Goal: Transaction & Acquisition: Book appointment/travel/reservation

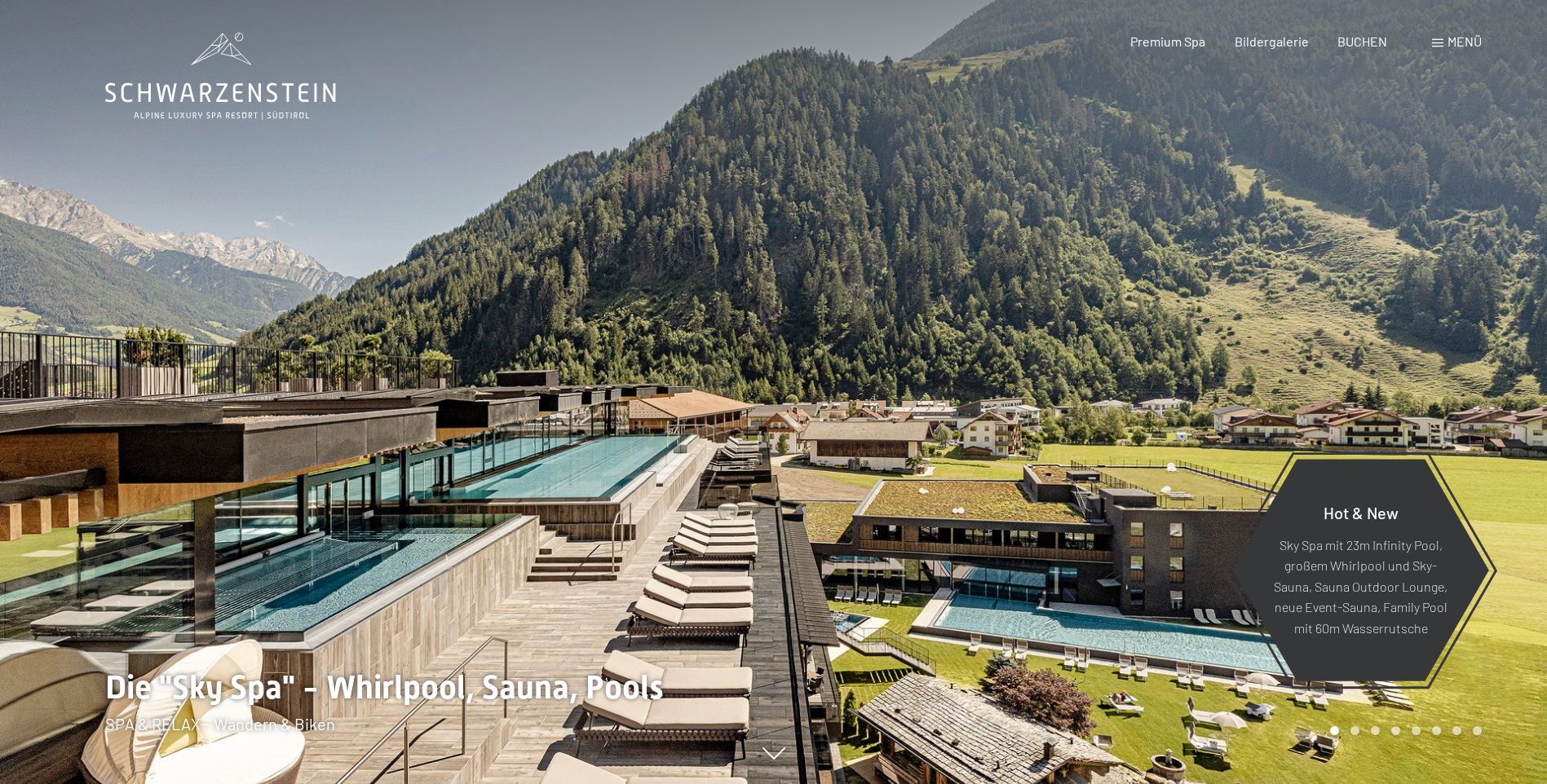
click at [784, 755] on icon at bounding box center [774, 755] width 23 height 12
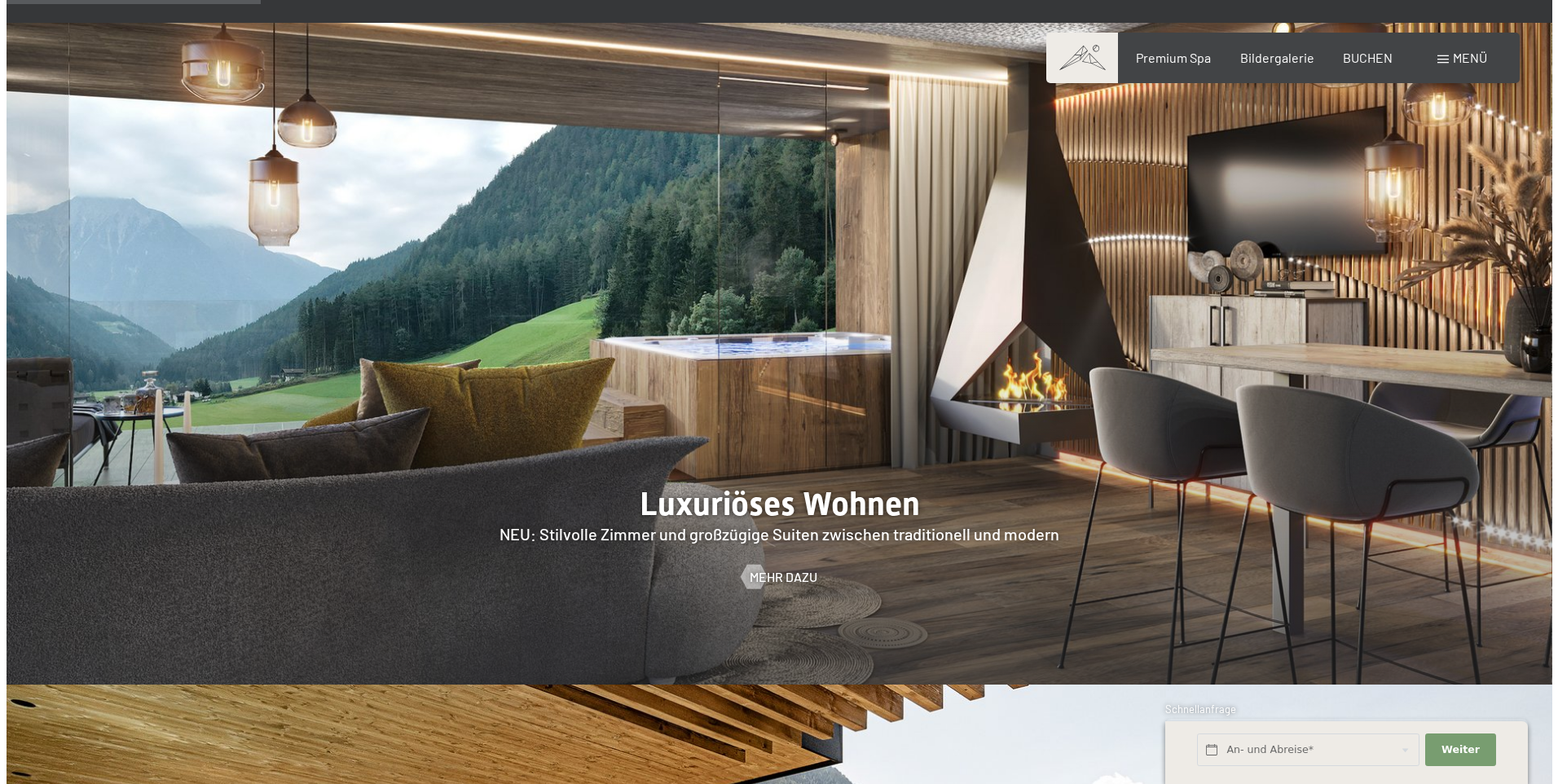
scroll to position [1643, 0]
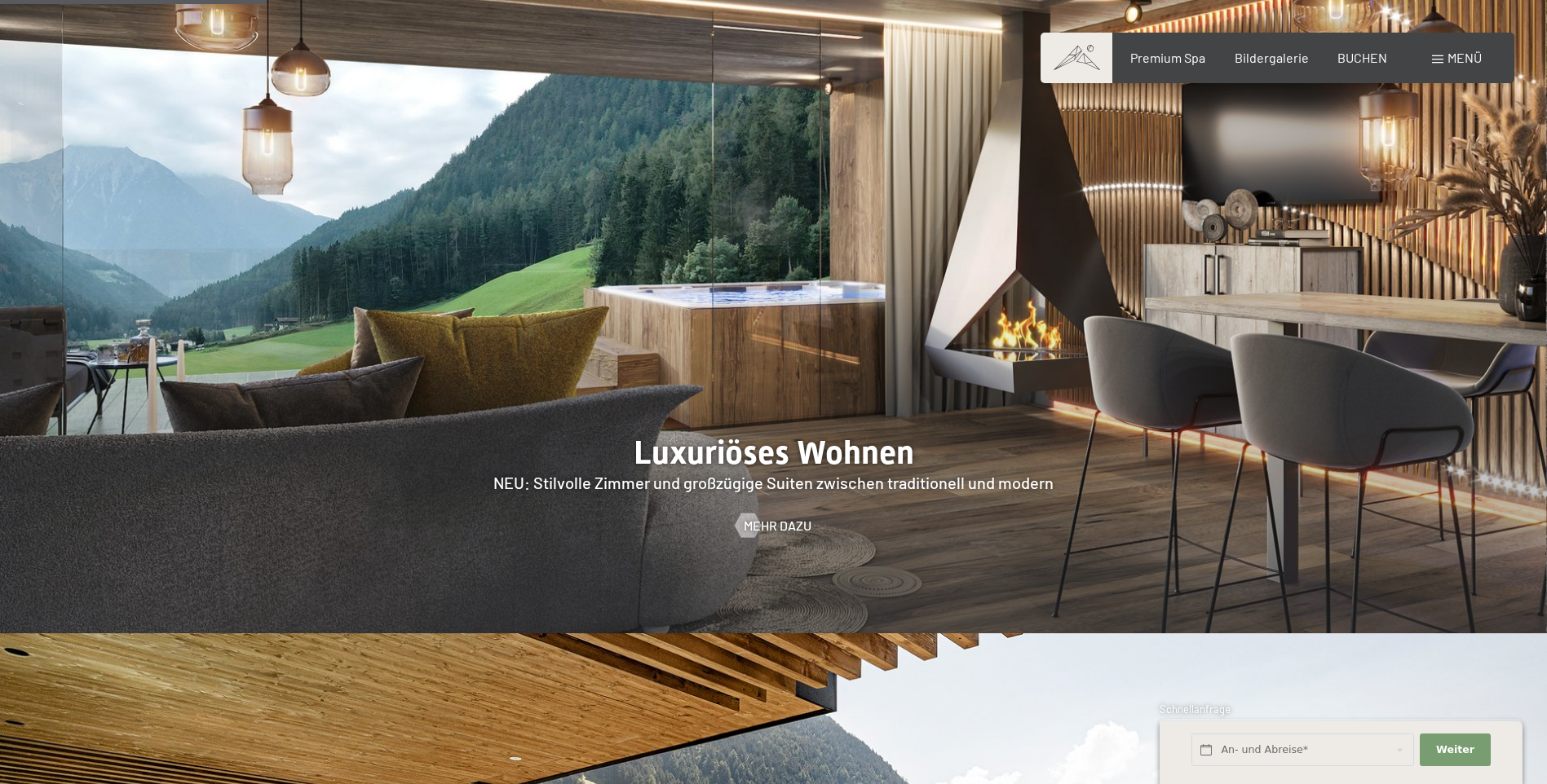
click at [1444, 58] on div "Menü" at bounding box center [1457, 57] width 50 height 18
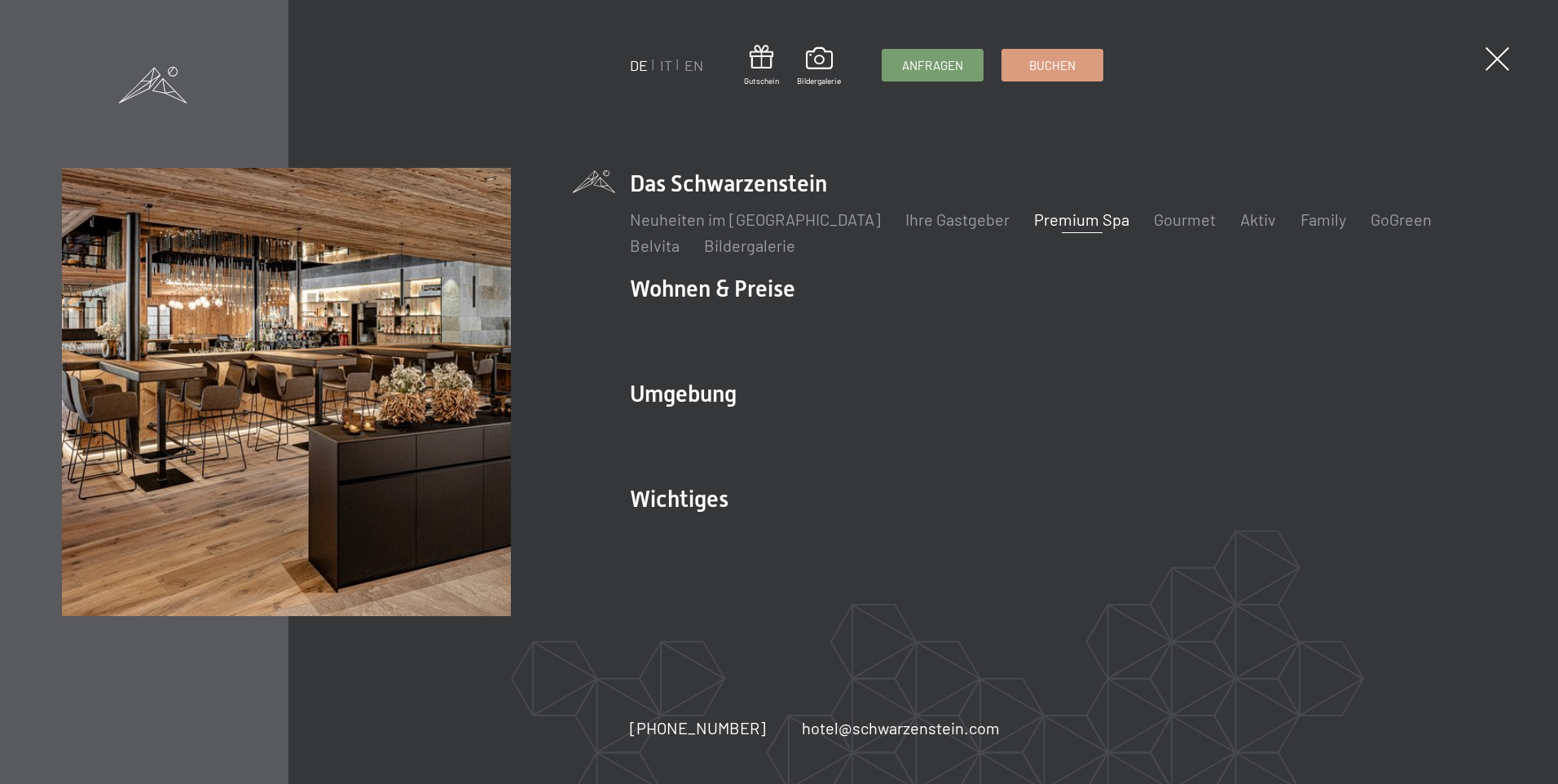
click at [1034, 218] on link "Premium Spa" at bounding box center [1081, 219] width 95 height 19
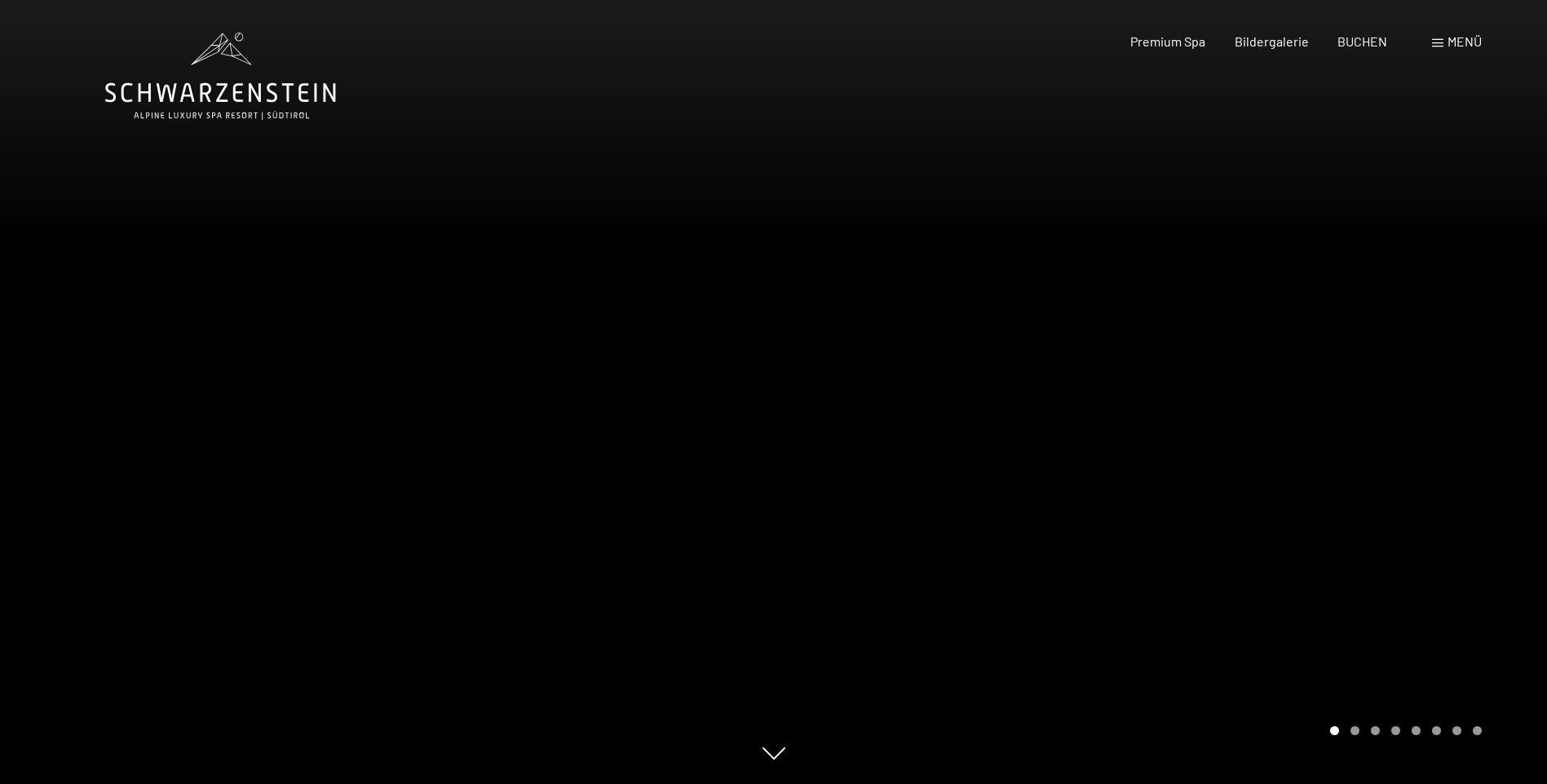
click at [1472, 406] on div at bounding box center [1160, 392] width 774 height 784
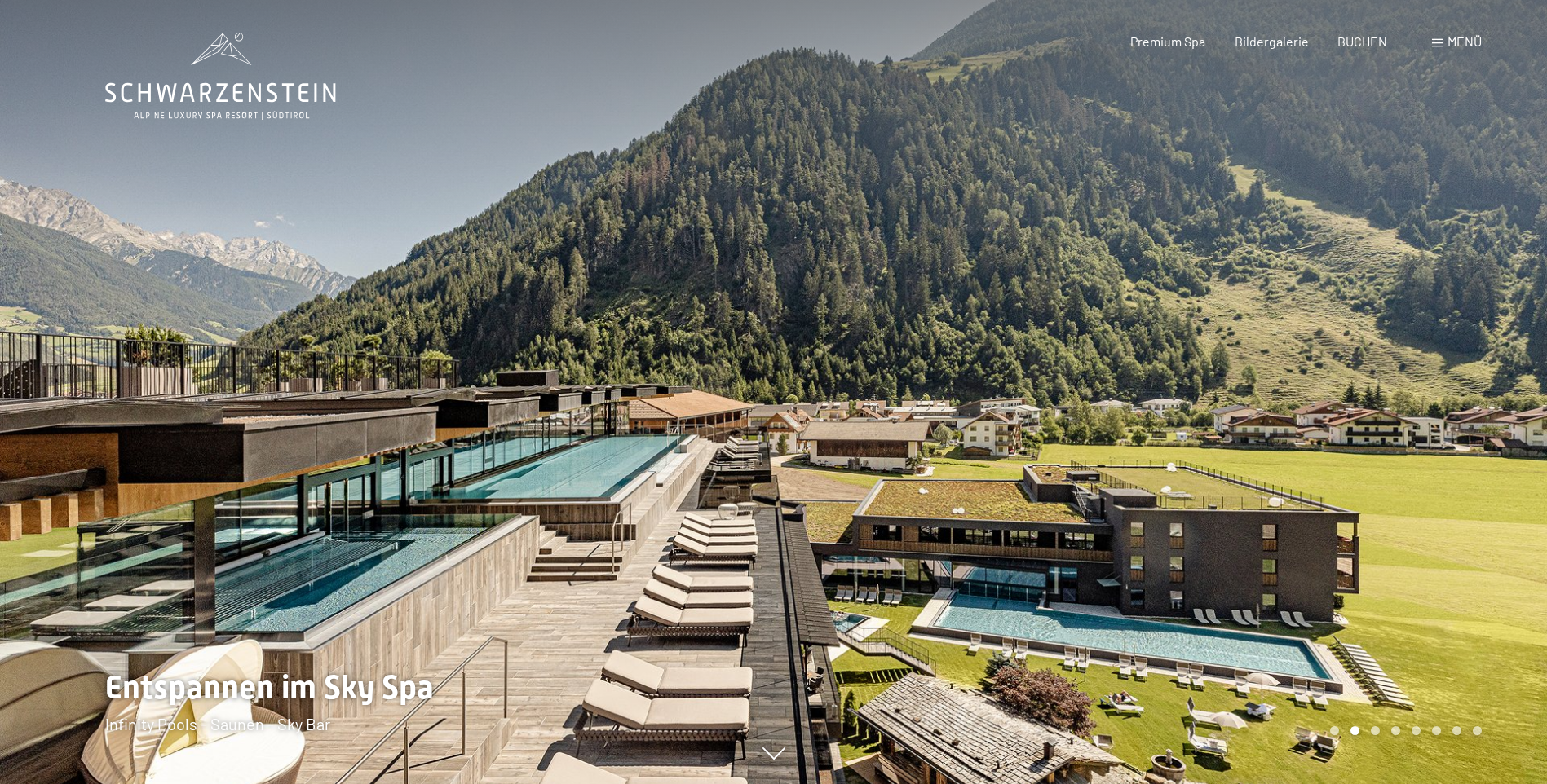
click at [1472, 406] on div at bounding box center [1160, 392] width 774 height 784
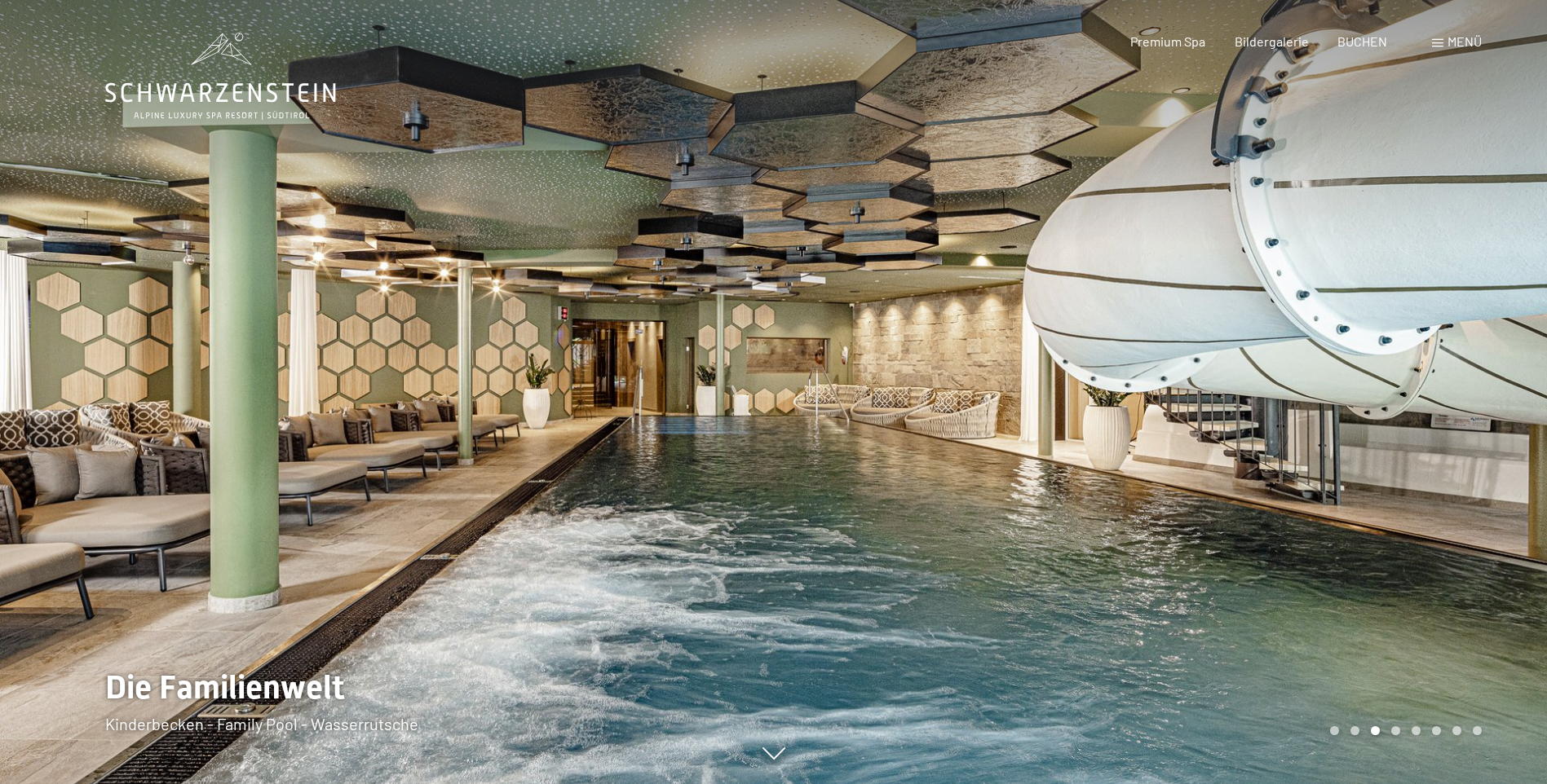
click at [1472, 406] on div at bounding box center [1160, 392] width 774 height 784
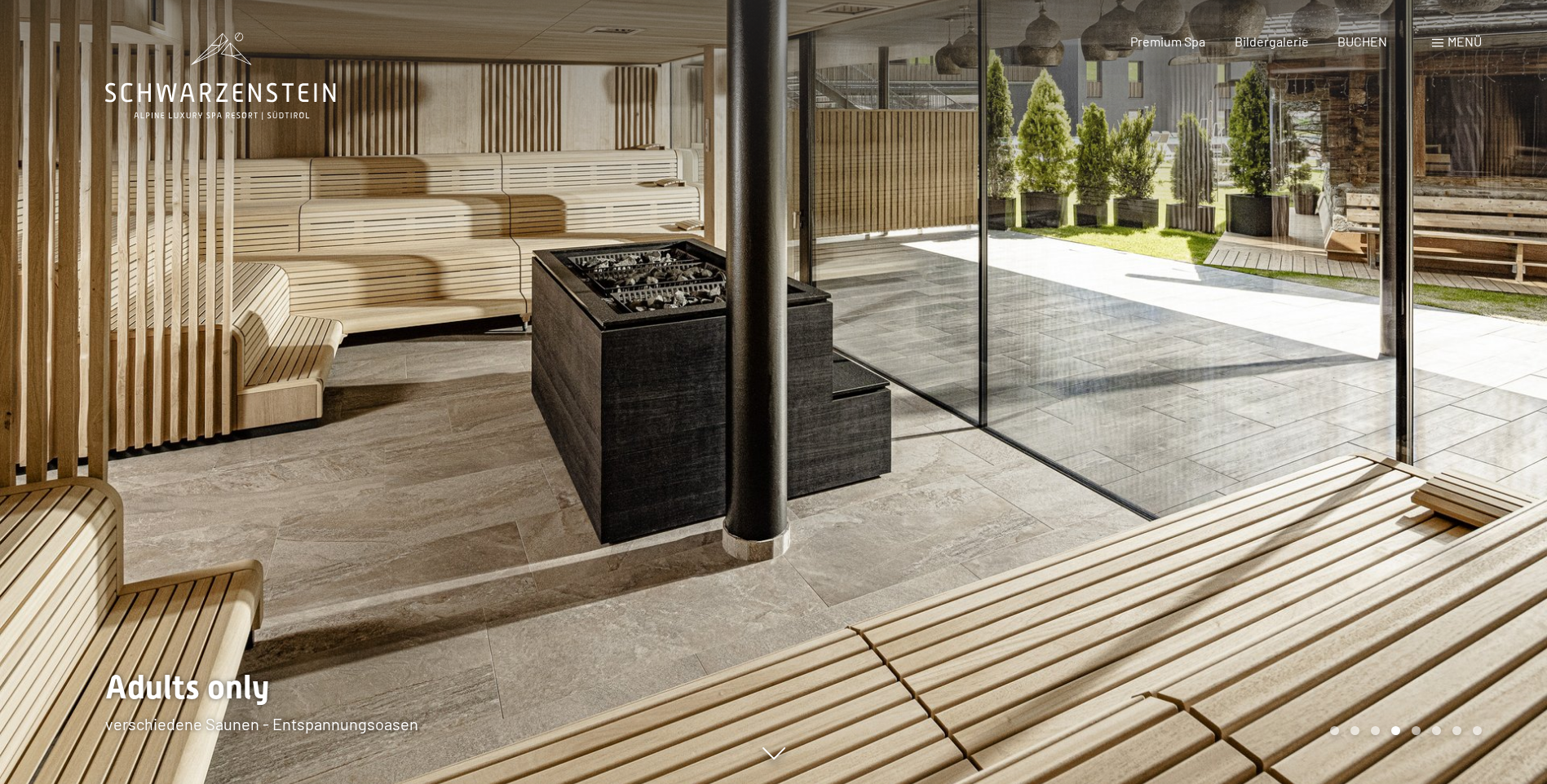
click at [1472, 406] on div at bounding box center [1160, 392] width 774 height 784
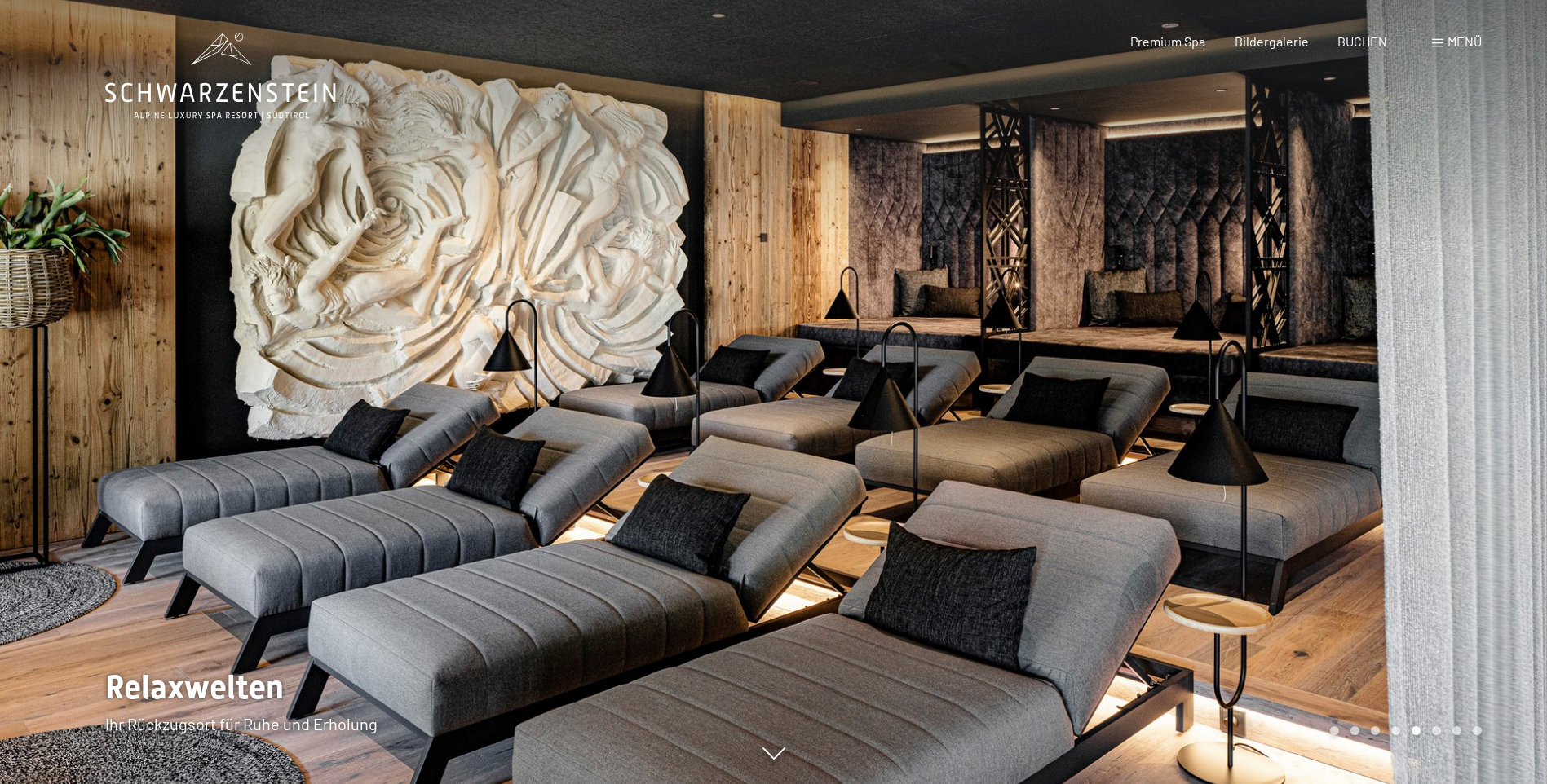
click at [1472, 406] on div at bounding box center [1160, 392] width 774 height 784
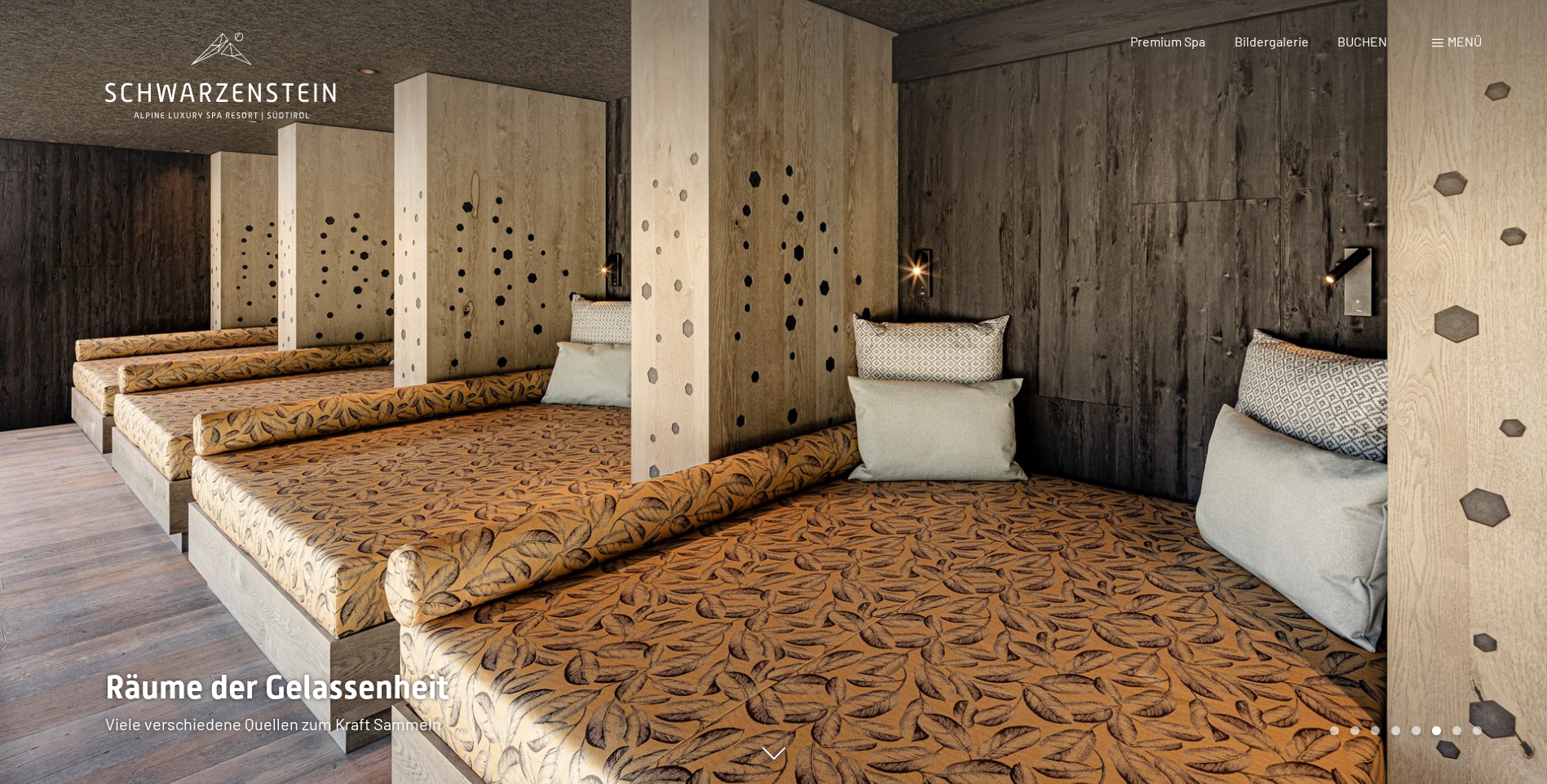
click at [342, 367] on div at bounding box center [386, 392] width 774 height 784
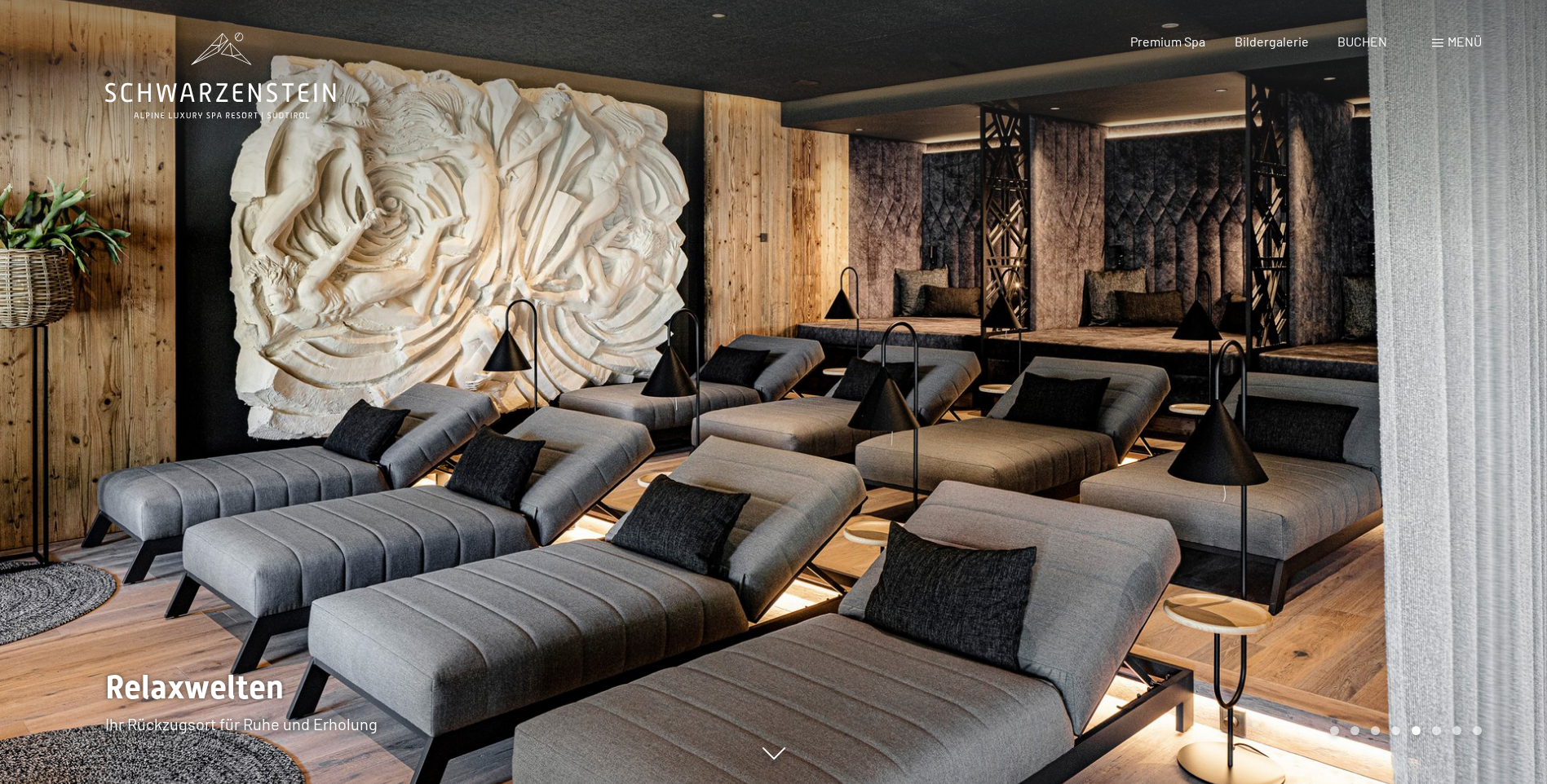
click at [1108, 409] on div at bounding box center [1160, 392] width 774 height 784
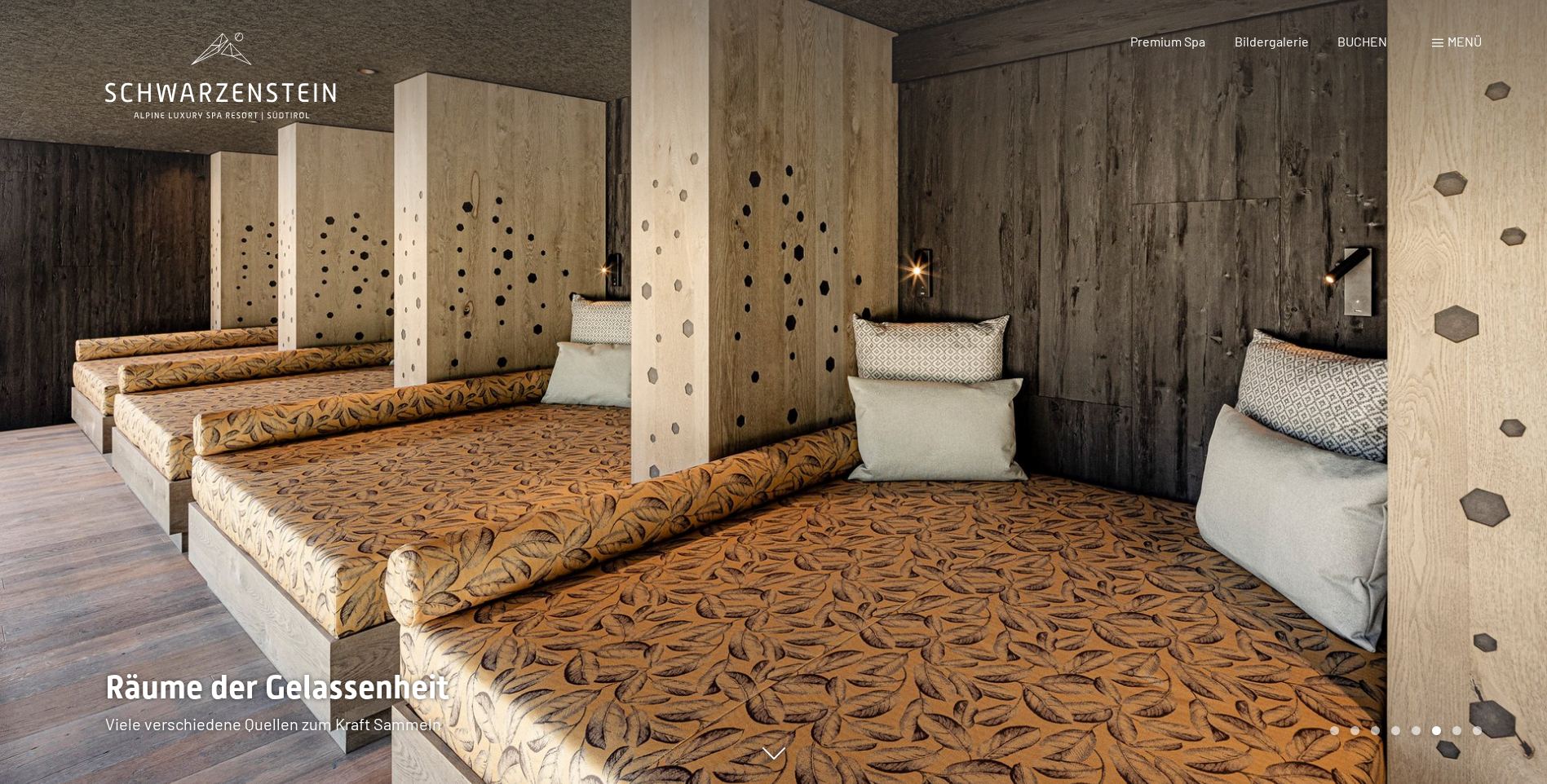
click at [1200, 408] on div at bounding box center [1160, 392] width 774 height 784
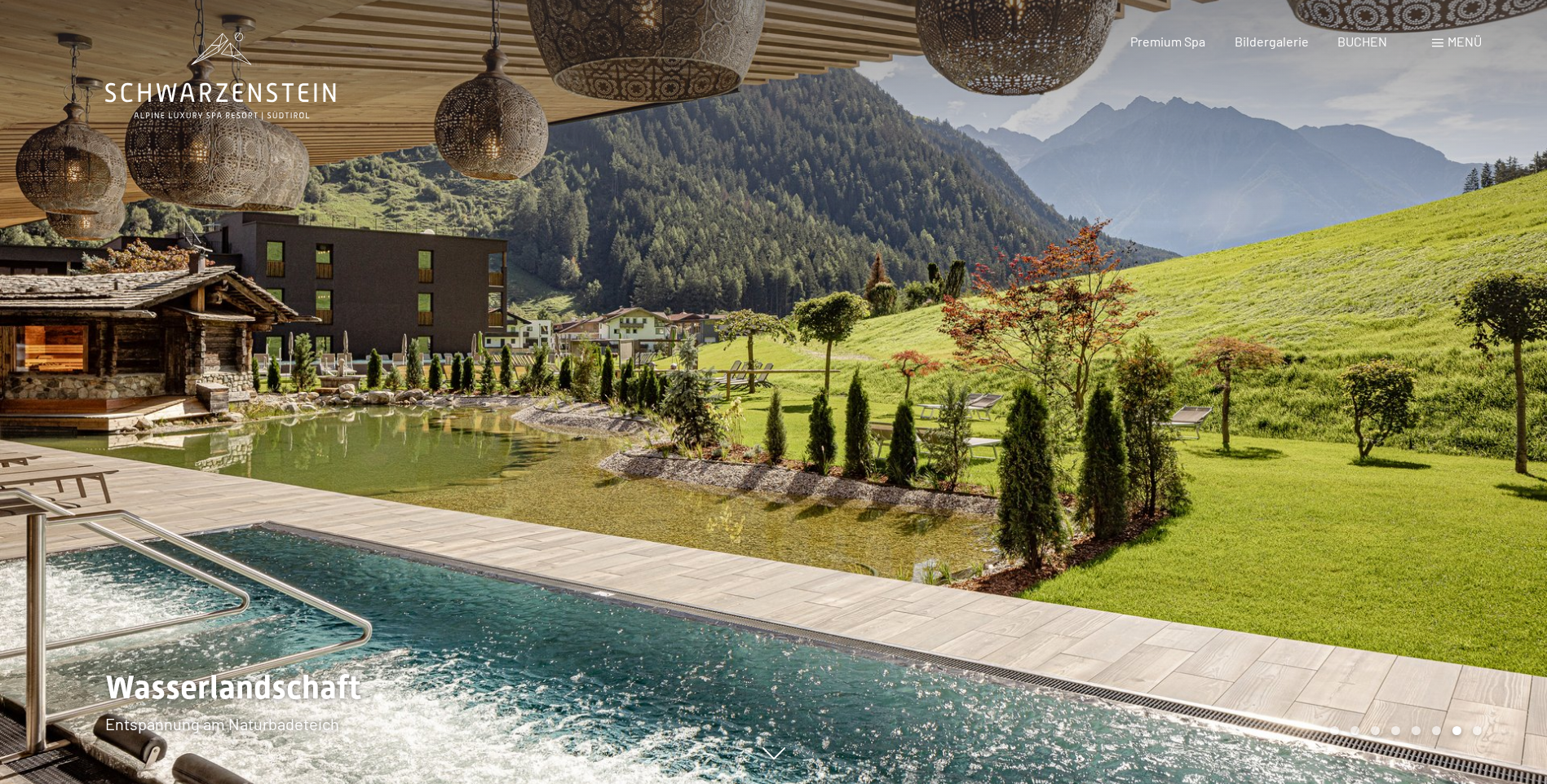
click at [1200, 408] on div at bounding box center [1160, 392] width 774 height 784
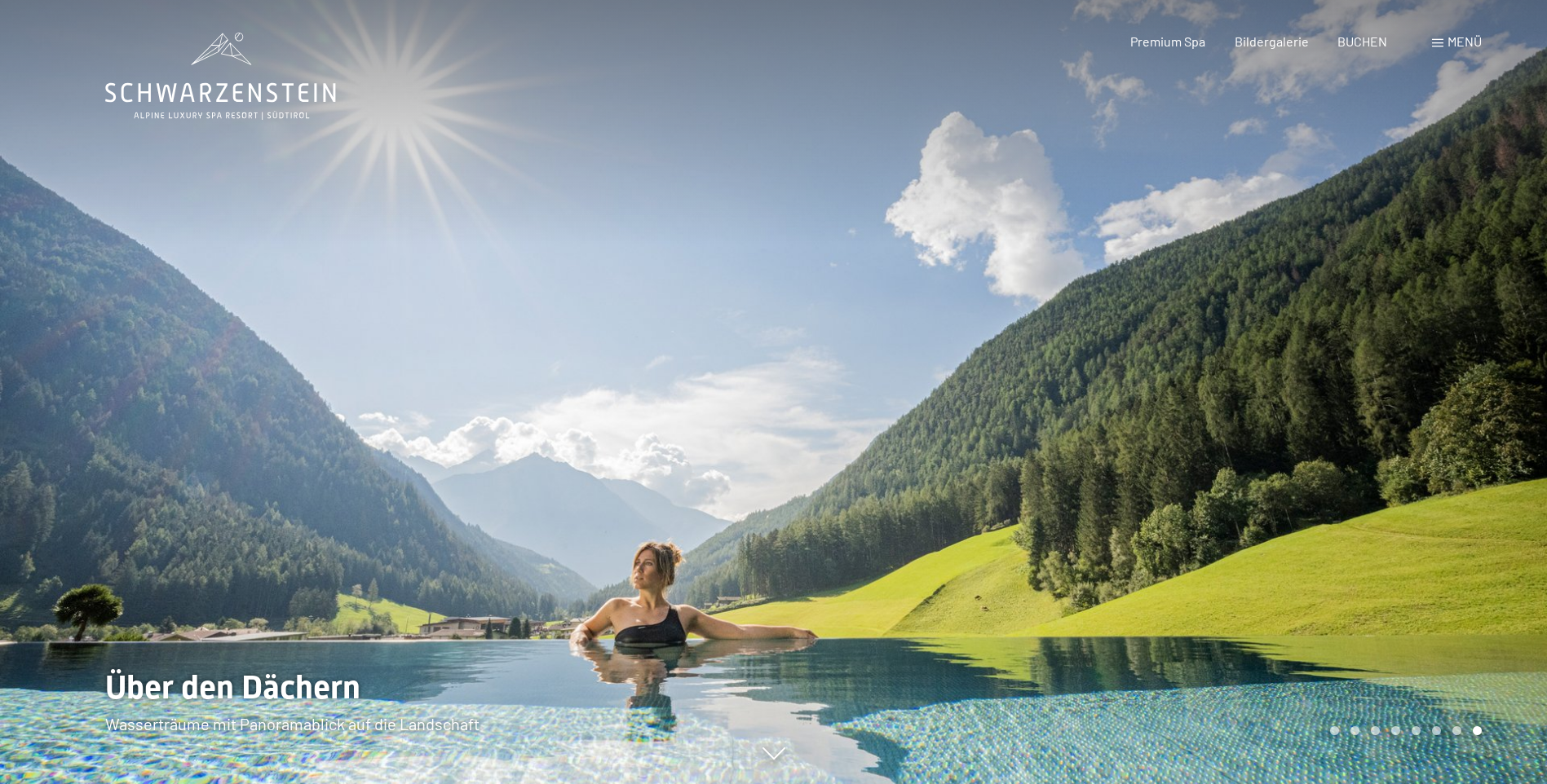
click at [1200, 408] on div at bounding box center [1160, 392] width 774 height 784
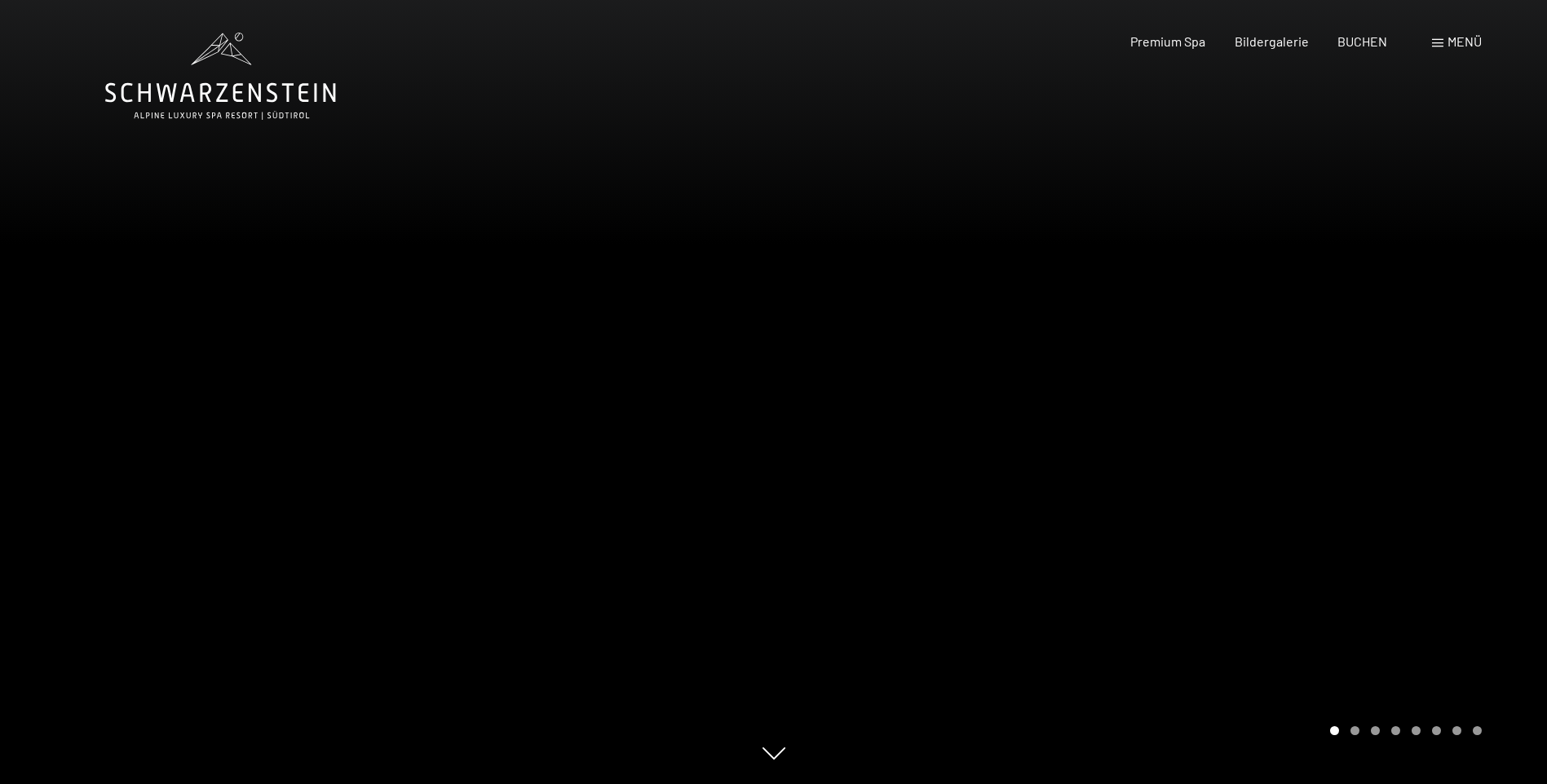
click at [1264, 492] on div at bounding box center [1160, 392] width 774 height 784
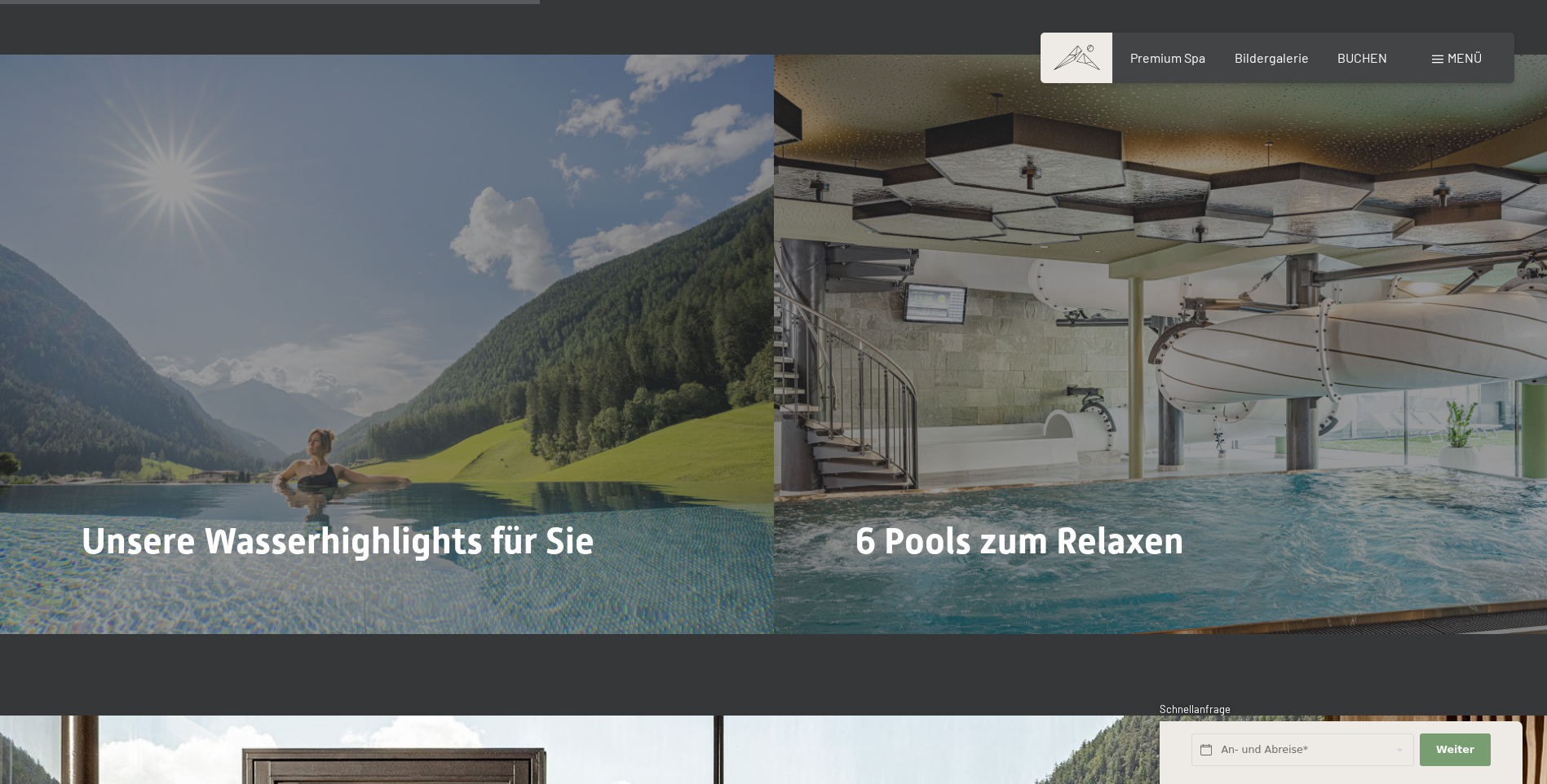
scroll to position [4311, 0]
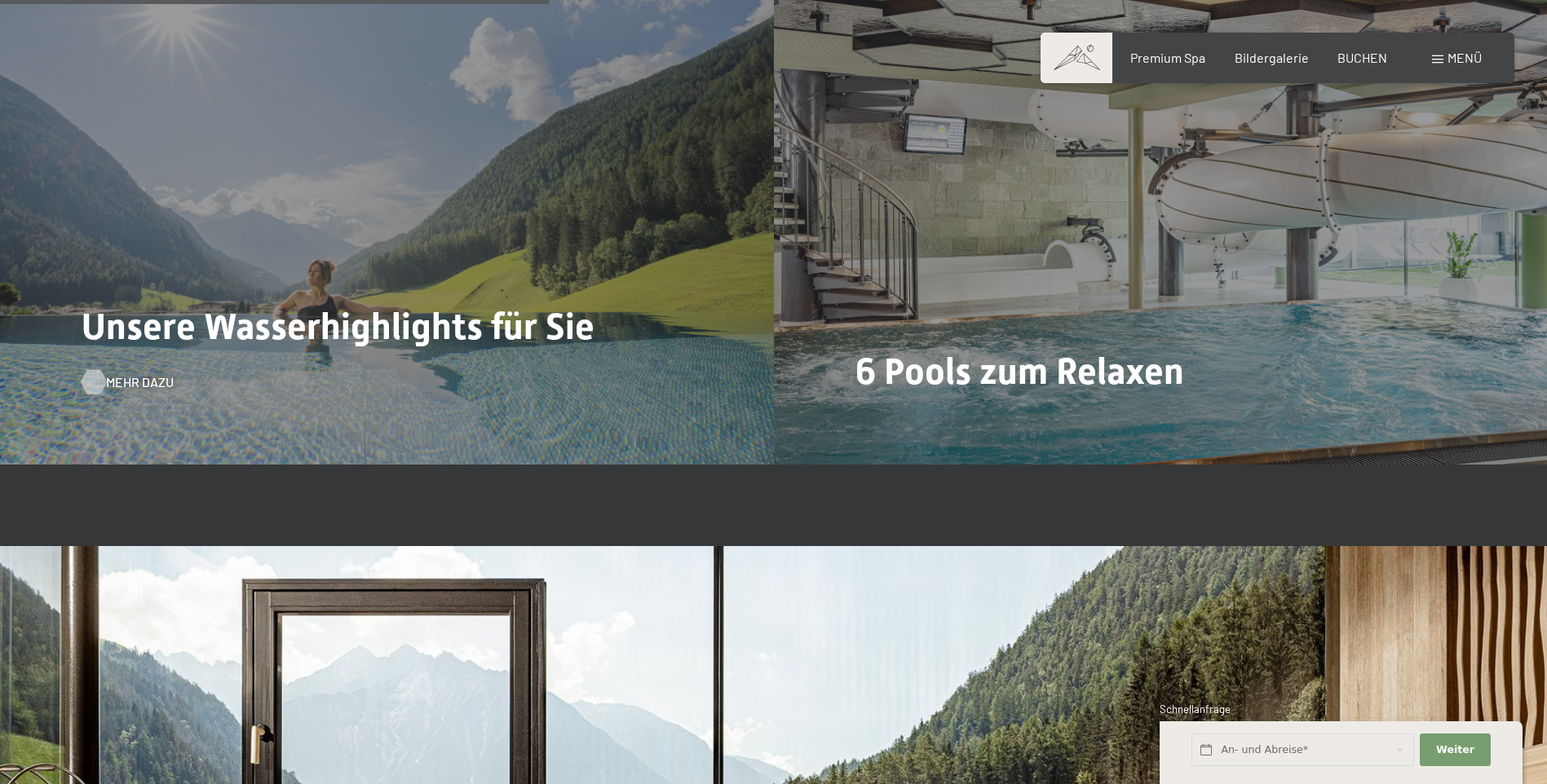
click at [95, 381] on div at bounding box center [93, 382] width 14 height 24
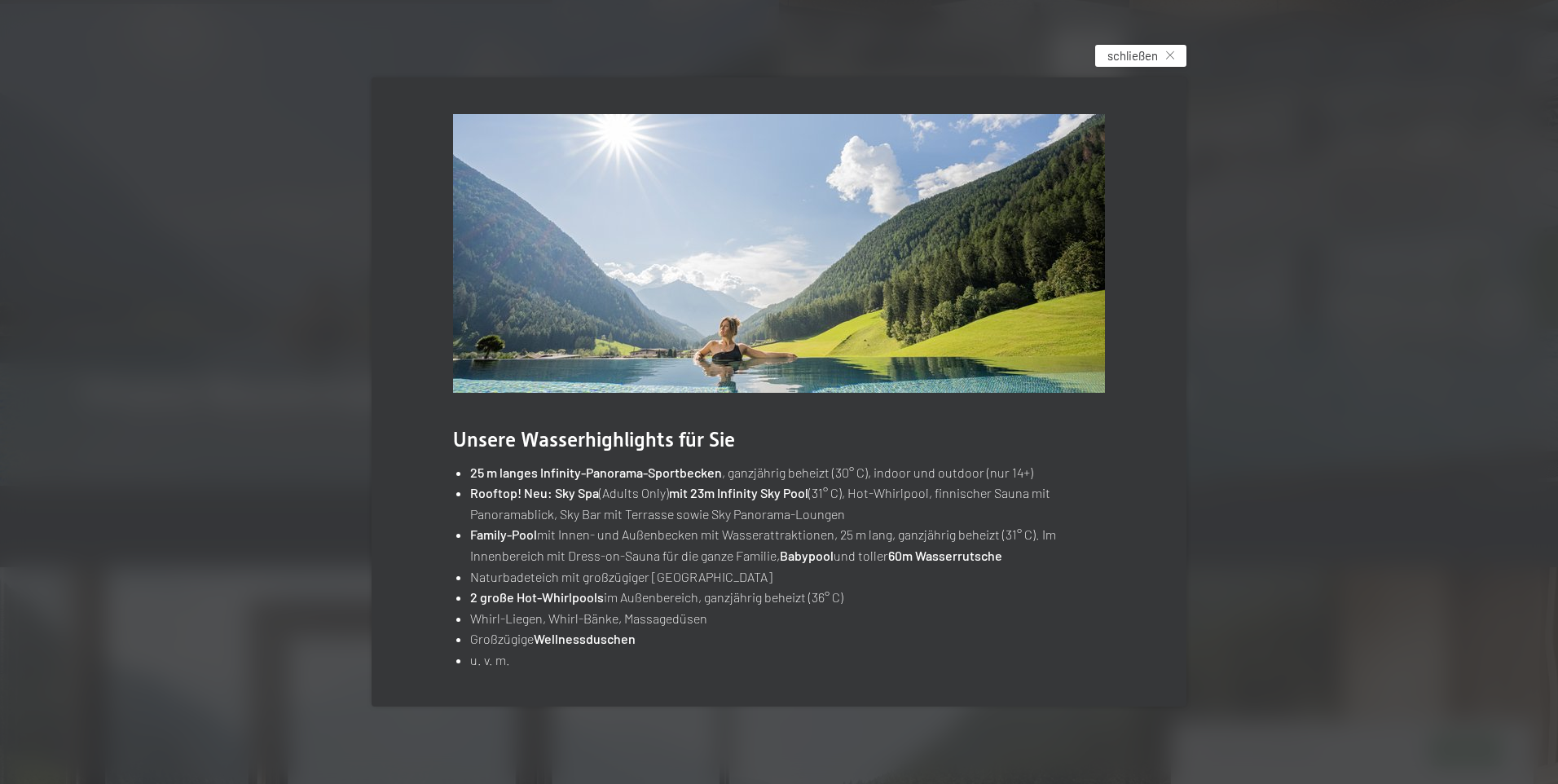
click at [1168, 54] on icon at bounding box center [1170, 56] width 8 height 8
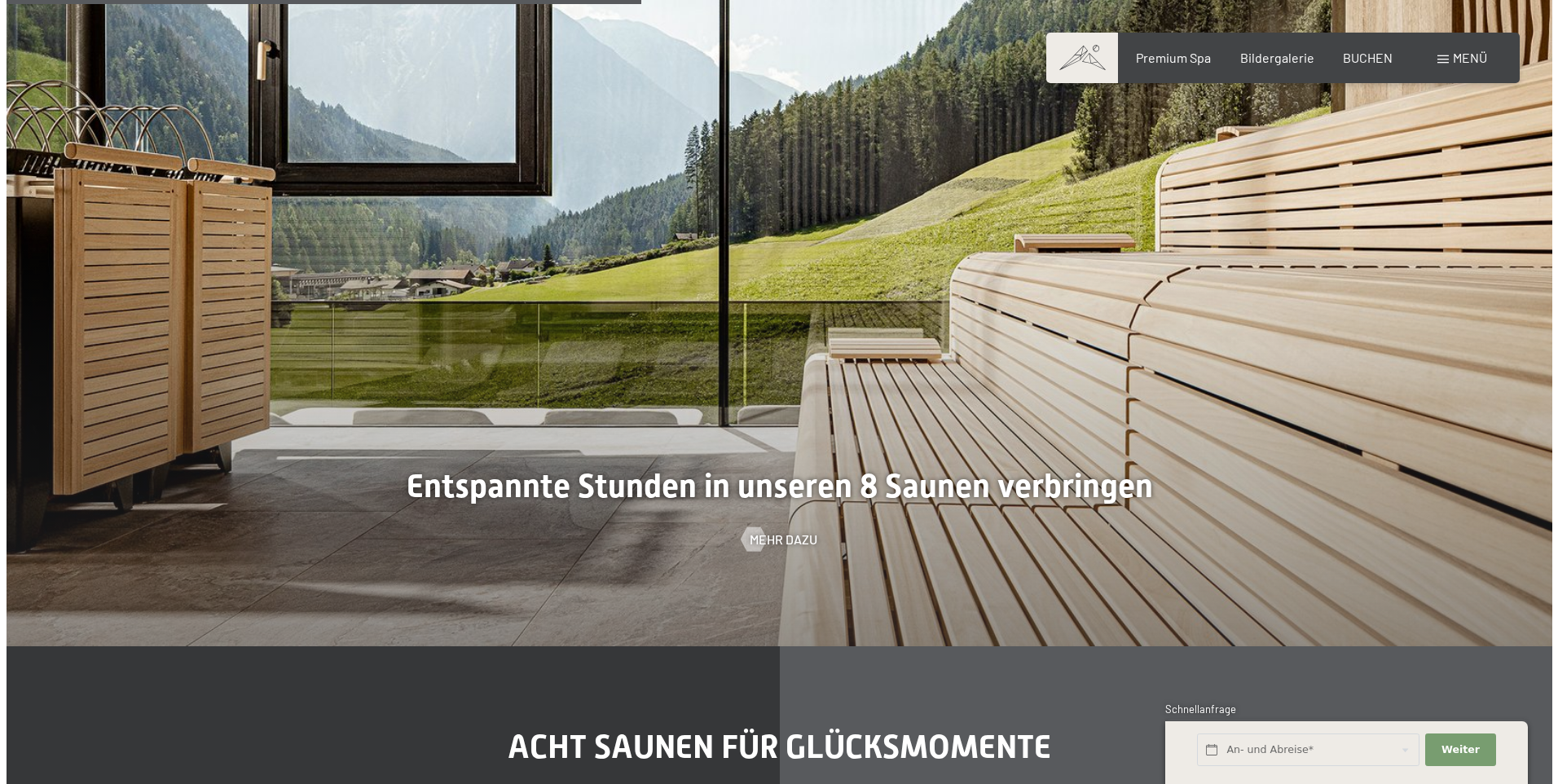
scroll to position [5044, 0]
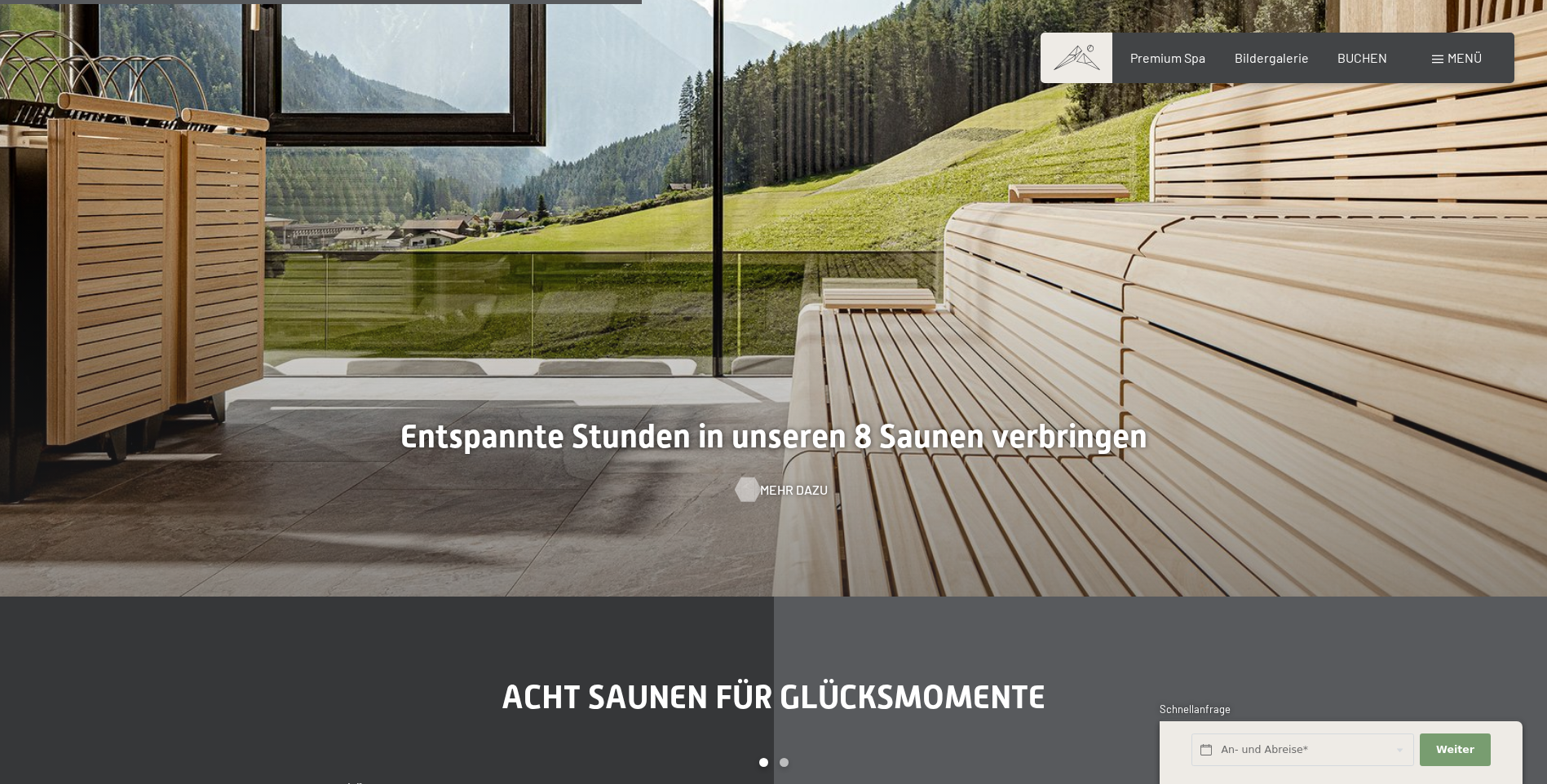
click at [746, 487] on div at bounding box center [747, 489] width 14 height 24
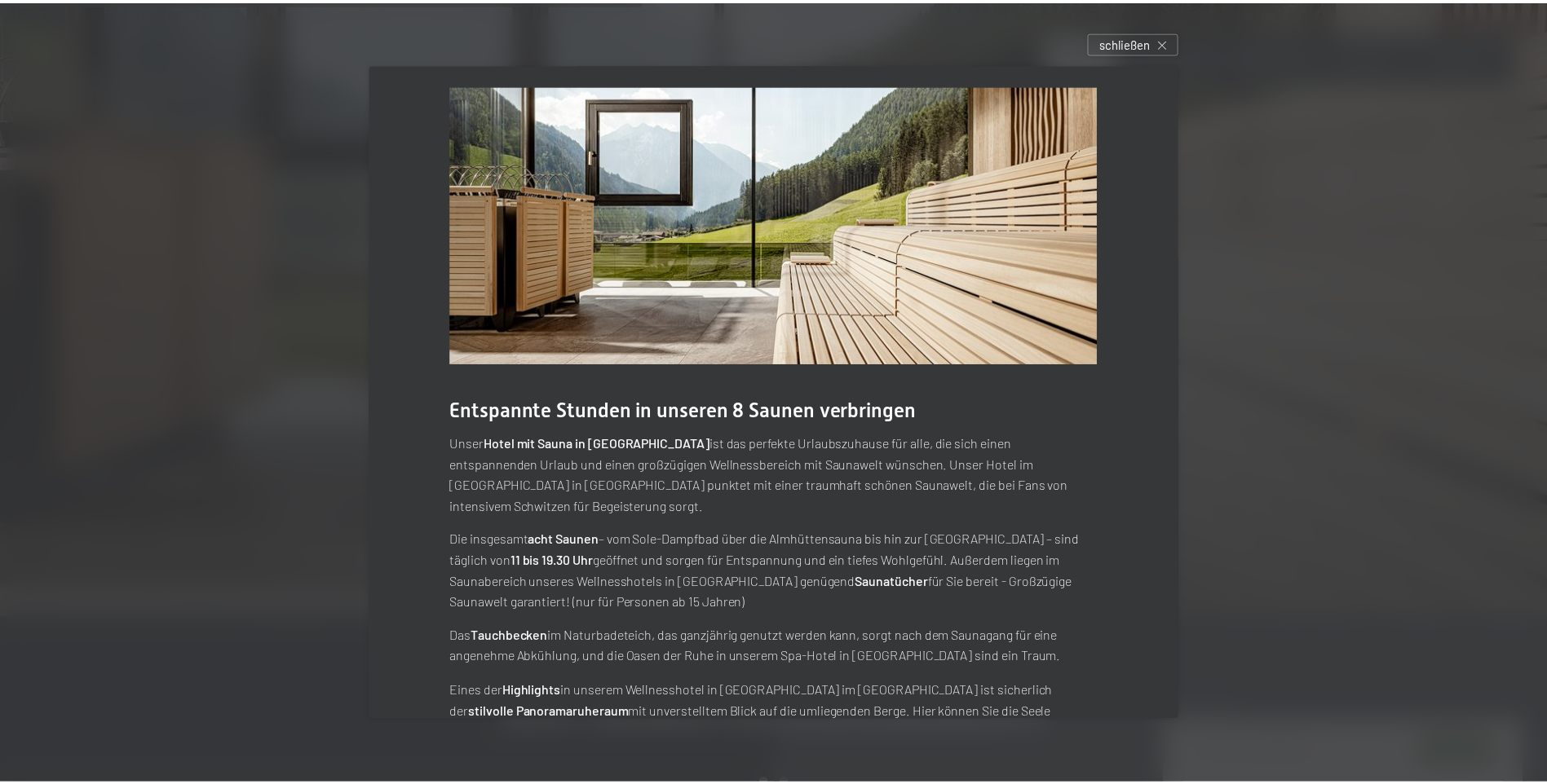
scroll to position [0, 0]
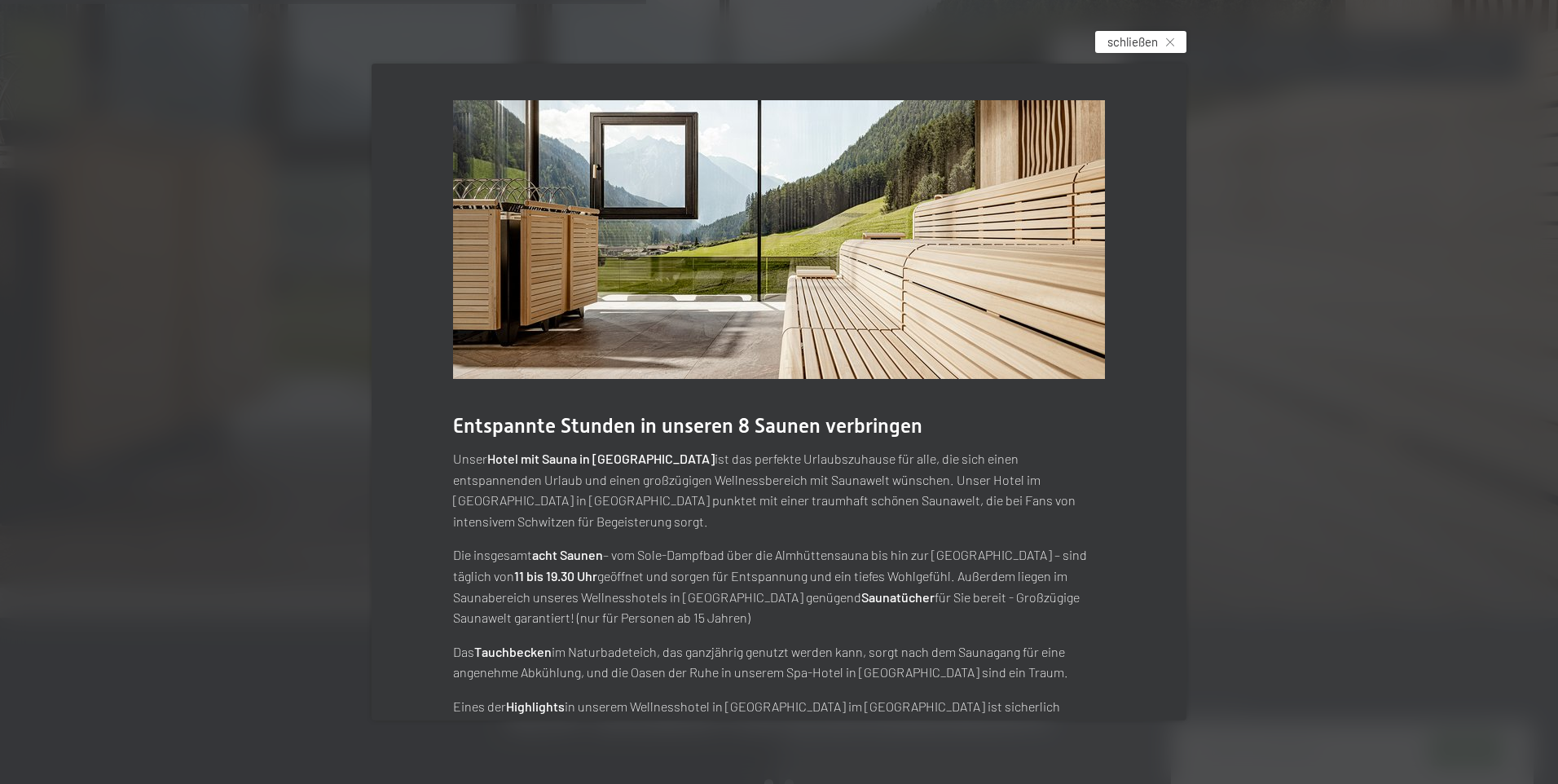
click at [1168, 43] on div "schließen" at bounding box center [1141, 42] width 91 height 22
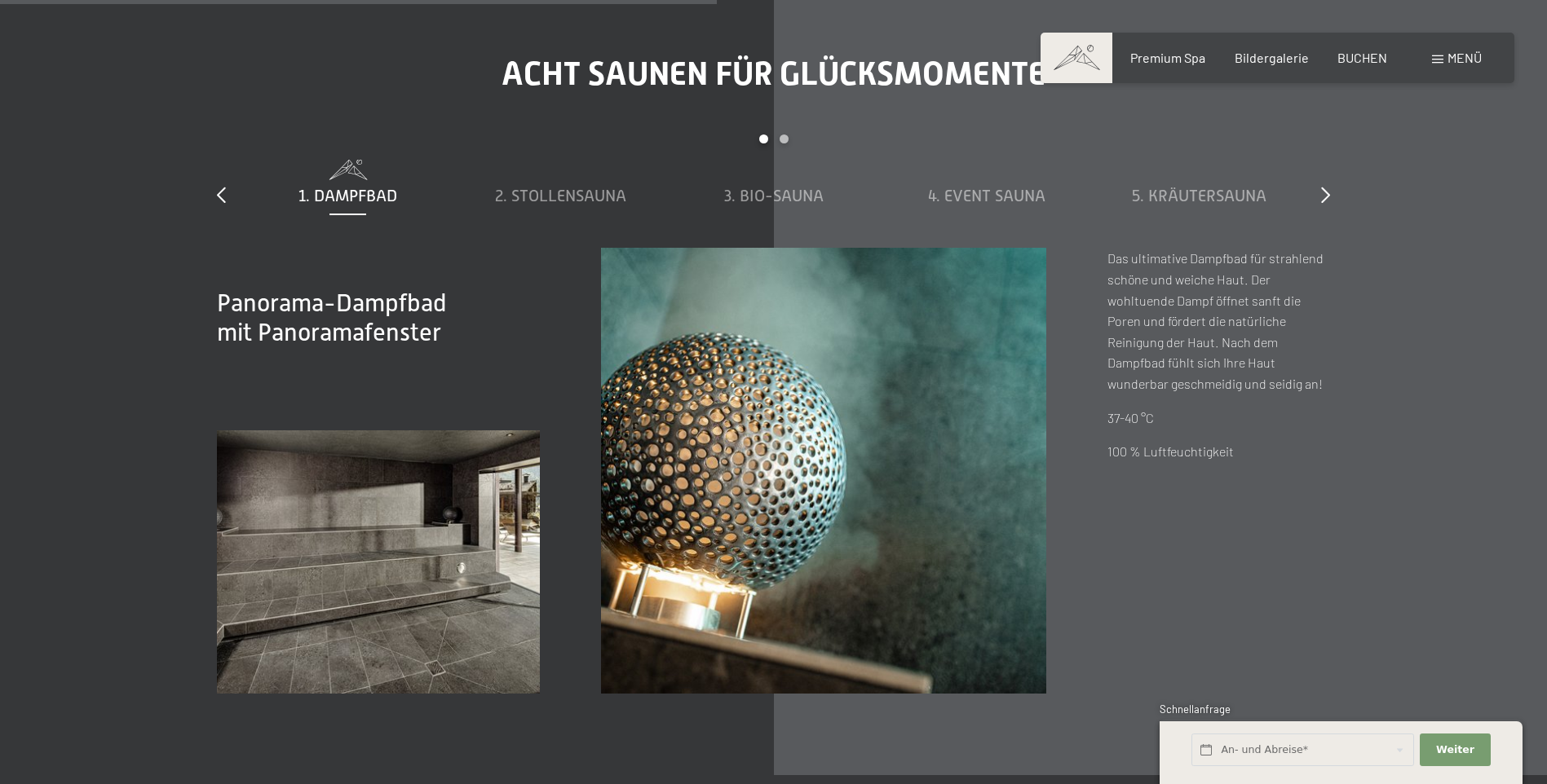
scroll to position [5697, 0]
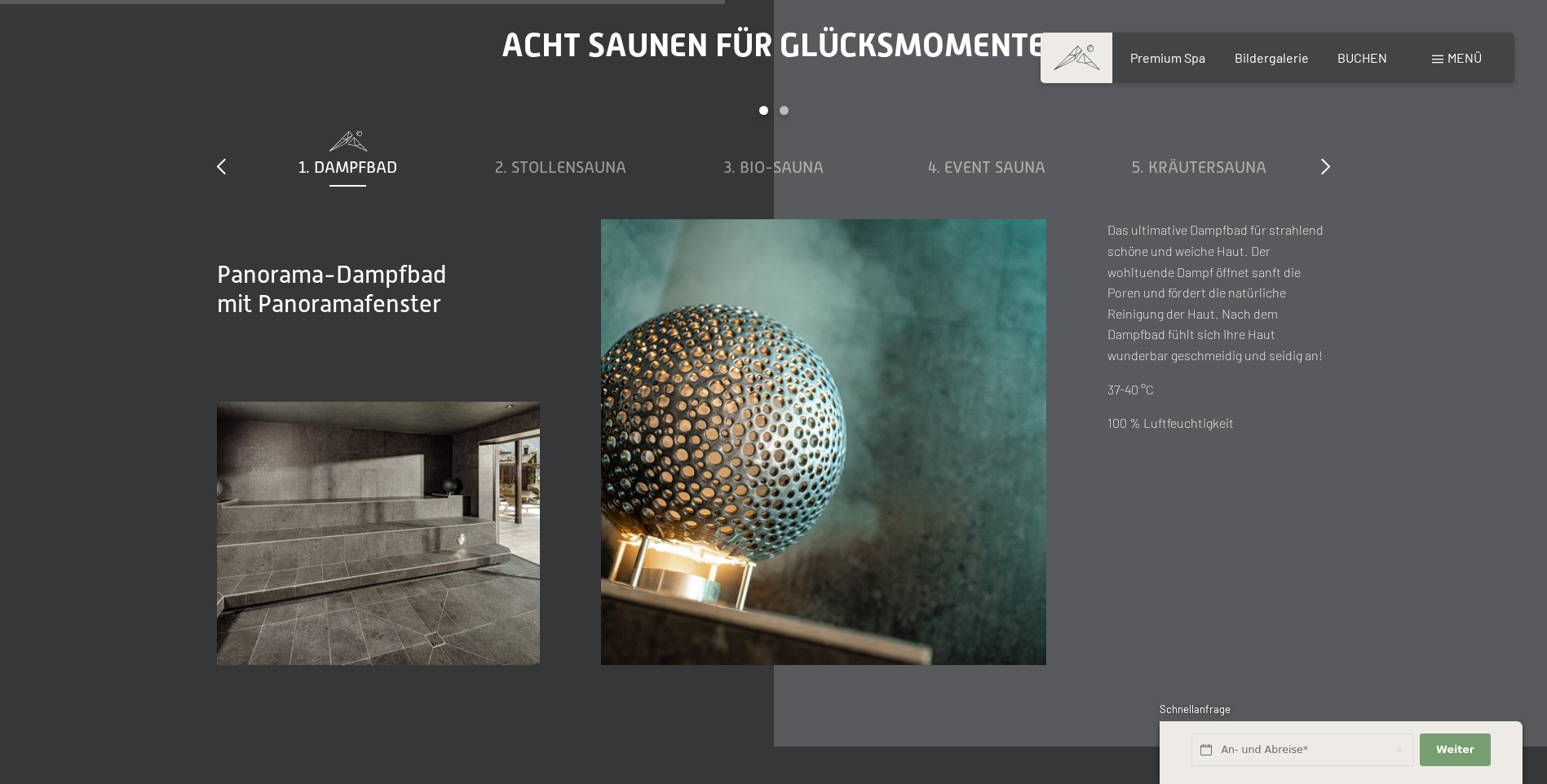
click at [342, 166] on span "1. Dampfbad" at bounding box center [347, 166] width 99 height 18
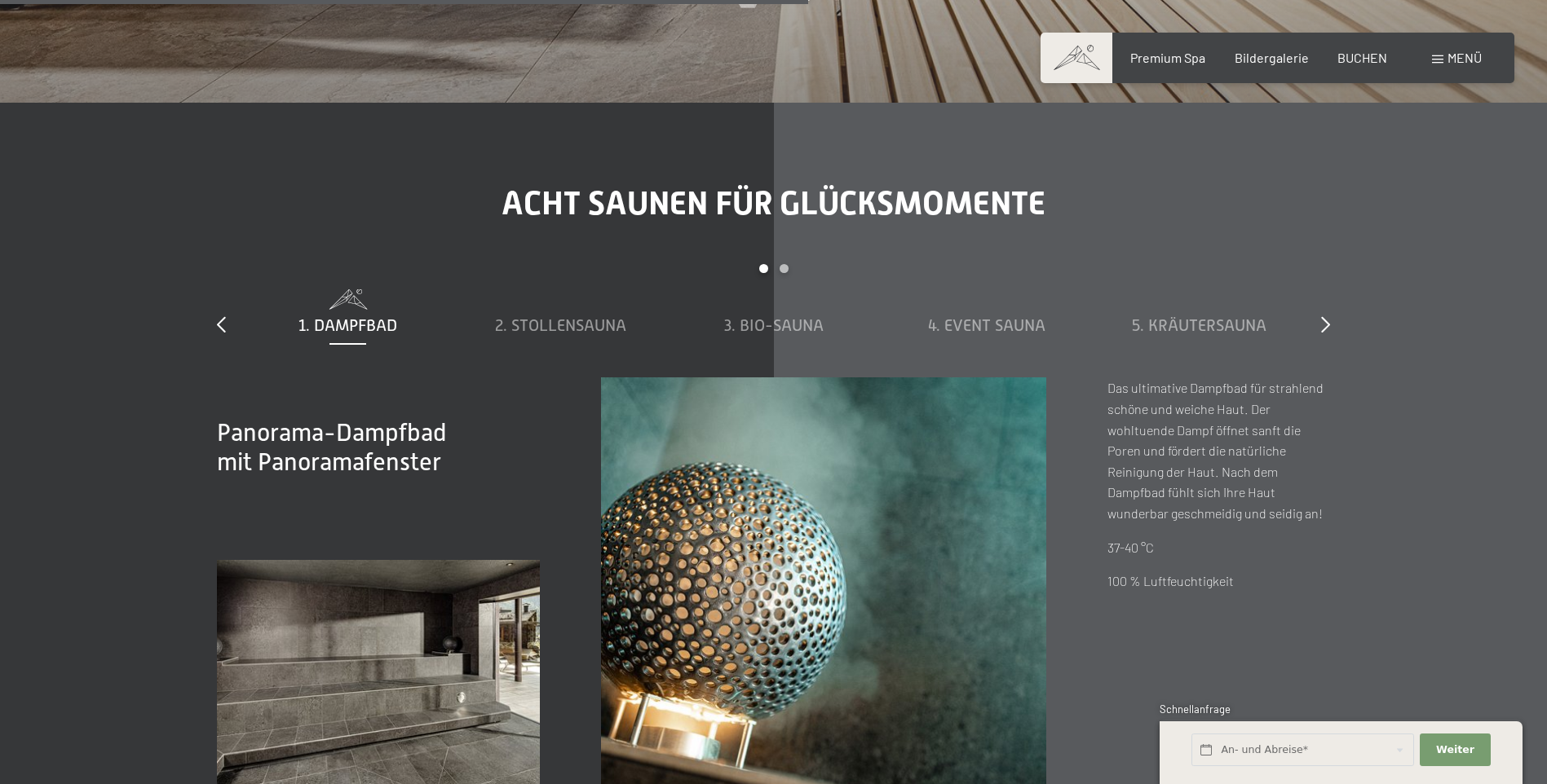
scroll to position [5615, 0]
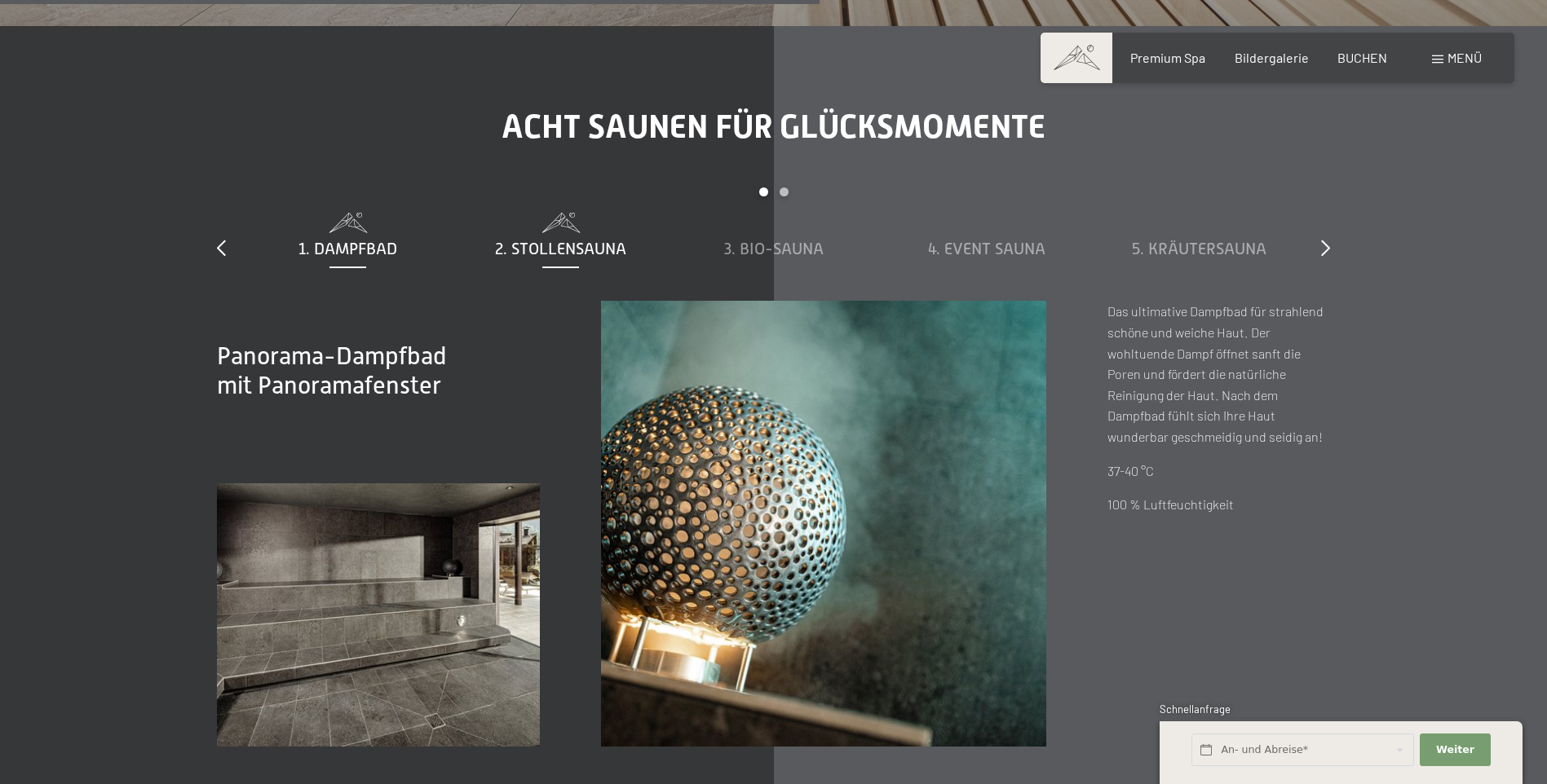
click at [524, 245] on span "2. Stollensauna" at bounding box center [560, 248] width 131 height 18
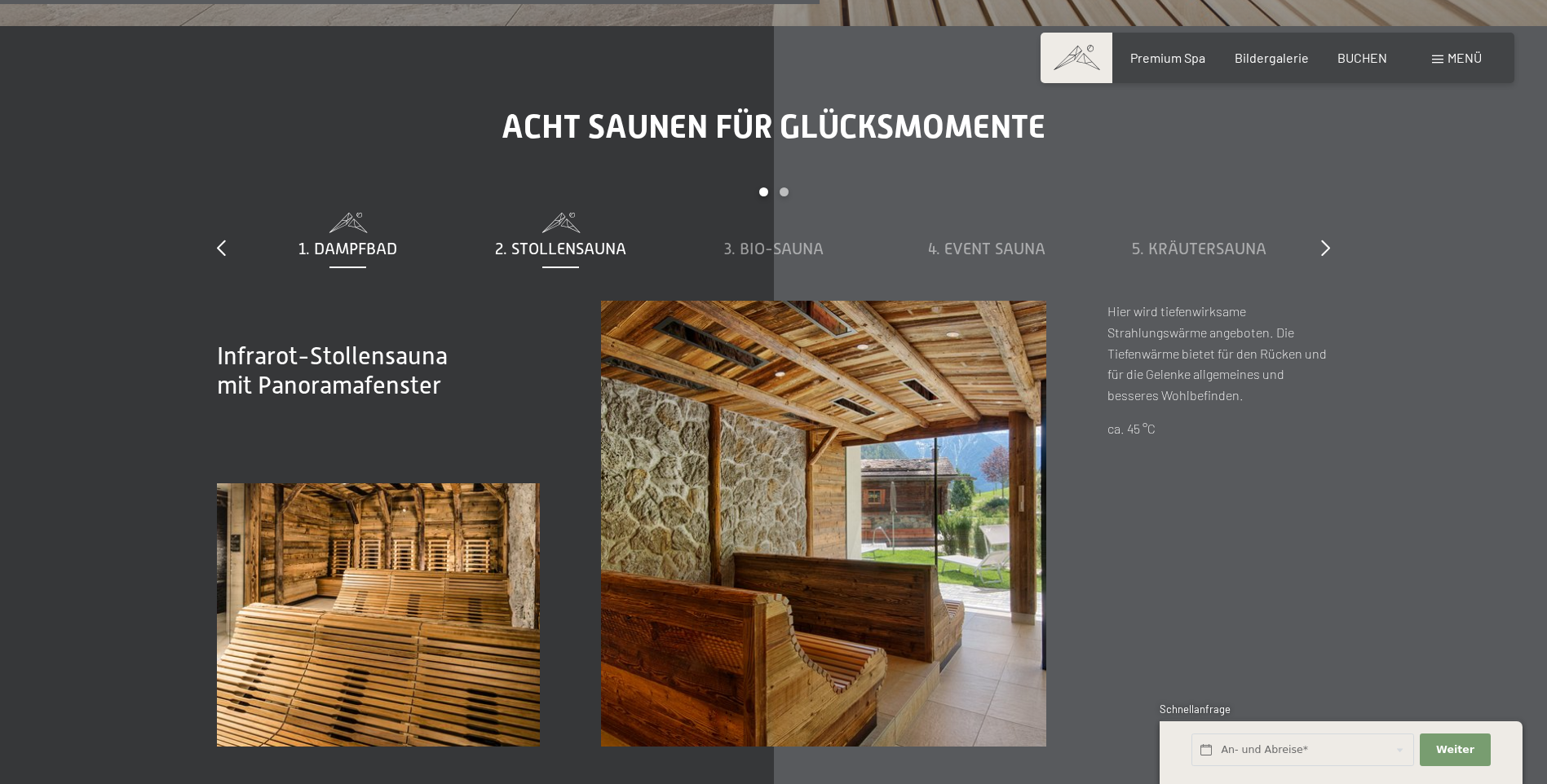
click at [377, 248] on span "1. Dampfbad" at bounding box center [347, 248] width 99 height 18
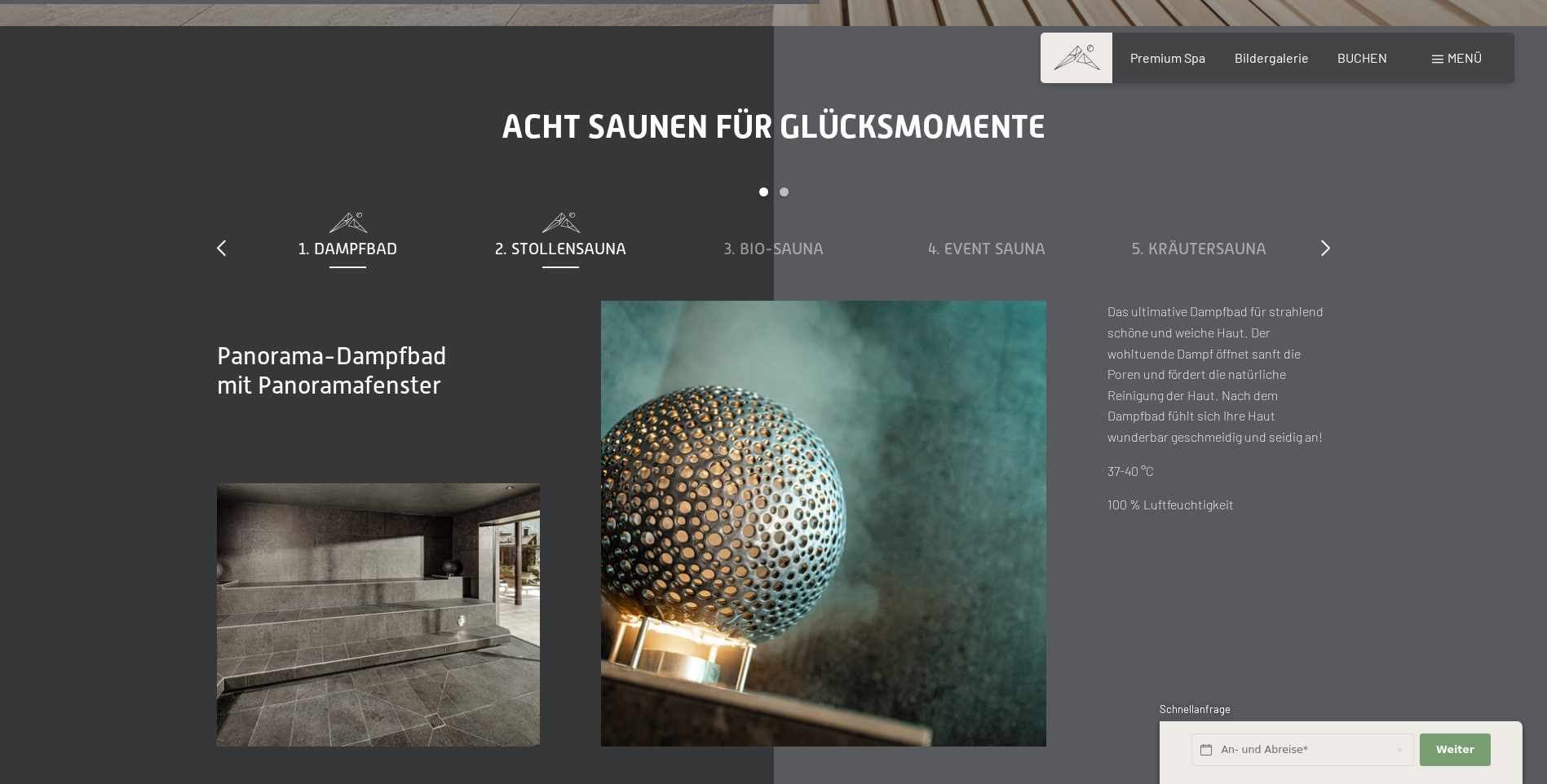
click at [520, 242] on span "2. Stollensauna" at bounding box center [560, 248] width 131 height 18
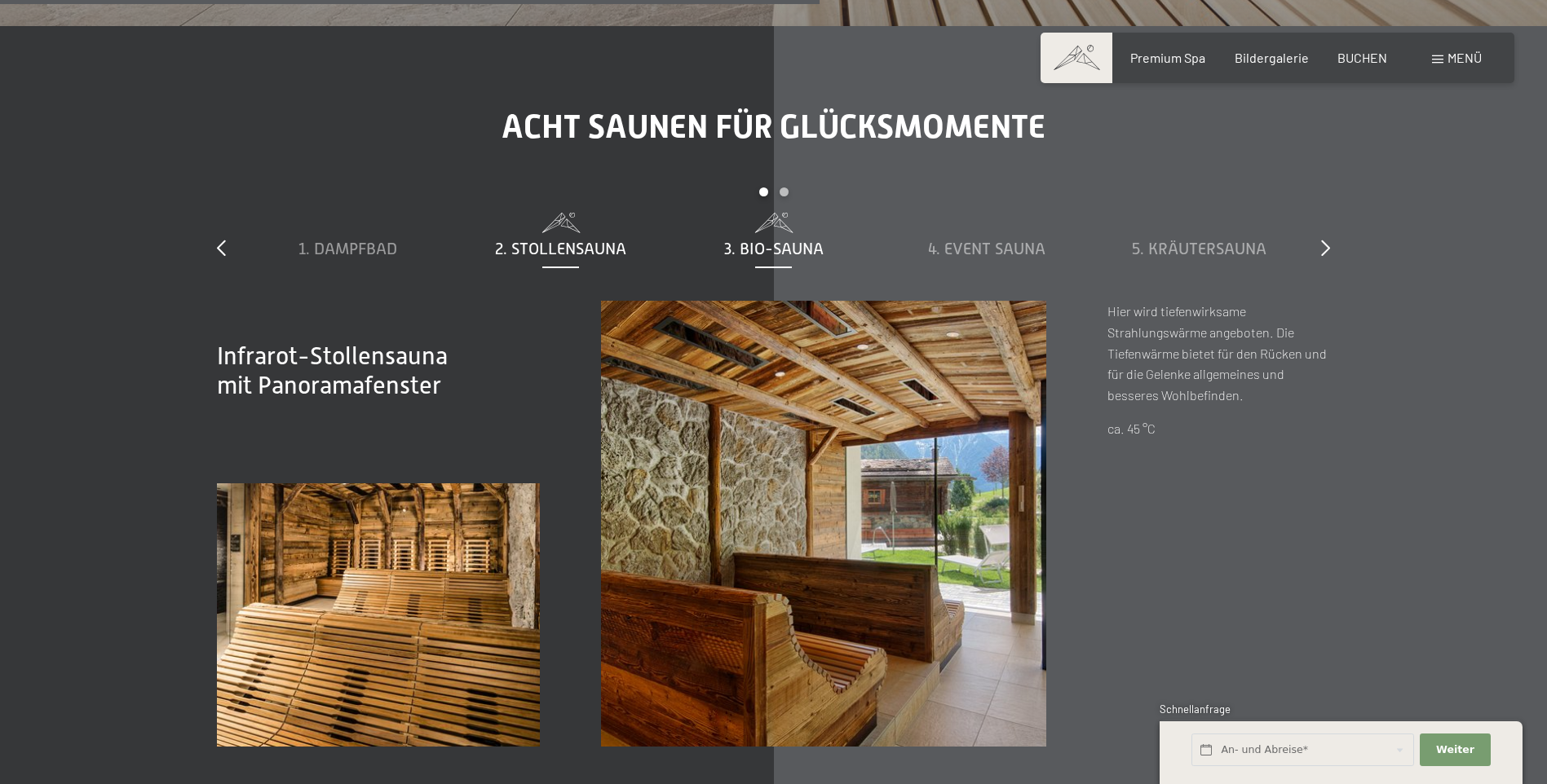
click at [781, 247] on span "3. Bio-Sauna" at bounding box center [774, 248] width 100 height 18
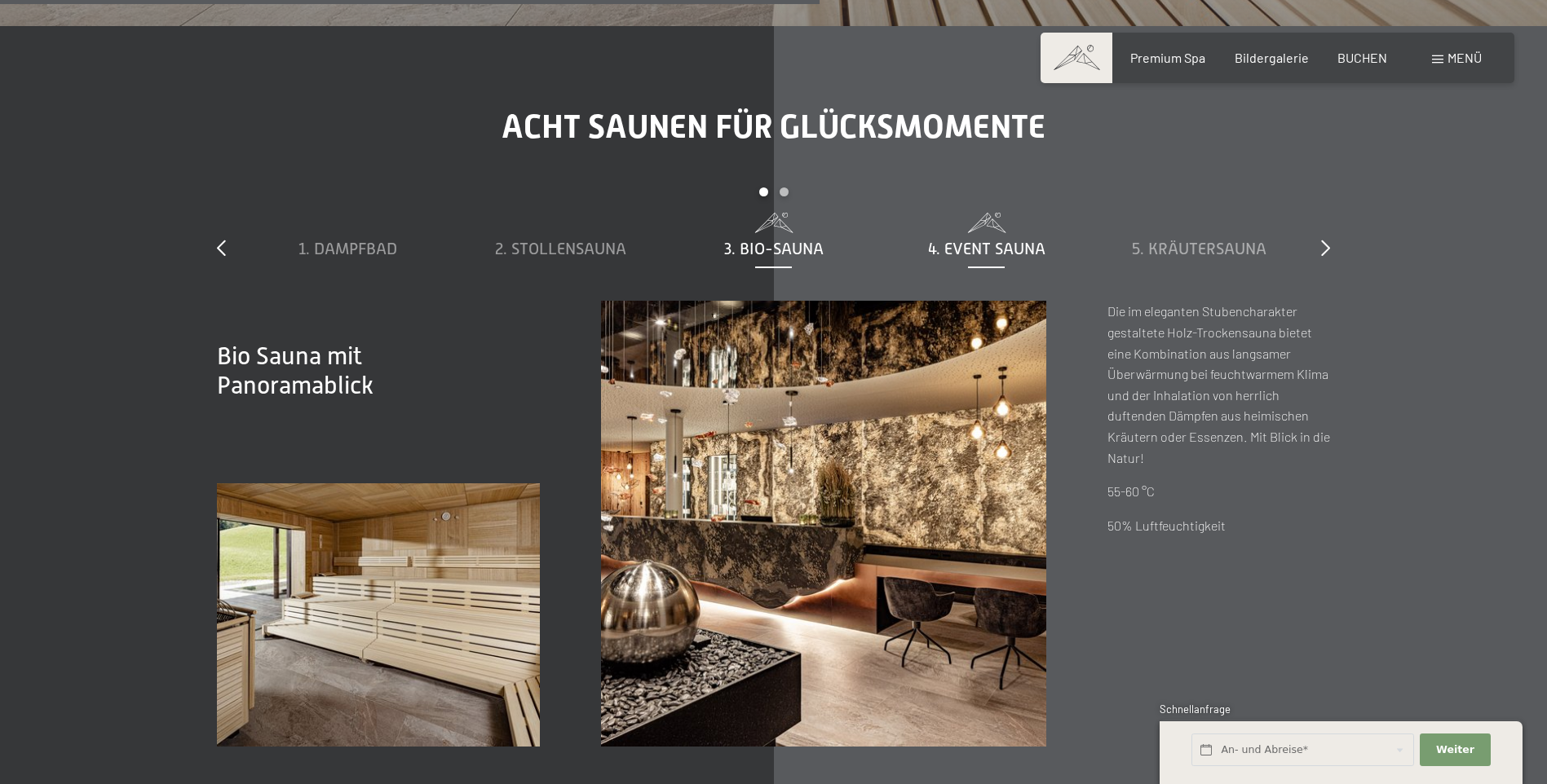
click at [957, 242] on span "4. Event Sauna" at bounding box center [987, 248] width 118 height 18
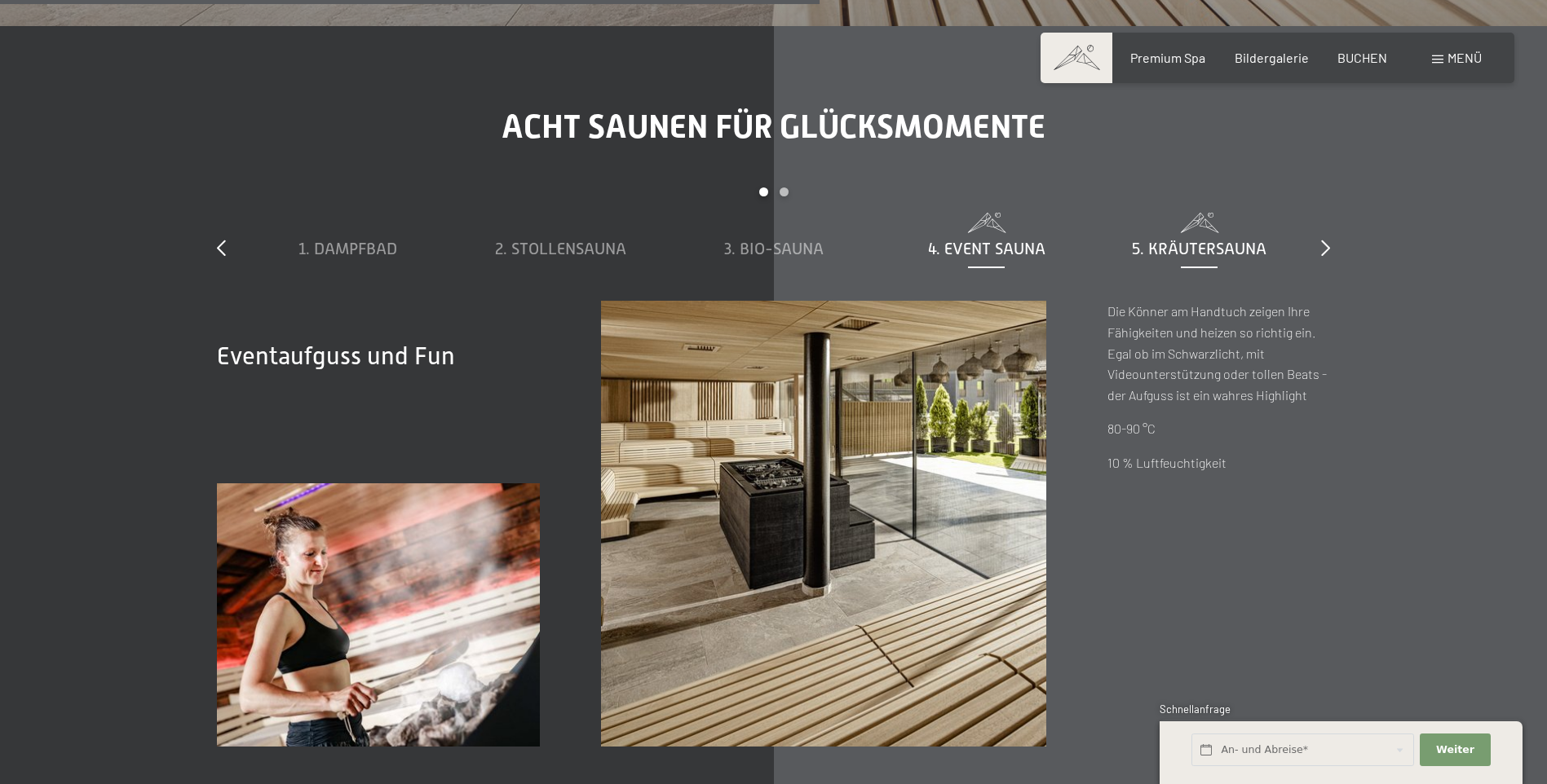
click at [1158, 248] on span "5. Kräutersauna" at bounding box center [1199, 248] width 134 height 18
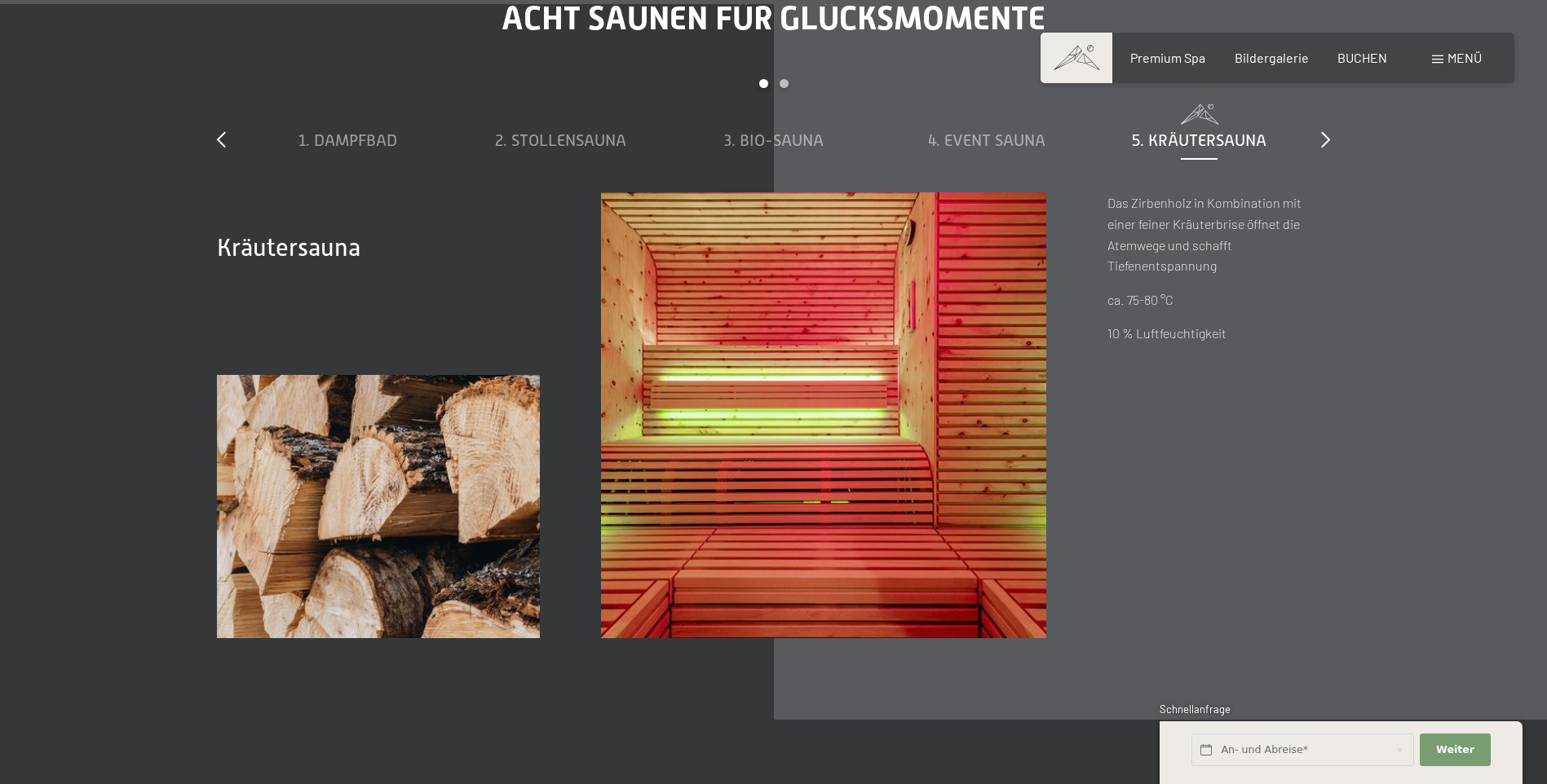
scroll to position [5697, 0]
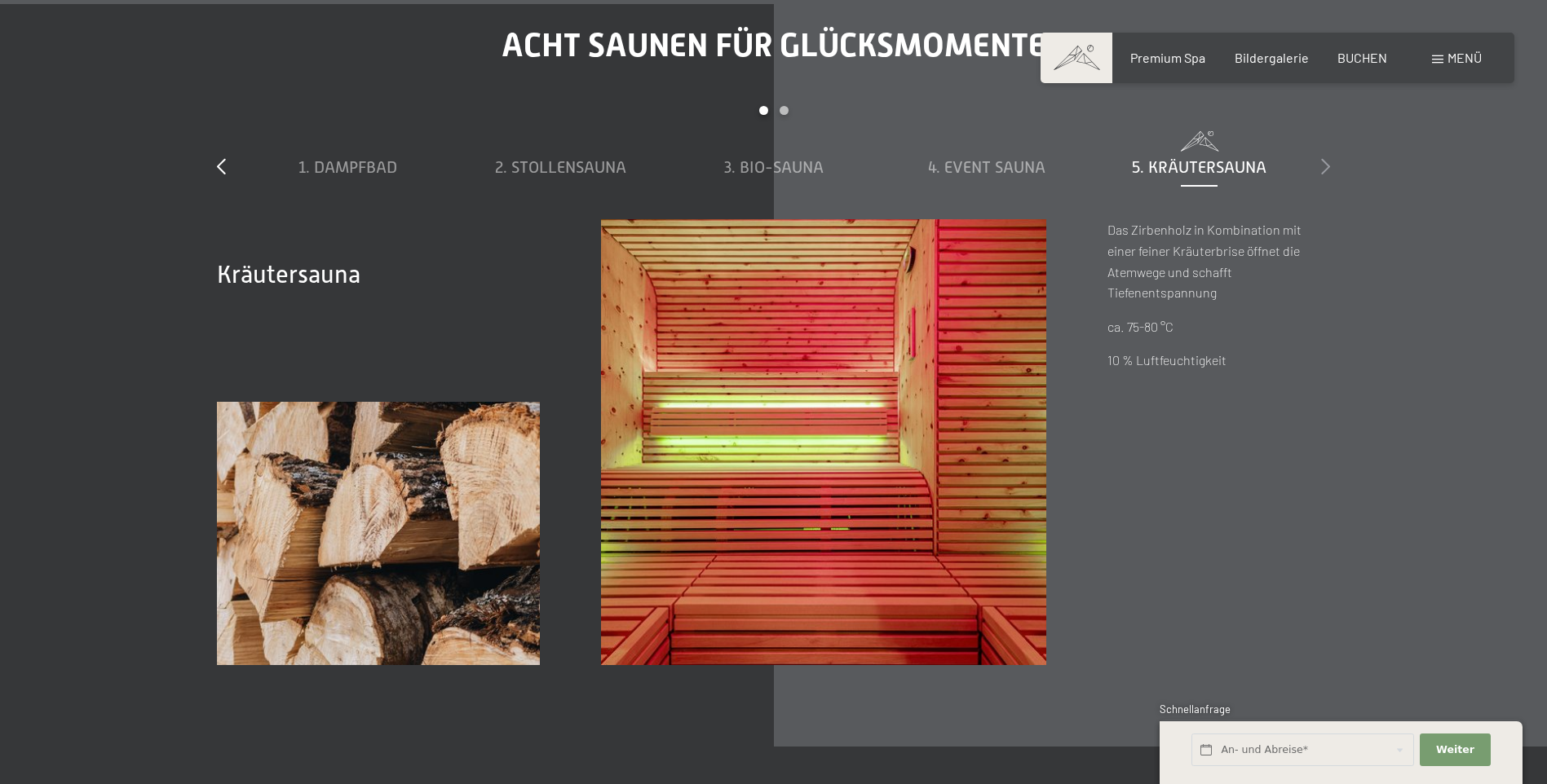
click at [1326, 172] on icon at bounding box center [1325, 166] width 9 height 16
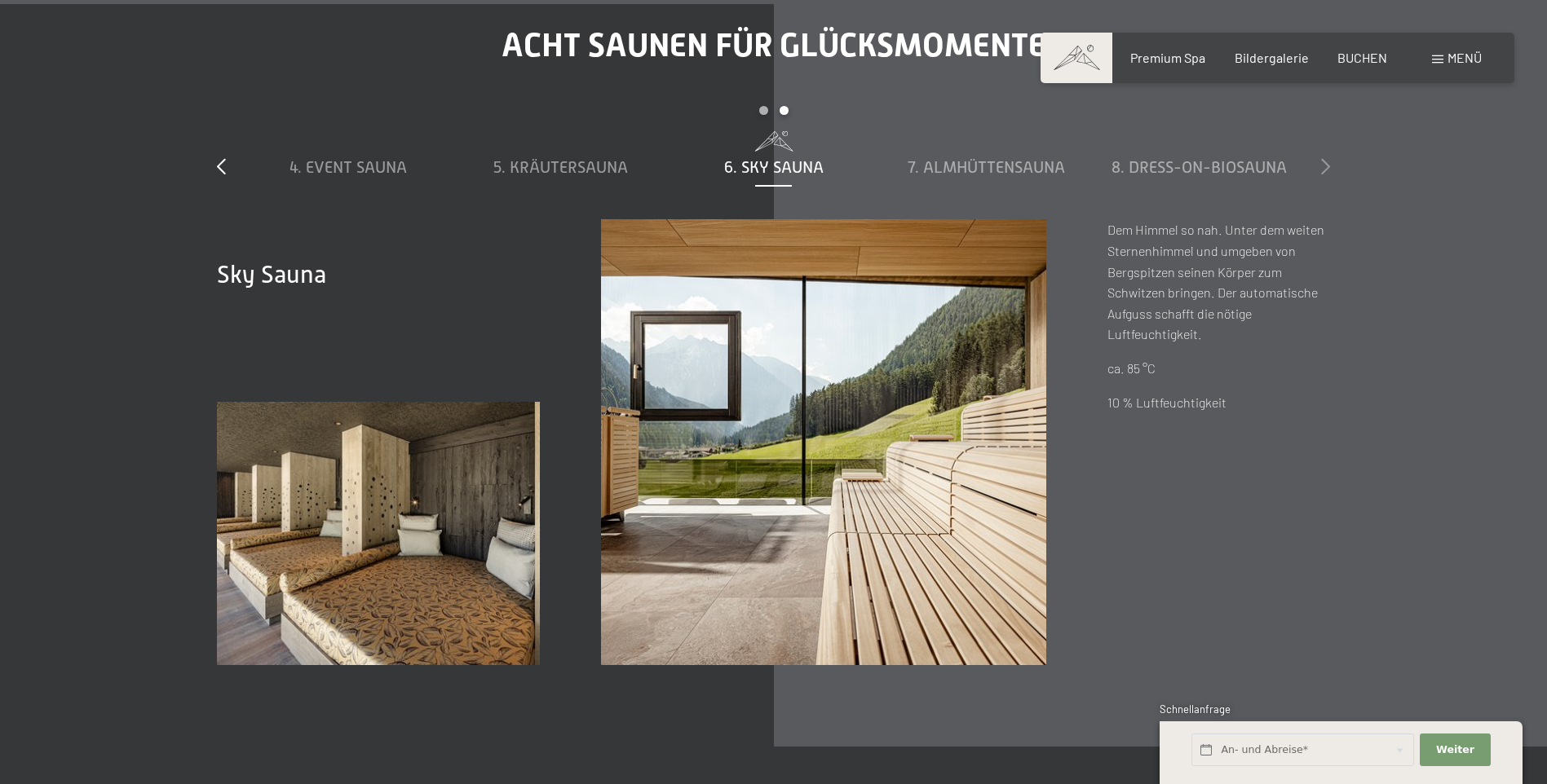
click at [1324, 170] on icon at bounding box center [1325, 166] width 9 height 16
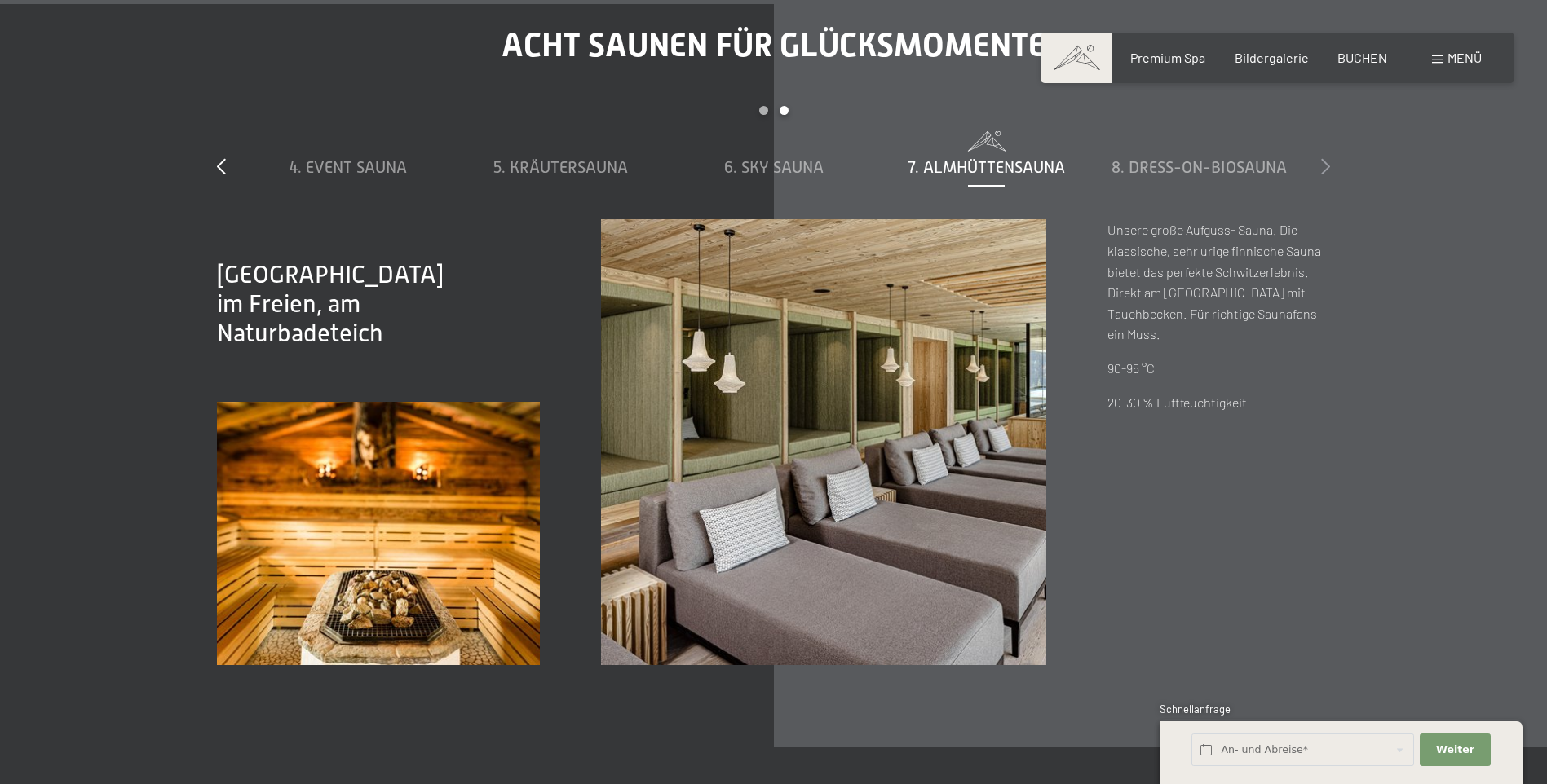
click at [1325, 171] on icon at bounding box center [1325, 166] width 9 height 16
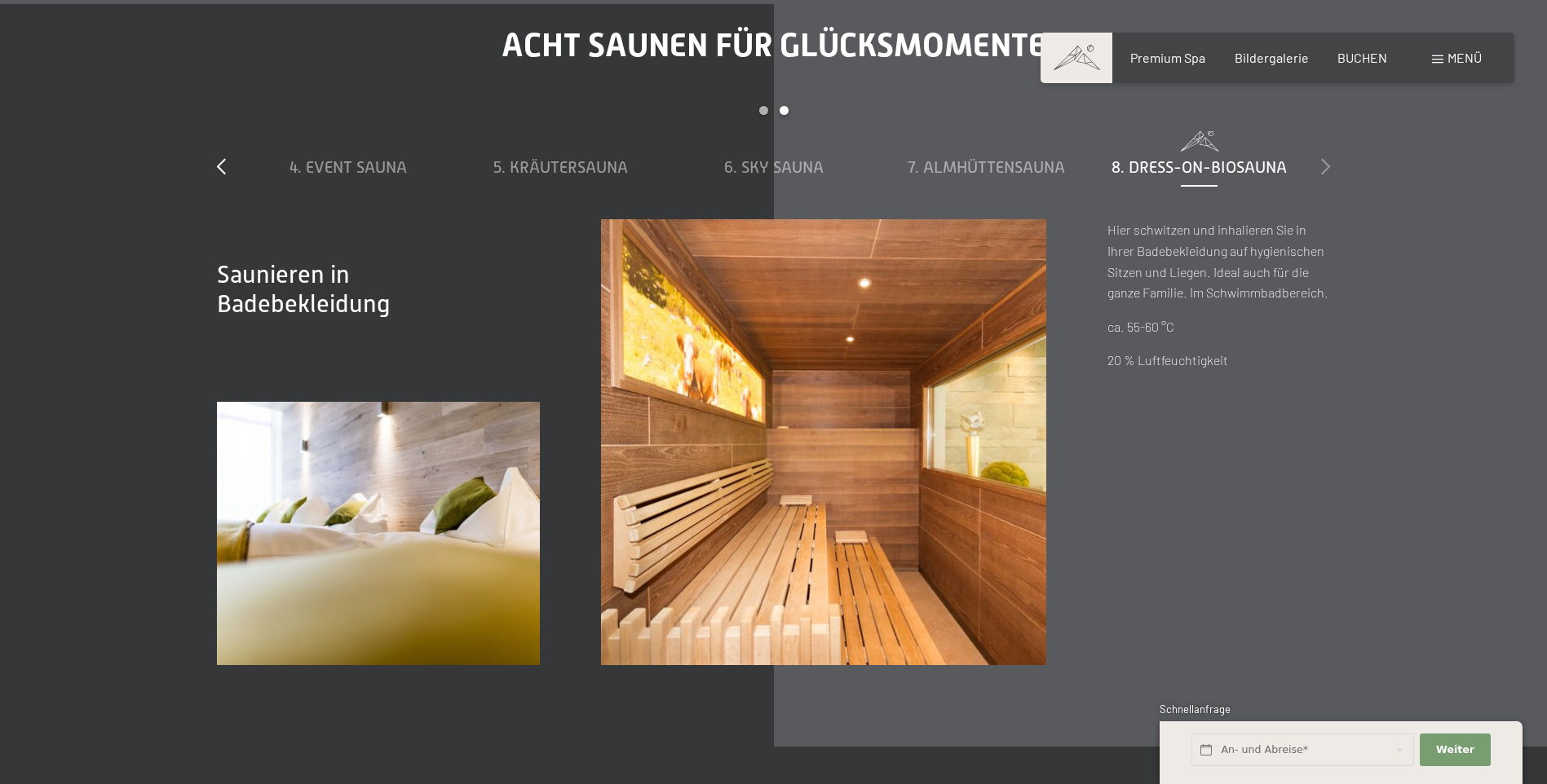
click at [1325, 171] on icon at bounding box center [1325, 166] width 9 height 16
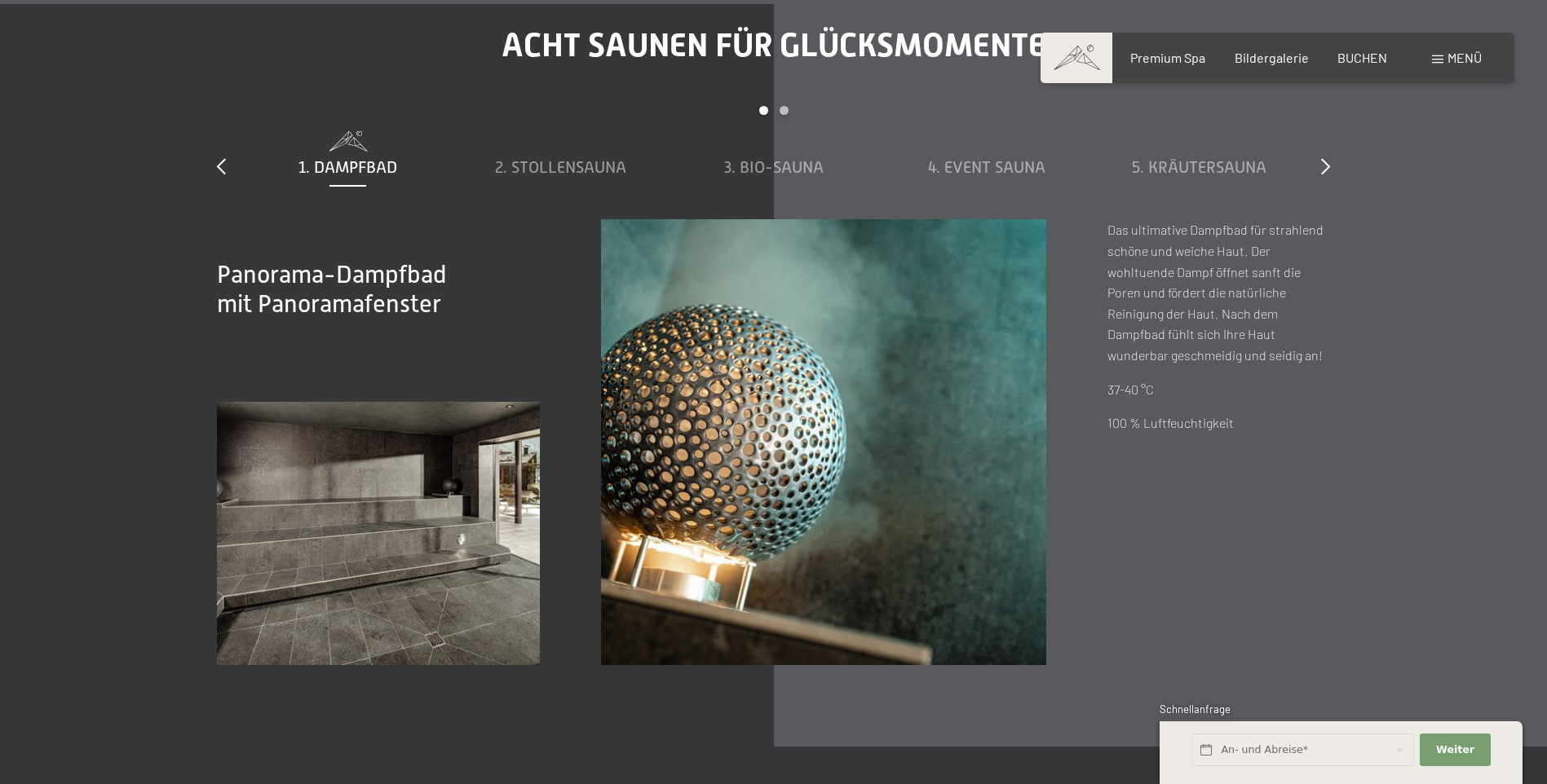
click at [785, 110] on div "Carousel Page 2" at bounding box center [784, 110] width 9 height 9
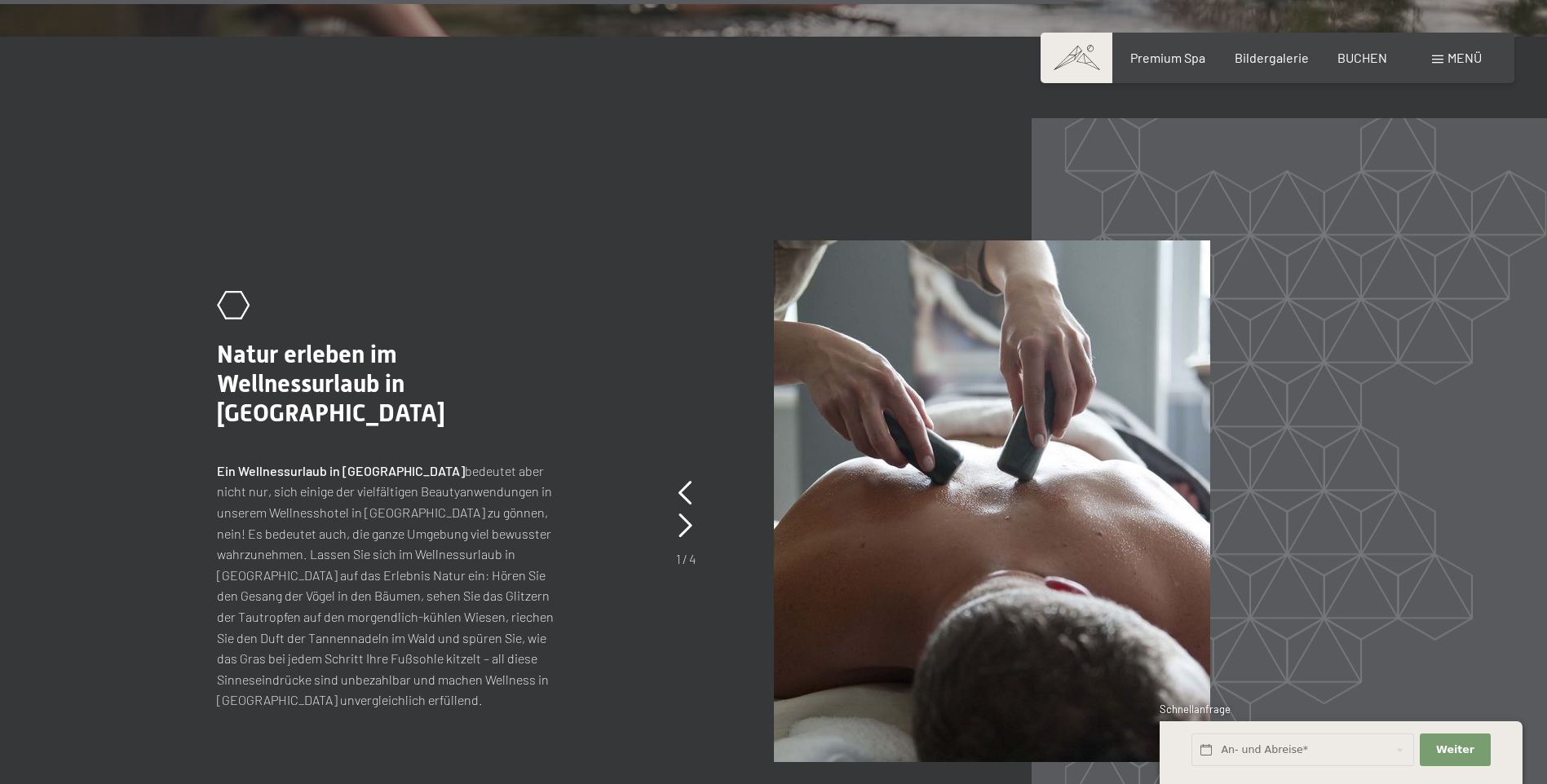
scroll to position [7407, 0]
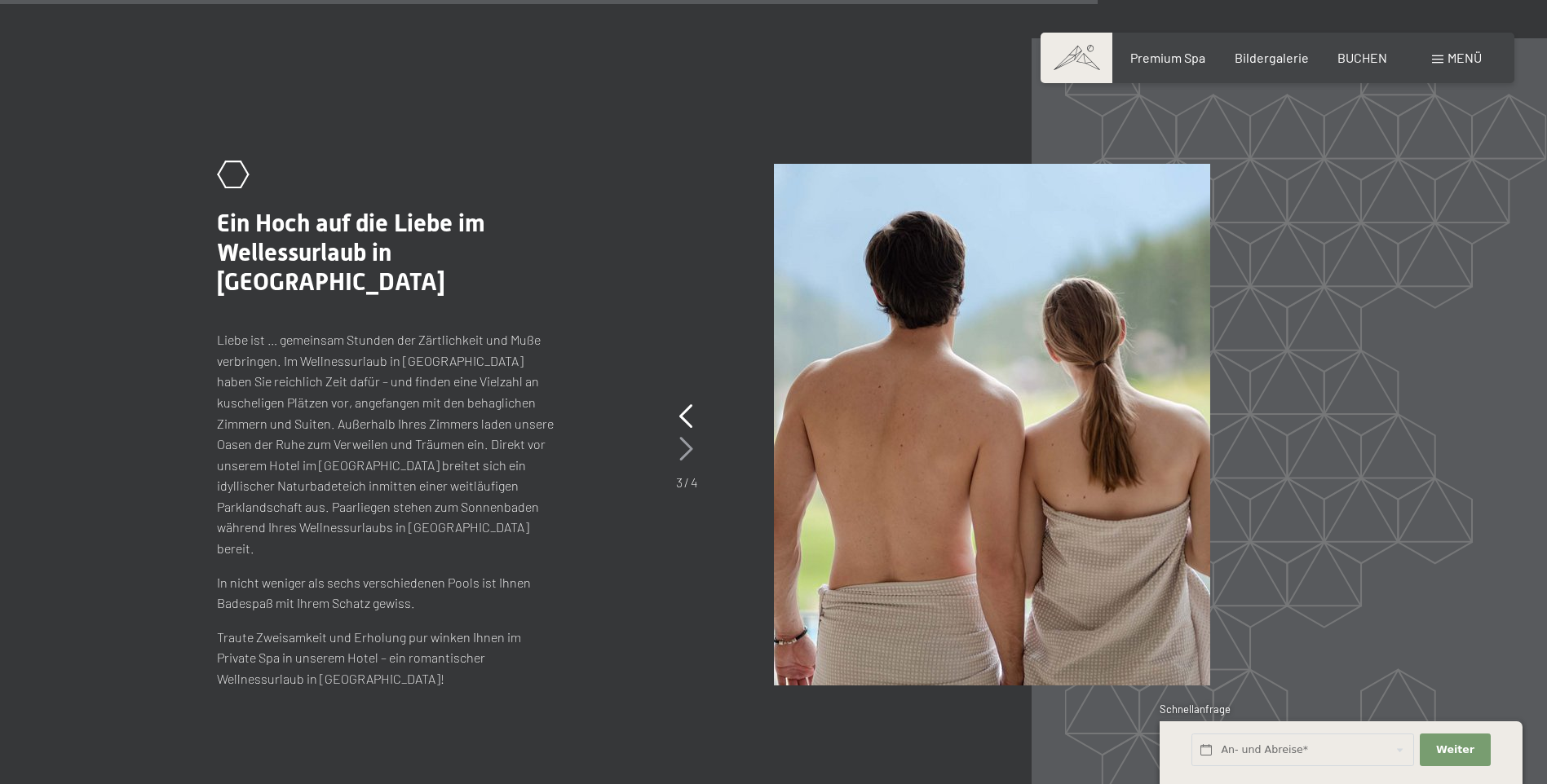
click at [683, 453] on icon at bounding box center [686, 449] width 14 height 24
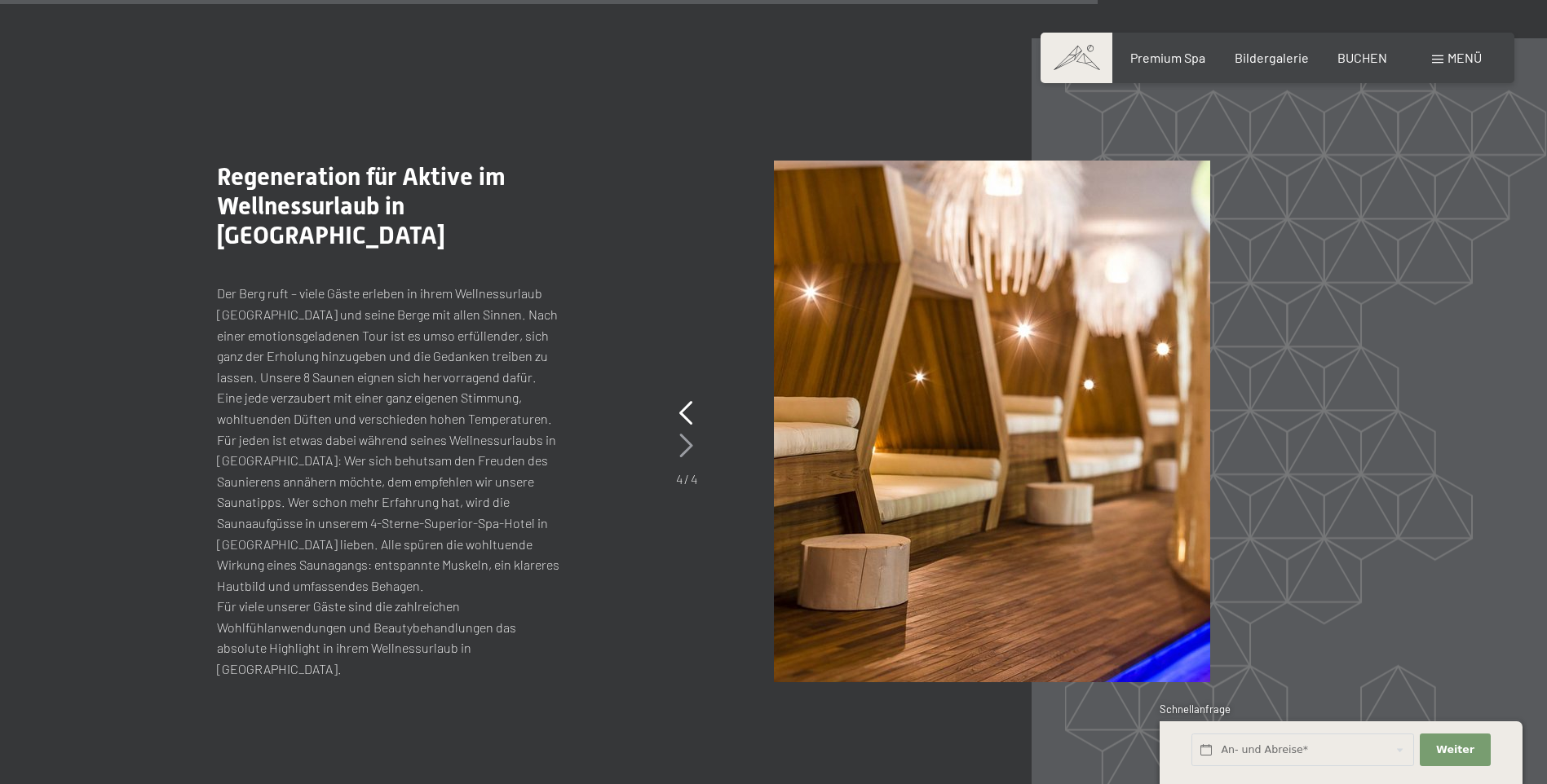
click at [683, 453] on icon at bounding box center [686, 445] width 14 height 24
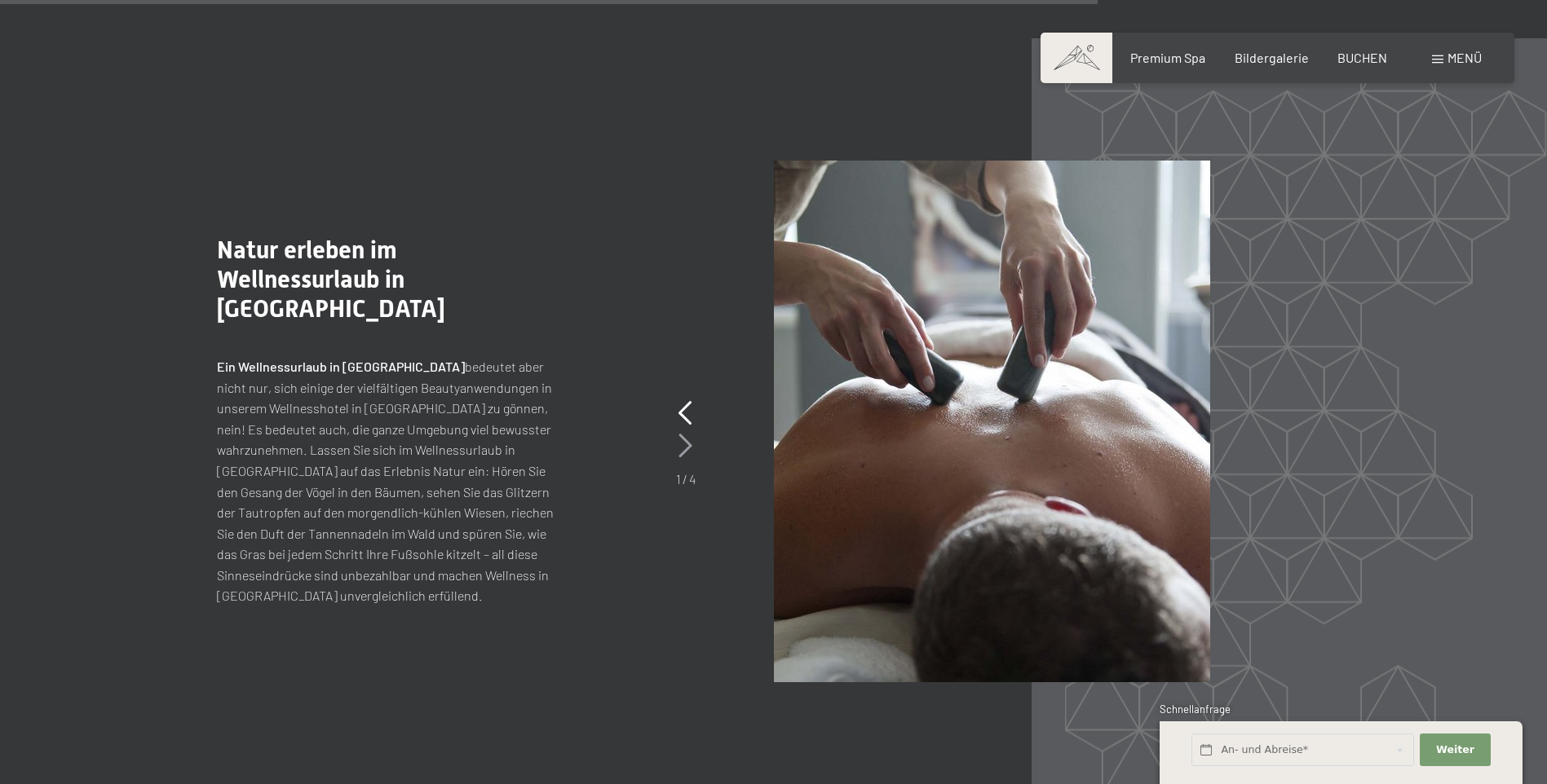
click at [683, 453] on icon at bounding box center [685, 445] width 14 height 24
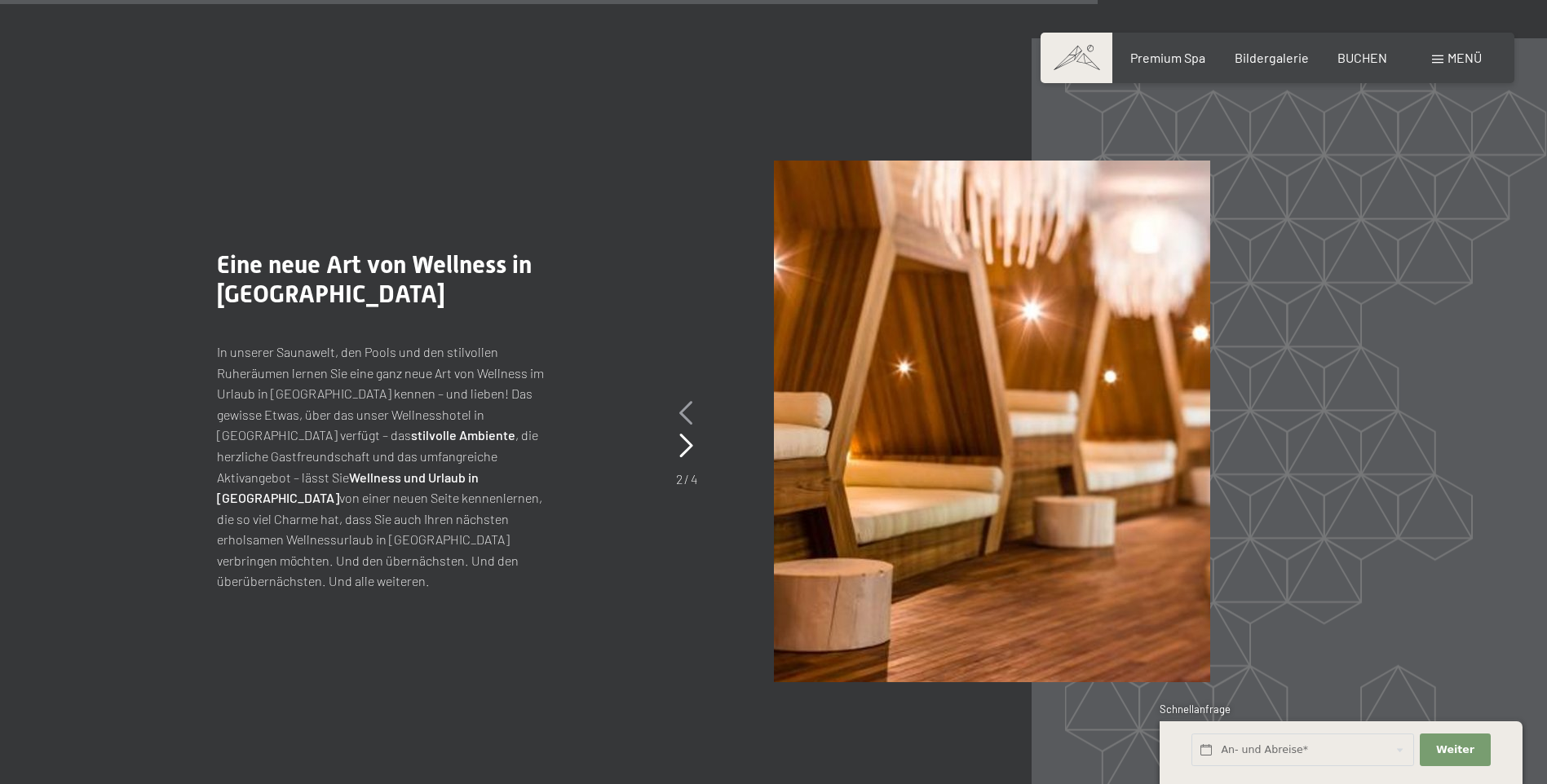
click at [684, 425] on div at bounding box center [686, 413] width 14 height 33
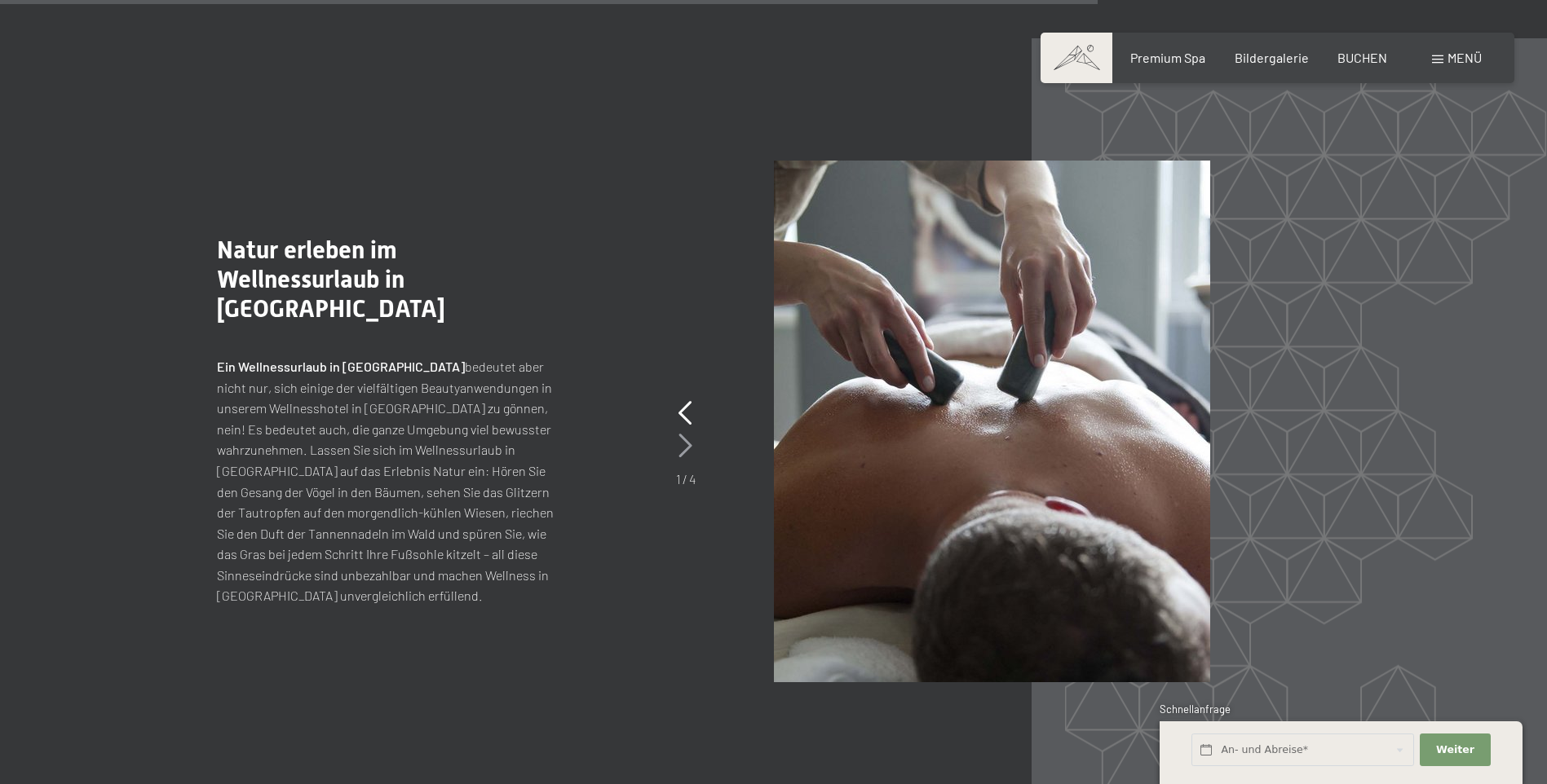
click at [684, 448] on icon at bounding box center [685, 445] width 14 height 24
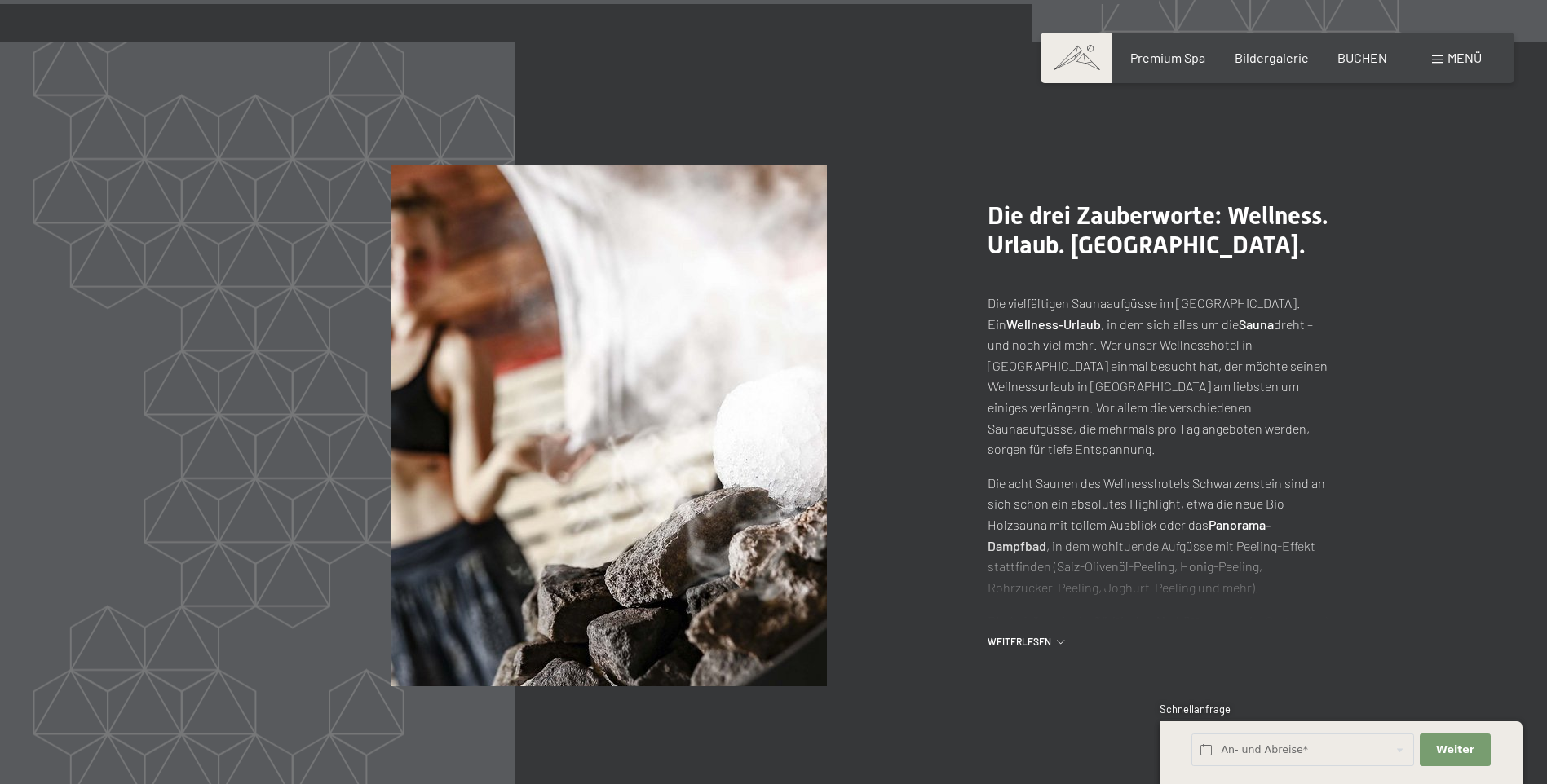
scroll to position [8223, 0]
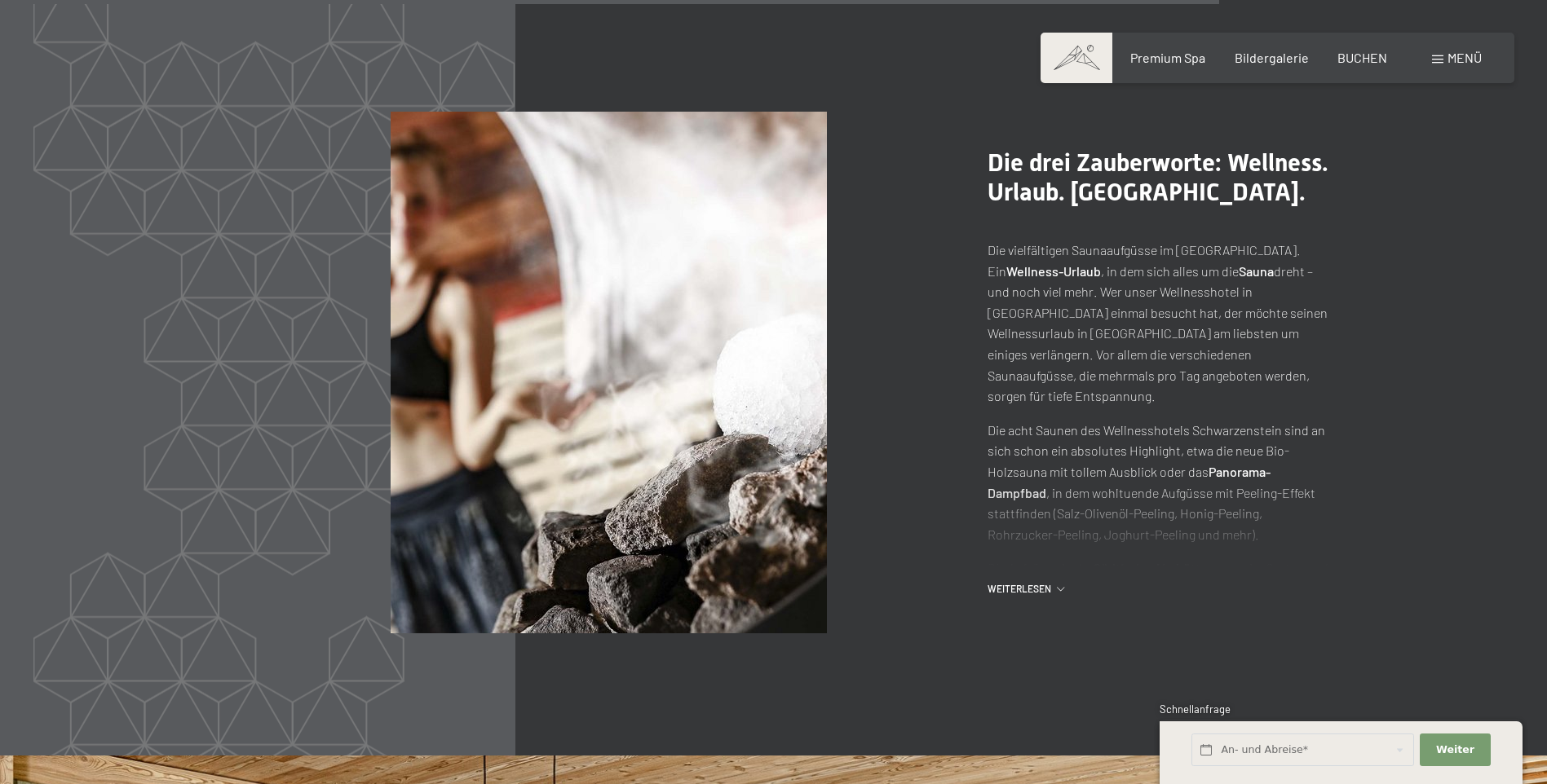
click at [1061, 589] on icon at bounding box center [1060, 588] width 8 height 4
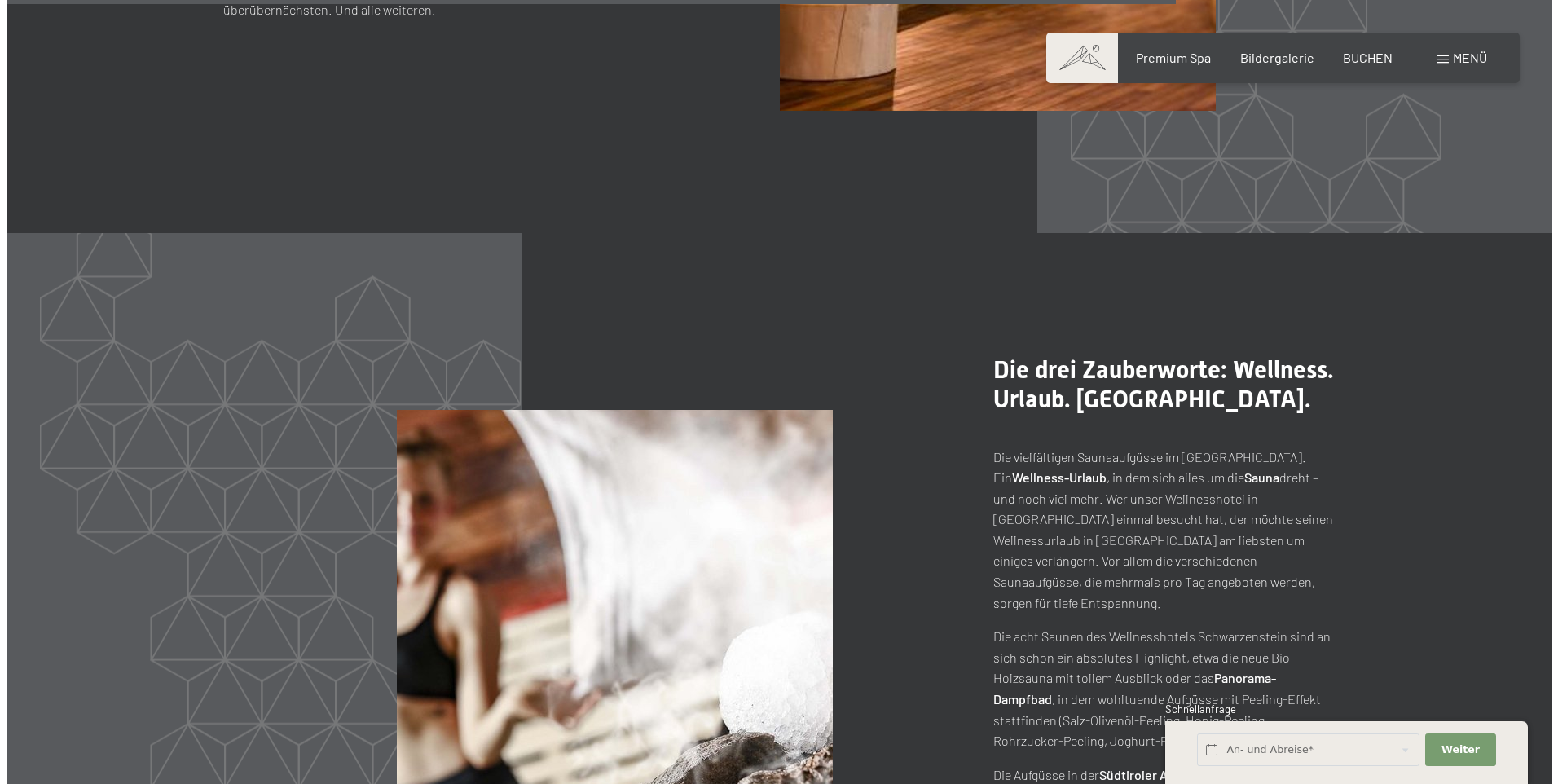
scroll to position [7978, 0]
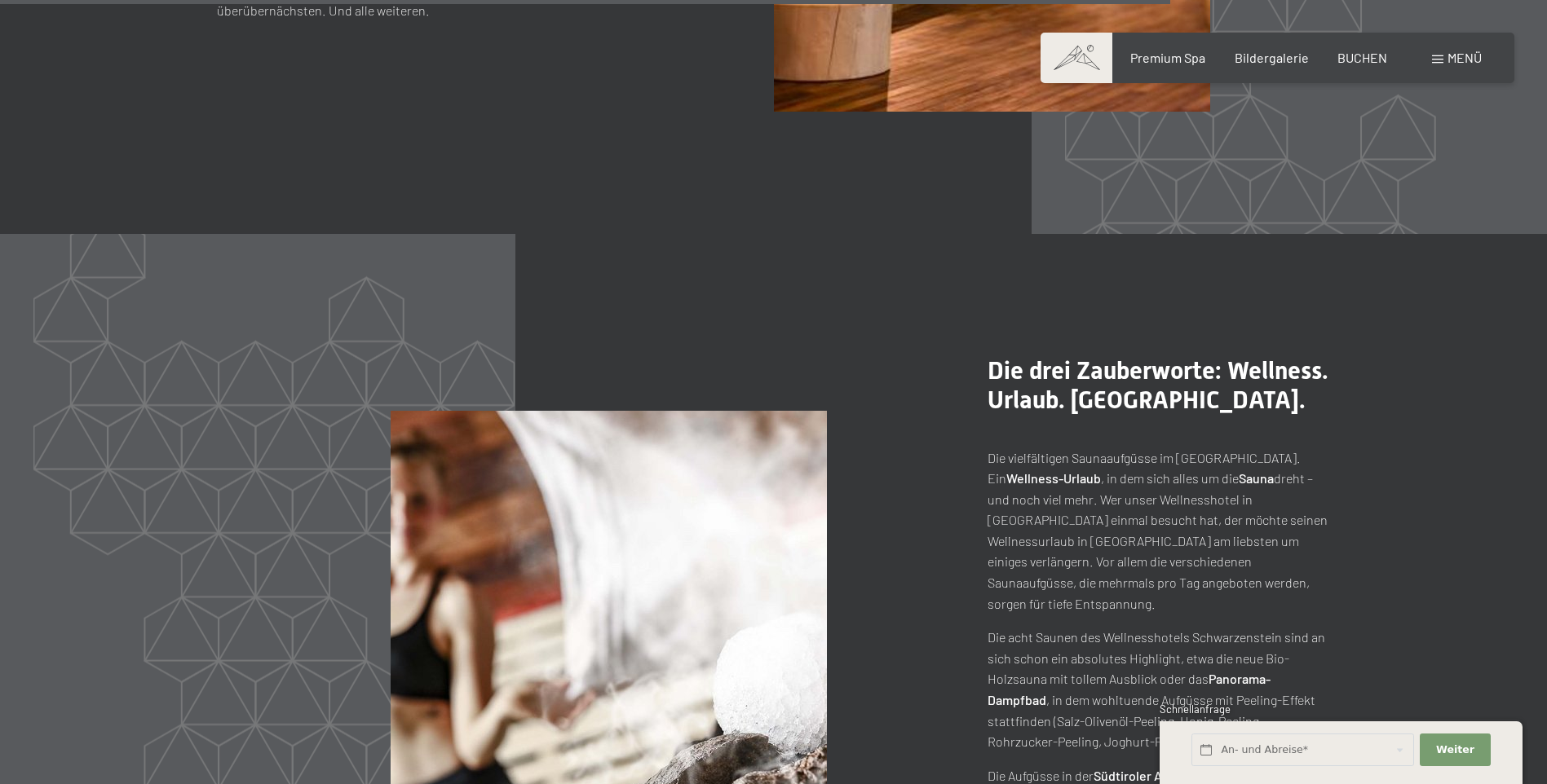
click at [1435, 63] on span at bounding box center [1438, 60] width 12 height 8
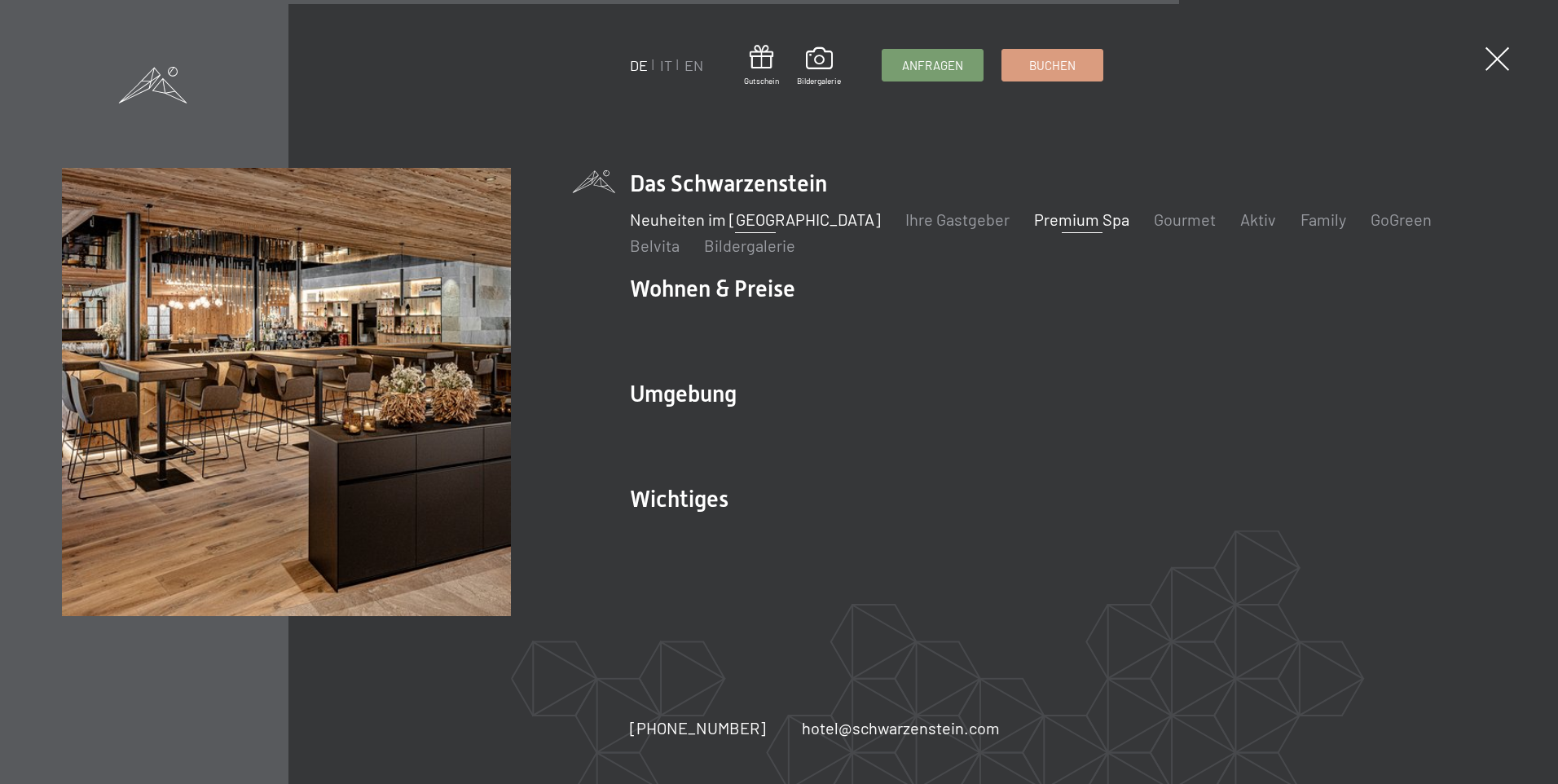
click at [715, 223] on link "Neuheiten im [GEOGRAPHIC_DATA]" at bounding box center [755, 219] width 251 height 19
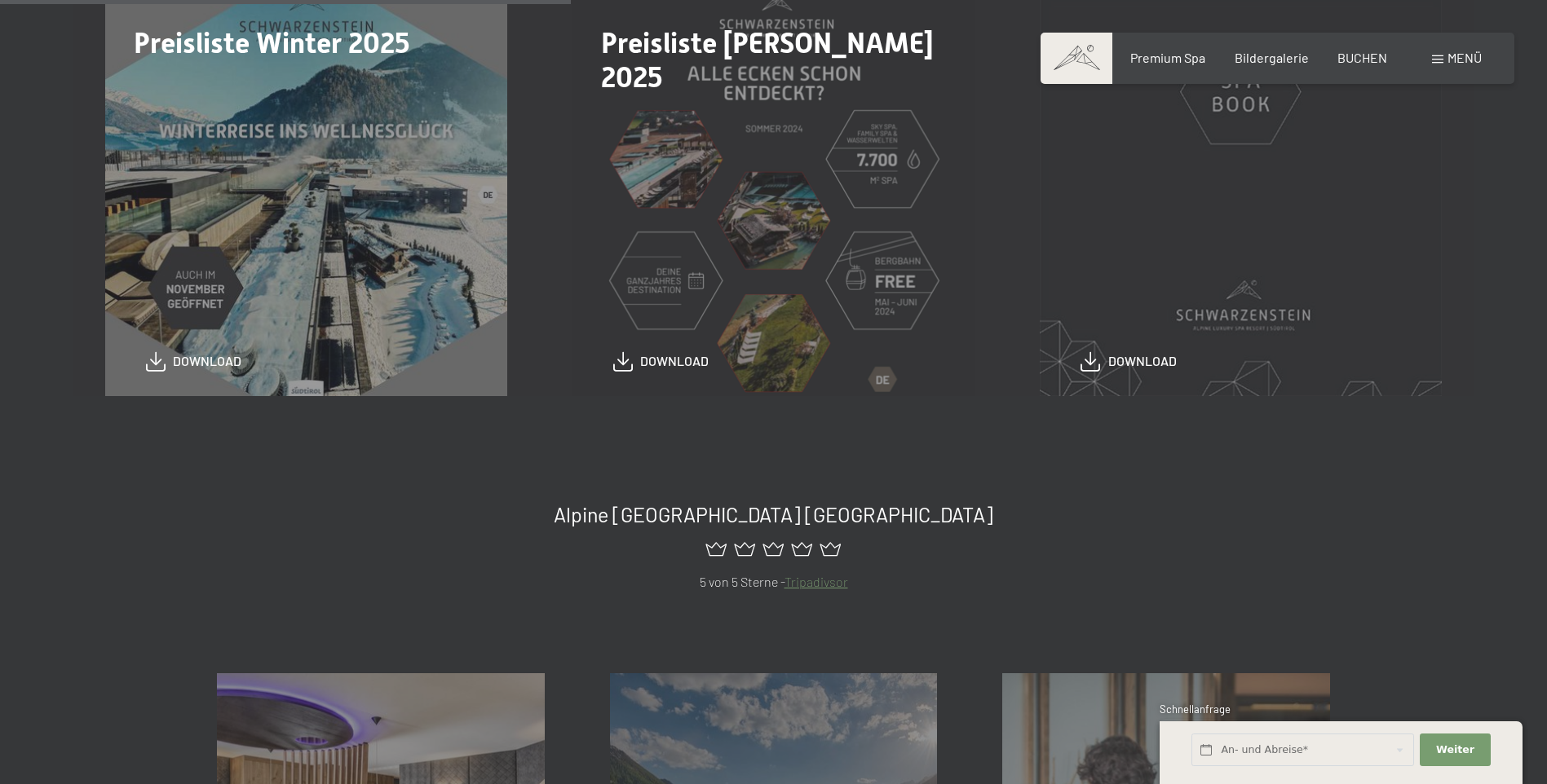
scroll to position [570, 0]
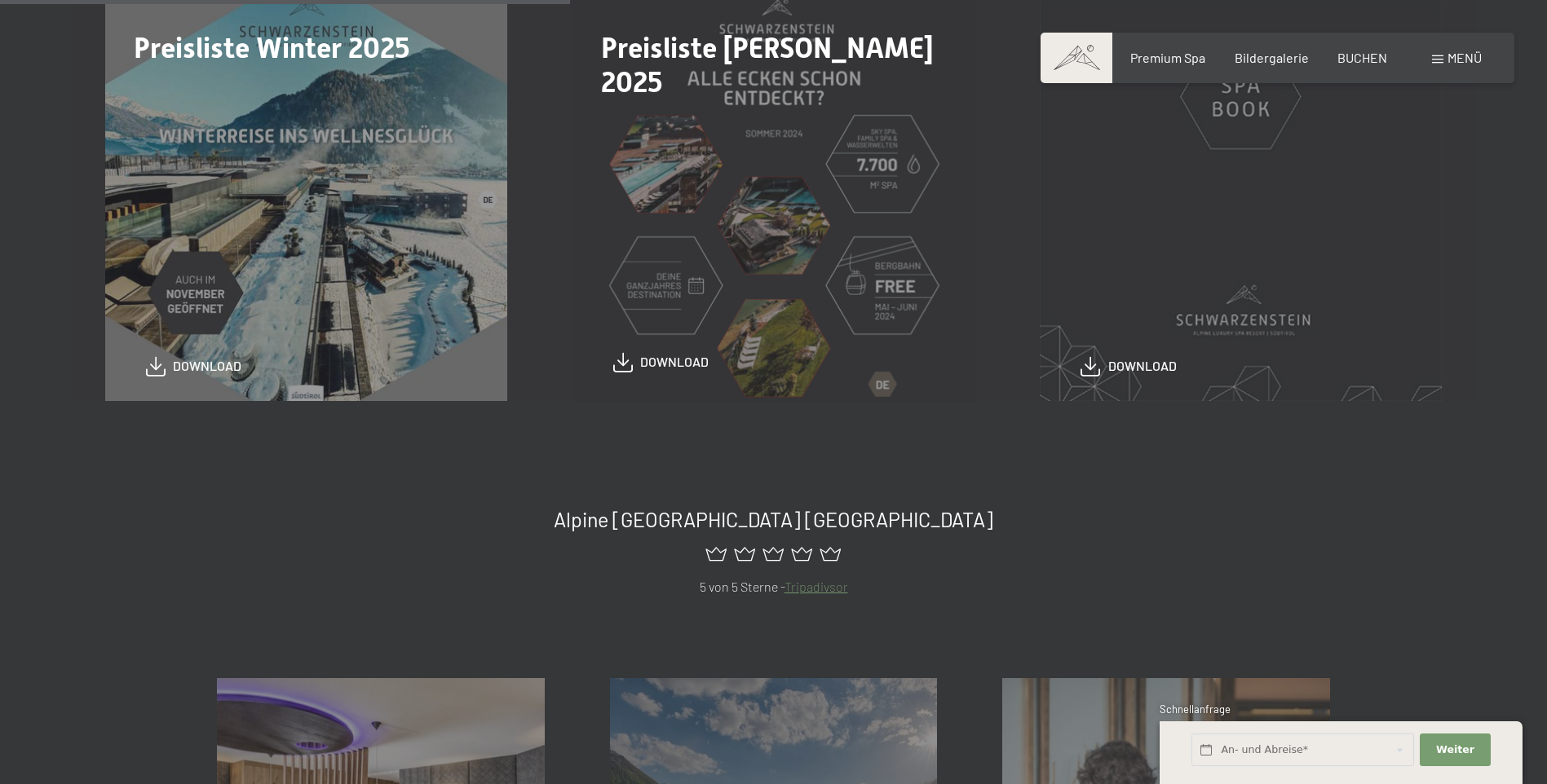
click at [621, 363] on span at bounding box center [622, 362] width 19 height 19
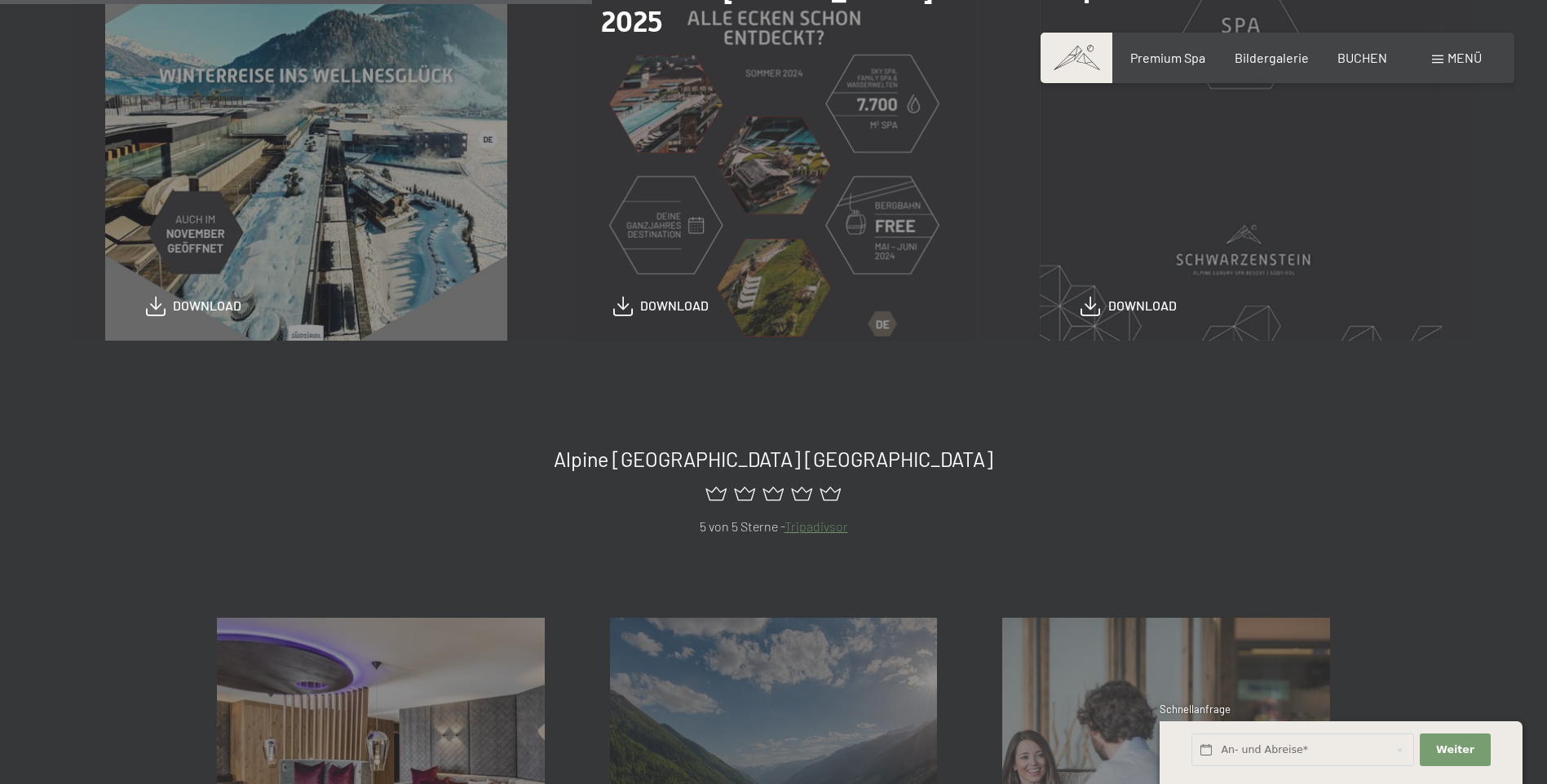
scroll to position [652, 0]
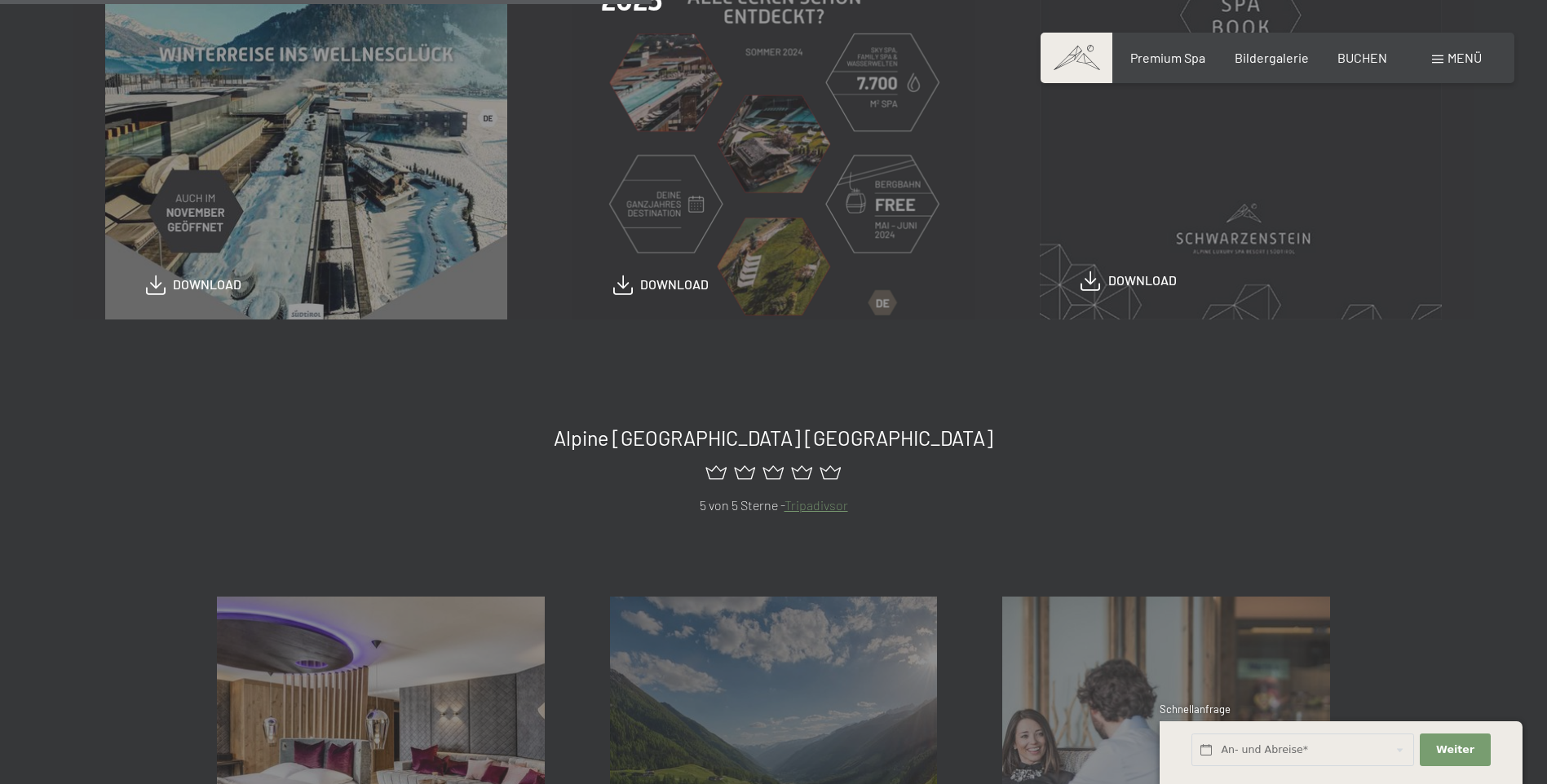
click at [1092, 279] on span at bounding box center [1090, 280] width 19 height 19
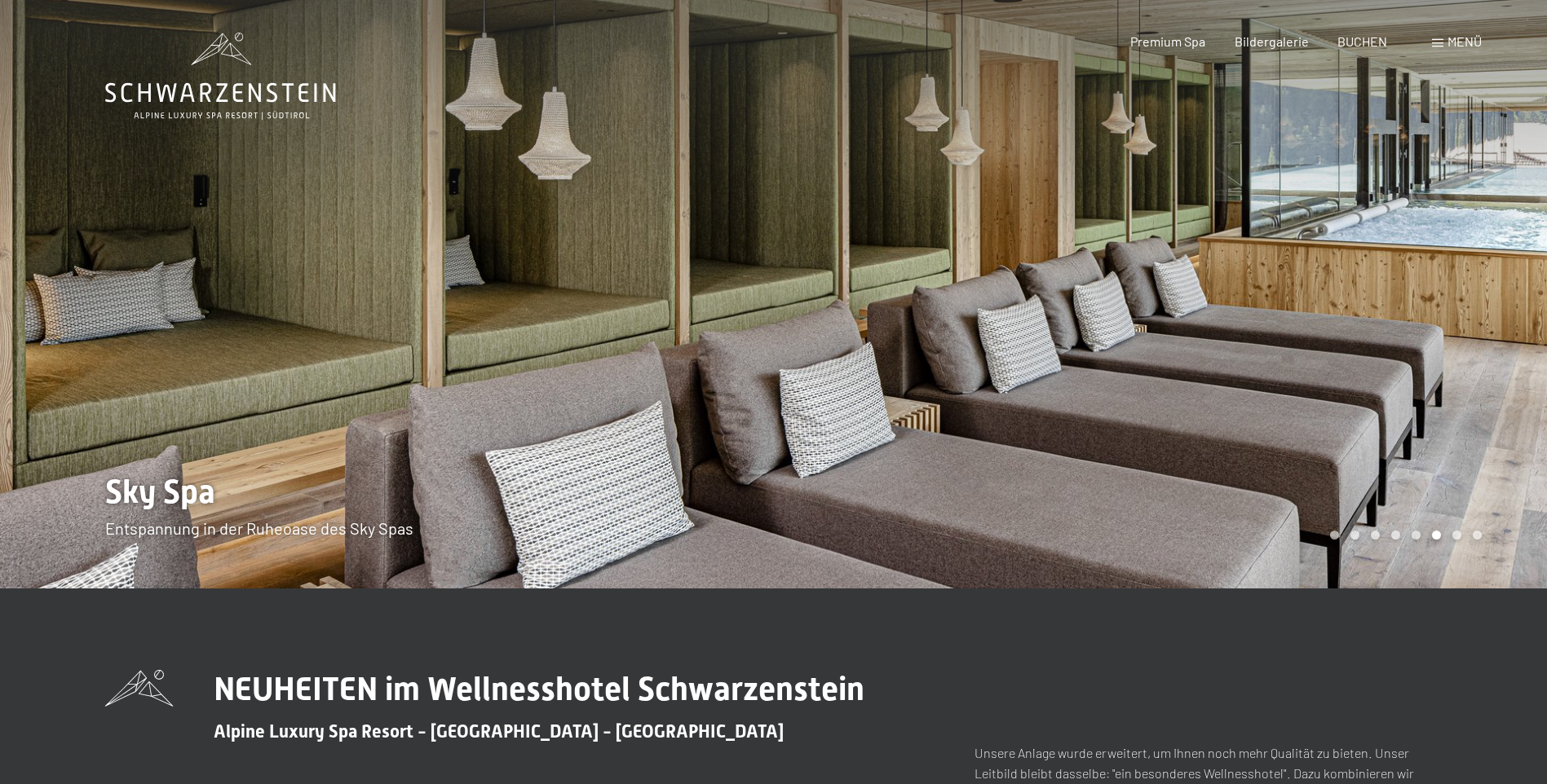
click at [1457, 388] on div at bounding box center [1160, 294] width 774 height 588
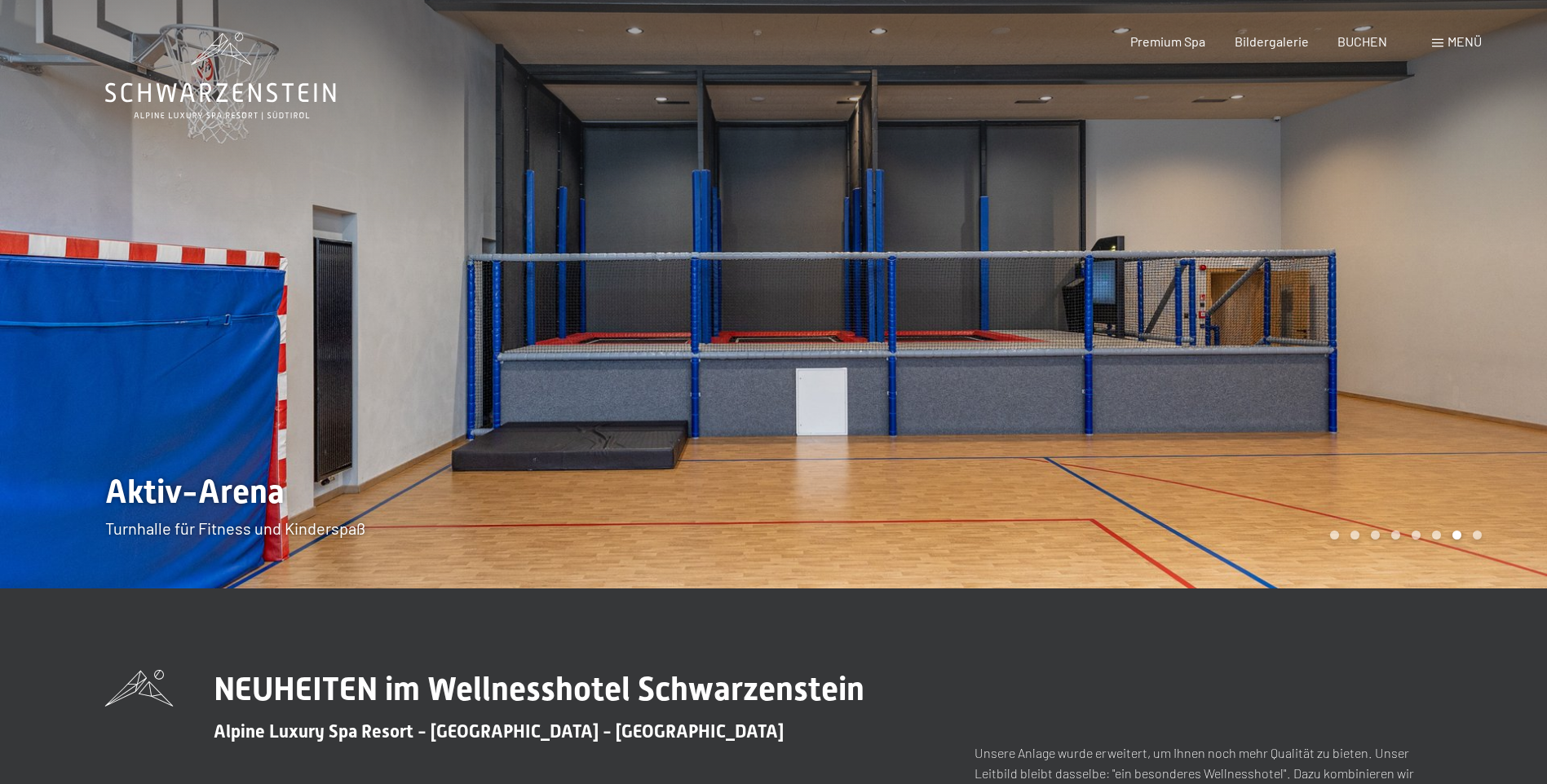
click at [640, 385] on div at bounding box center [386, 294] width 774 height 588
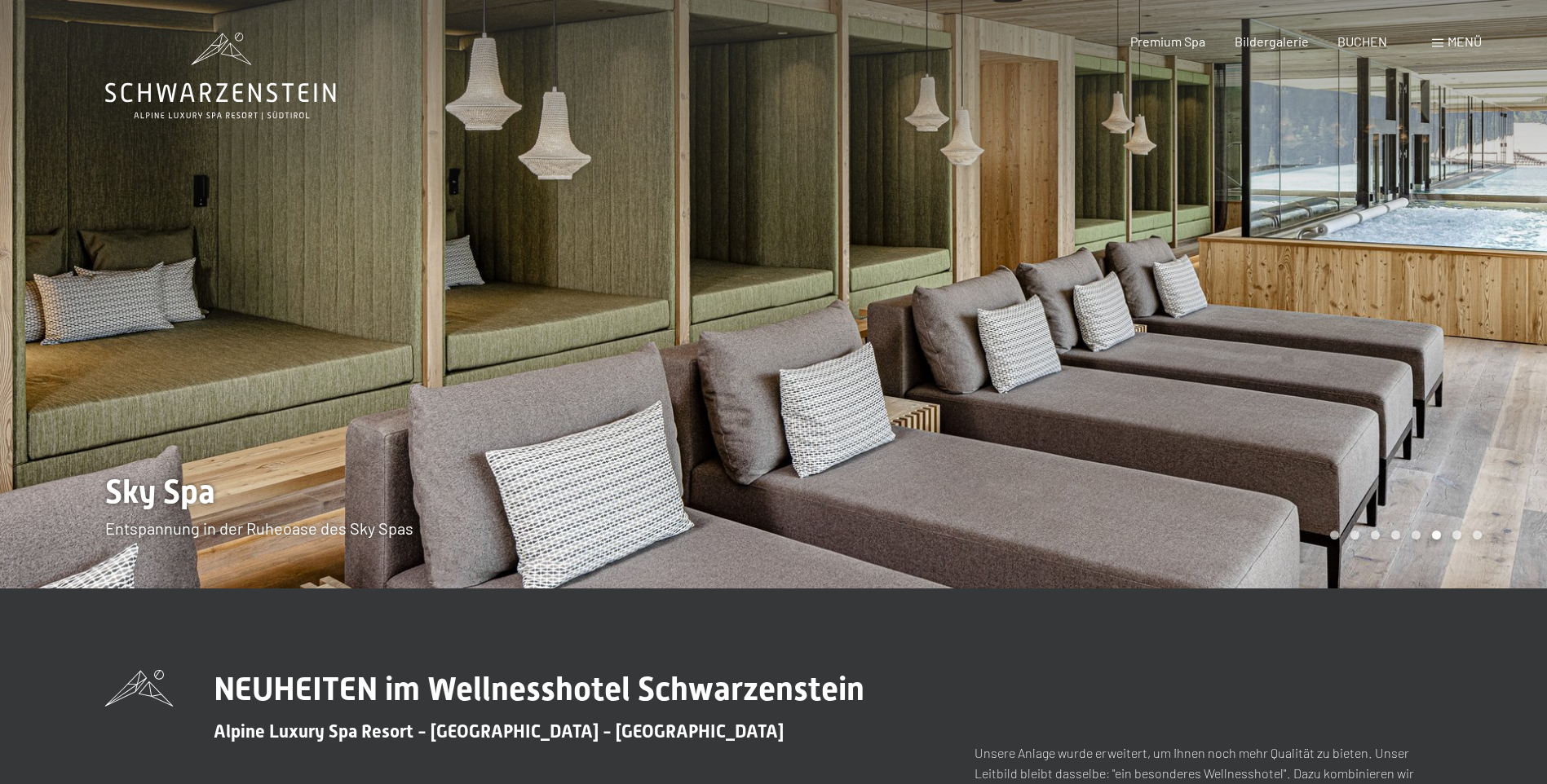
click at [1506, 401] on div at bounding box center [1160, 294] width 774 height 588
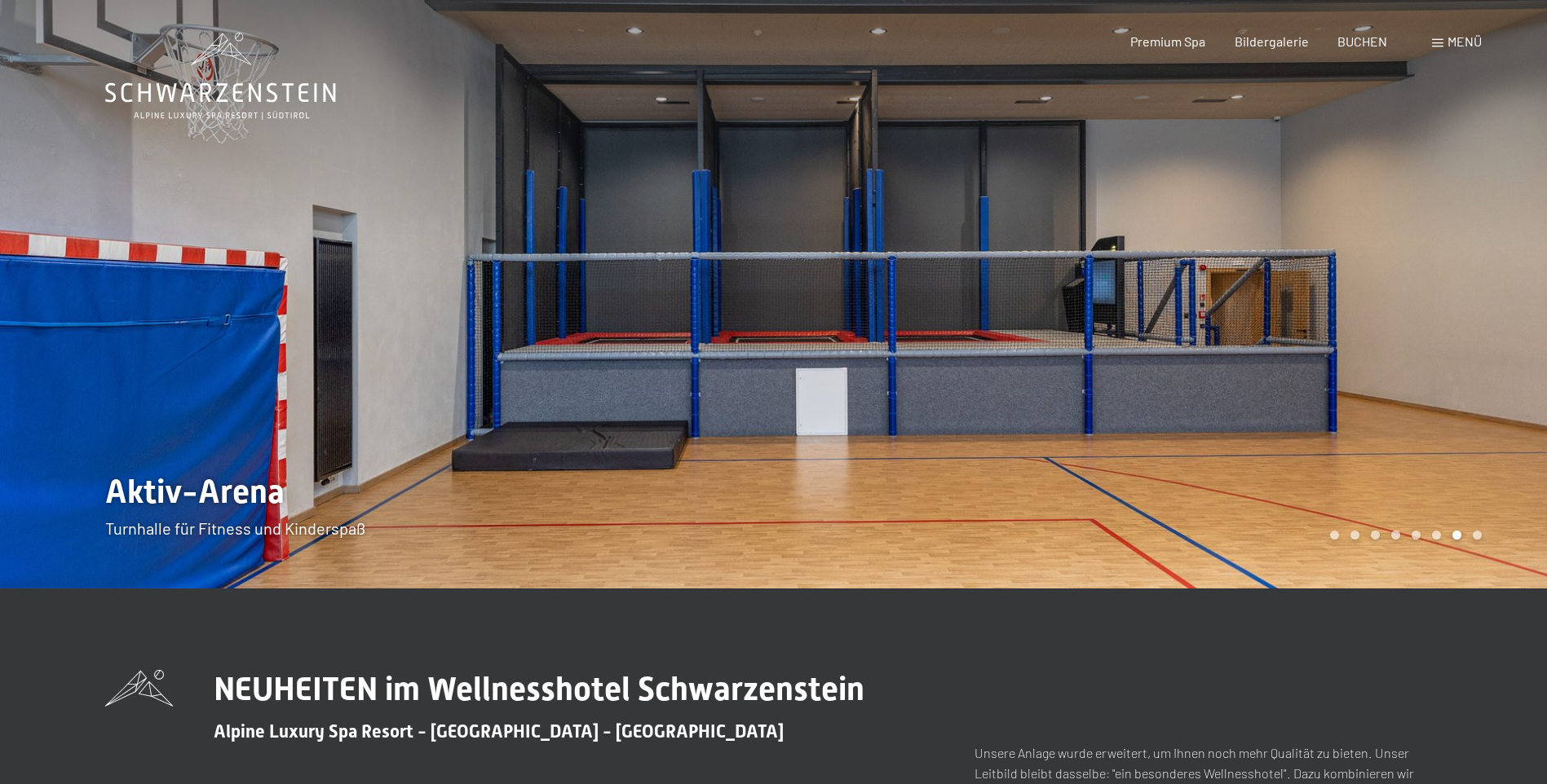
click at [1506, 401] on div at bounding box center [1160, 294] width 774 height 588
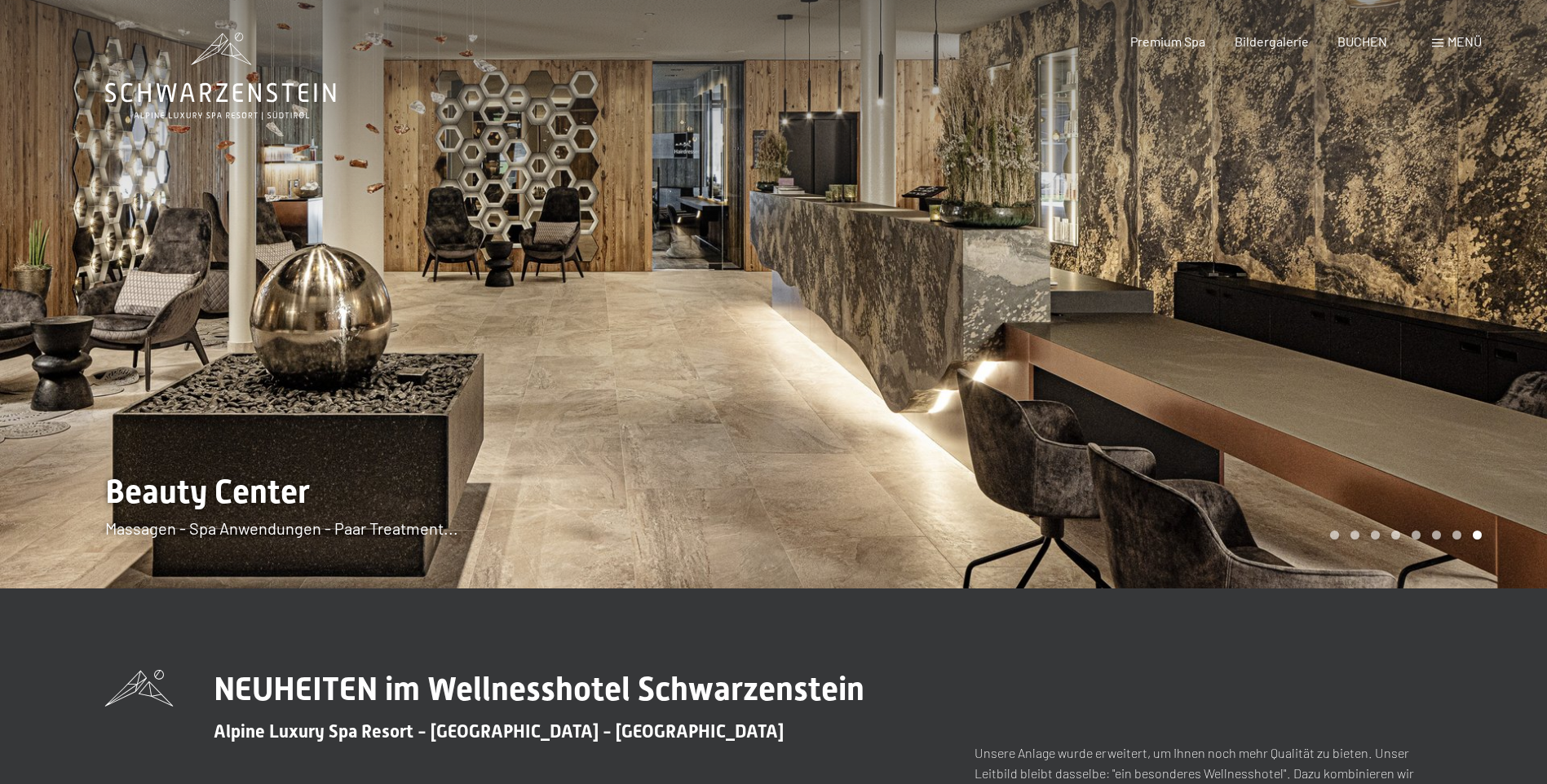
click at [1506, 401] on div at bounding box center [1160, 294] width 774 height 588
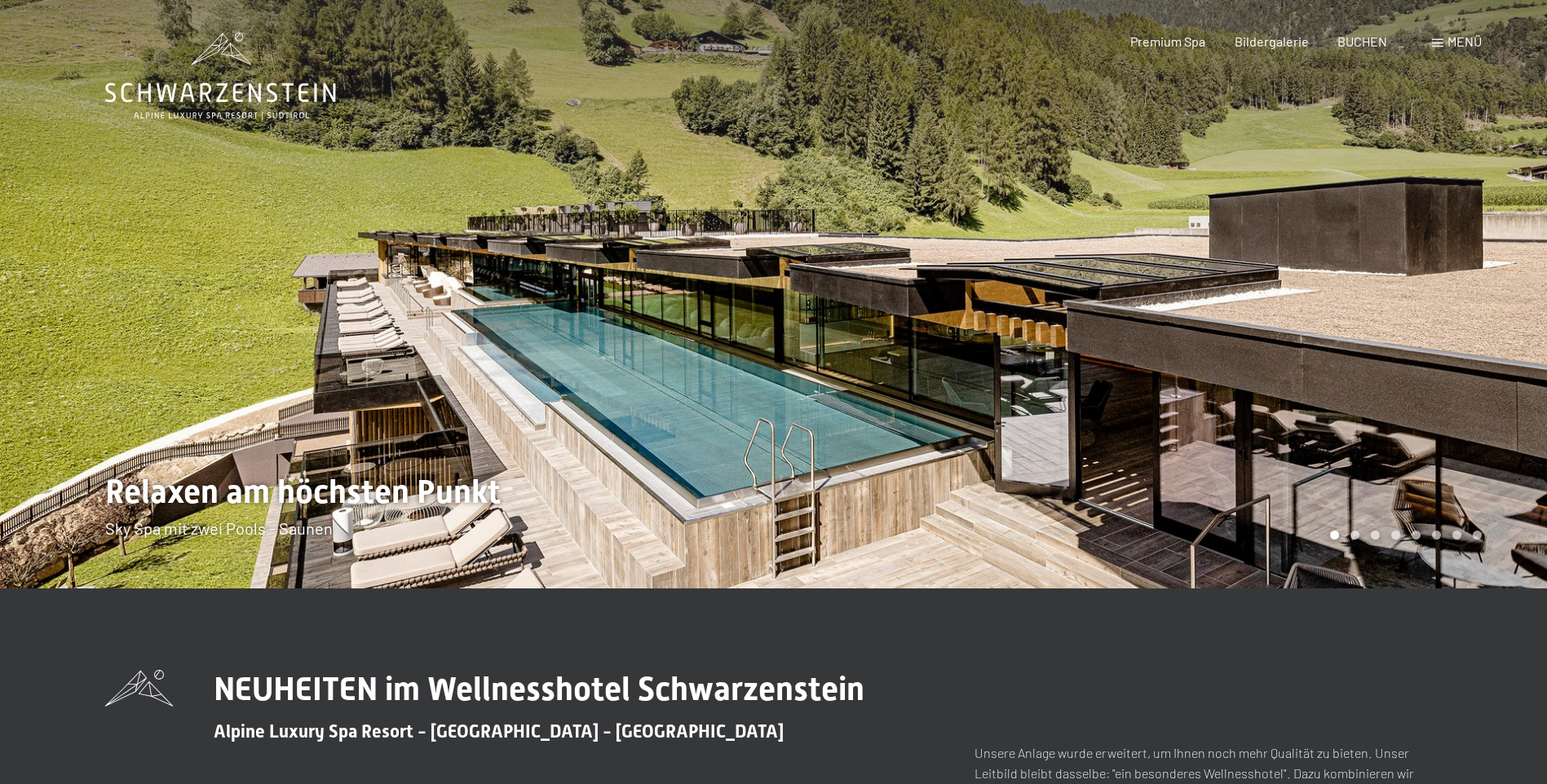
click at [1506, 401] on div at bounding box center [1160, 294] width 774 height 588
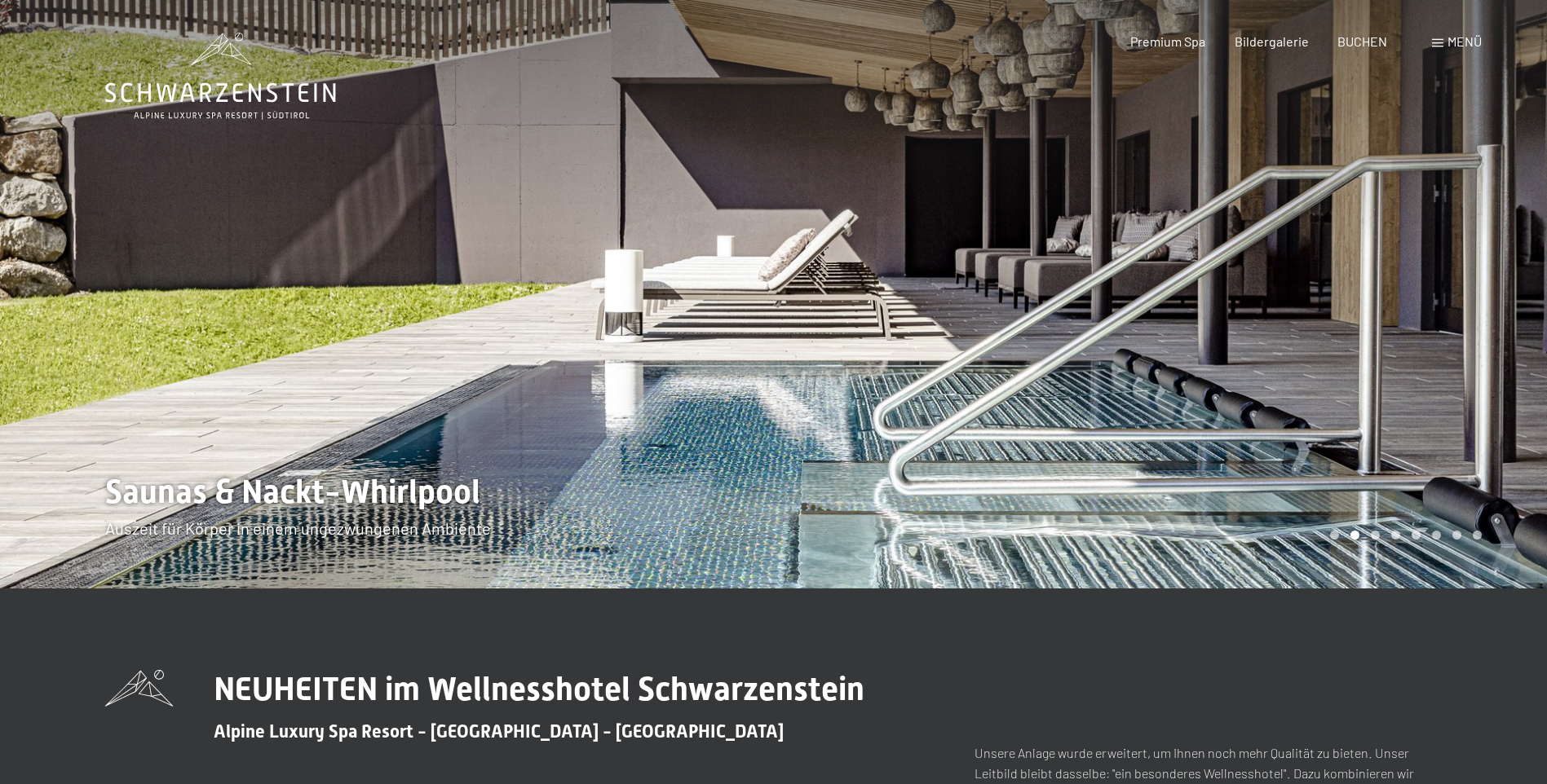
click at [1397, 360] on div at bounding box center [1160, 294] width 774 height 588
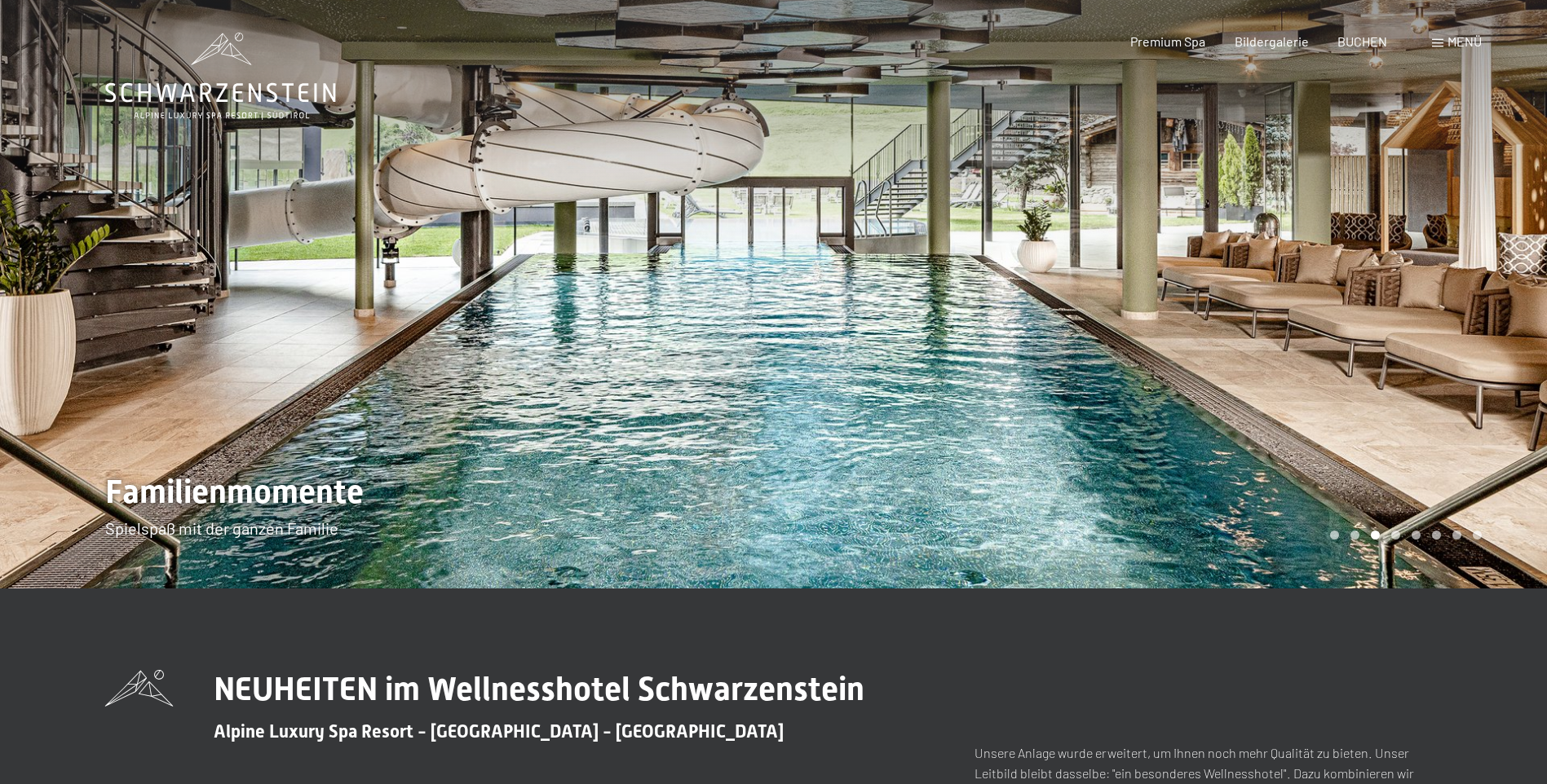
click at [1398, 360] on div at bounding box center [1160, 294] width 774 height 588
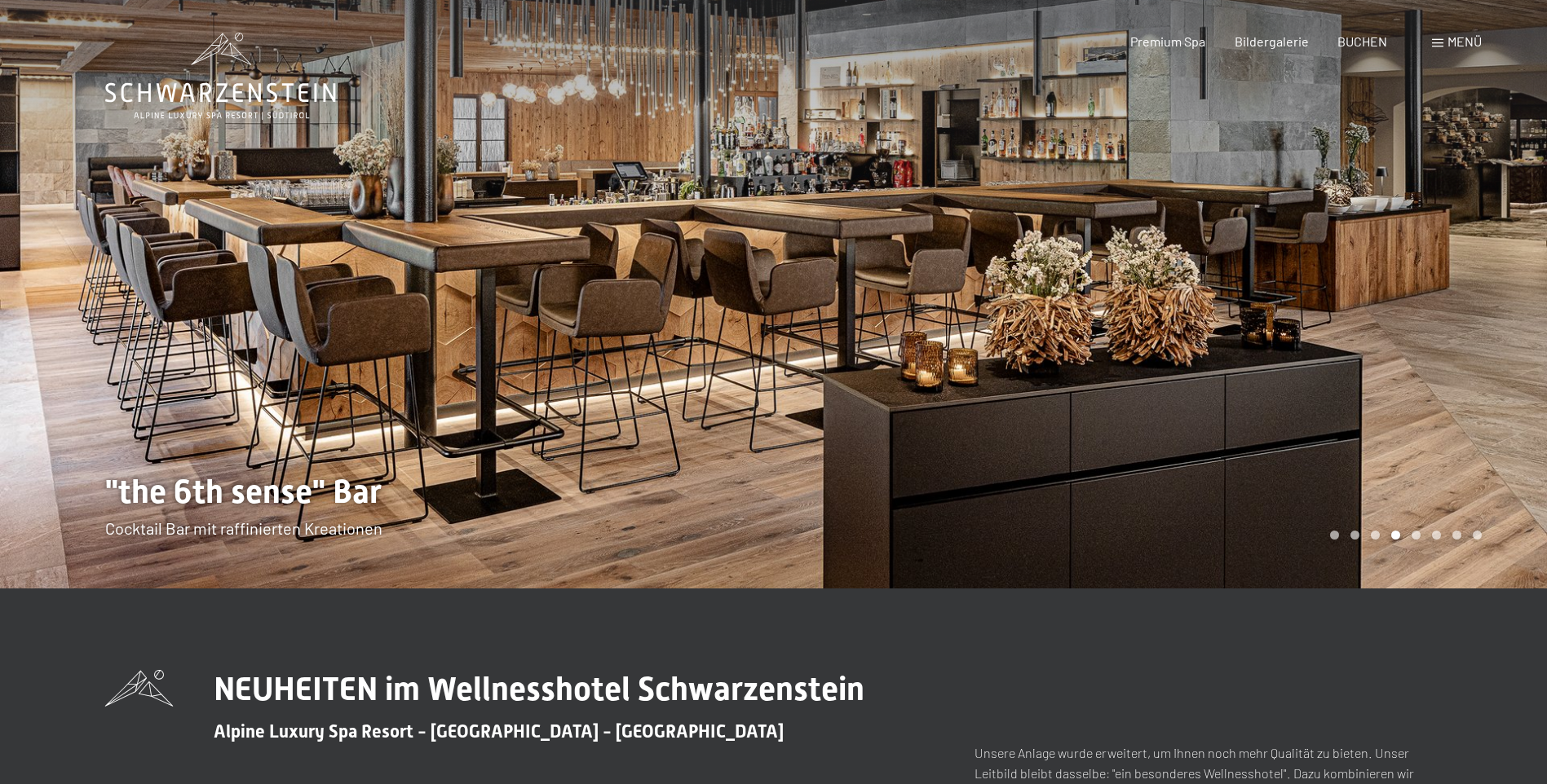
click at [1369, 430] on div at bounding box center [1160, 294] width 774 height 588
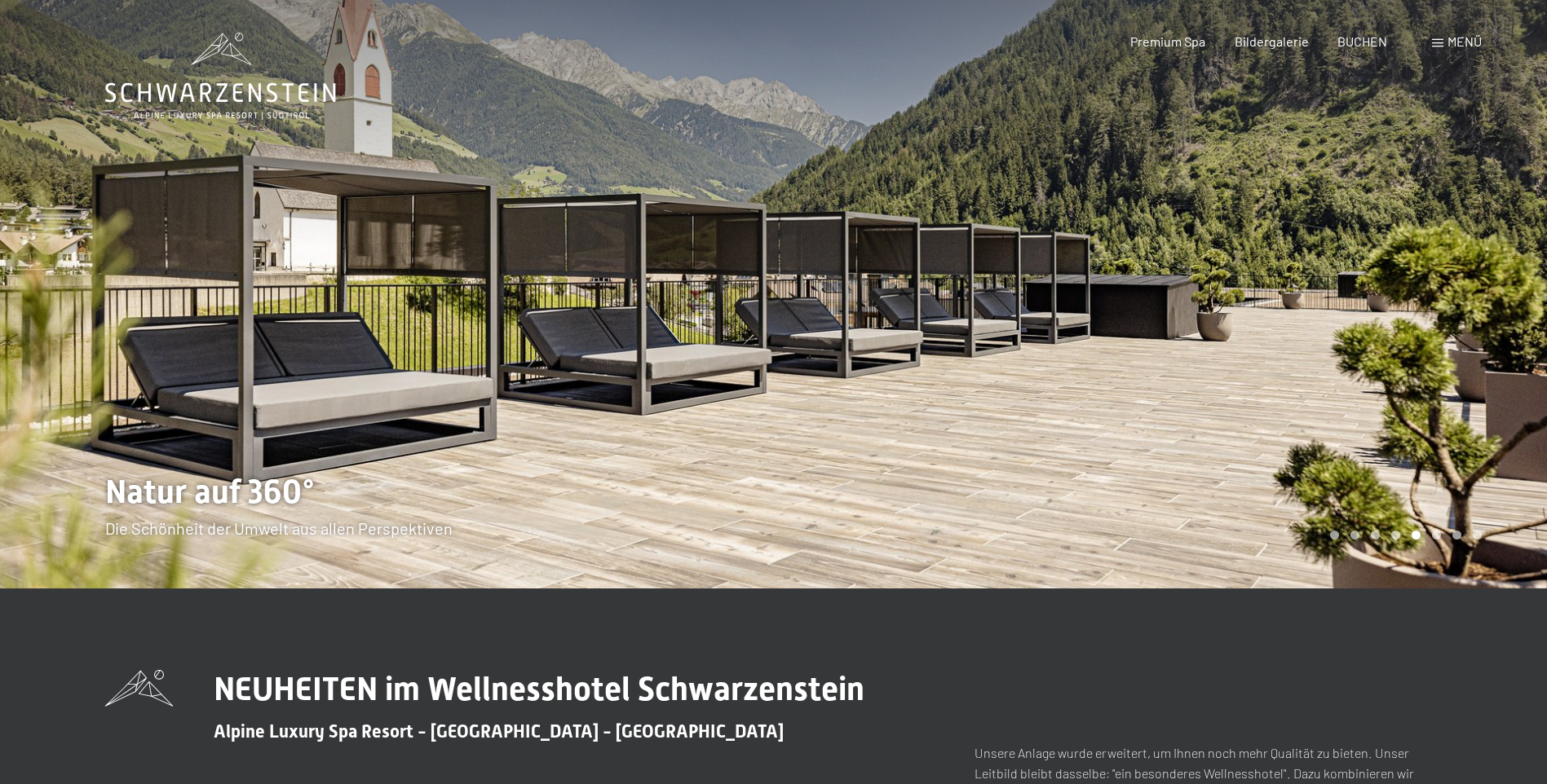
drag, startPoint x: 1166, startPoint y: 445, endPoint x: 976, endPoint y: 401, distance: 195.0
click at [881, 385] on div at bounding box center [1160, 294] width 774 height 588
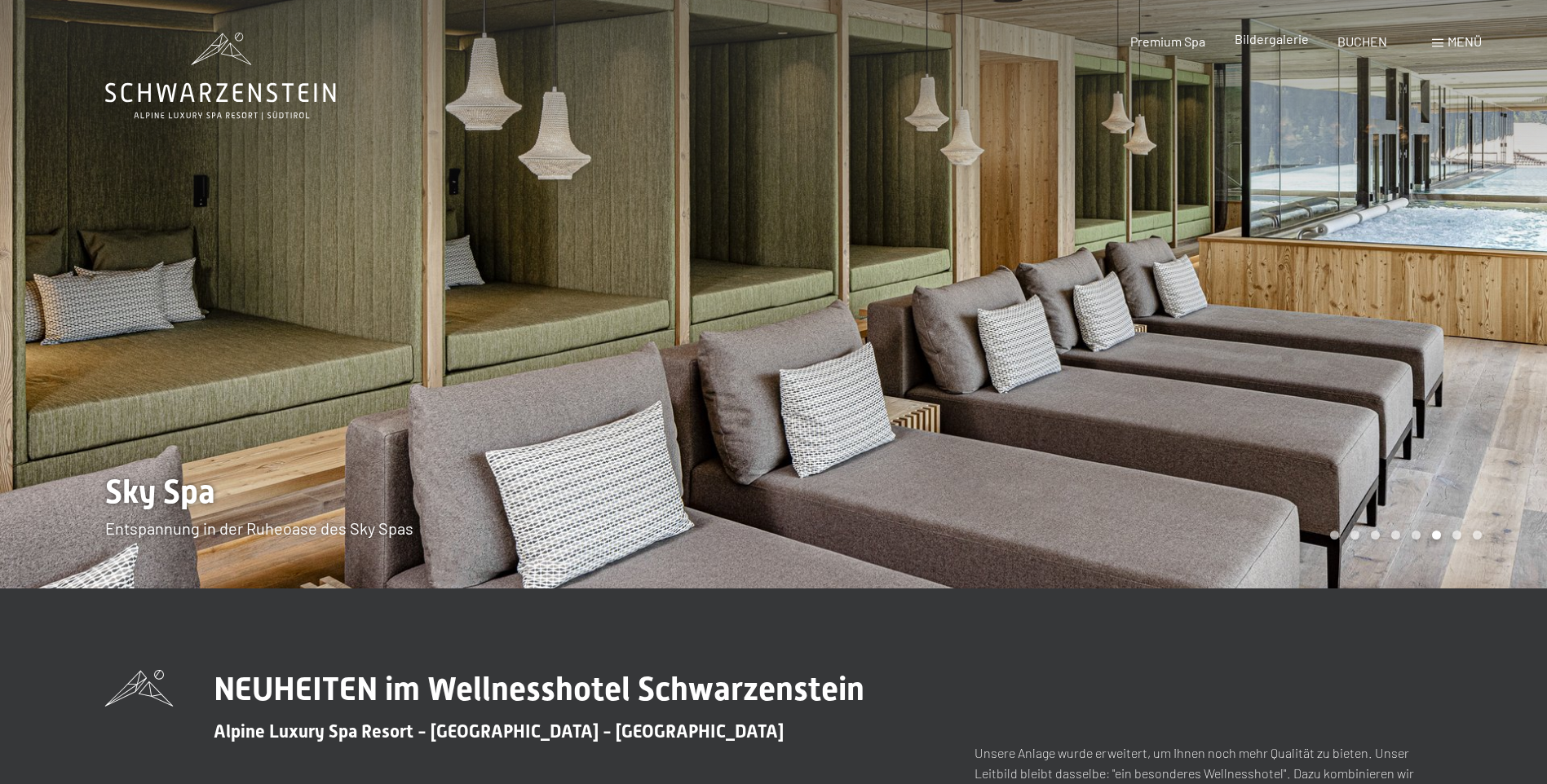
click at [1244, 38] on span "Bildergalerie" at bounding box center [1271, 39] width 74 height 15
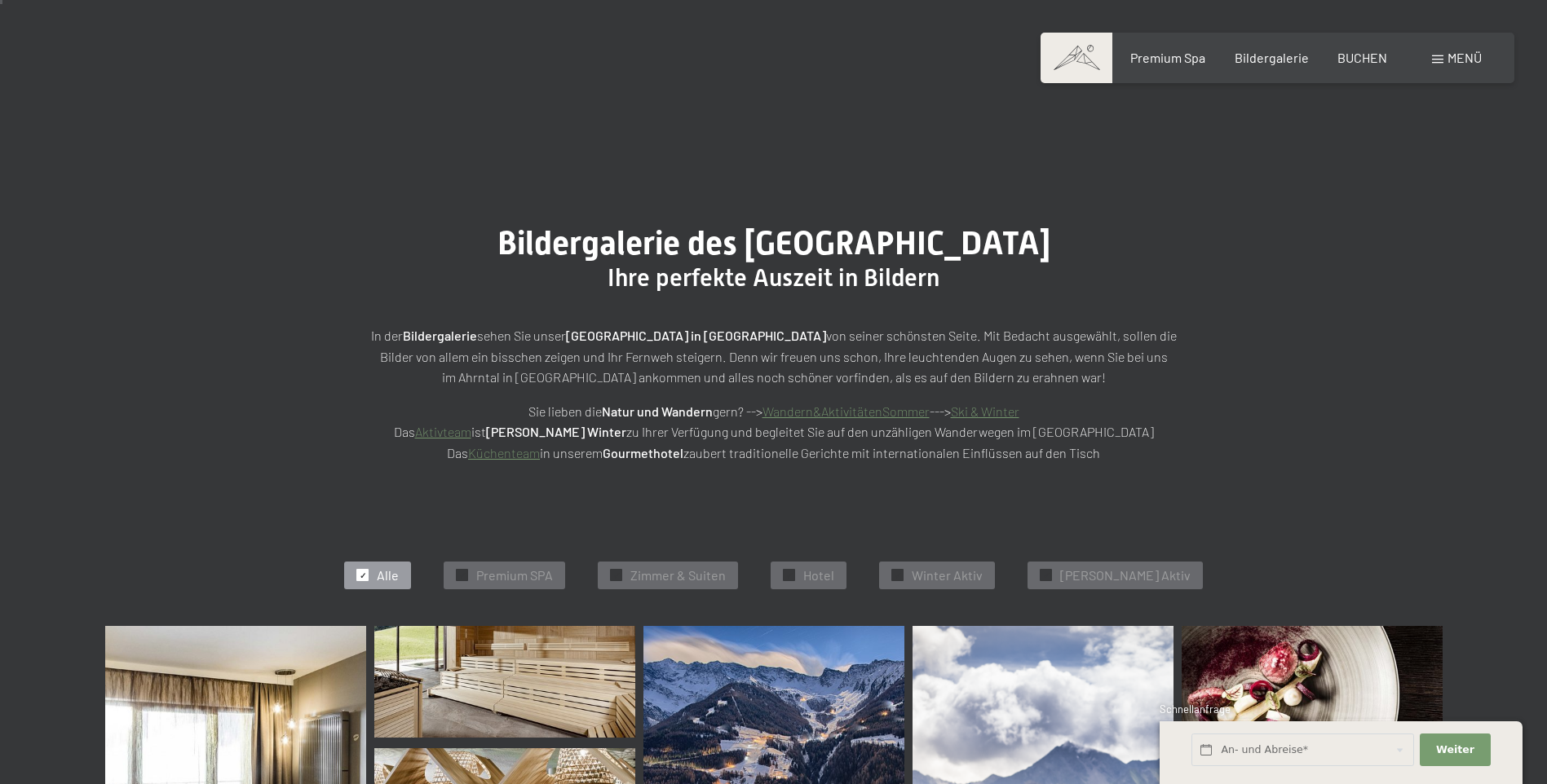
scroll to position [81, 0]
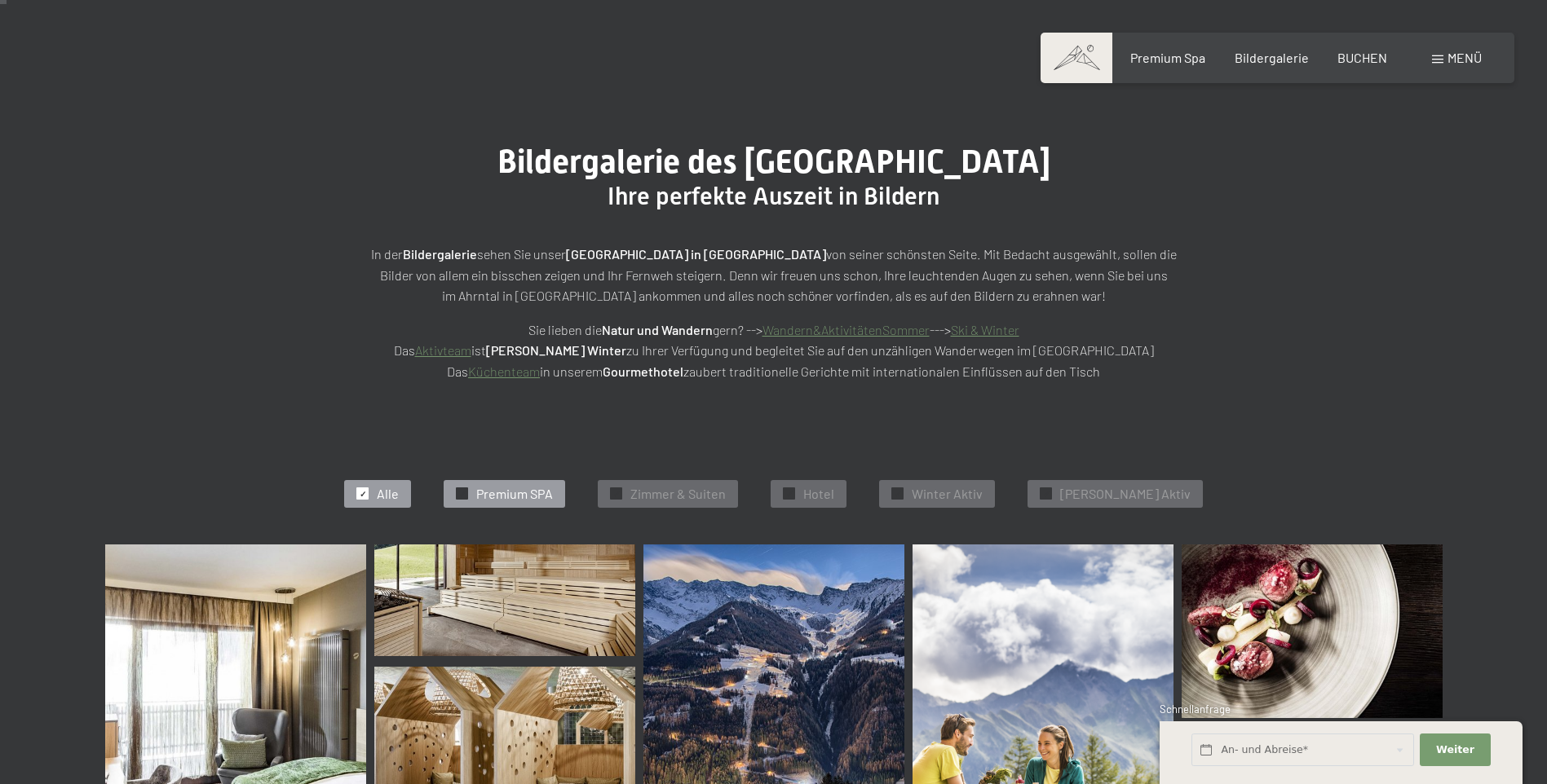
click at [510, 499] on span "Premium SPA" at bounding box center [514, 493] width 77 height 18
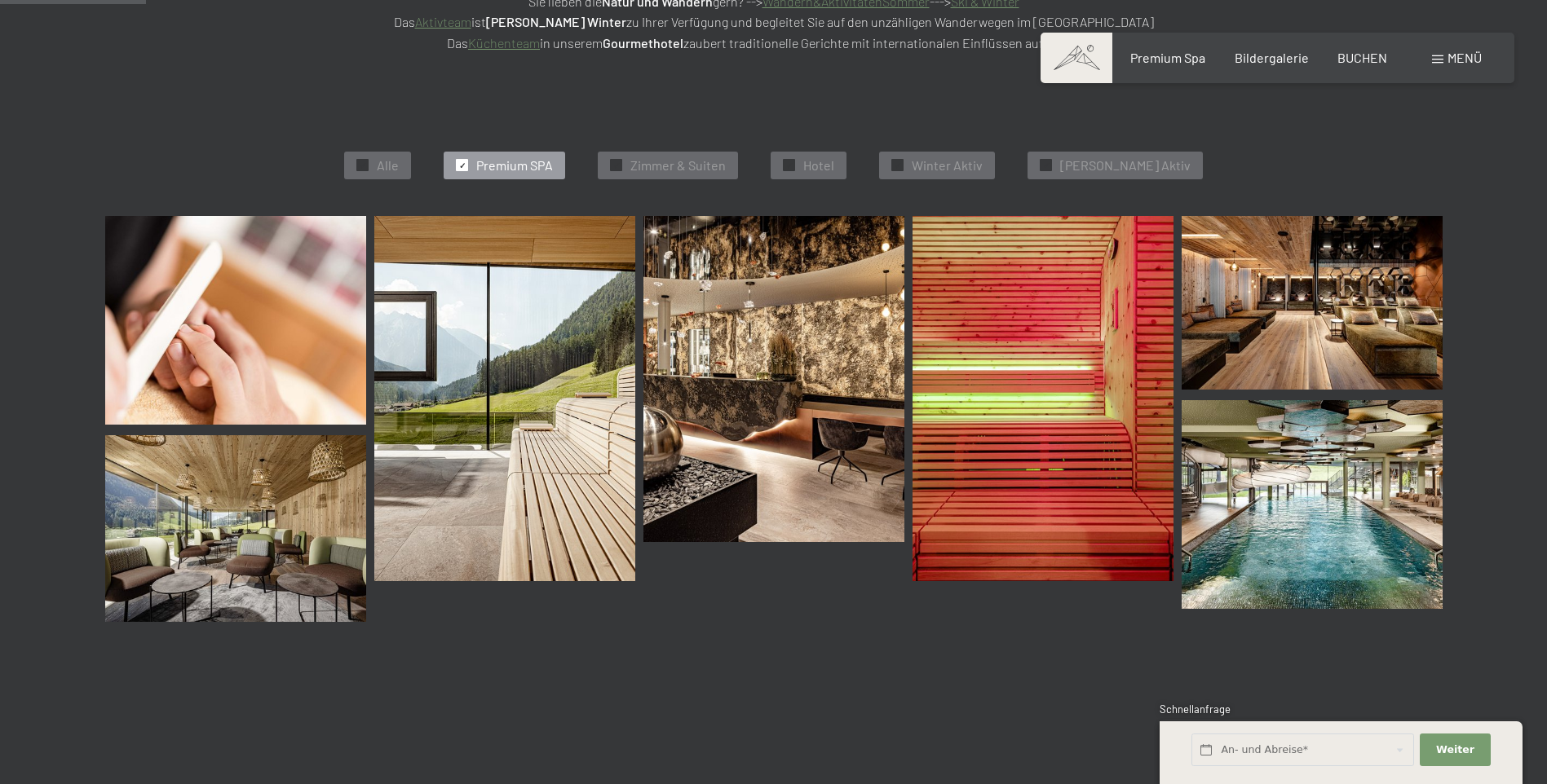
scroll to position [411, 0]
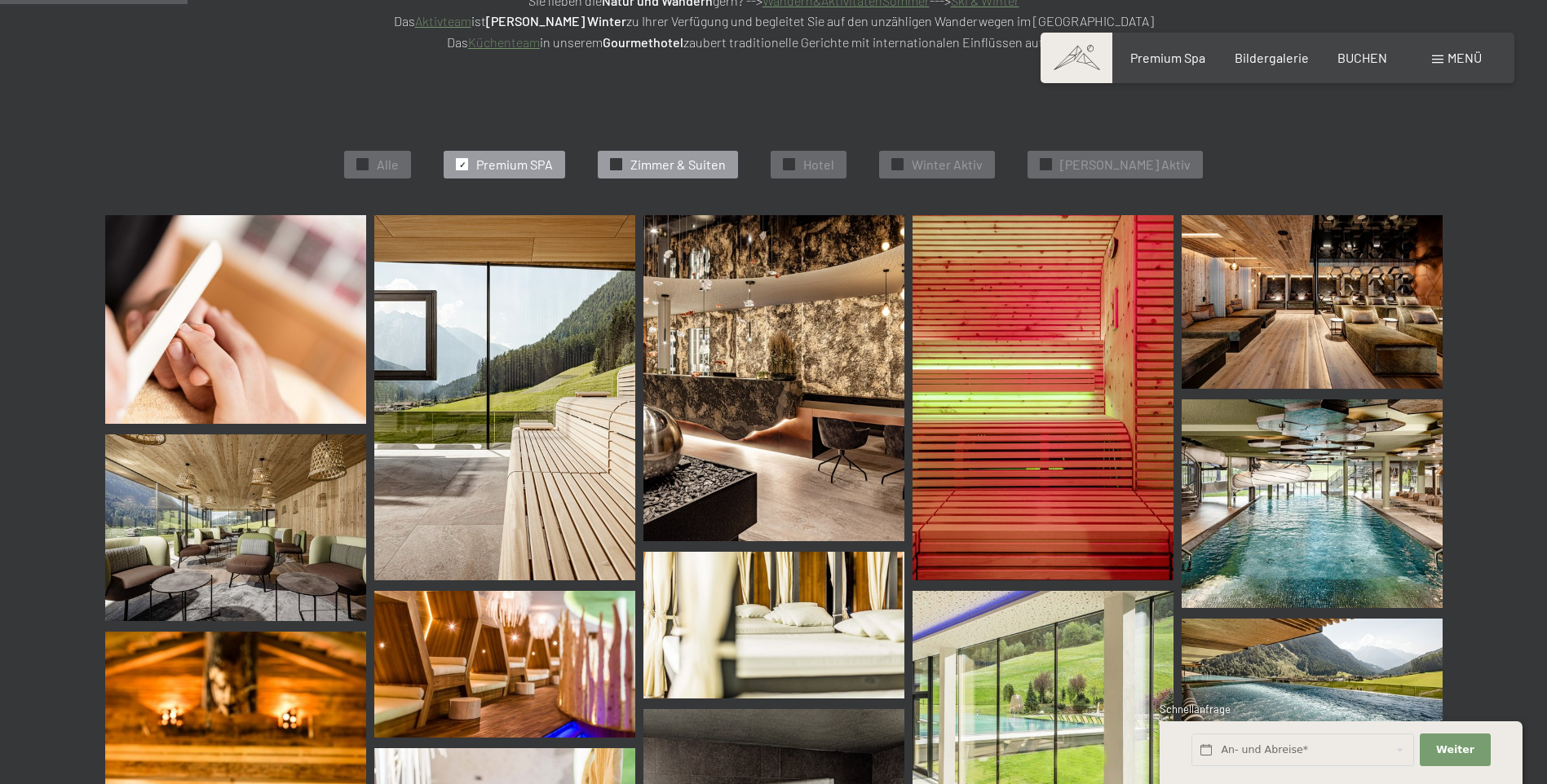
click at [660, 166] on span "Zimmer & Suiten" at bounding box center [678, 164] width 96 height 18
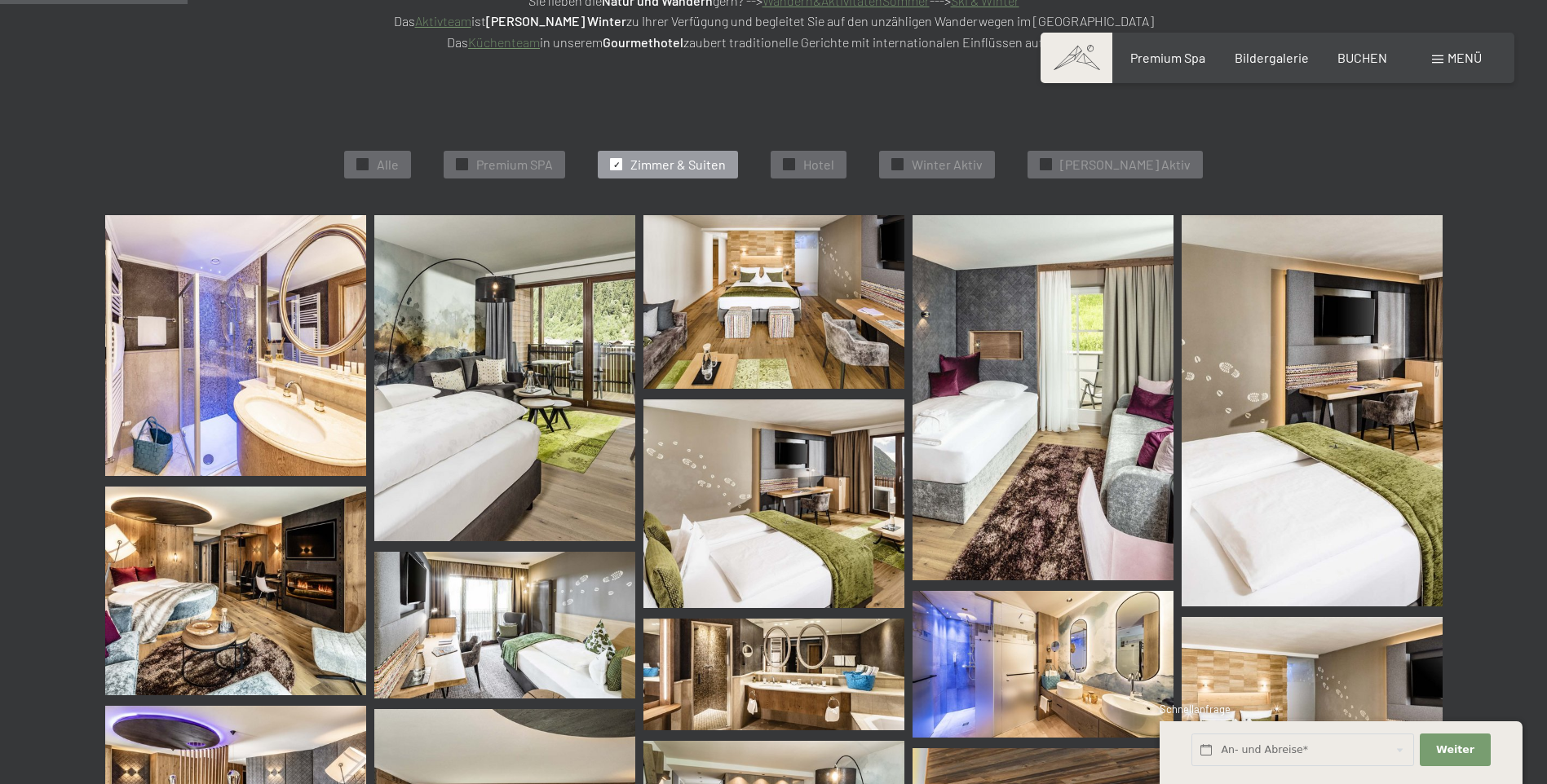
click at [492, 453] on img at bounding box center [505, 378] width 261 height 326
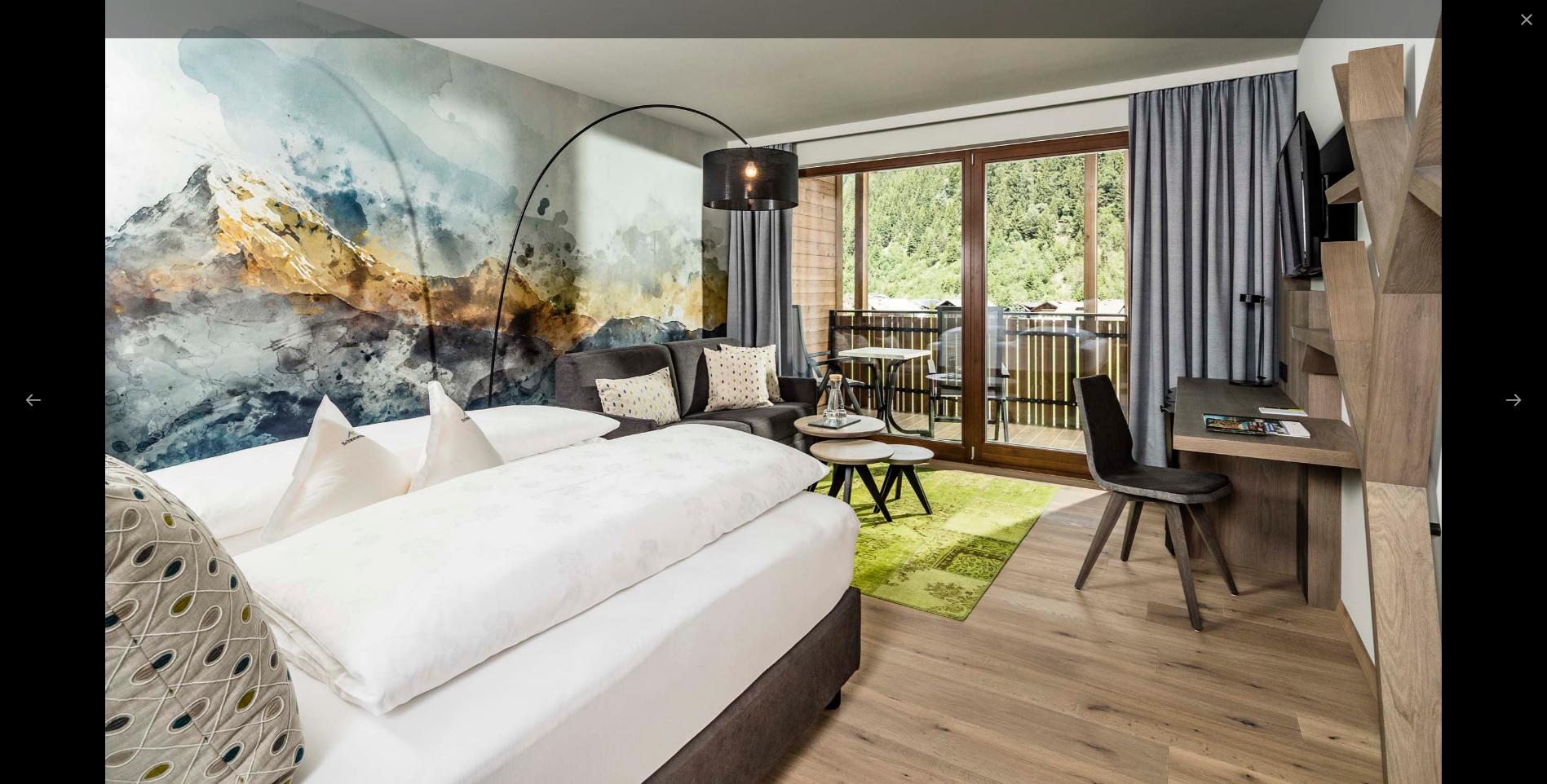
scroll to position [655, 0]
click at [1519, 21] on button "Close gallery" at bounding box center [1526, 19] width 41 height 38
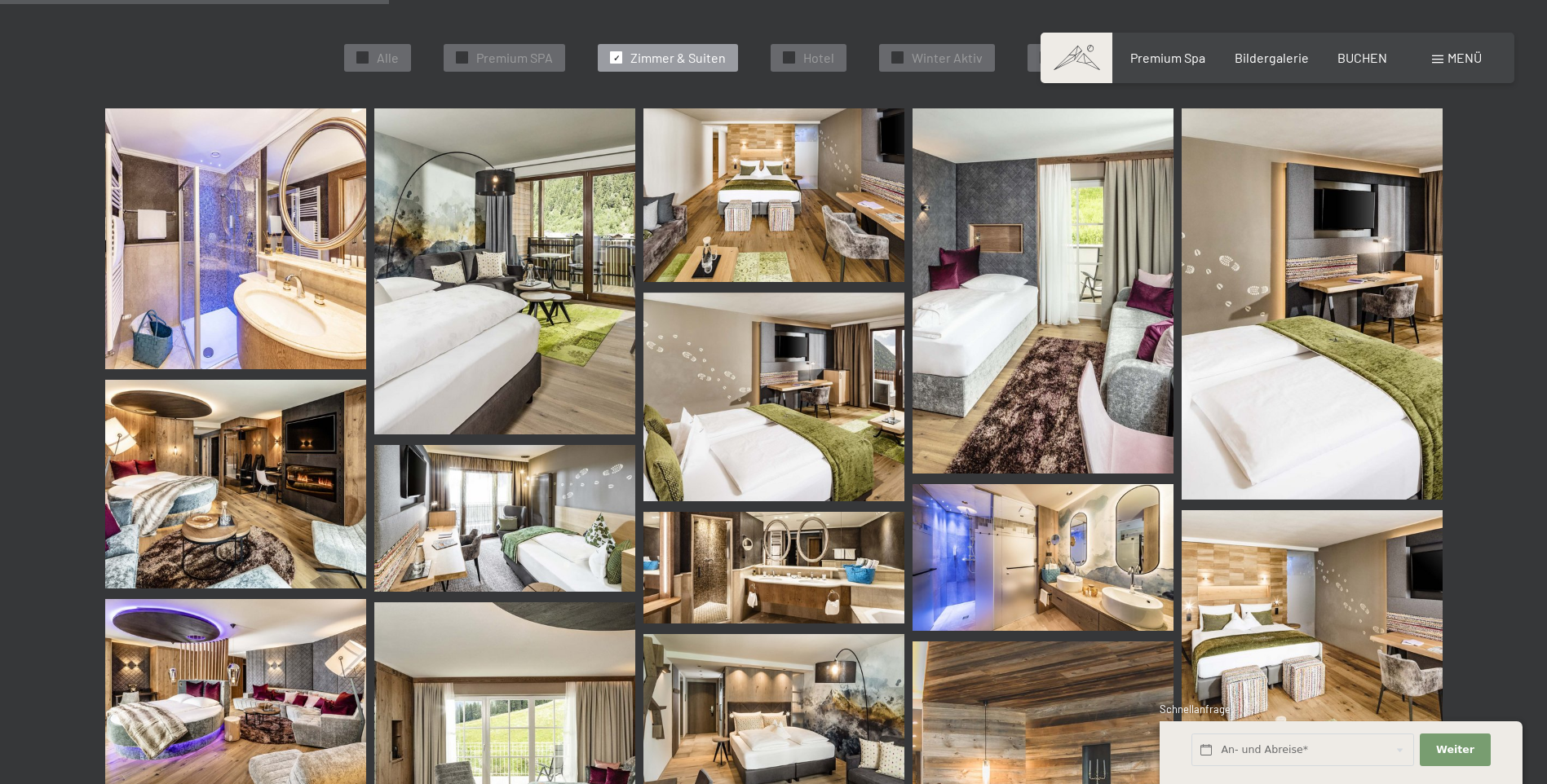
scroll to position [493, 0]
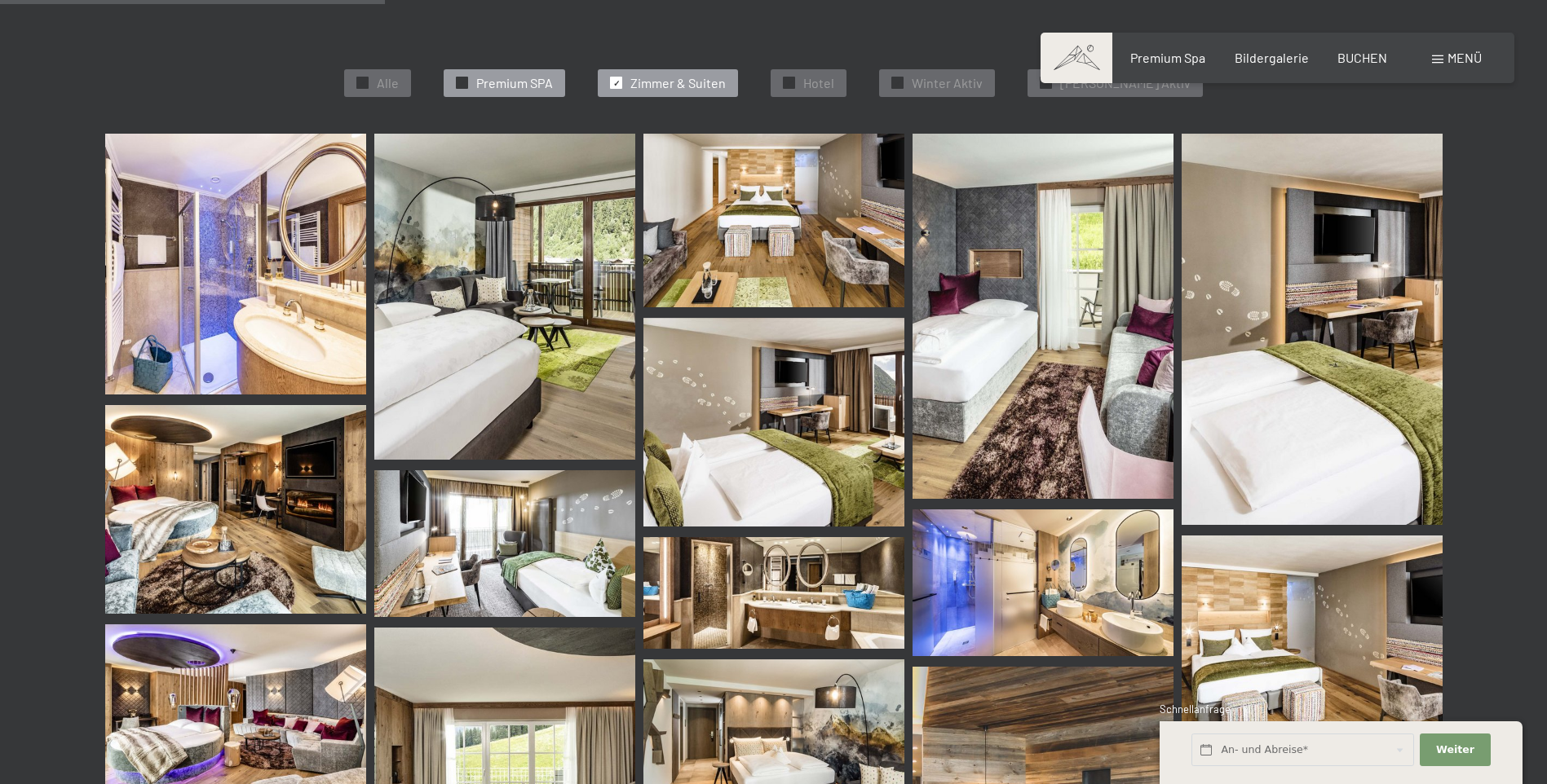
click at [511, 80] on span "Premium SPA" at bounding box center [514, 83] width 77 height 18
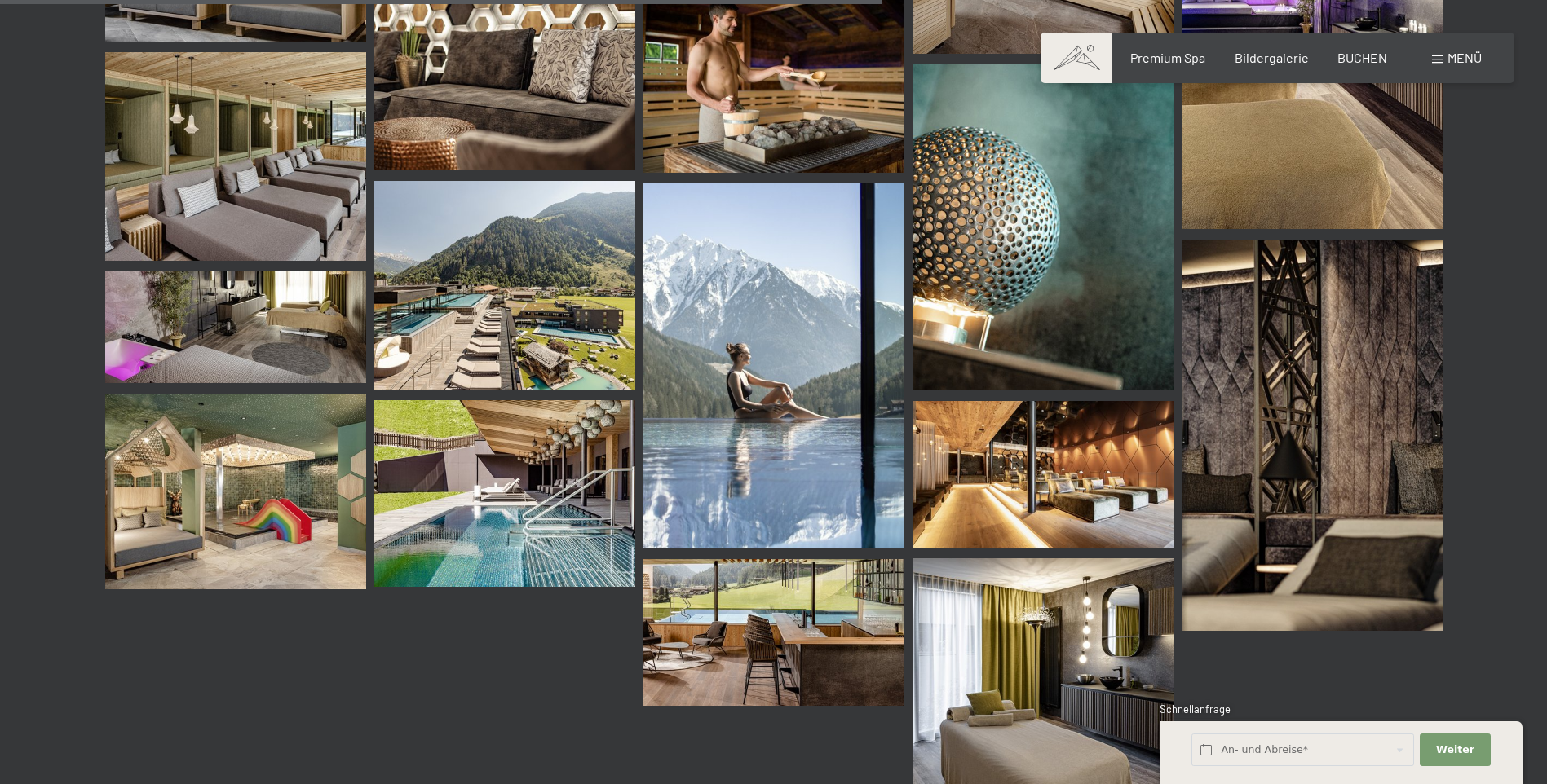
scroll to position [2040, 0]
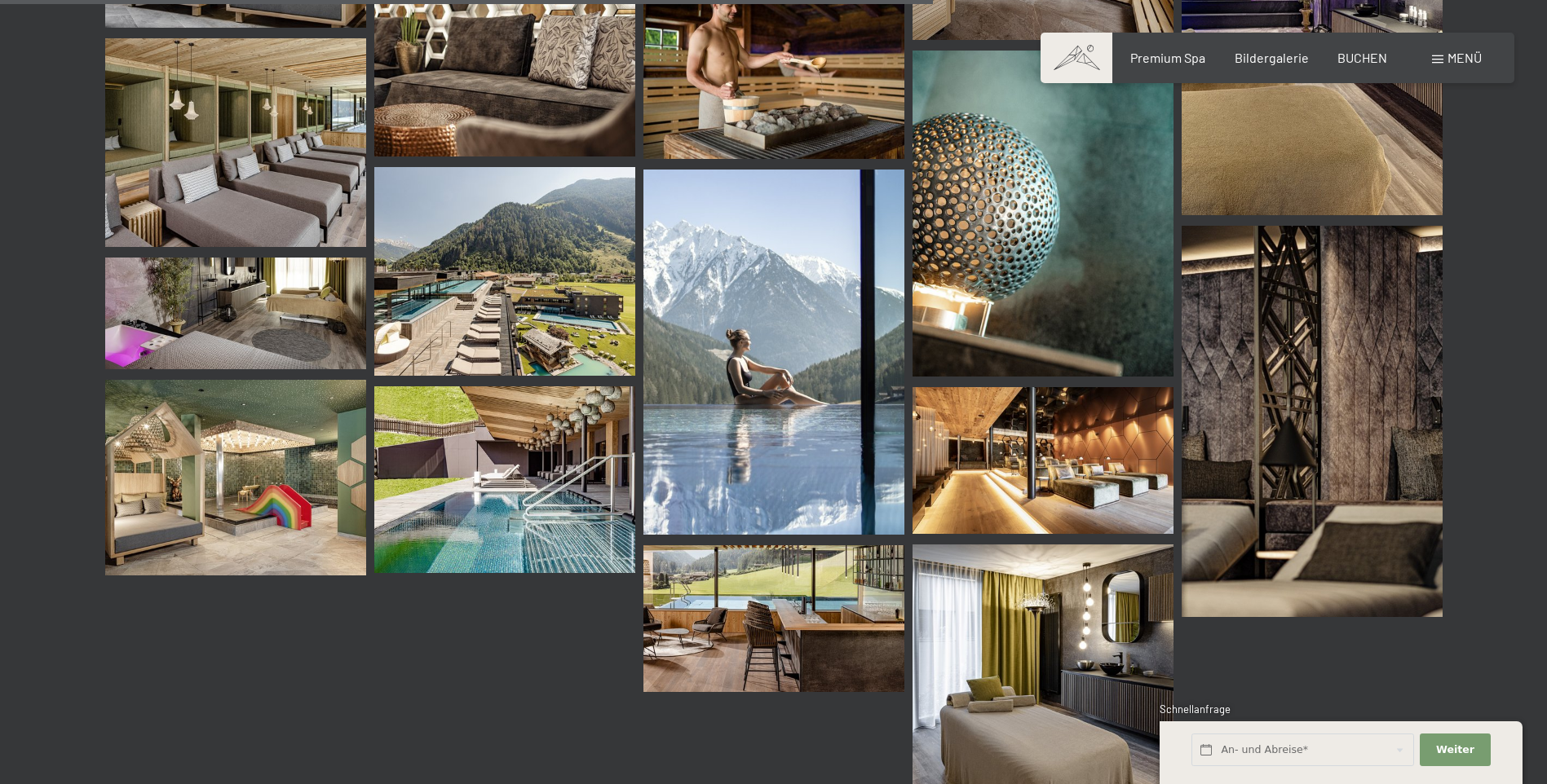
click at [539, 531] on img at bounding box center [505, 479] width 261 height 187
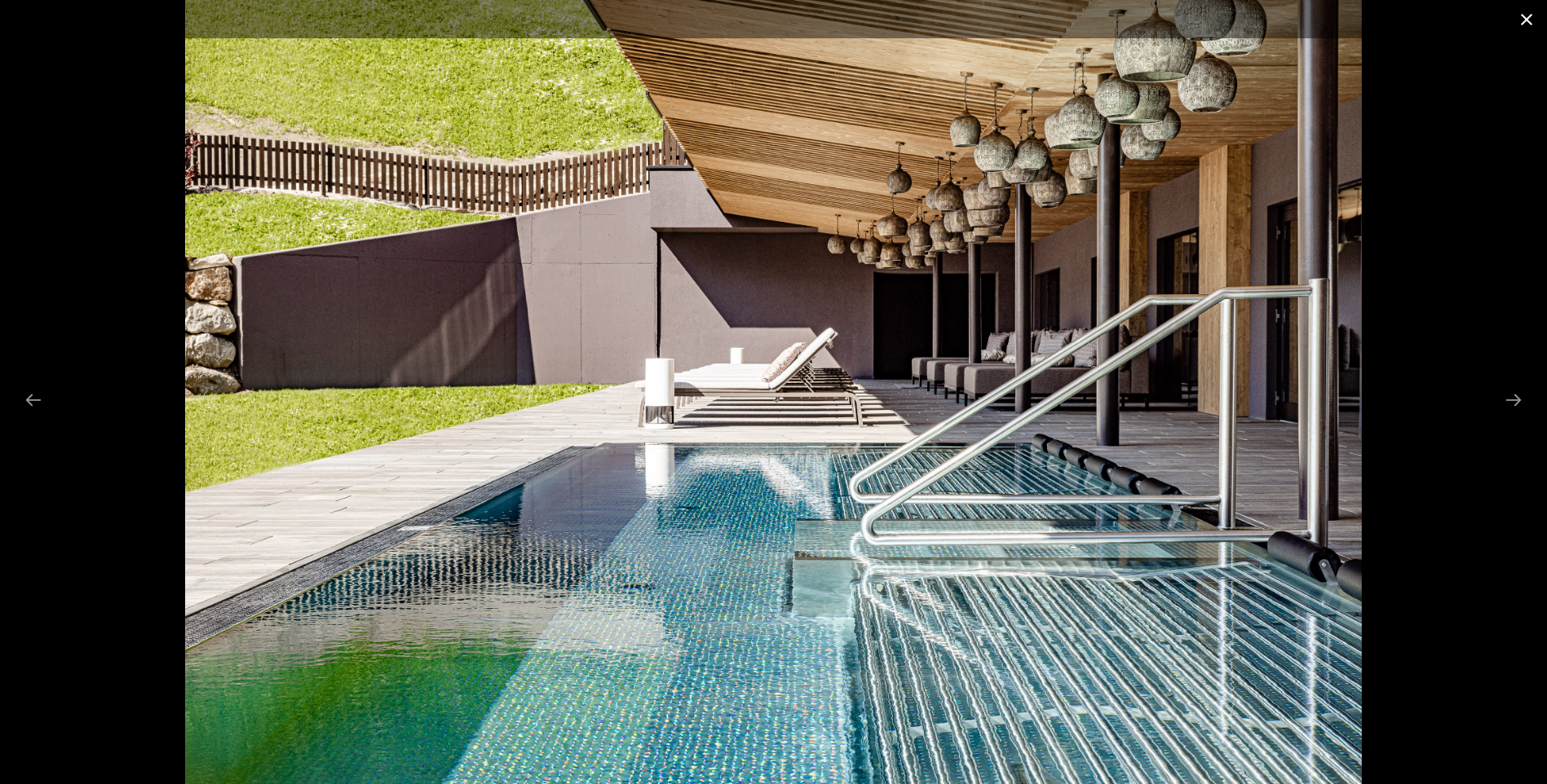
drag, startPoint x: 1522, startPoint y: 19, endPoint x: 1508, endPoint y: 28, distance: 16.6
click at [1518, 21] on button "Close gallery" at bounding box center [1526, 19] width 41 height 38
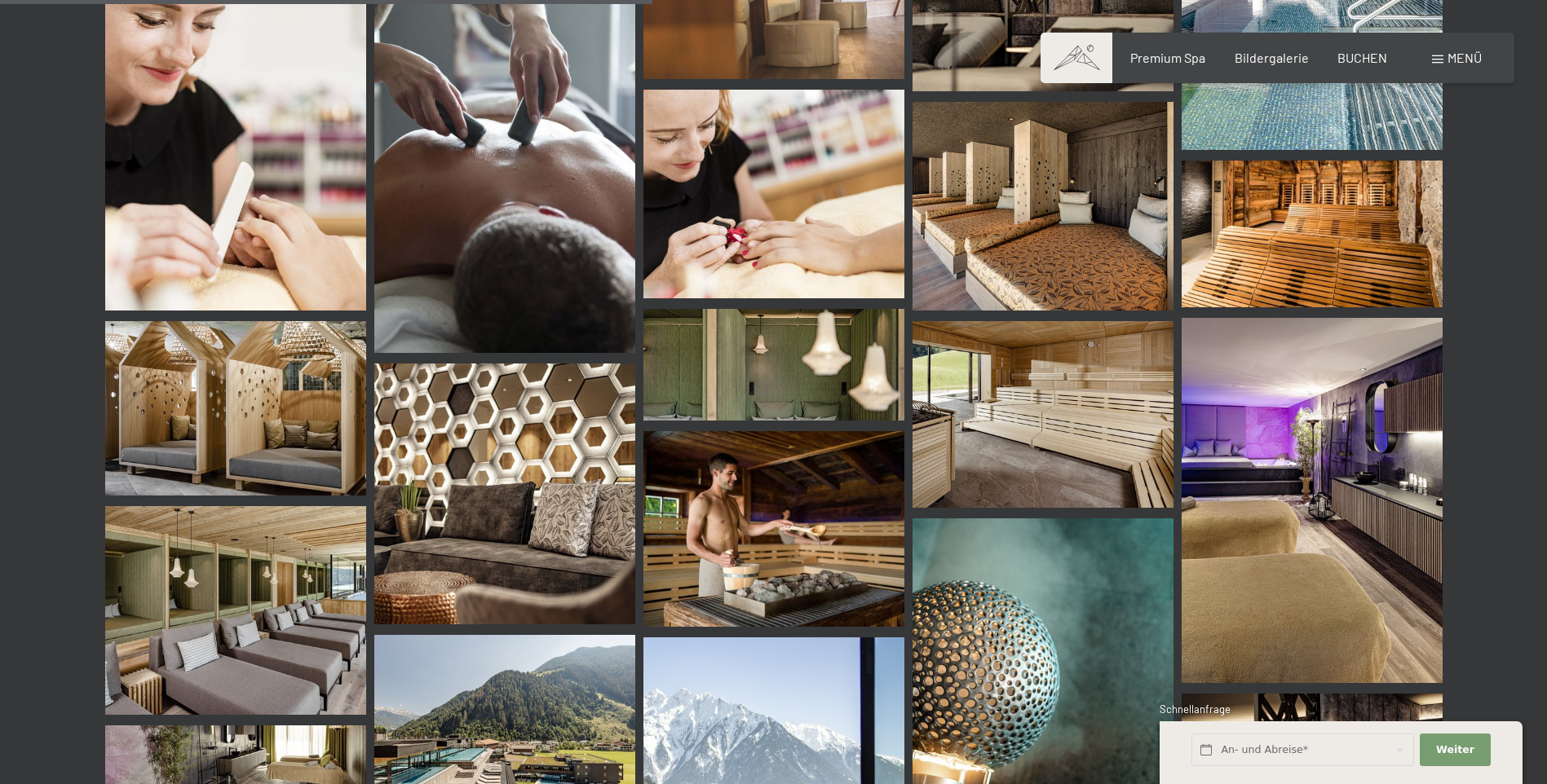
scroll to position [1307, 0]
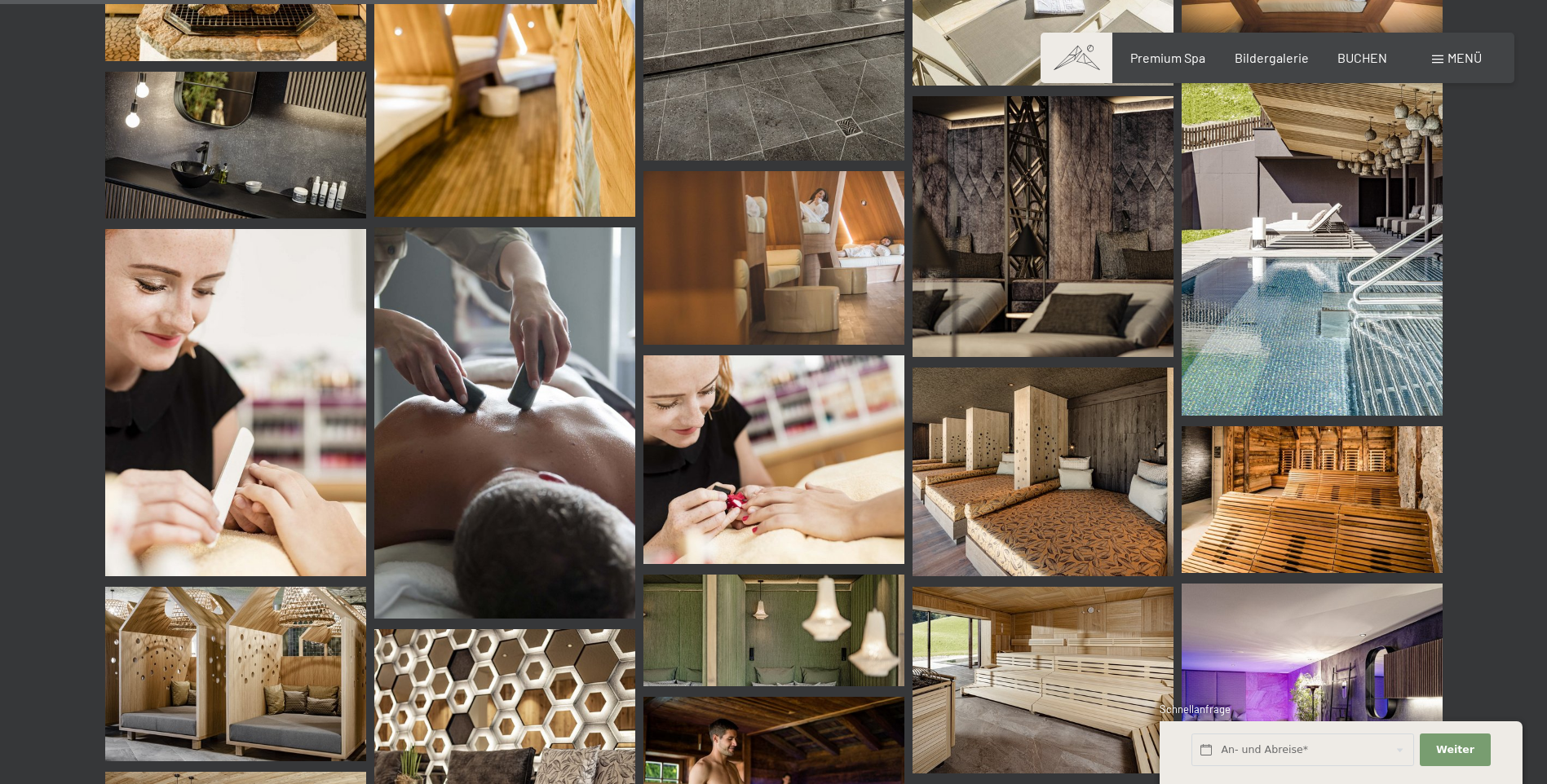
click at [1354, 287] on img at bounding box center [1312, 233] width 261 height 365
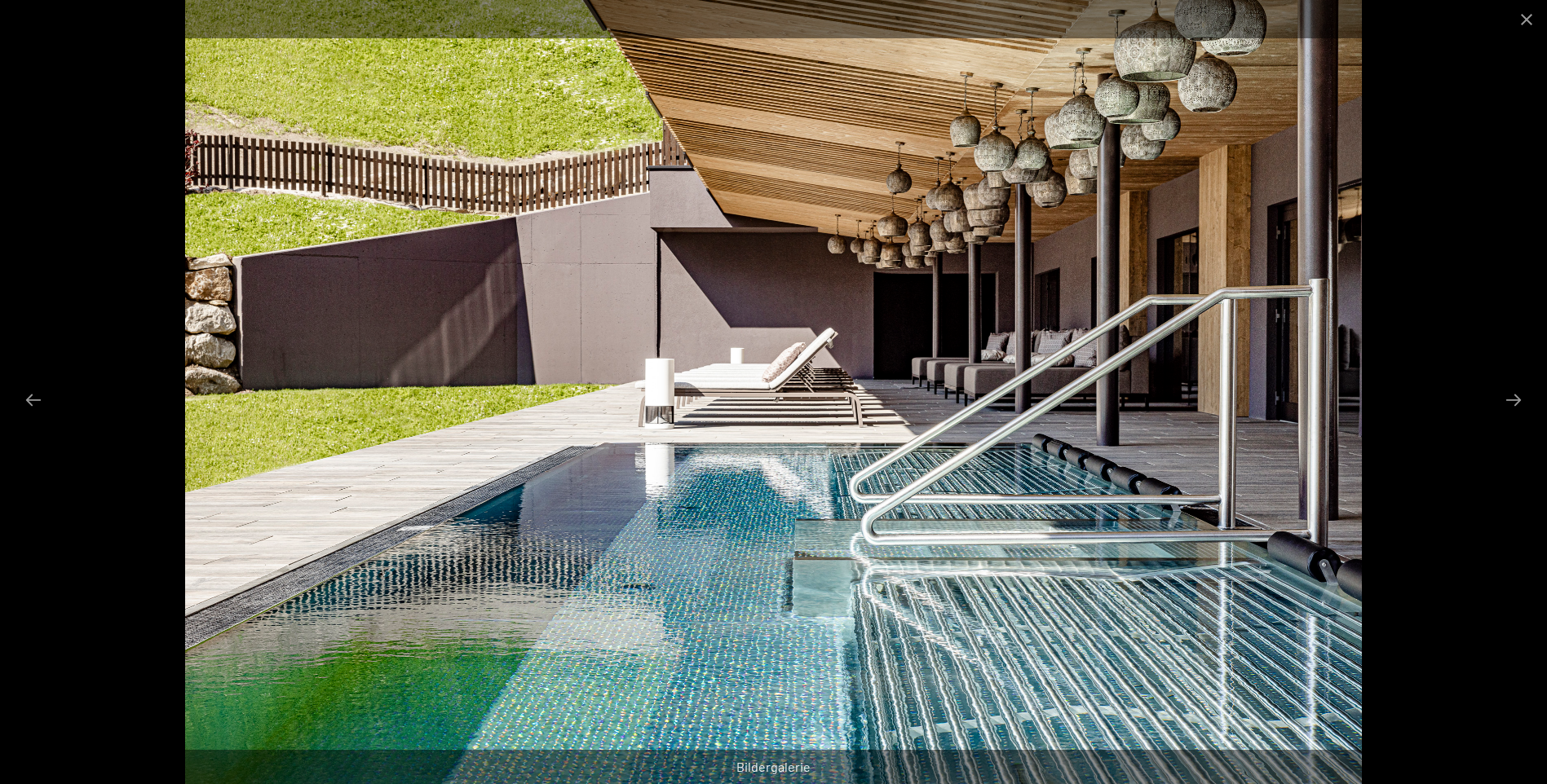
drag, startPoint x: 1527, startPoint y: 16, endPoint x: 1456, endPoint y: 64, distance: 85.7
click at [1524, 18] on button "Close gallery" at bounding box center [1526, 19] width 41 height 38
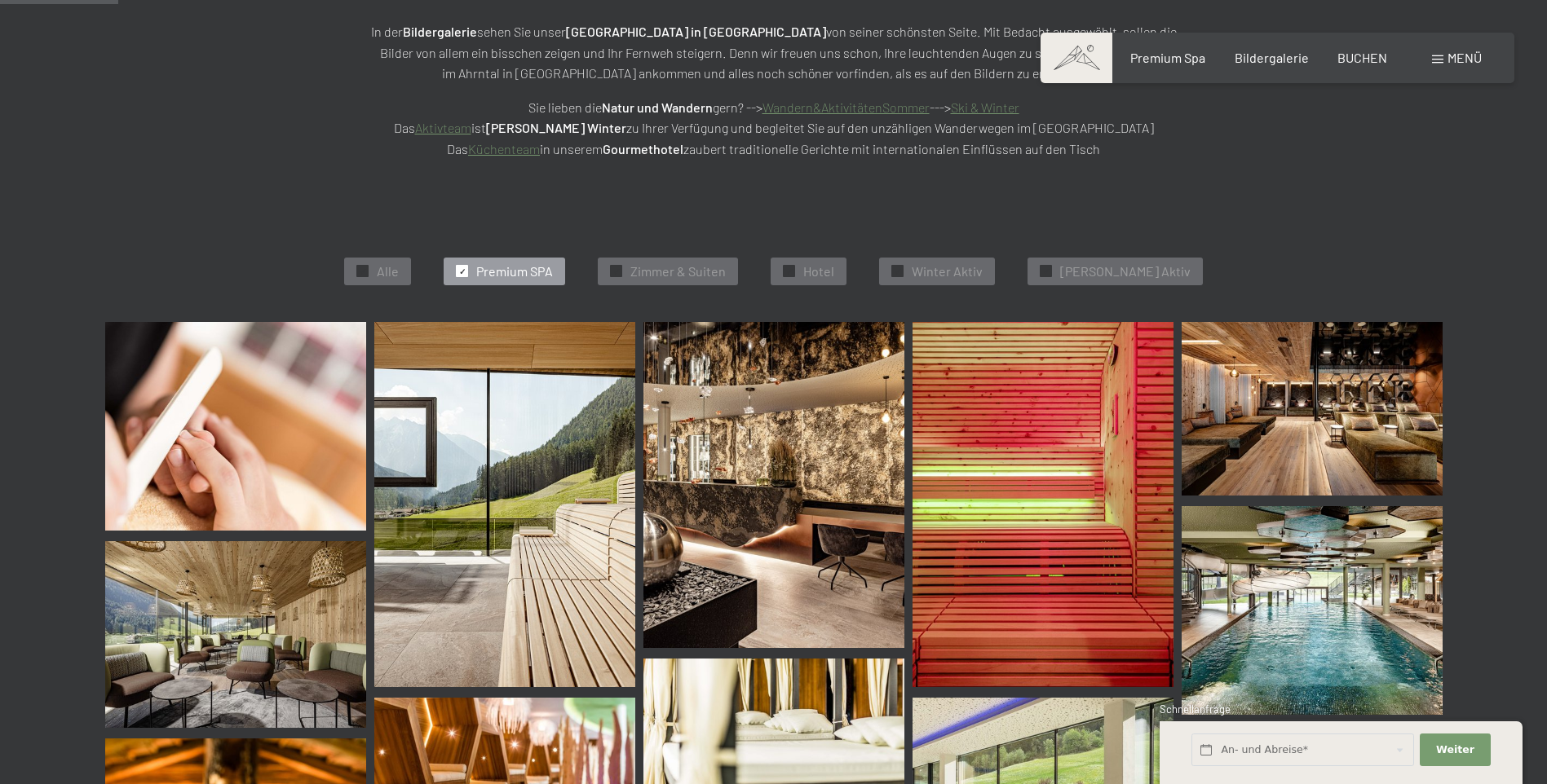
scroll to position [253, 0]
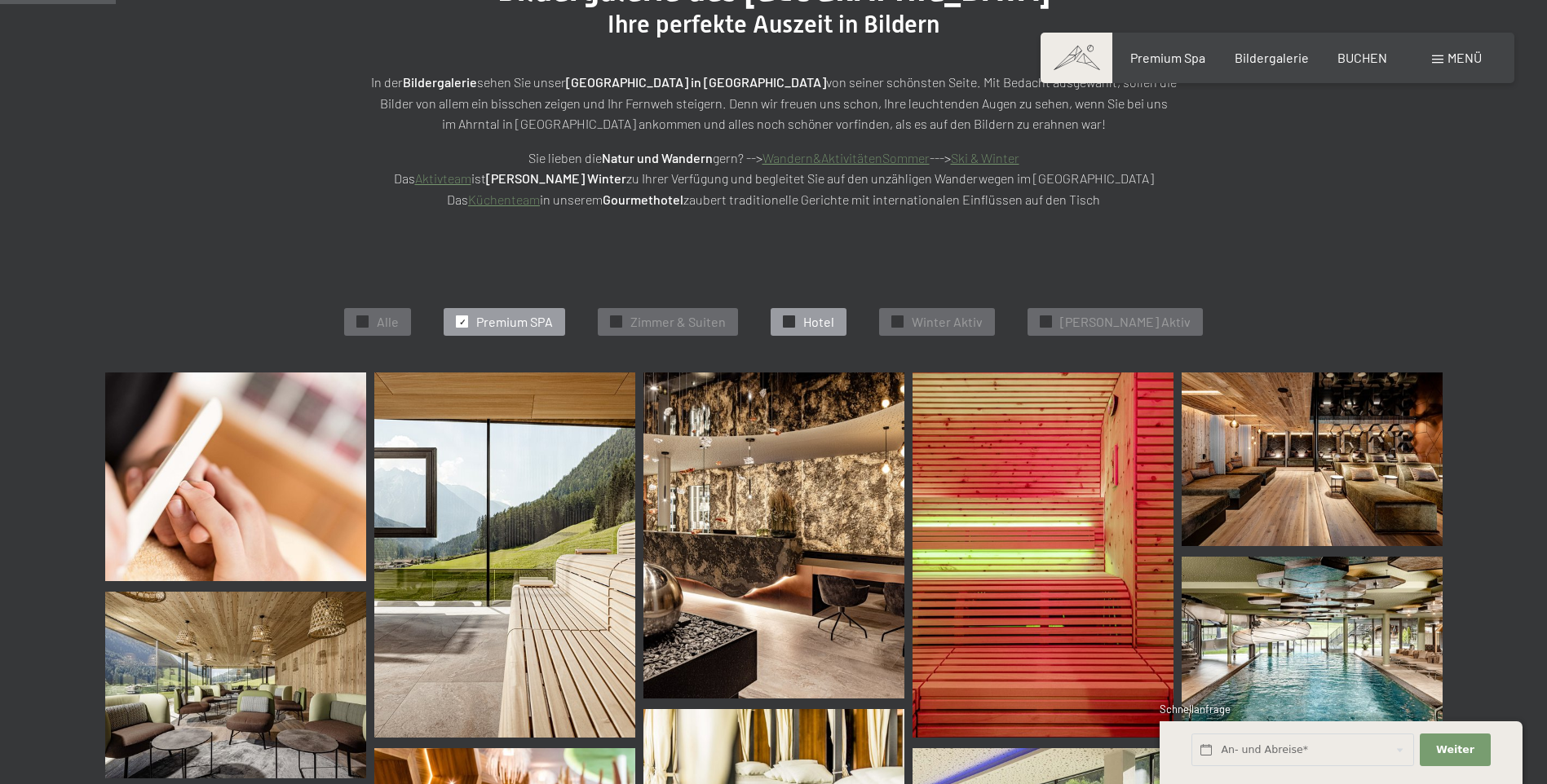
click at [827, 320] on div "✓ Hotel" at bounding box center [808, 322] width 76 height 28
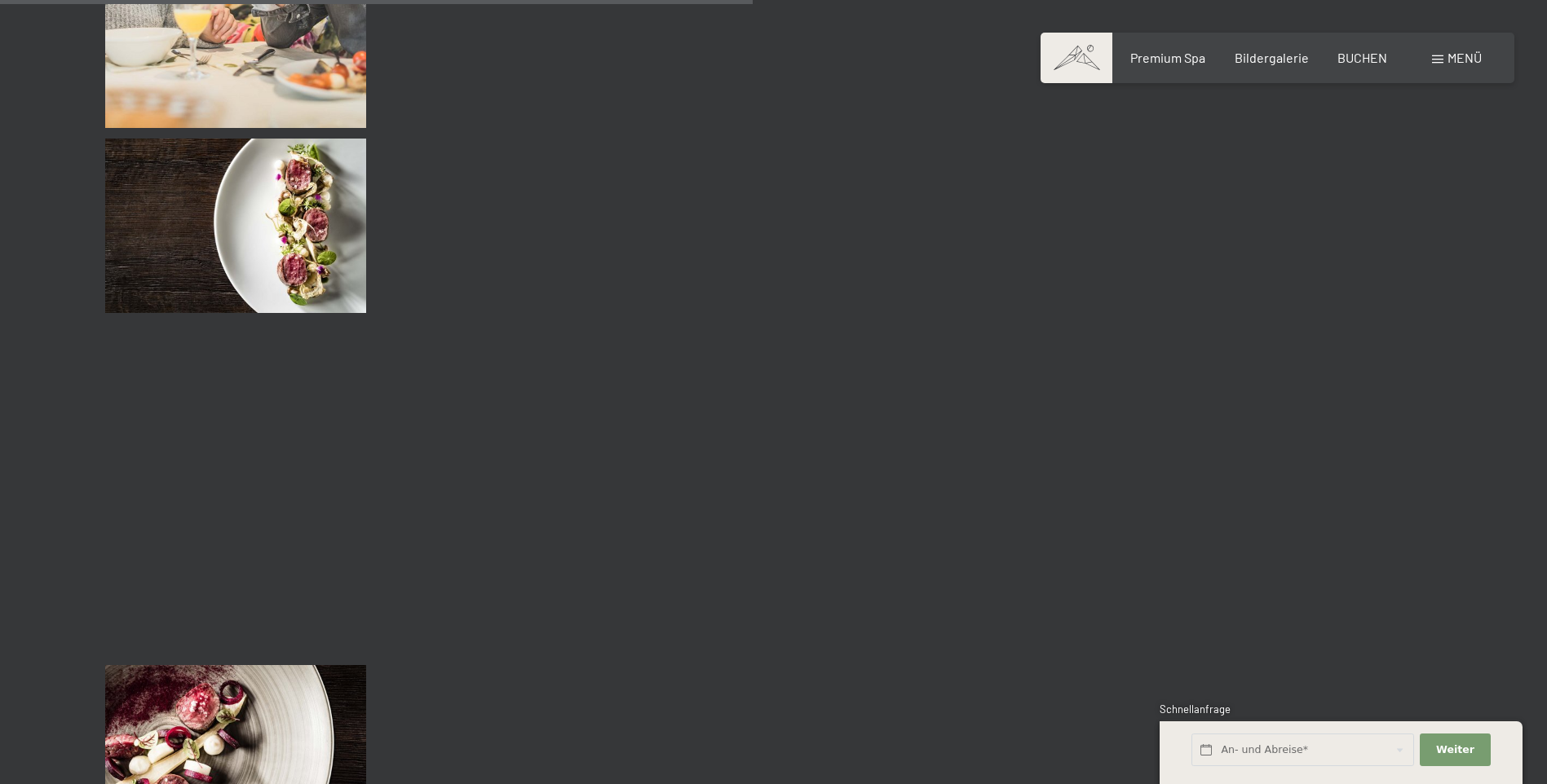
scroll to position [1796, 0]
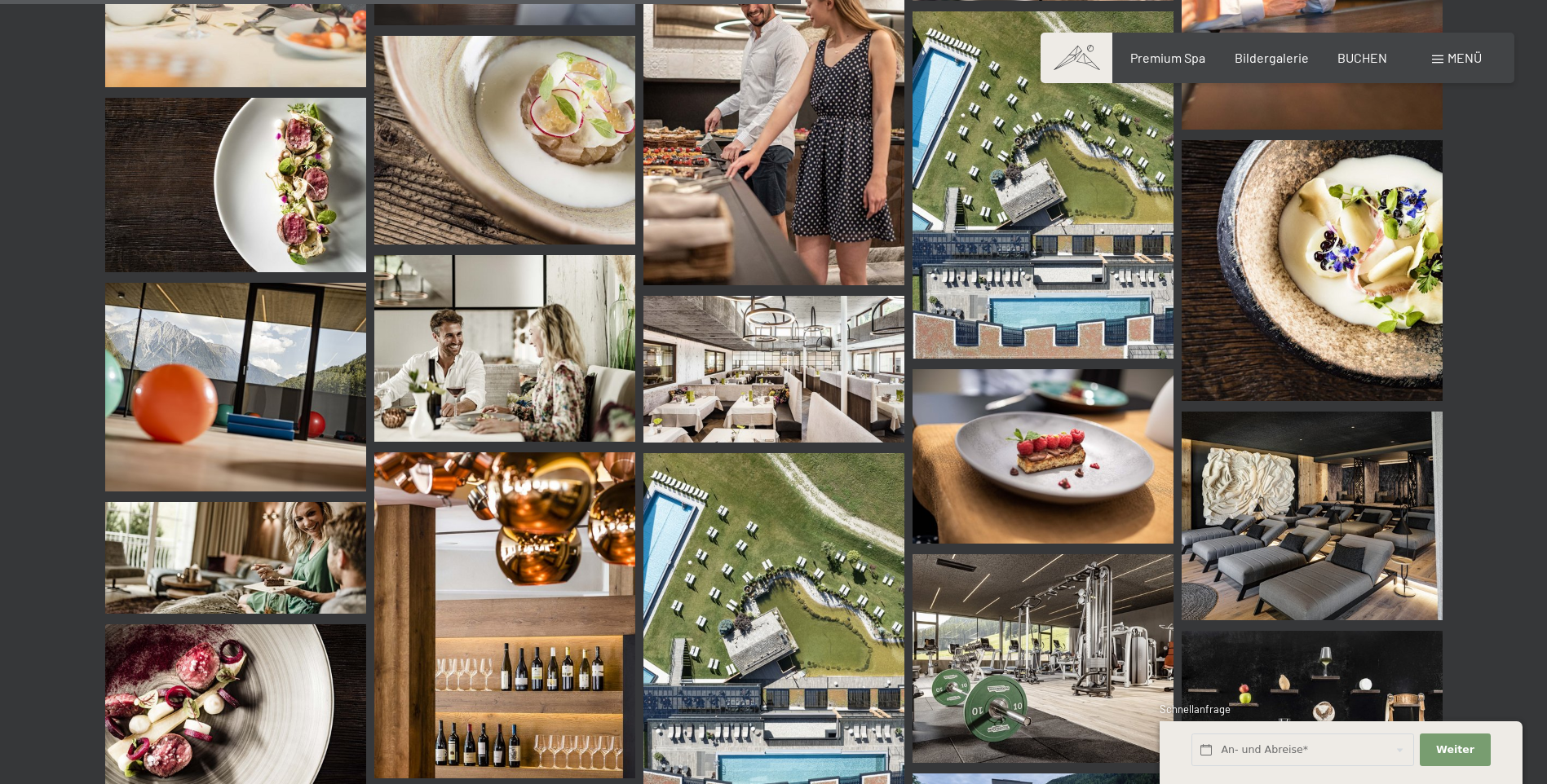
click at [791, 385] on img at bounding box center [774, 369] width 261 height 147
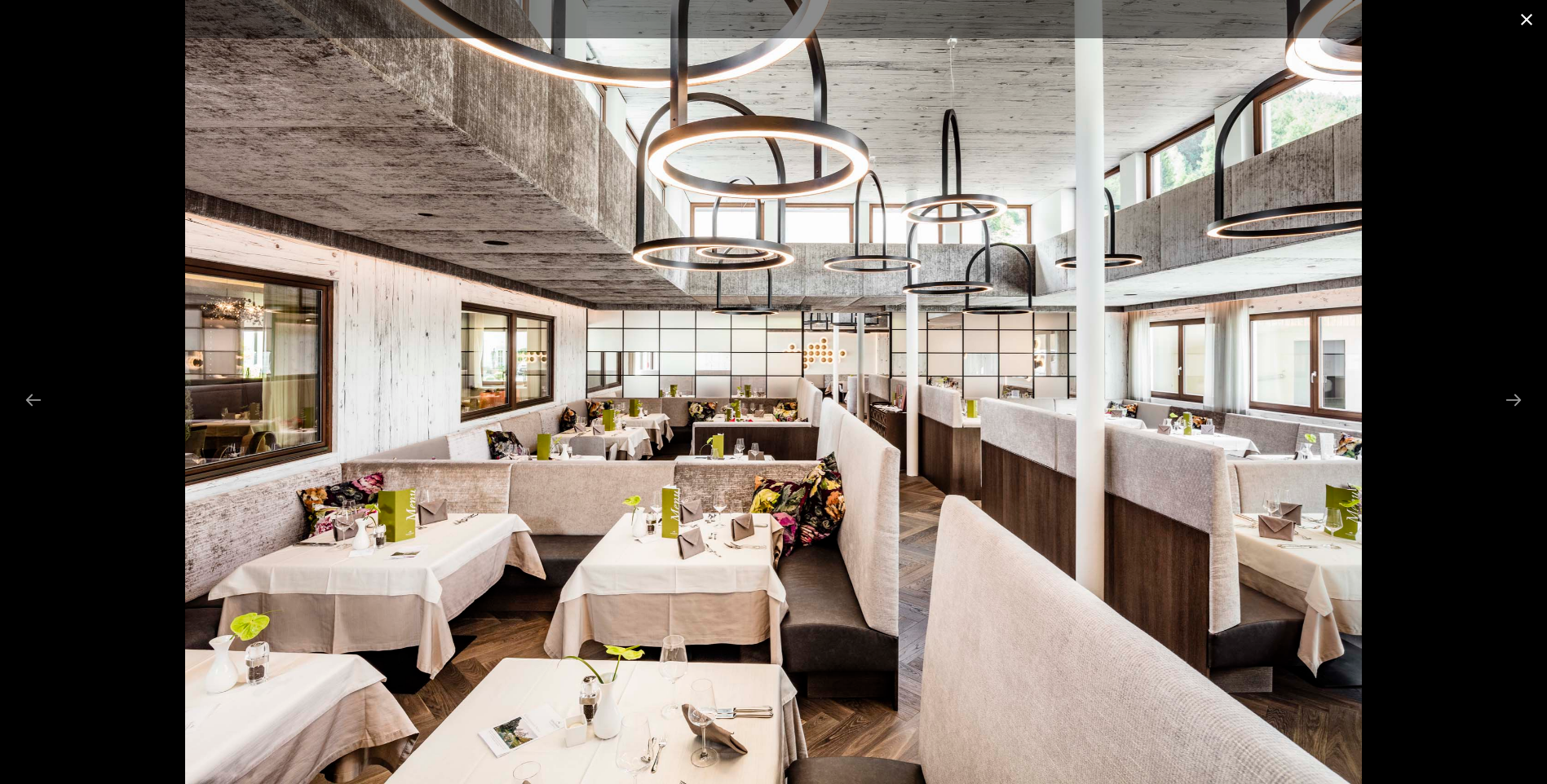
click at [1527, 25] on button "Close gallery" at bounding box center [1526, 19] width 41 height 38
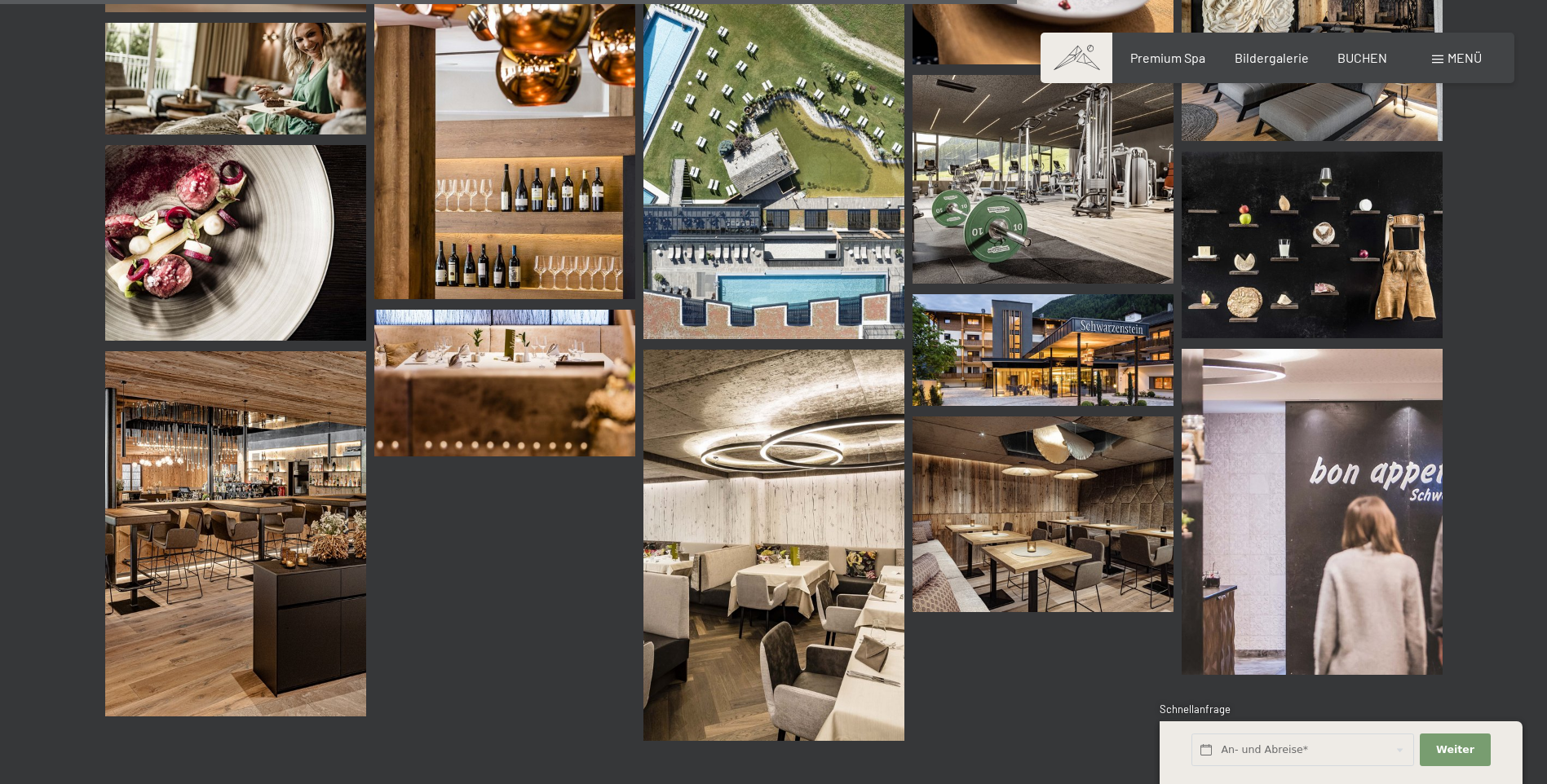
scroll to position [2284, 0]
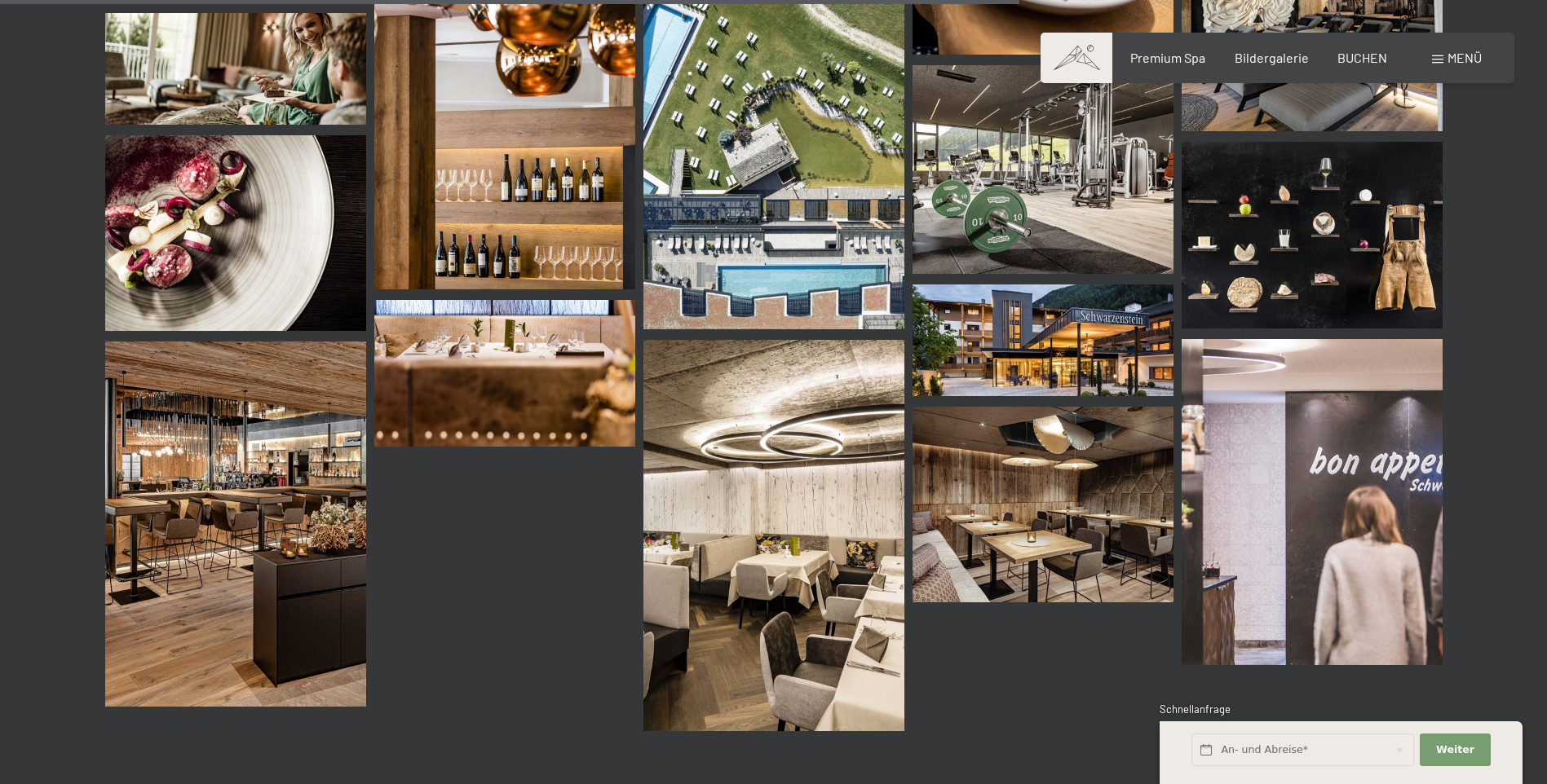
click at [241, 280] on img at bounding box center [235, 232] width 261 height 195
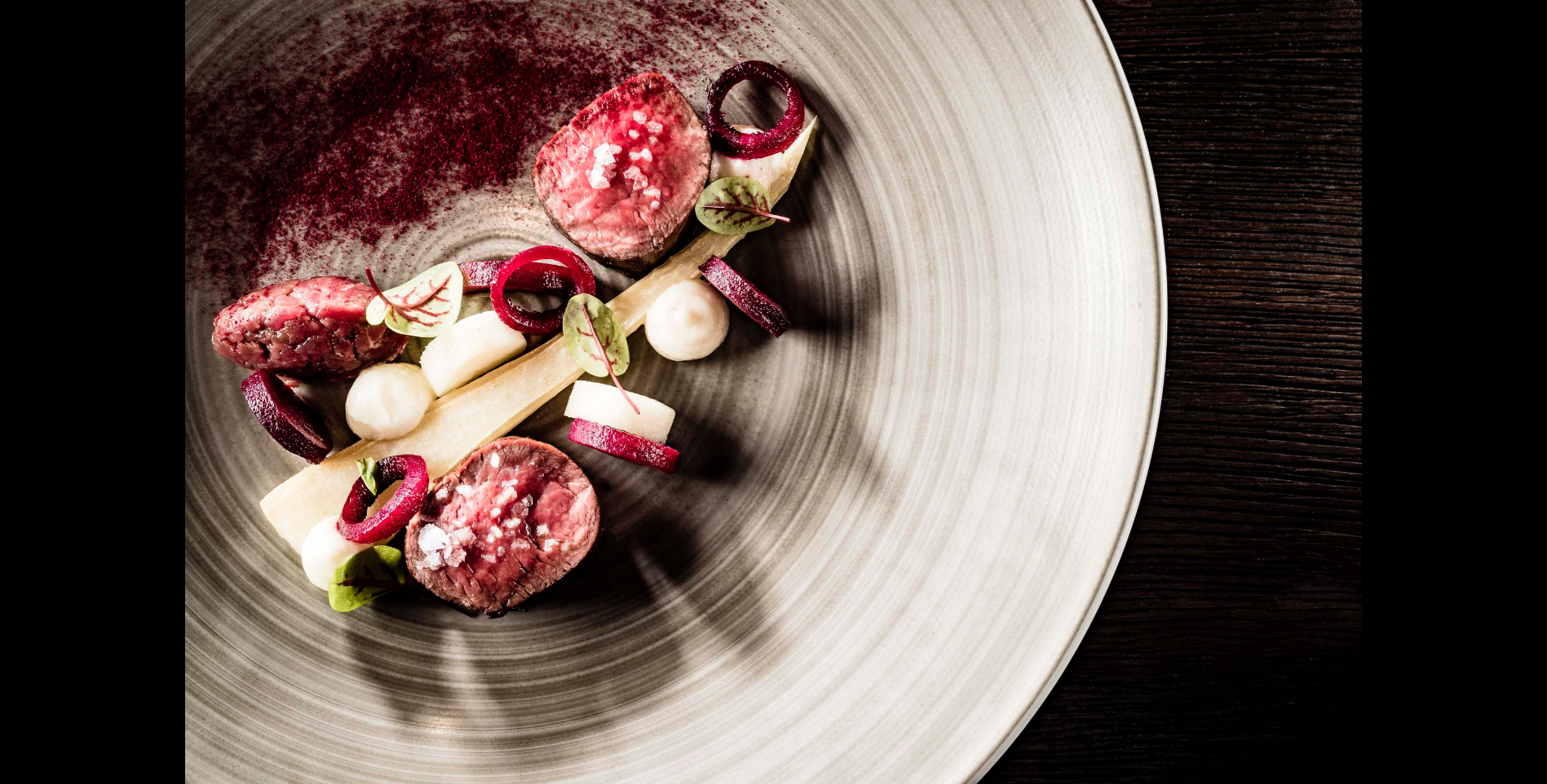
click at [1522, 25] on button "Close gallery" at bounding box center [1526, 10] width 41 height 38
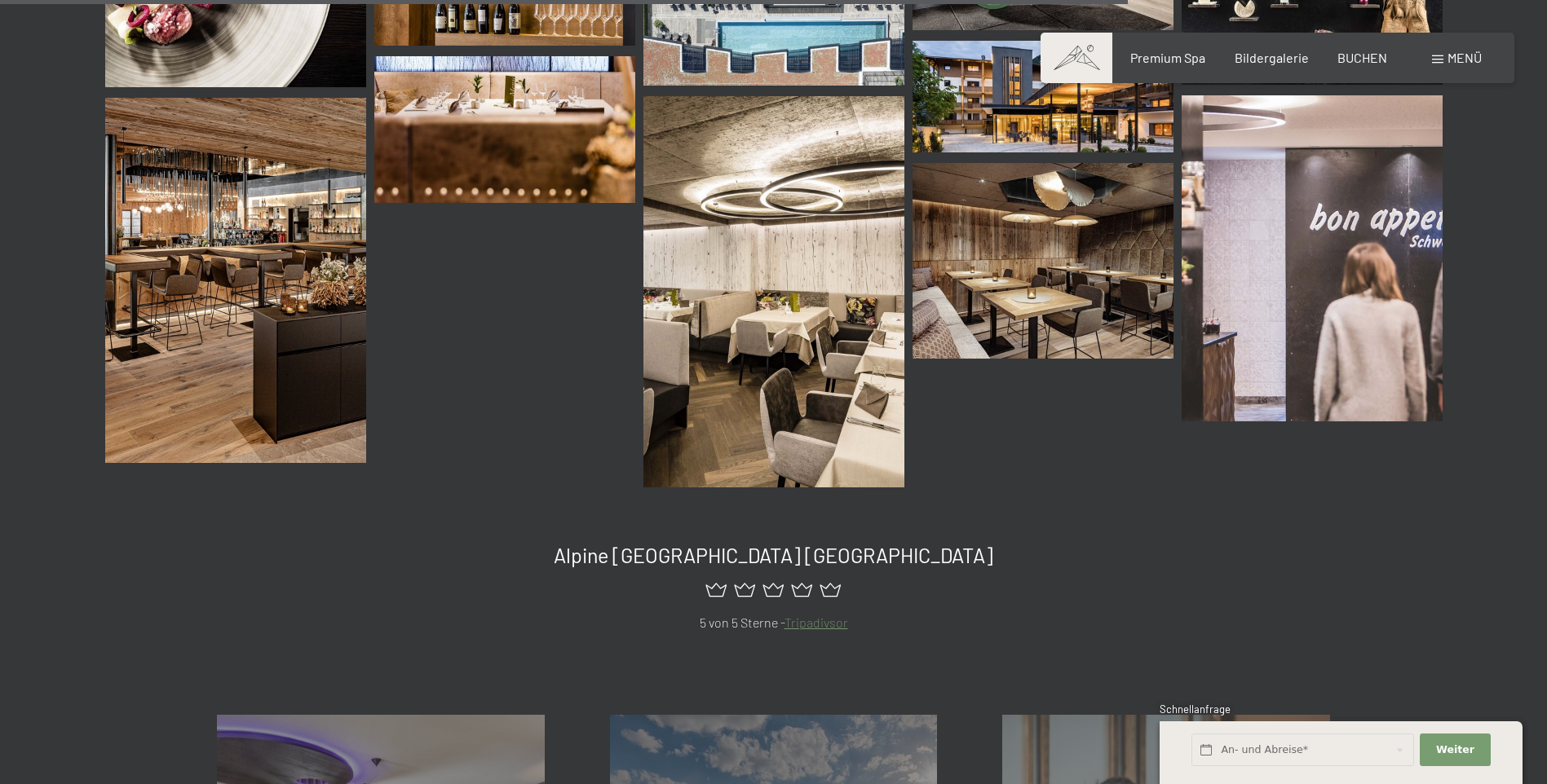
scroll to position [2529, 0]
click at [976, 324] on img at bounding box center [1042, 259] width 261 height 195
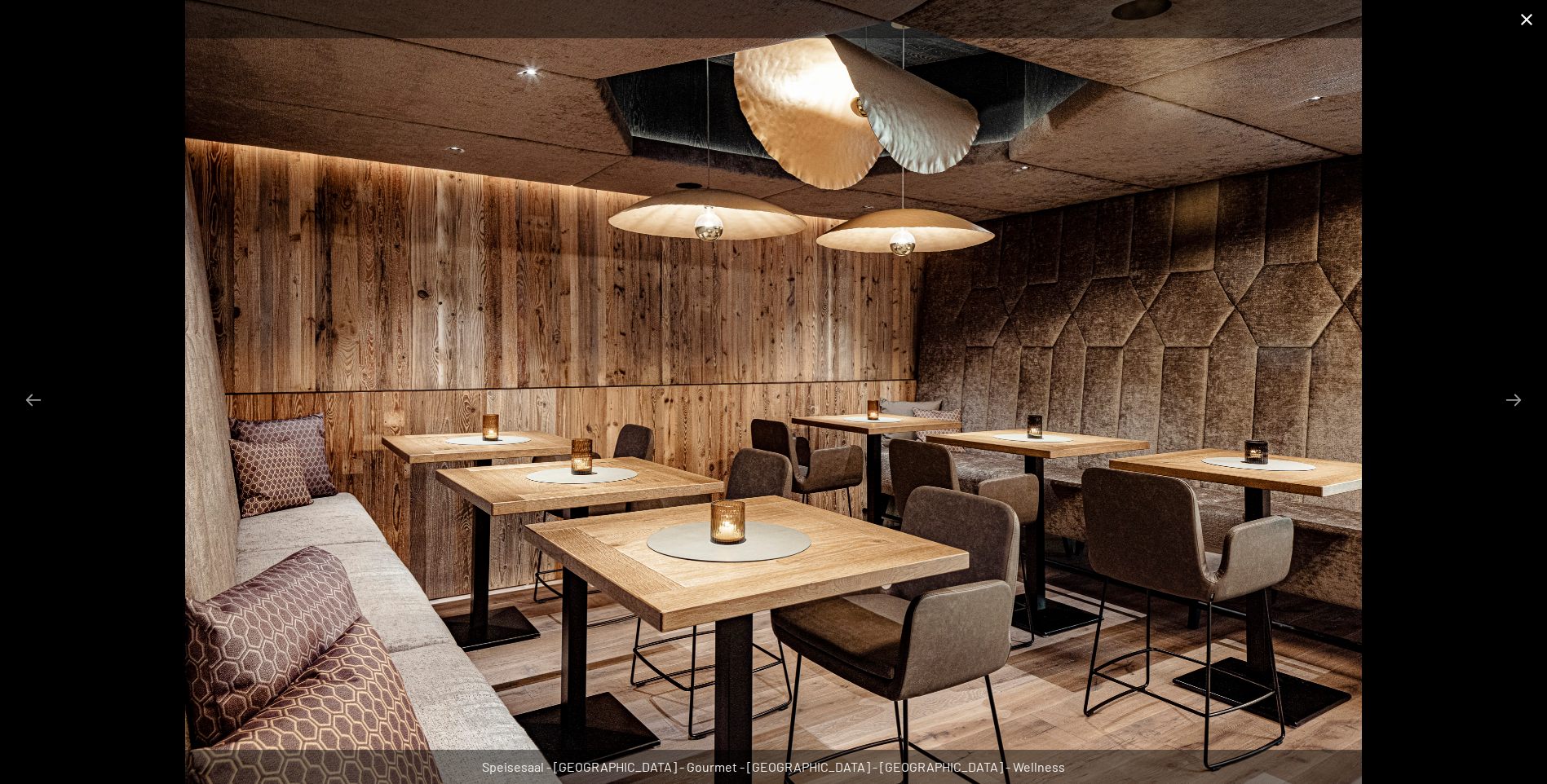
click at [1529, 27] on button "Close gallery" at bounding box center [1526, 19] width 41 height 38
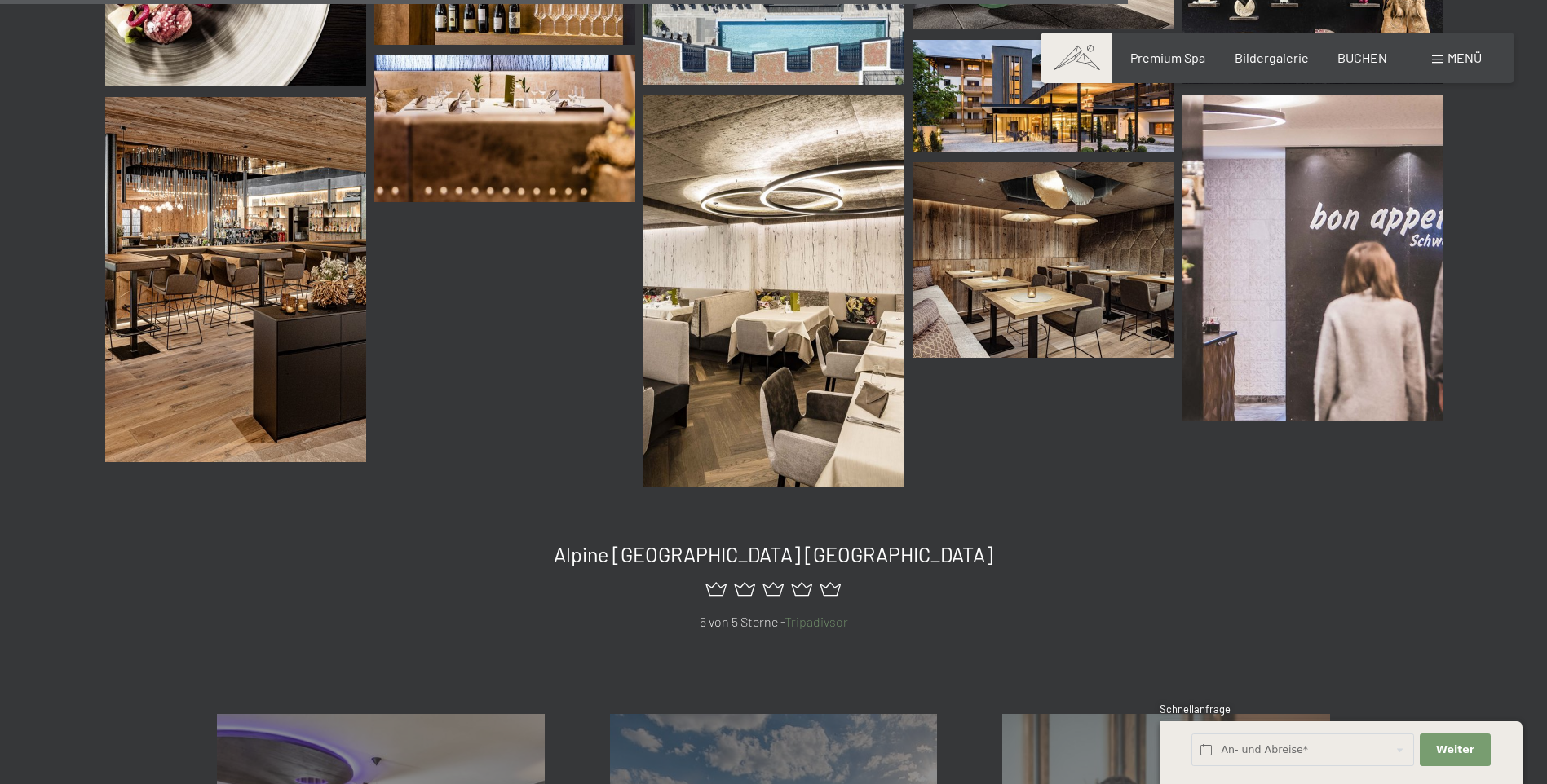
click at [715, 422] on img at bounding box center [774, 291] width 261 height 391
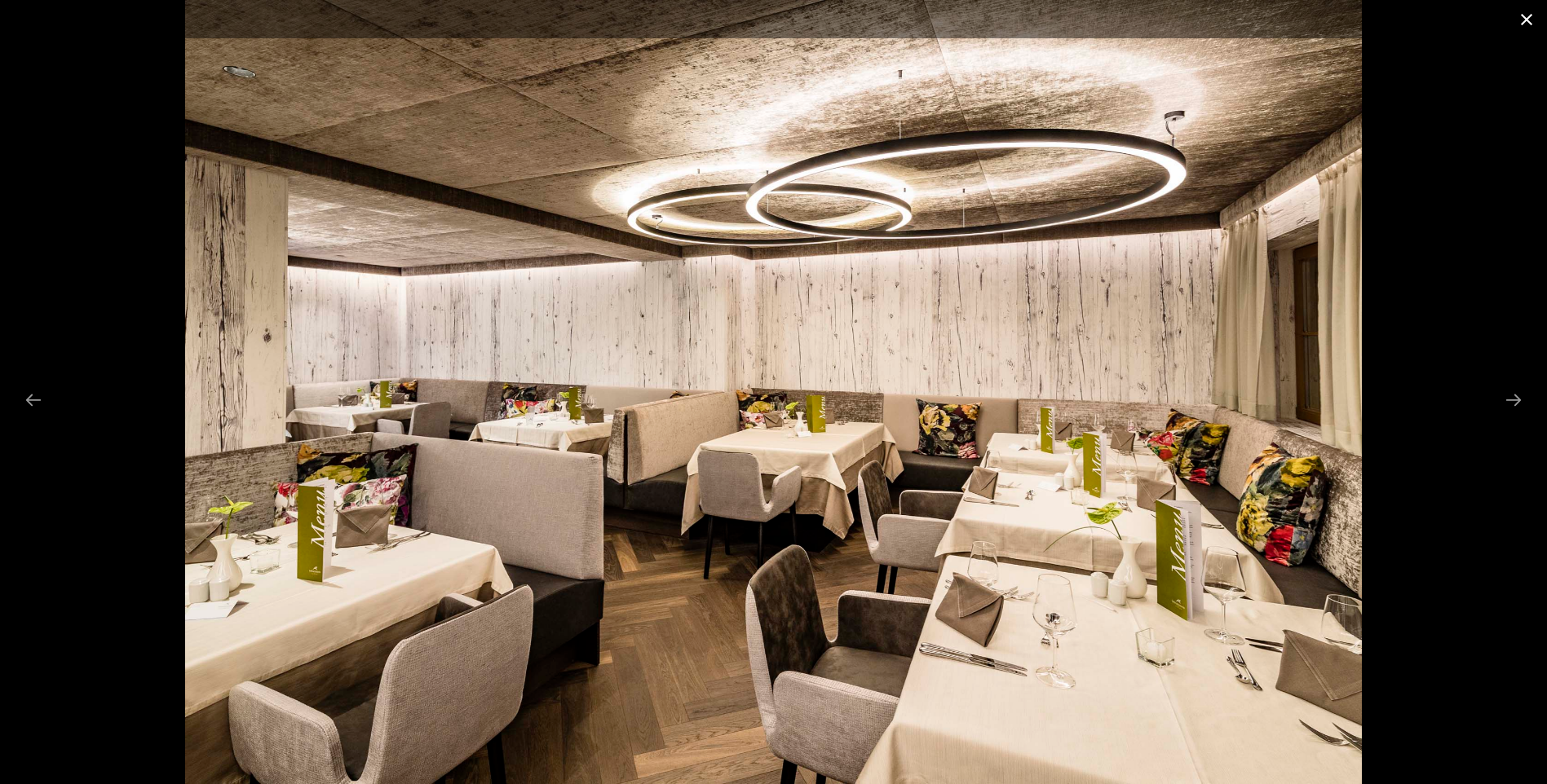
click at [1524, 22] on button "Close gallery" at bounding box center [1526, 19] width 41 height 38
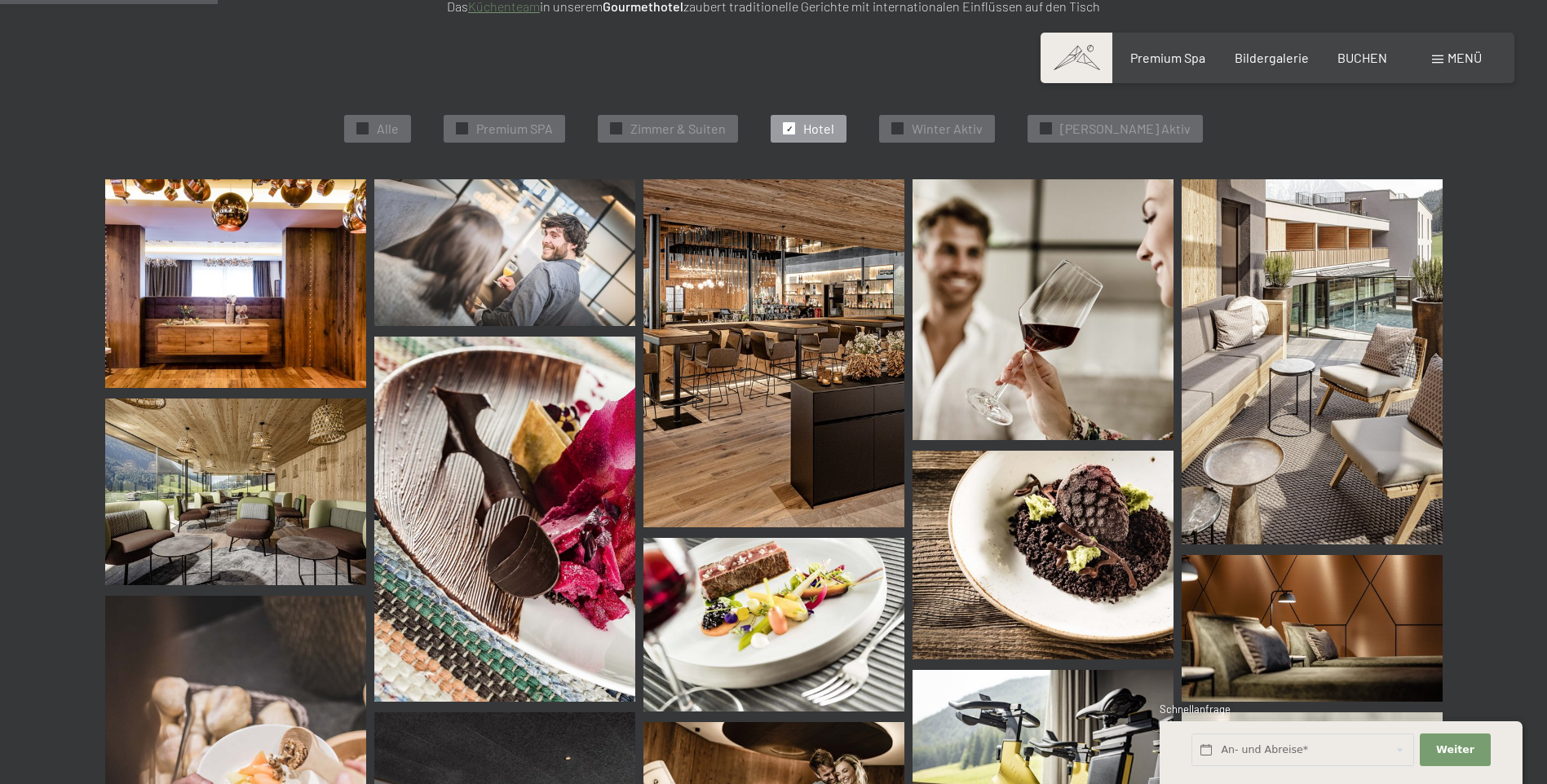
scroll to position [411, 0]
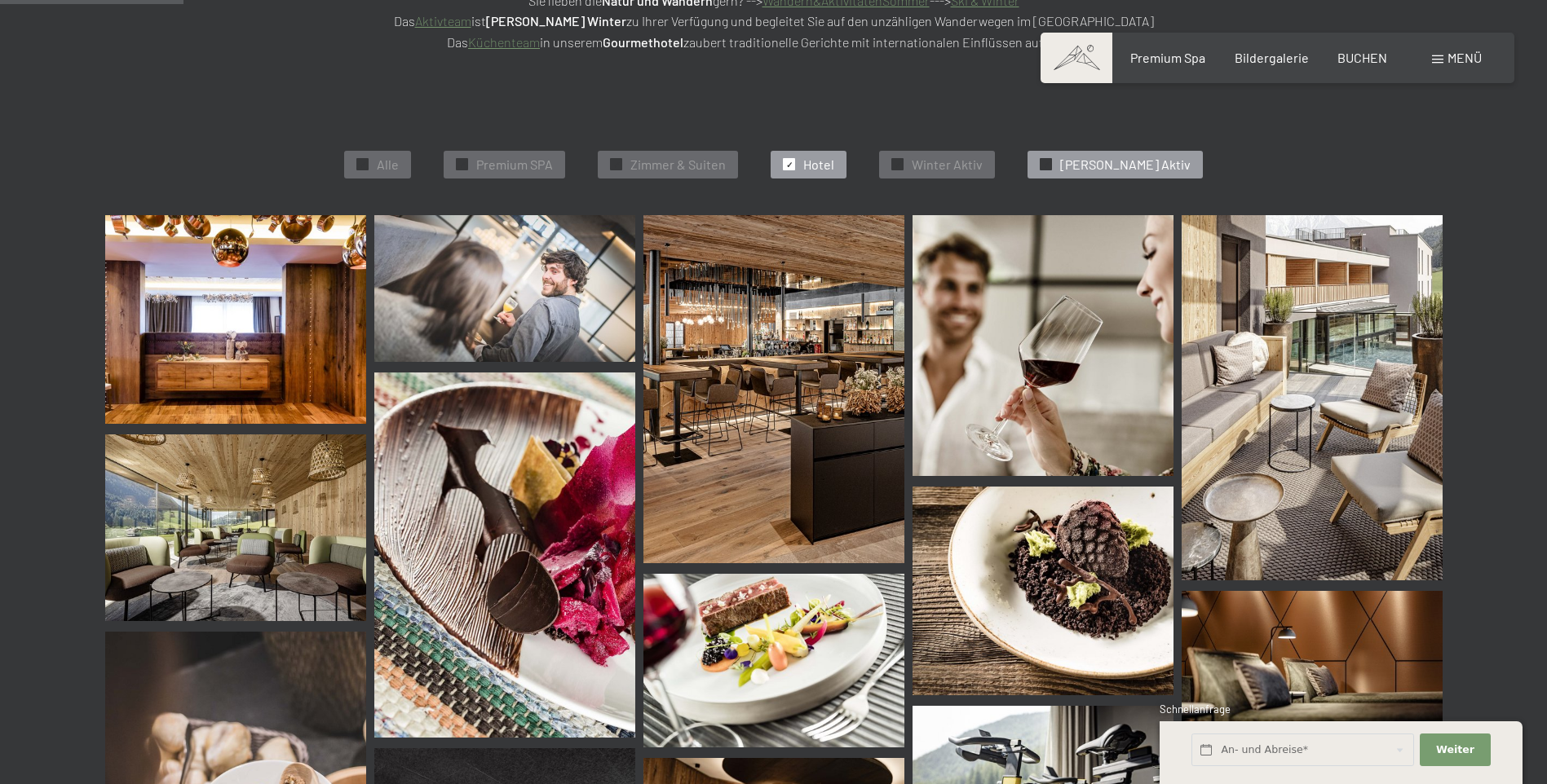
click at [1052, 165] on div at bounding box center [1046, 164] width 12 height 12
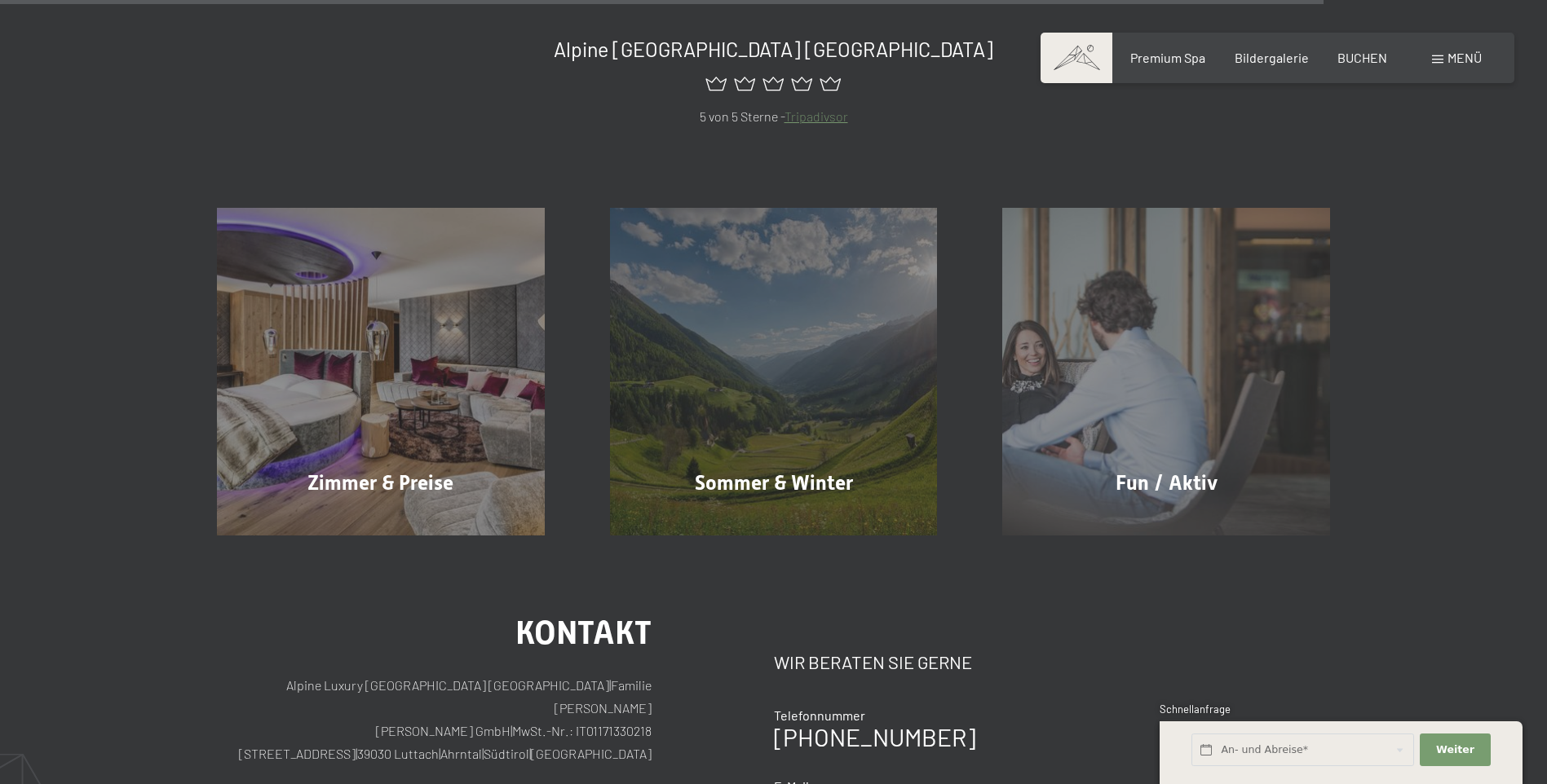
scroll to position [3181, 0]
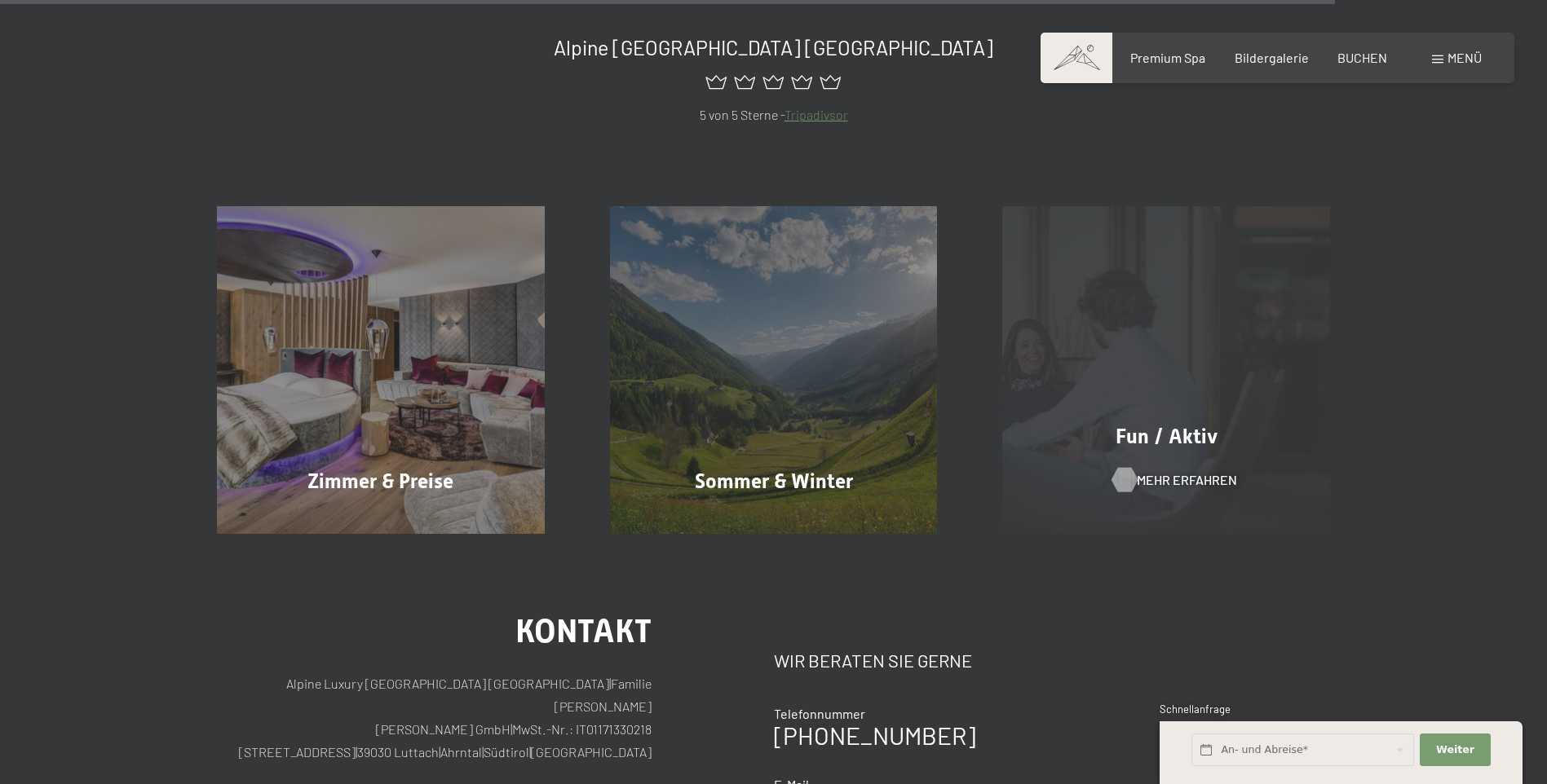
click at [1140, 478] on span "Mehr erfahren" at bounding box center [1187, 479] width 101 height 18
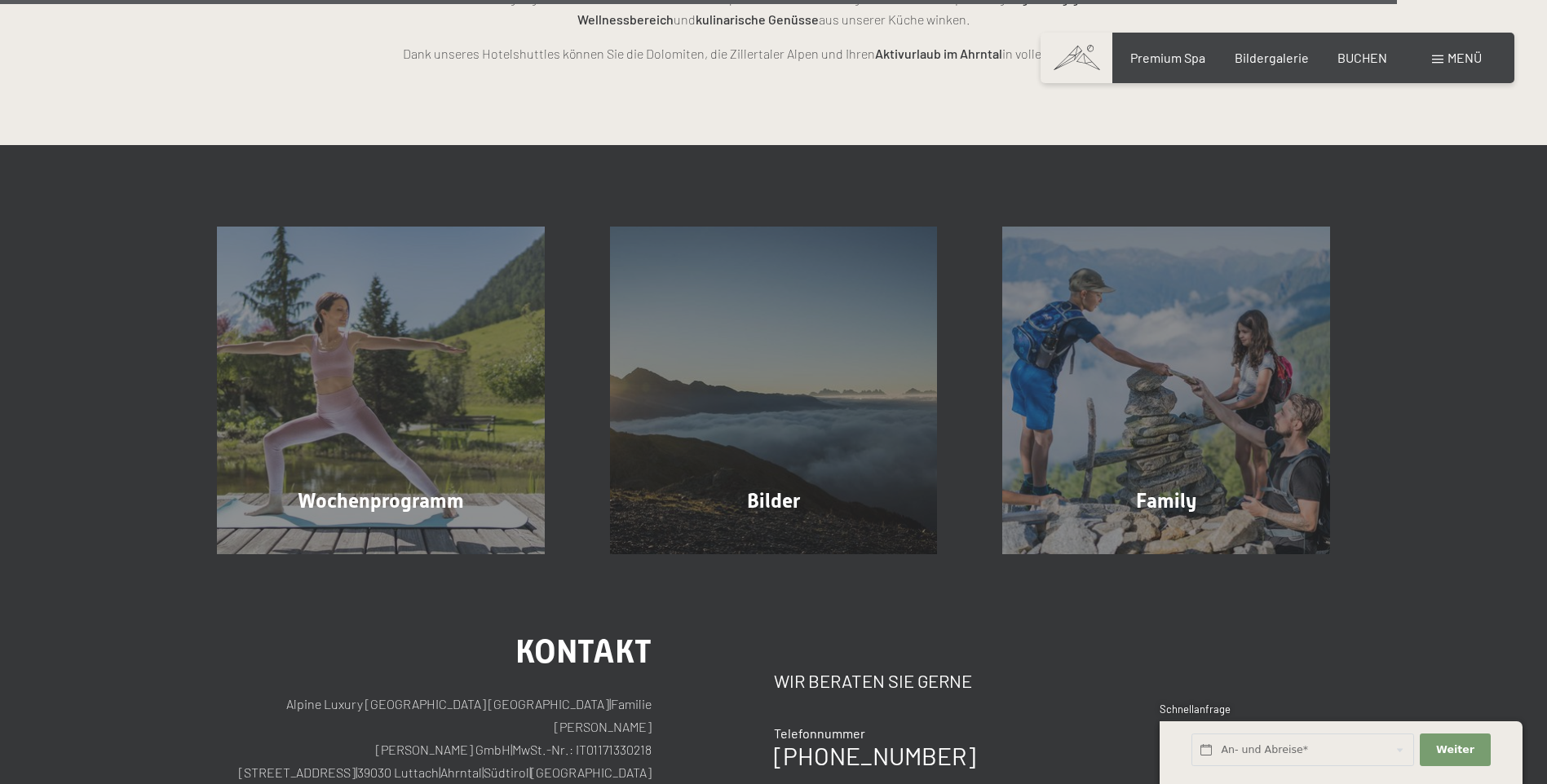
scroll to position [4237, 0]
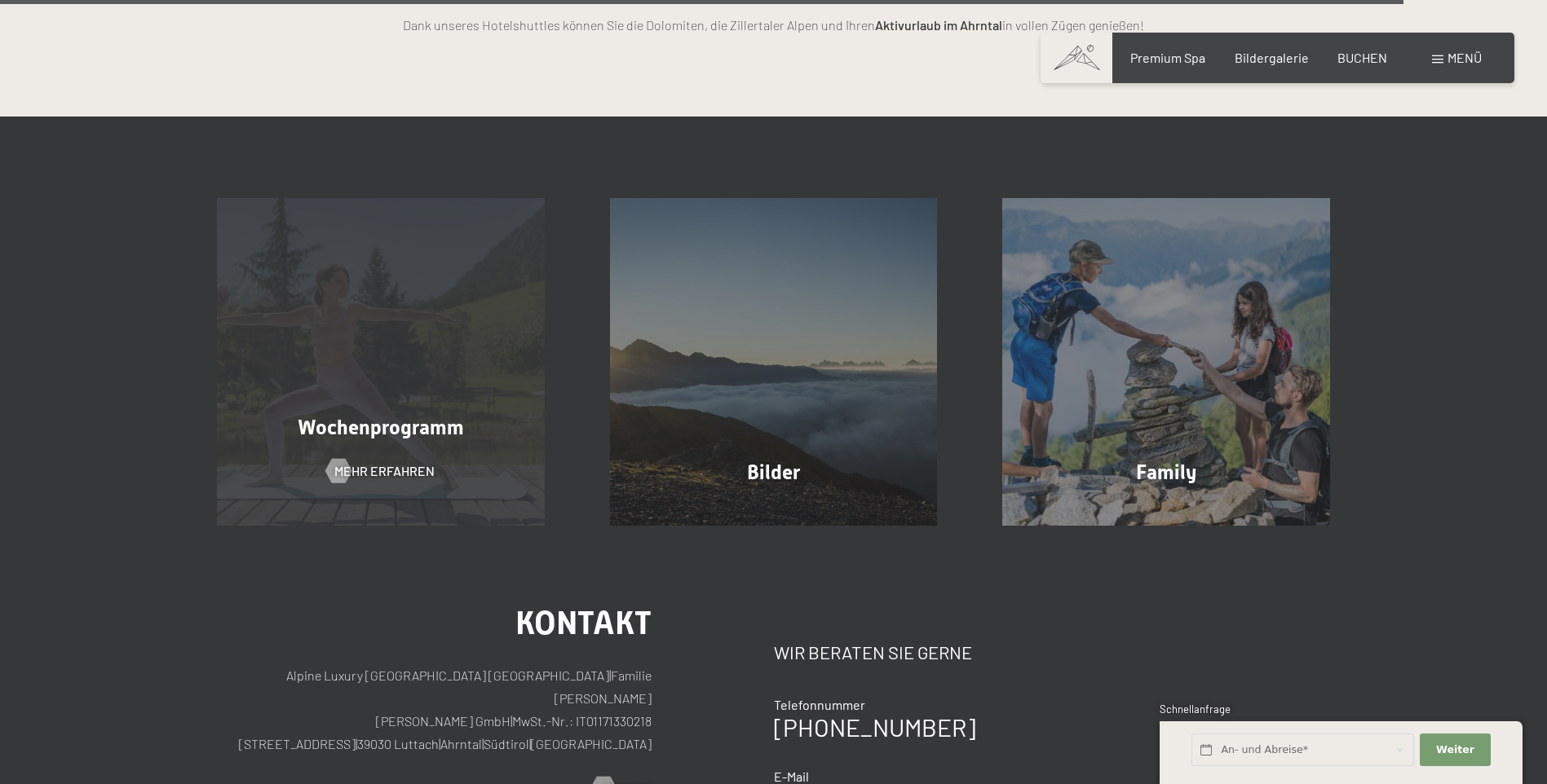
click at [451, 397] on div "Wochenprogramm Mehr erfahren" at bounding box center [380, 362] width 393 height 328
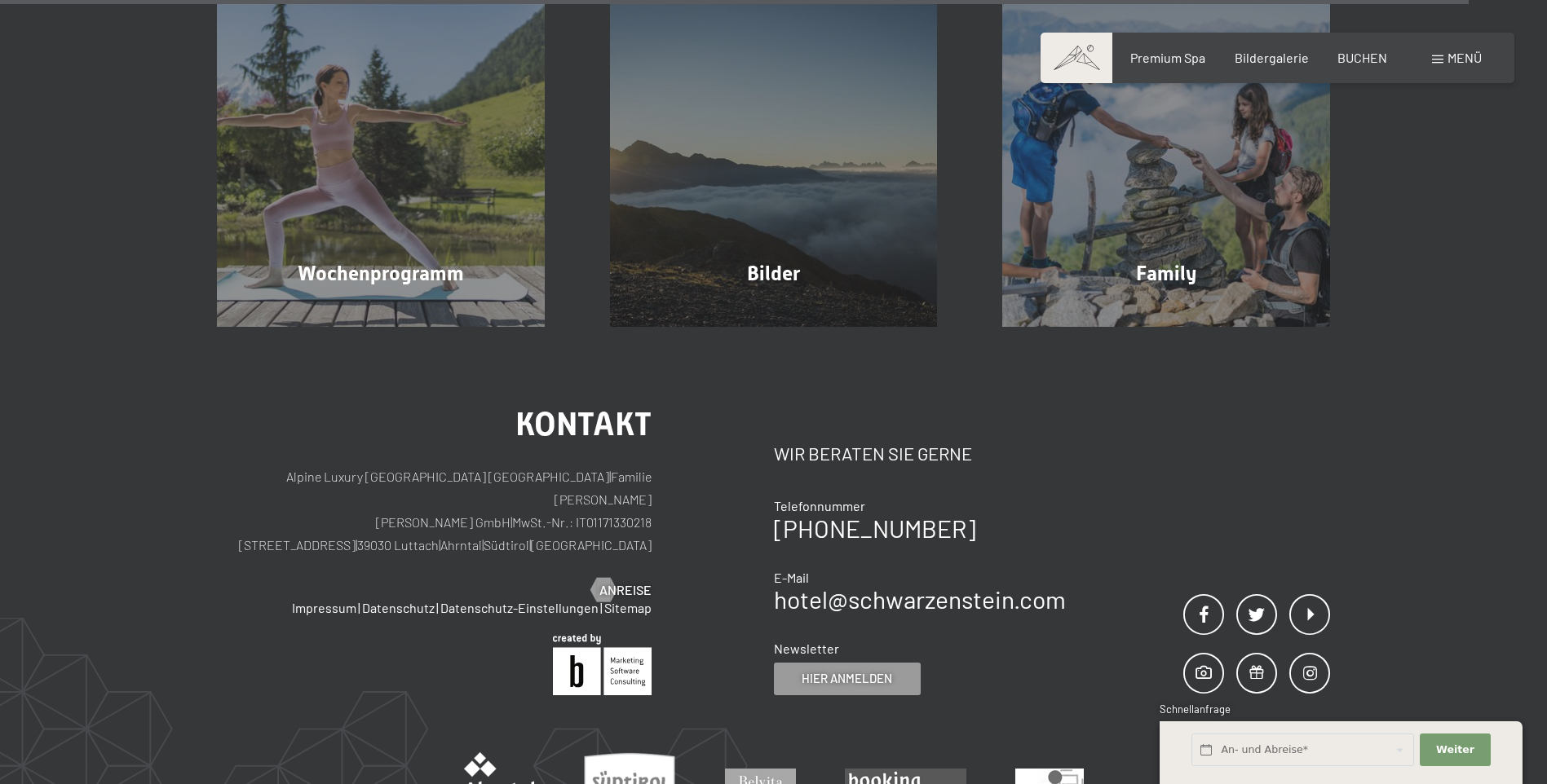
scroll to position [4482, 0]
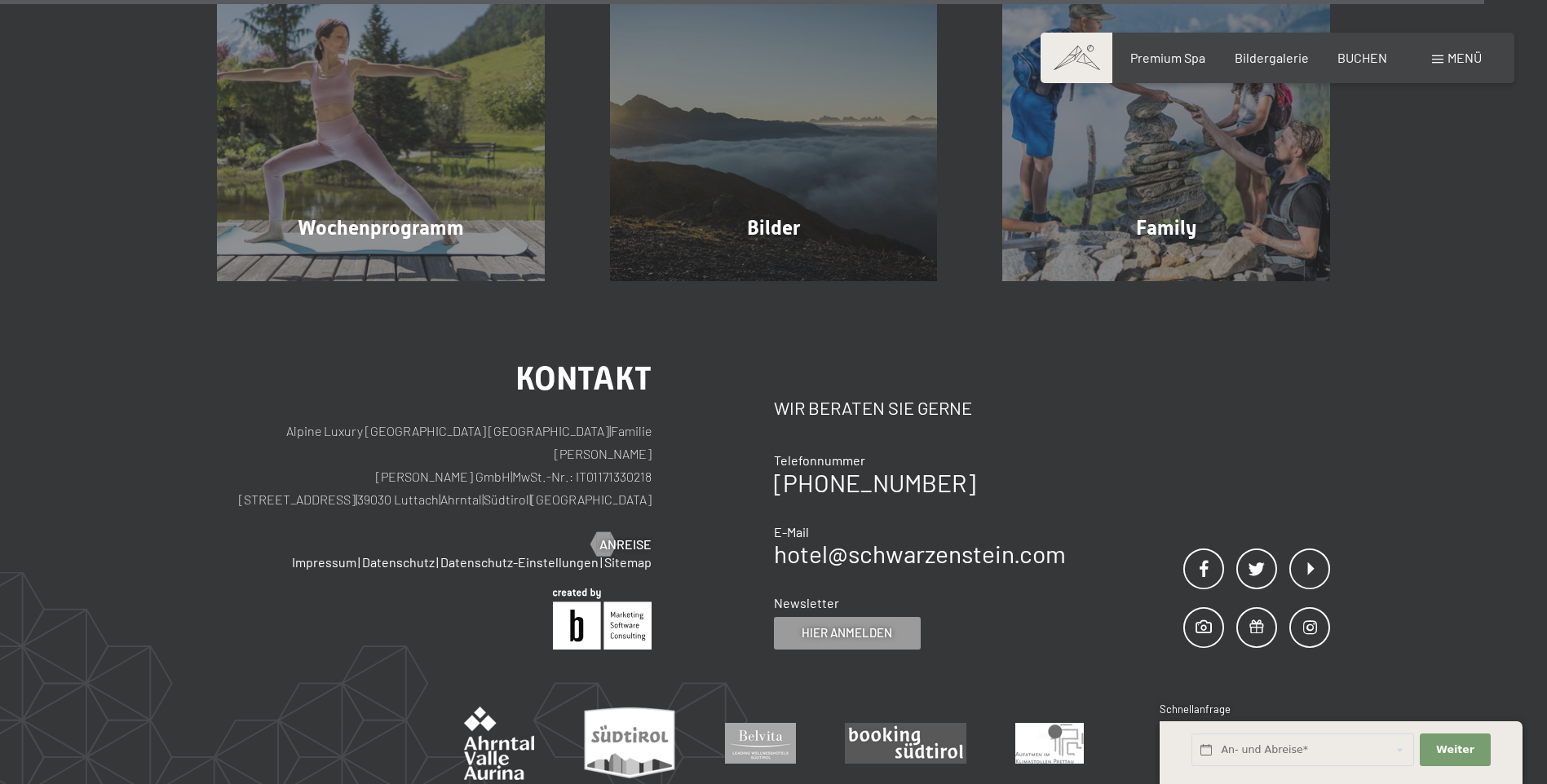
click at [1435, 58] on span at bounding box center [1438, 60] width 12 height 8
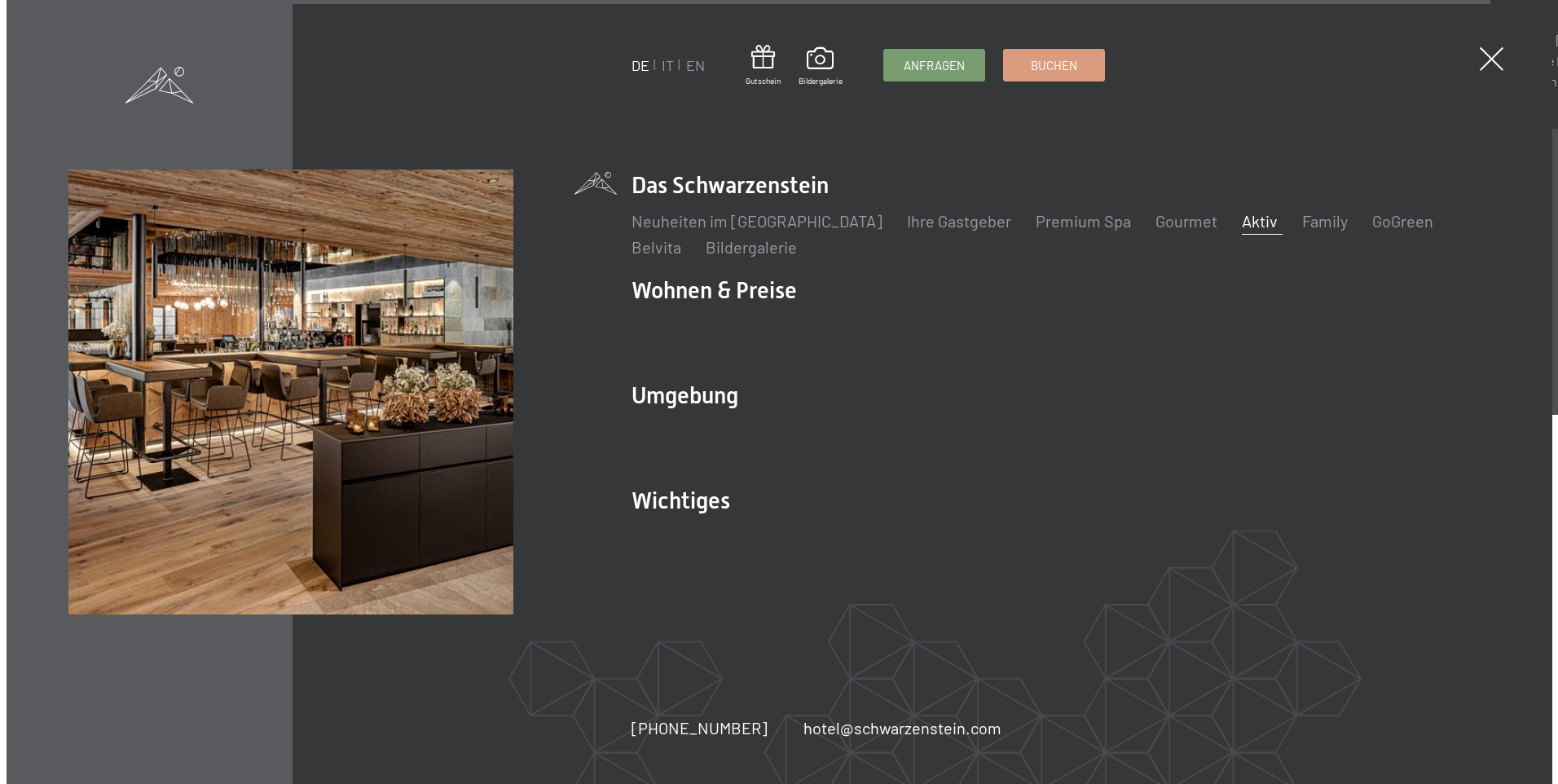
scroll to position [4497, 0]
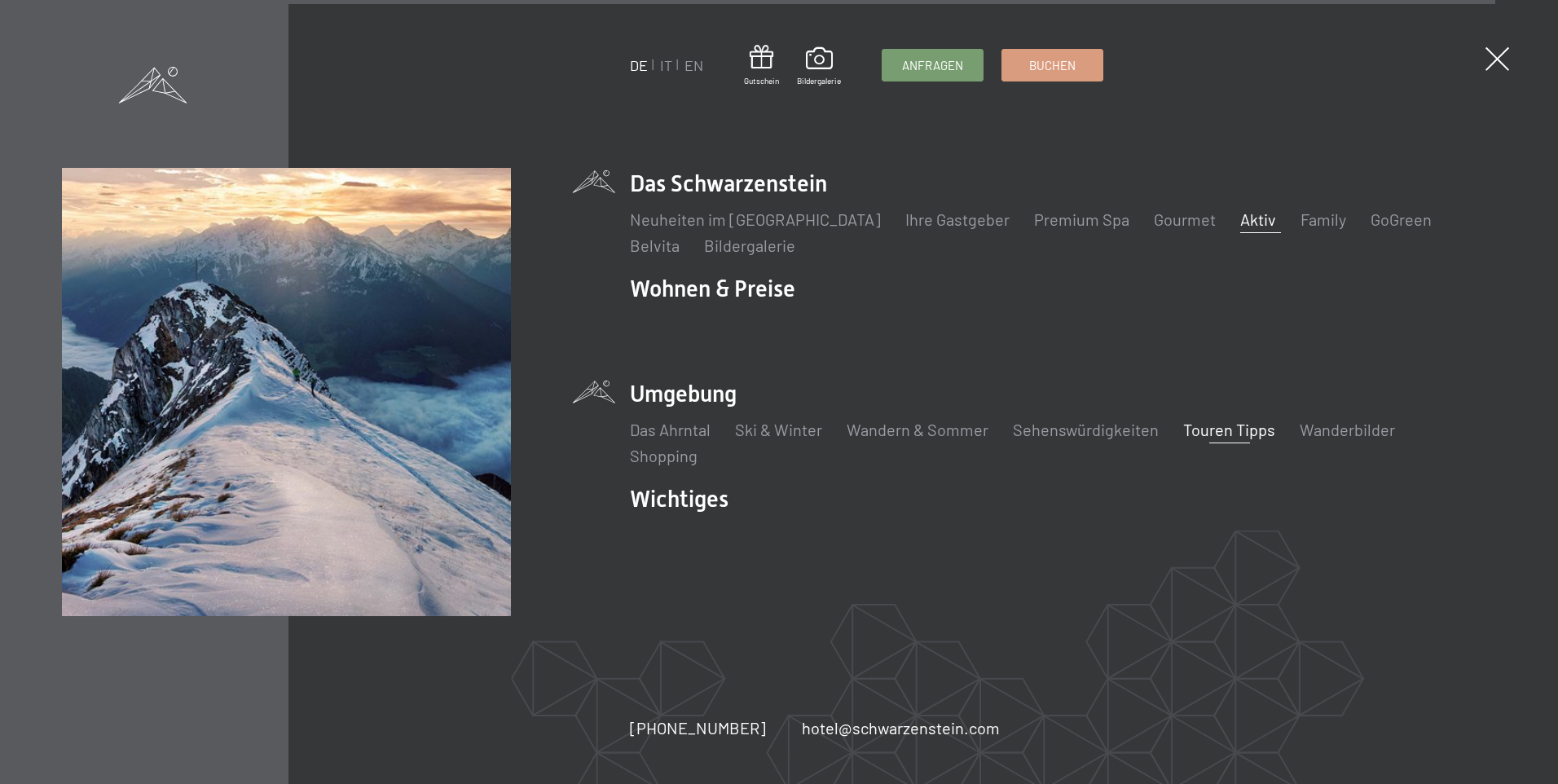
click at [1186, 434] on link "Touren Tipps" at bounding box center [1228, 429] width 92 height 19
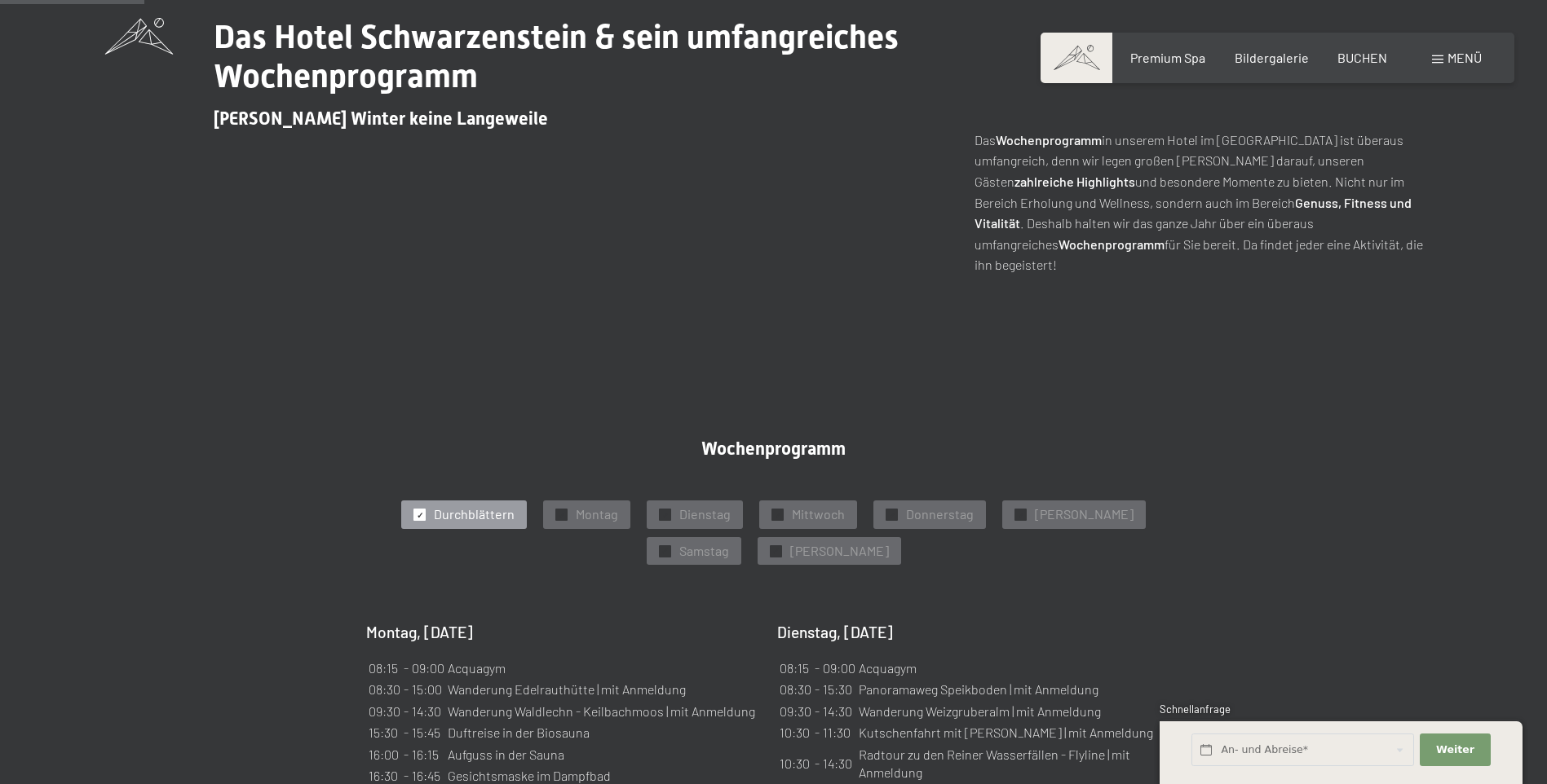
scroll to position [814, 0]
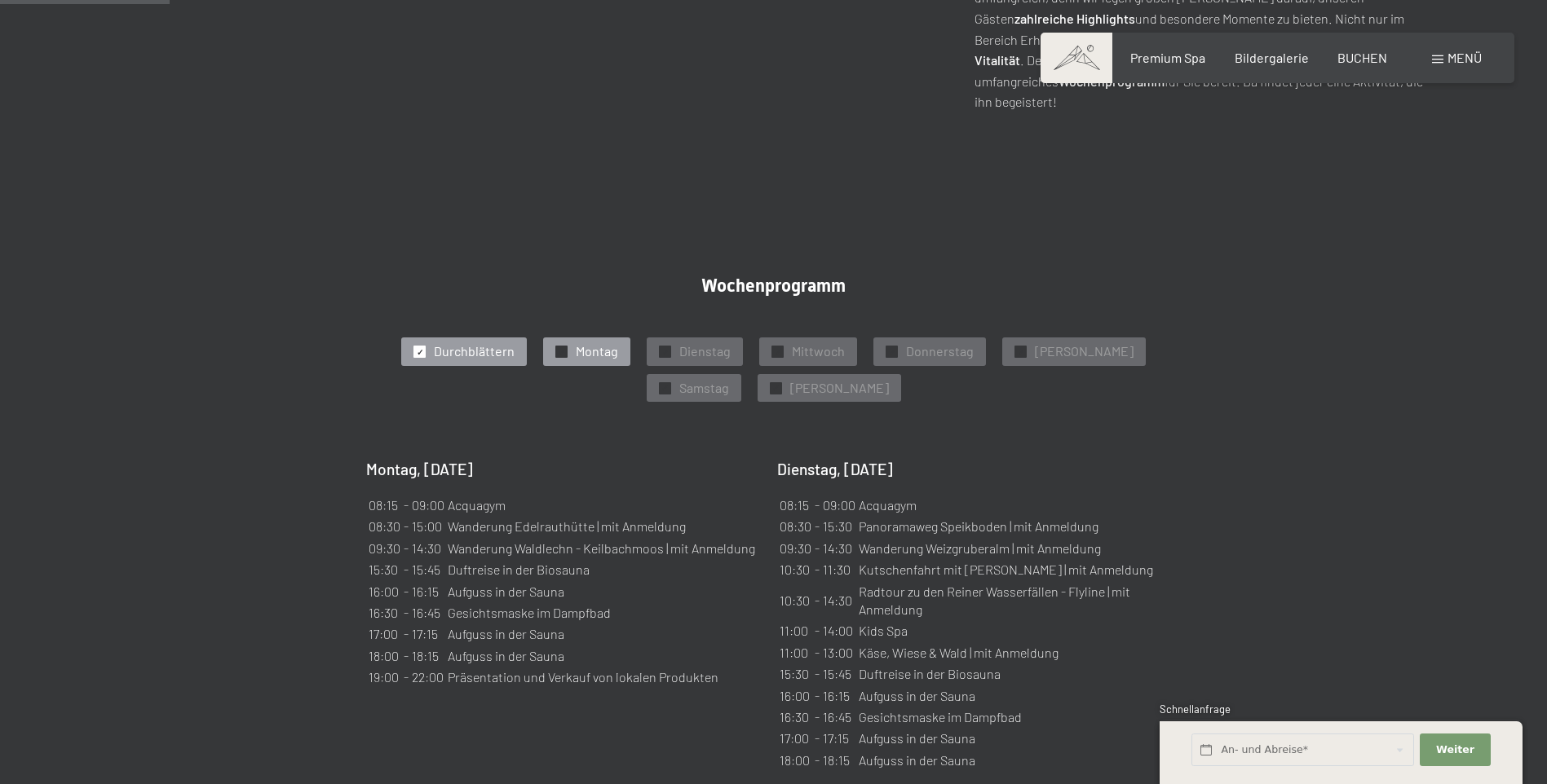
click at [576, 342] on span "Montag" at bounding box center [597, 351] width 42 height 18
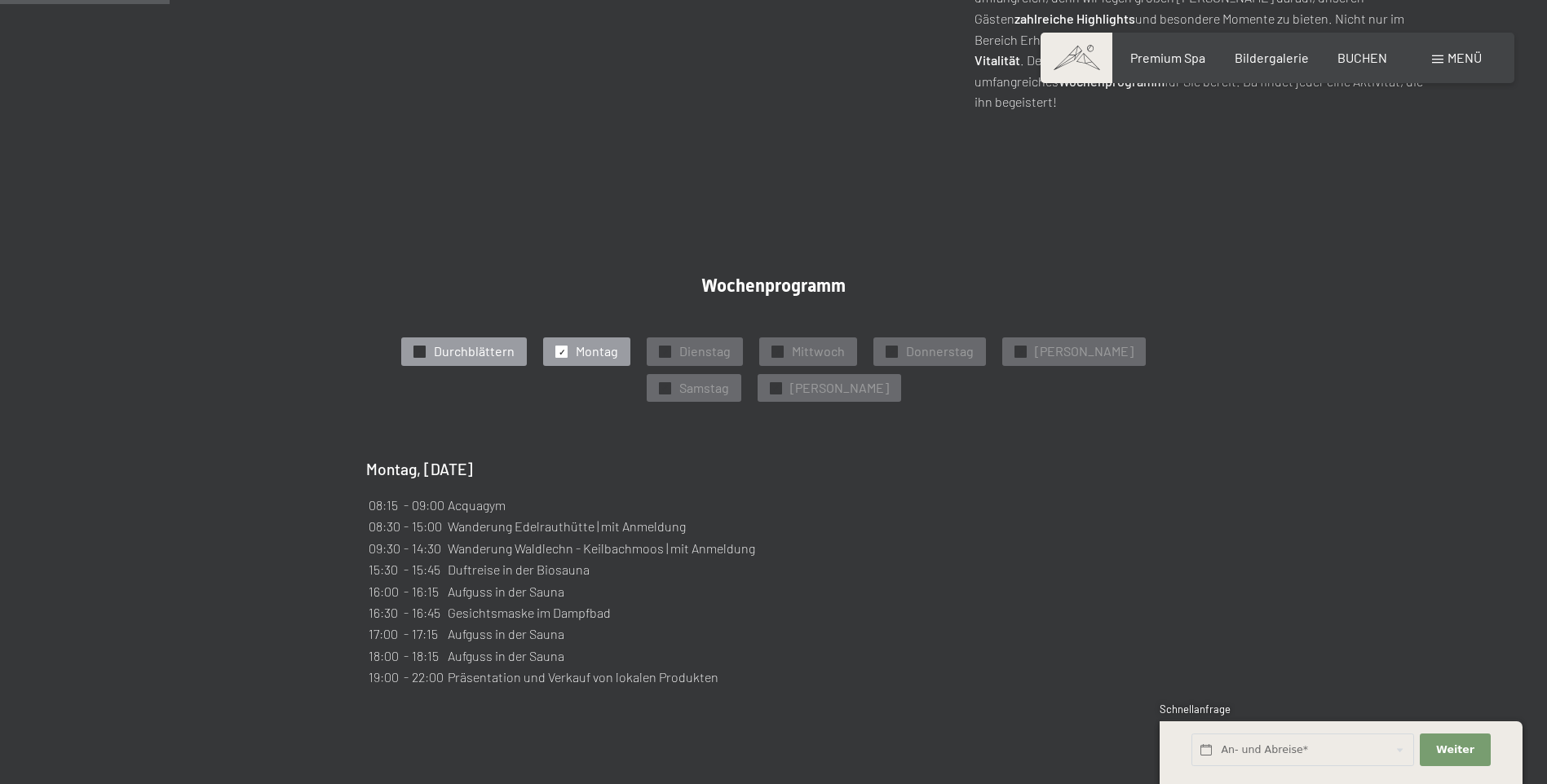
click at [467, 342] on span "Durchblättern" at bounding box center [473, 351] width 80 height 18
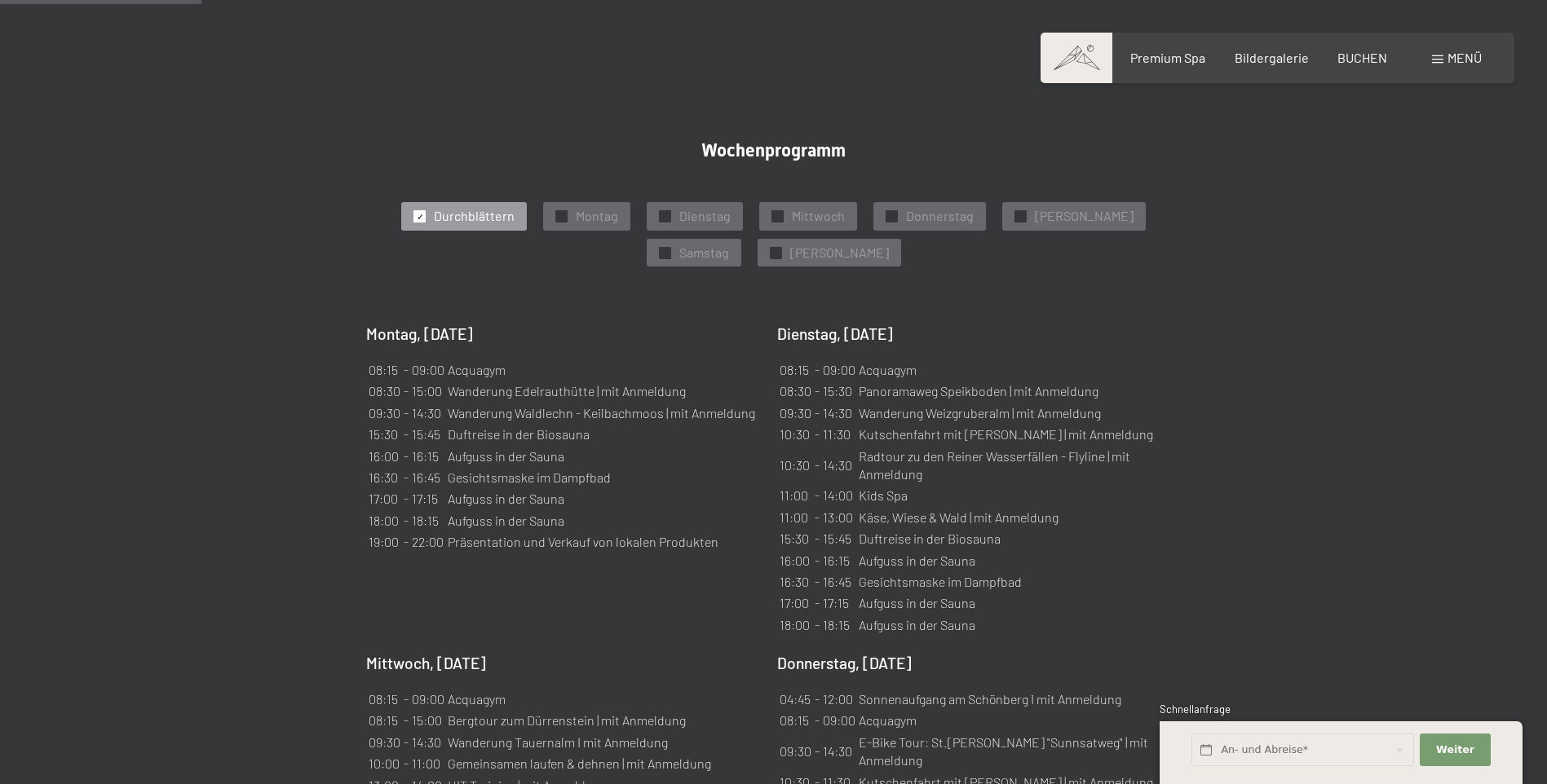
scroll to position [977, 0]
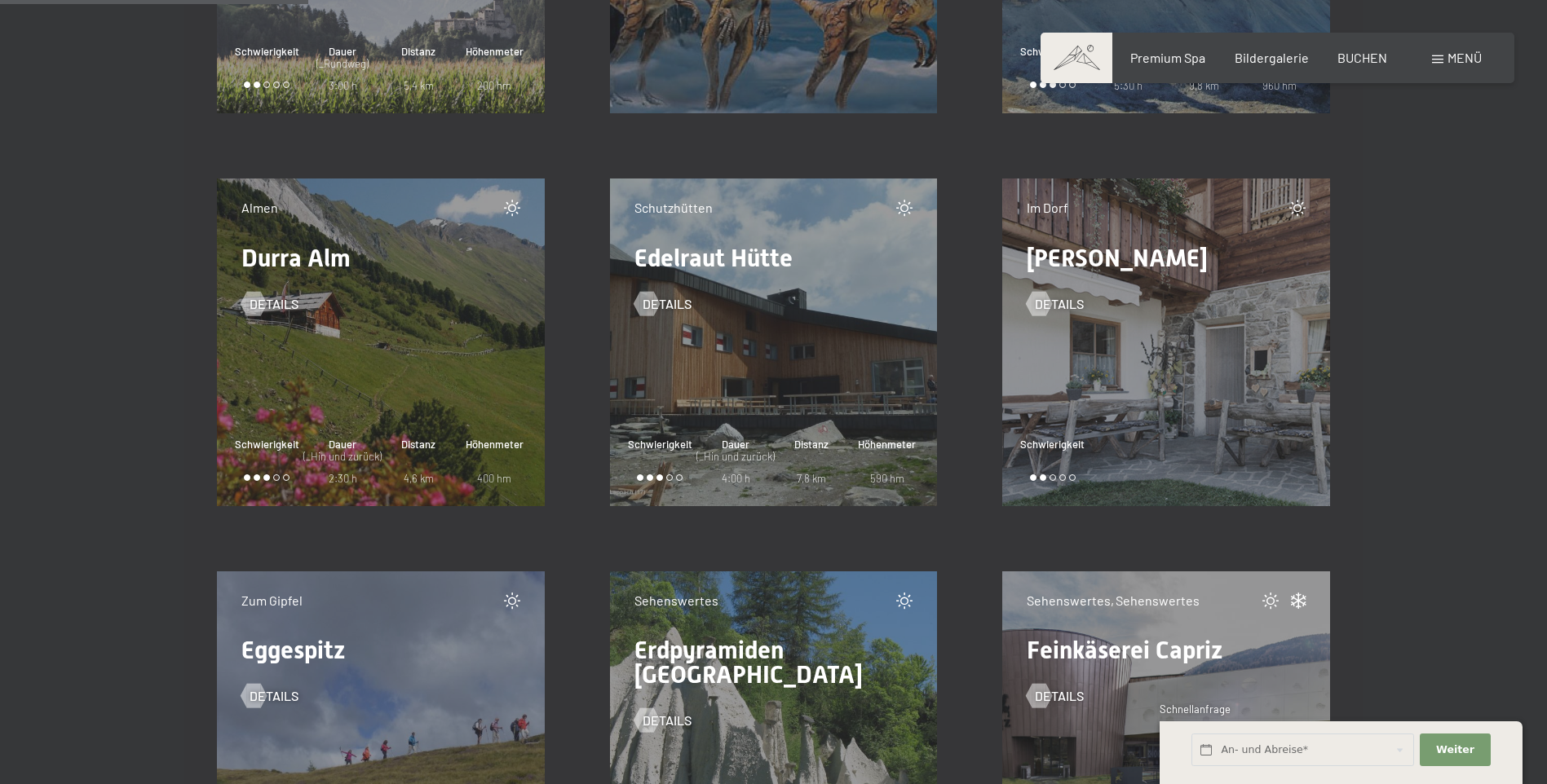
scroll to position [5648, 0]
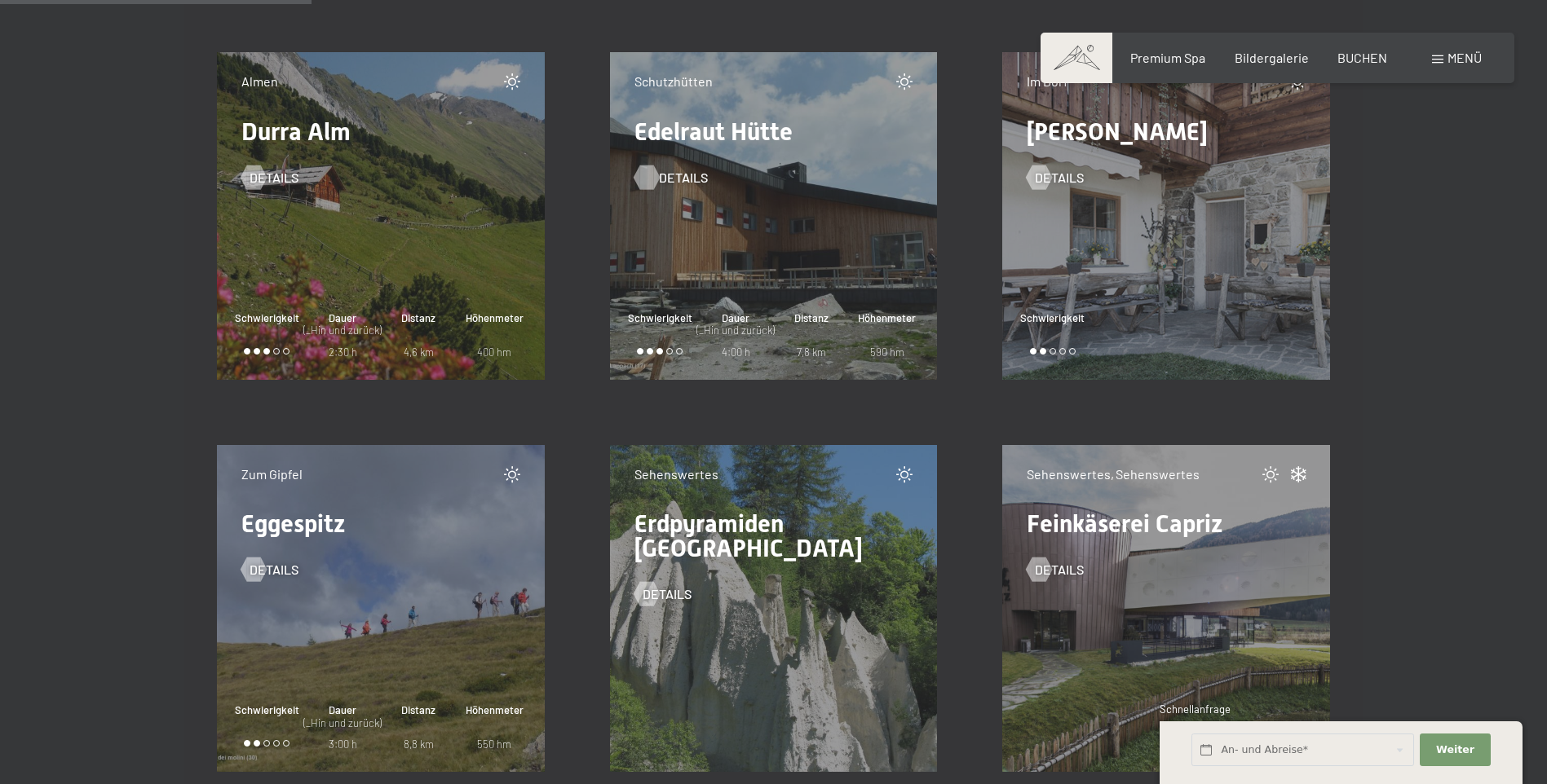
click at [648, 185] on div at bounding box center [646, 177] width 14 height 24
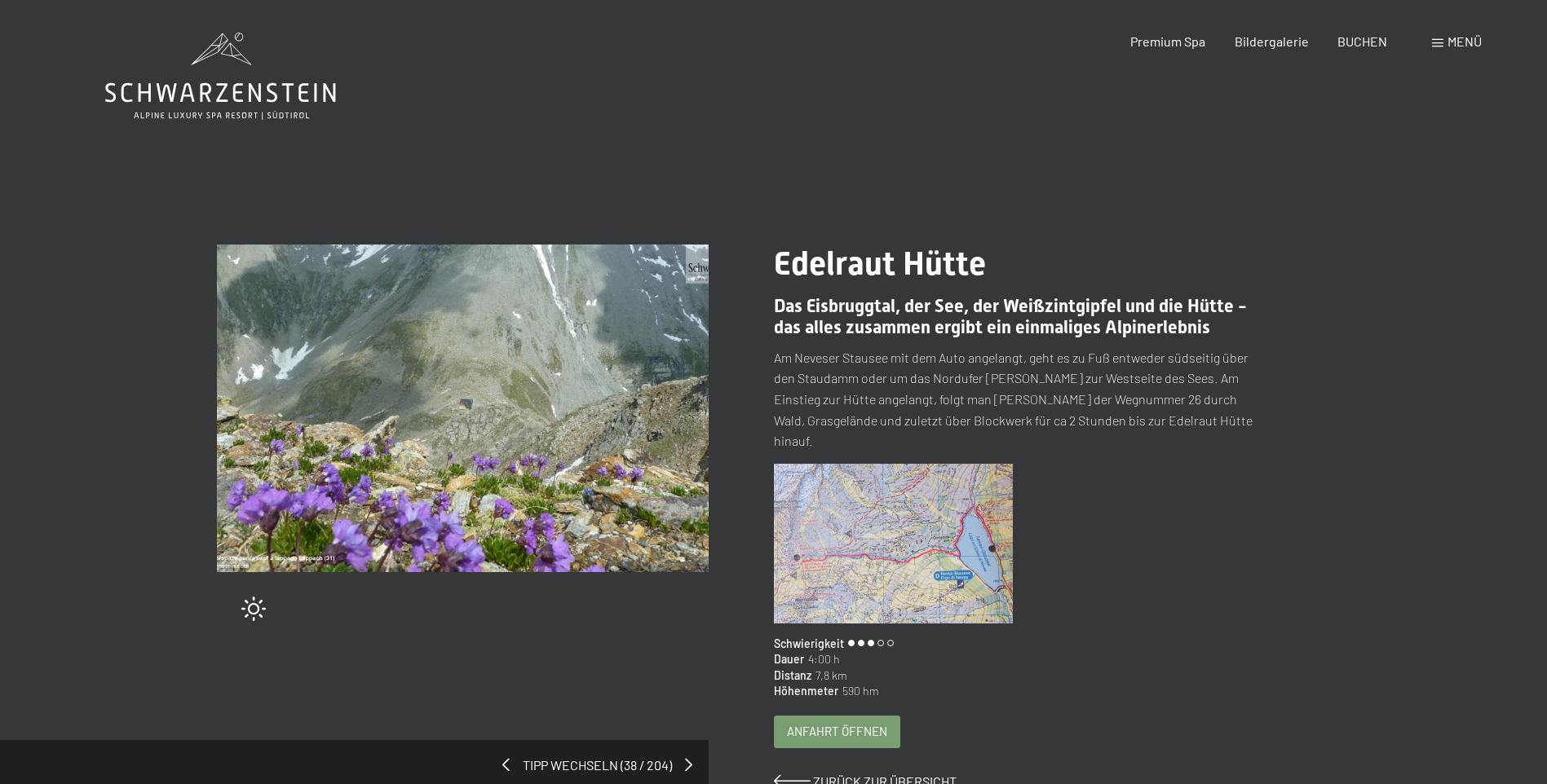
click at [486, 459] on img at bounding box center [463, 408] width 492 height 328
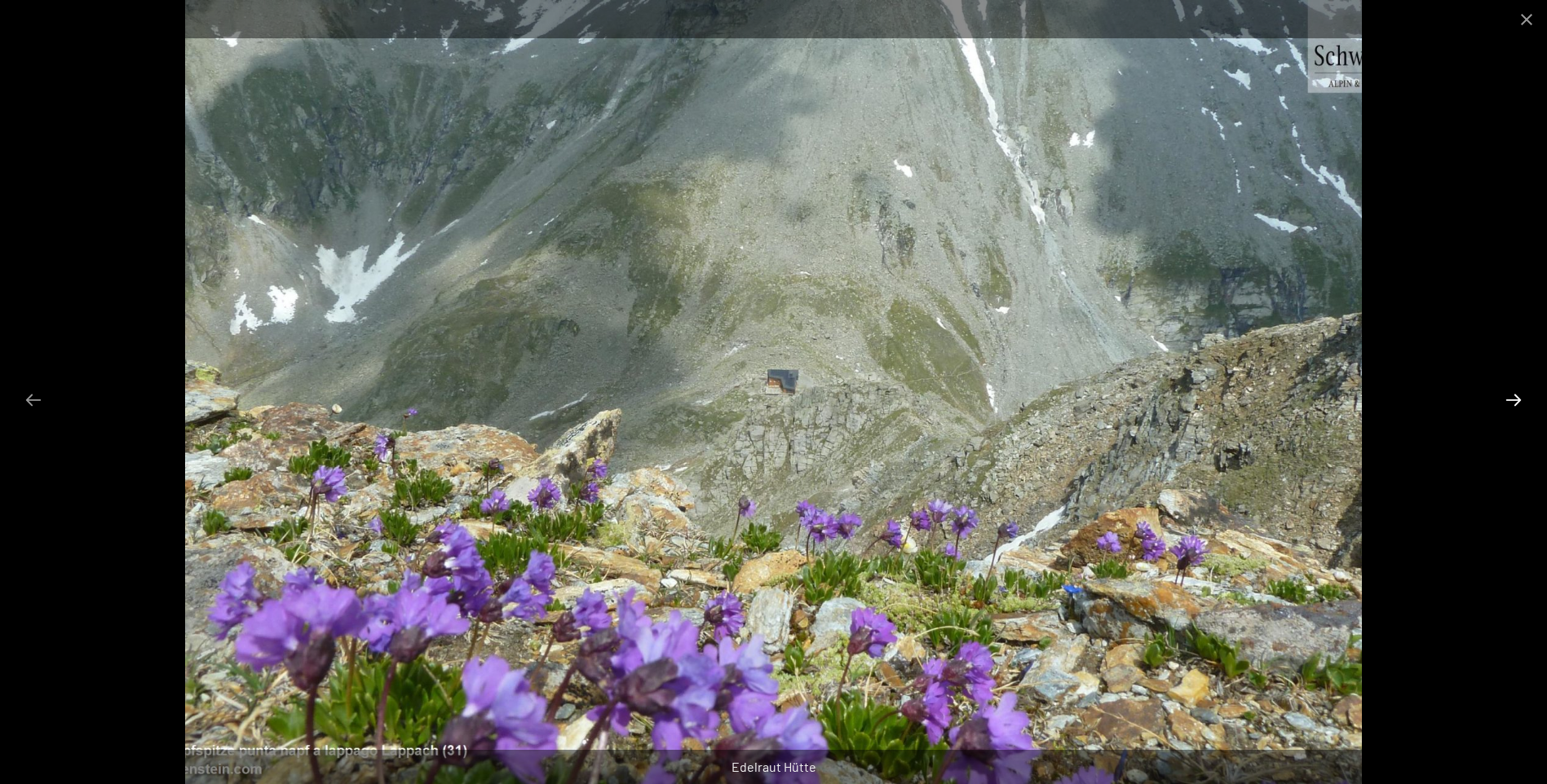
click at [1512, 399] on button "Next slide" at bounding box center [1513, 400] width 35 height 32
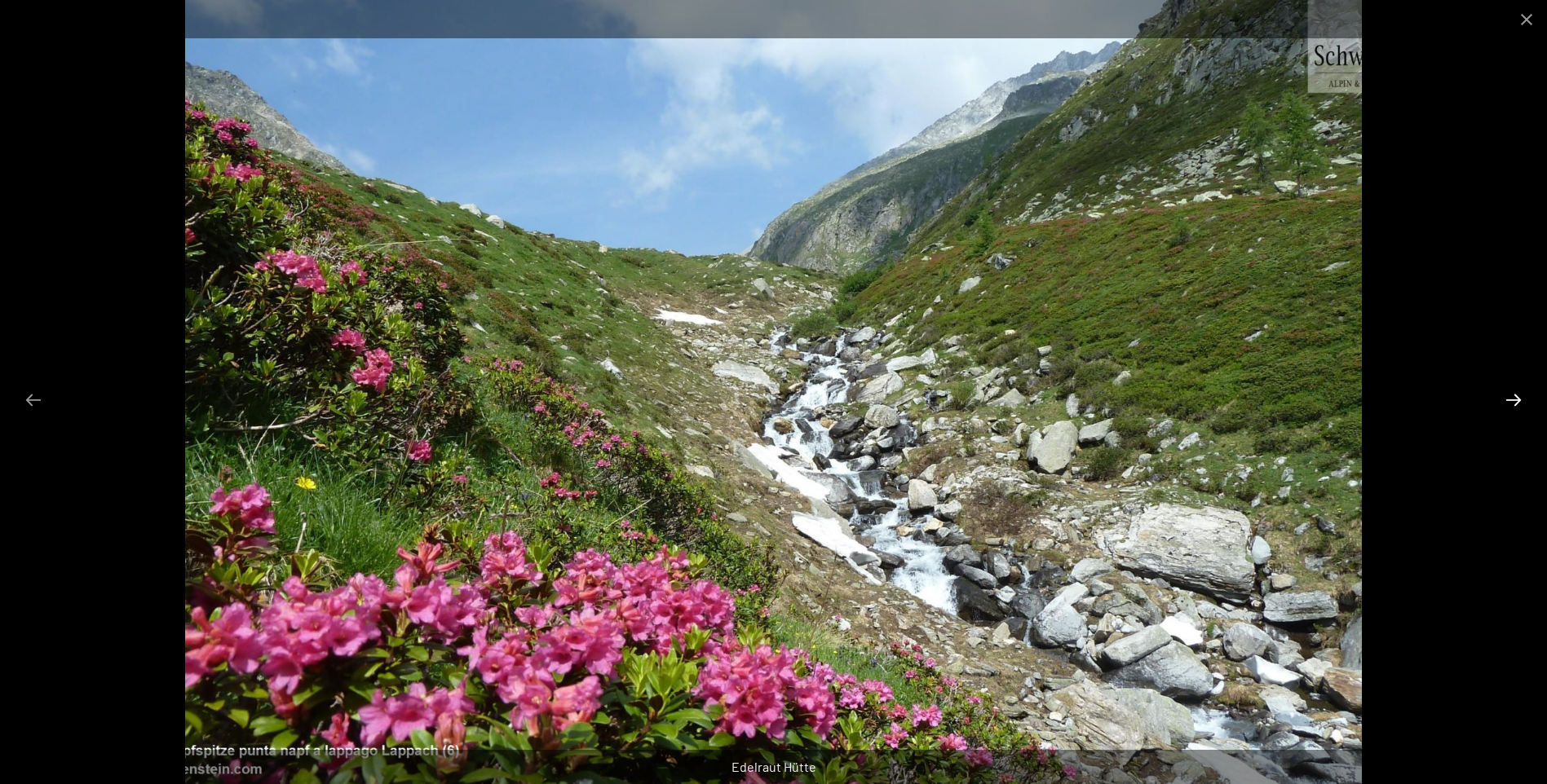
click at [1512, 399] on button "Next slide" at bounding box center [1513, 400] width 35 height 32
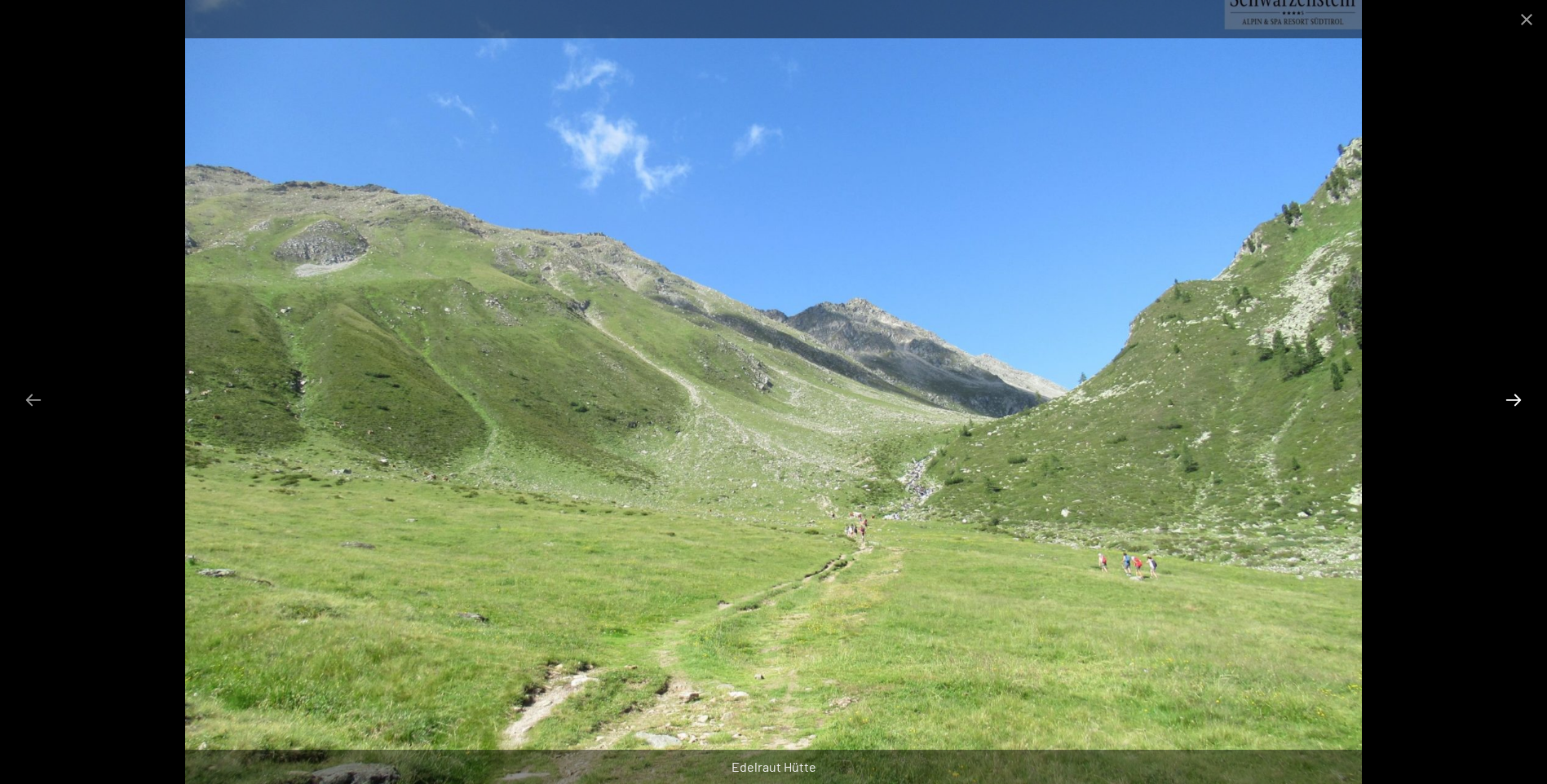
click at [1512, 399] on button "Next slide" at bounding box center [1513, 400] width 35 height 32
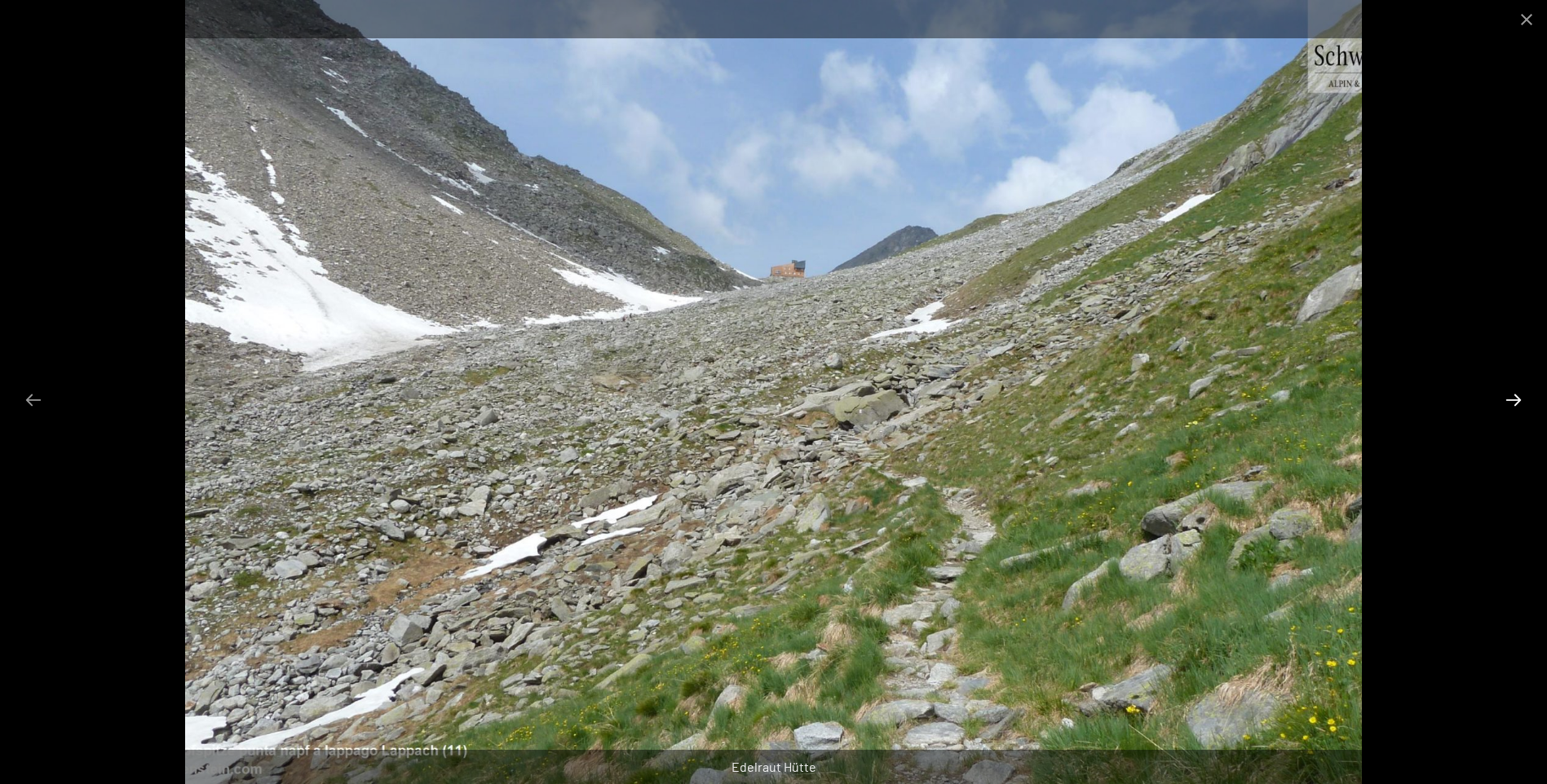
click at [1512, 399] on button "Next slide" at bounding box center [1513, 400] width 35 height 32
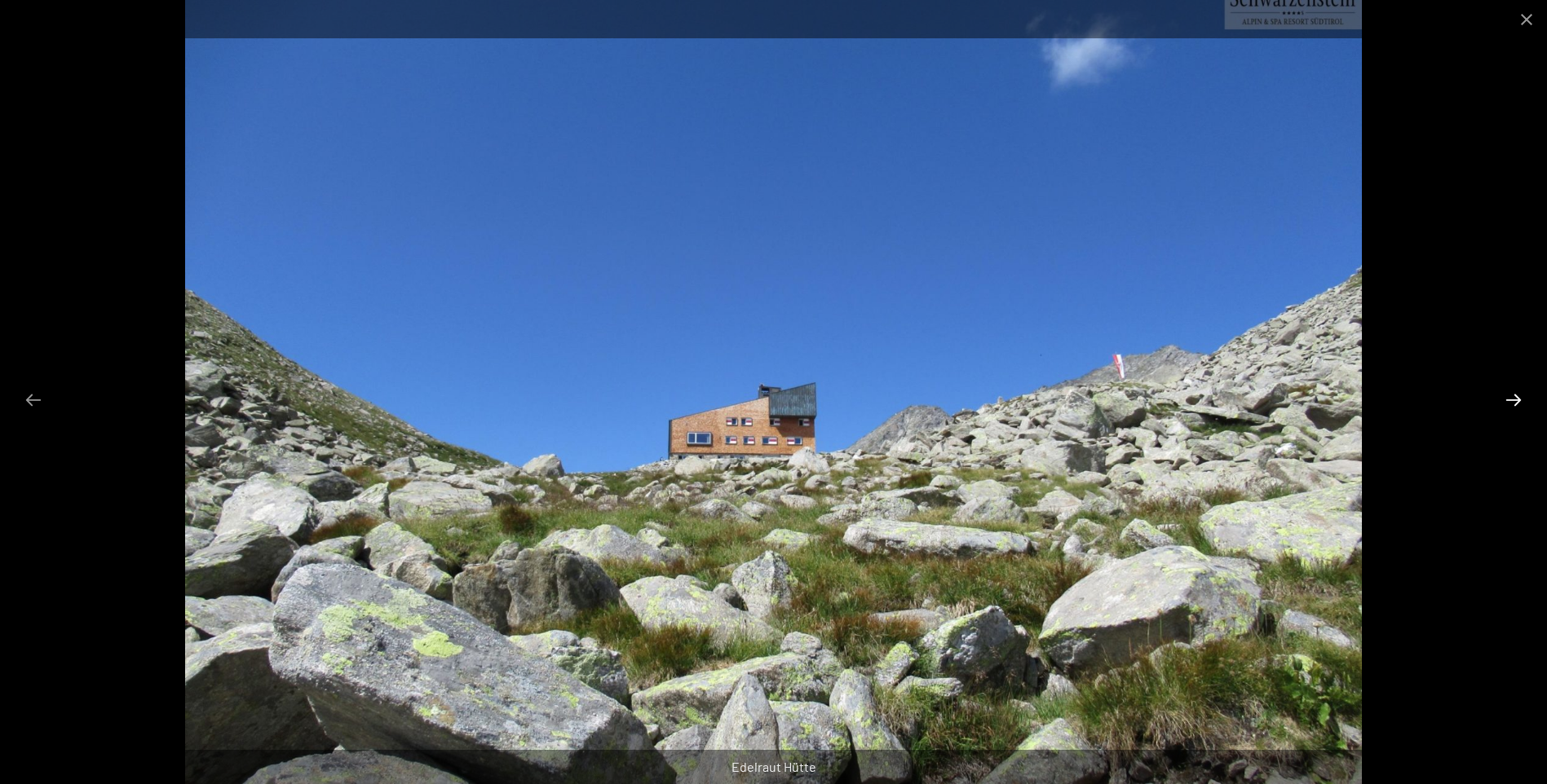
click at [1517, 395] on button "Next slide" at bounding box center [1513, 400] width 35 height 32
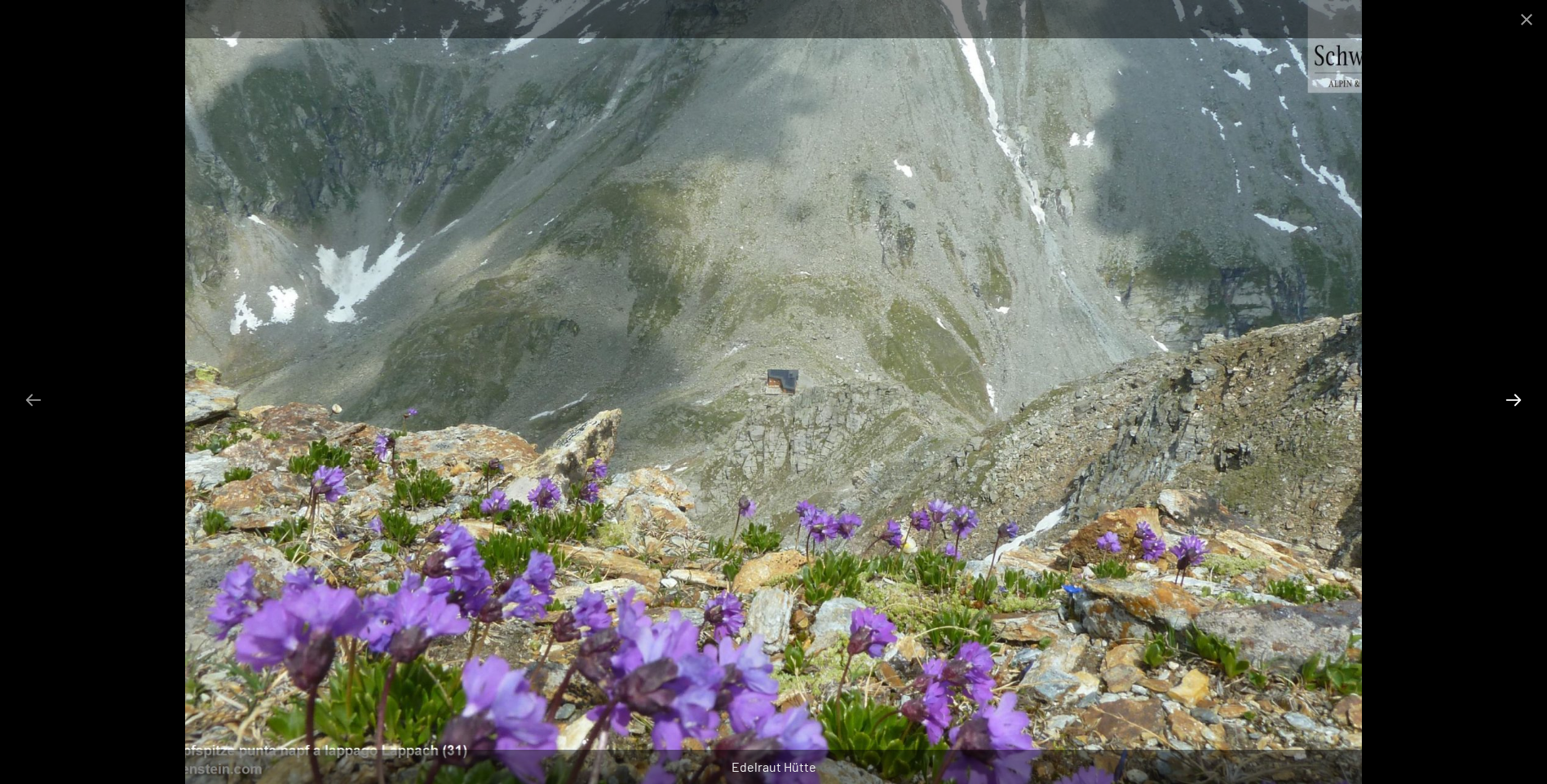
click at [1517, 395] on button "Next slide" at bounding box center [1513, 400] width 35 height 32
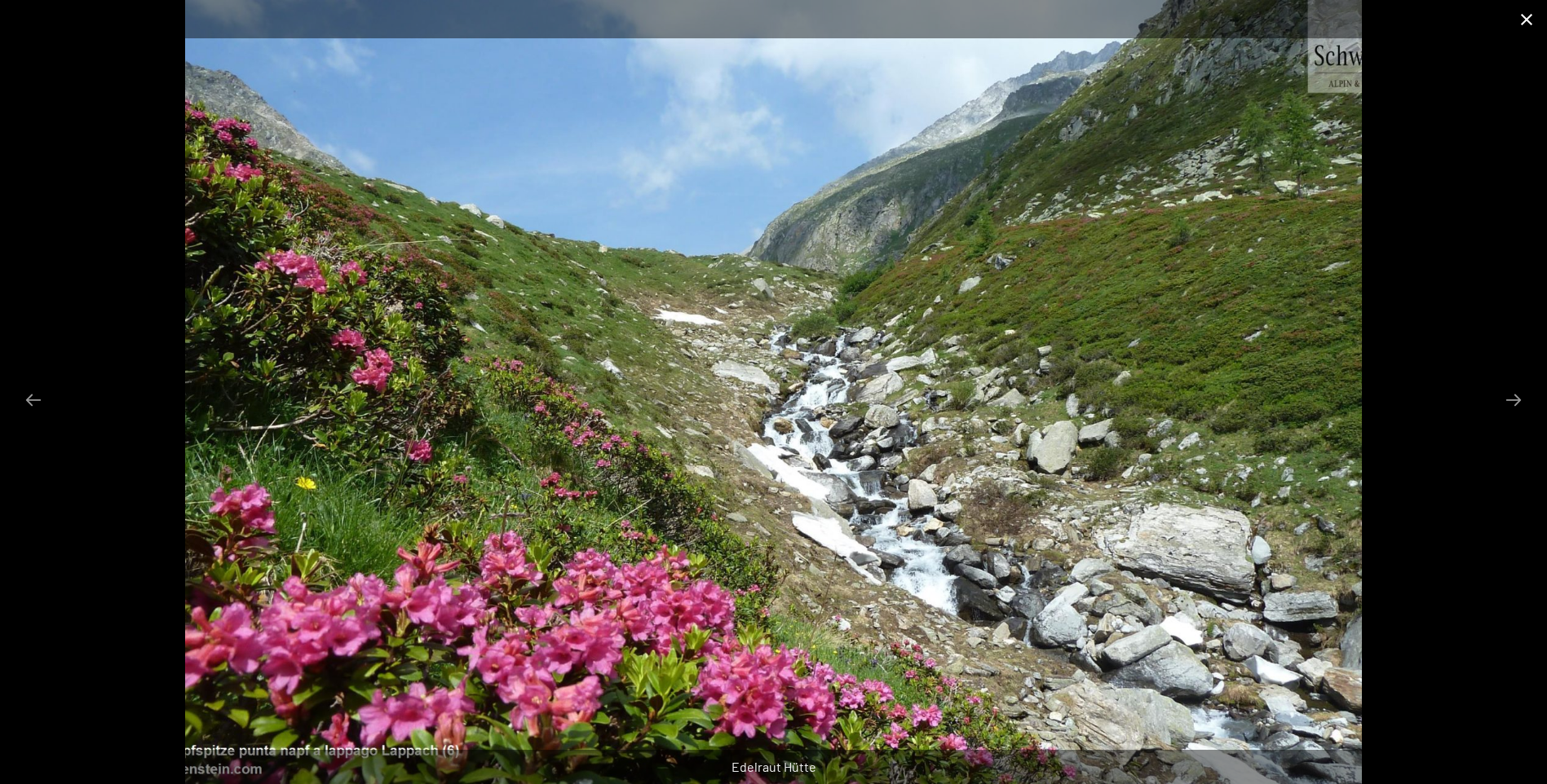
click at [1516, 18] on button "Close gallery" at bounding box center [1526, 19] width 41 height 38
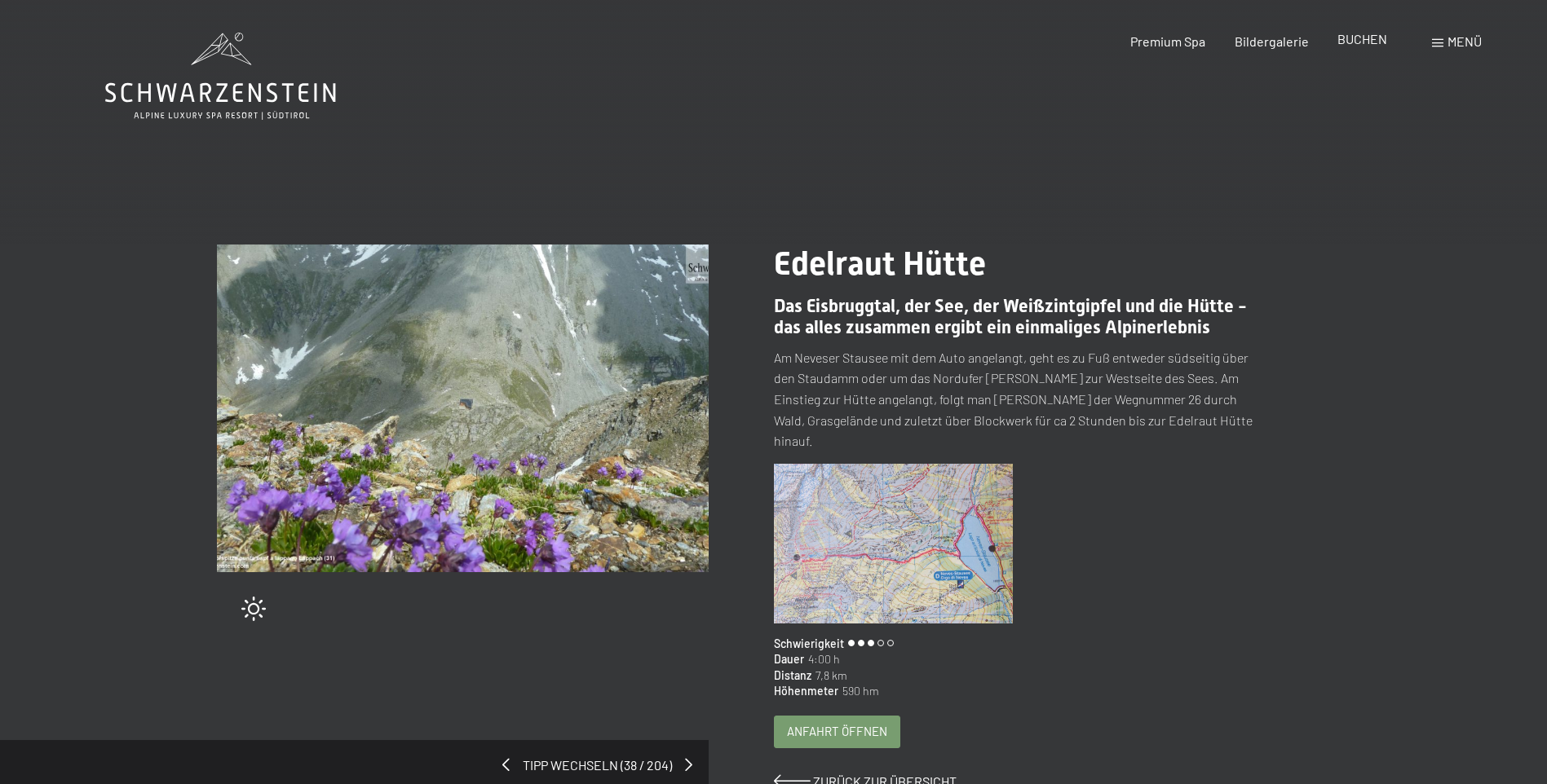
click at [1341, 41] on span "BUCHEN" at bounding box center [1362, 39] width 50 height 15
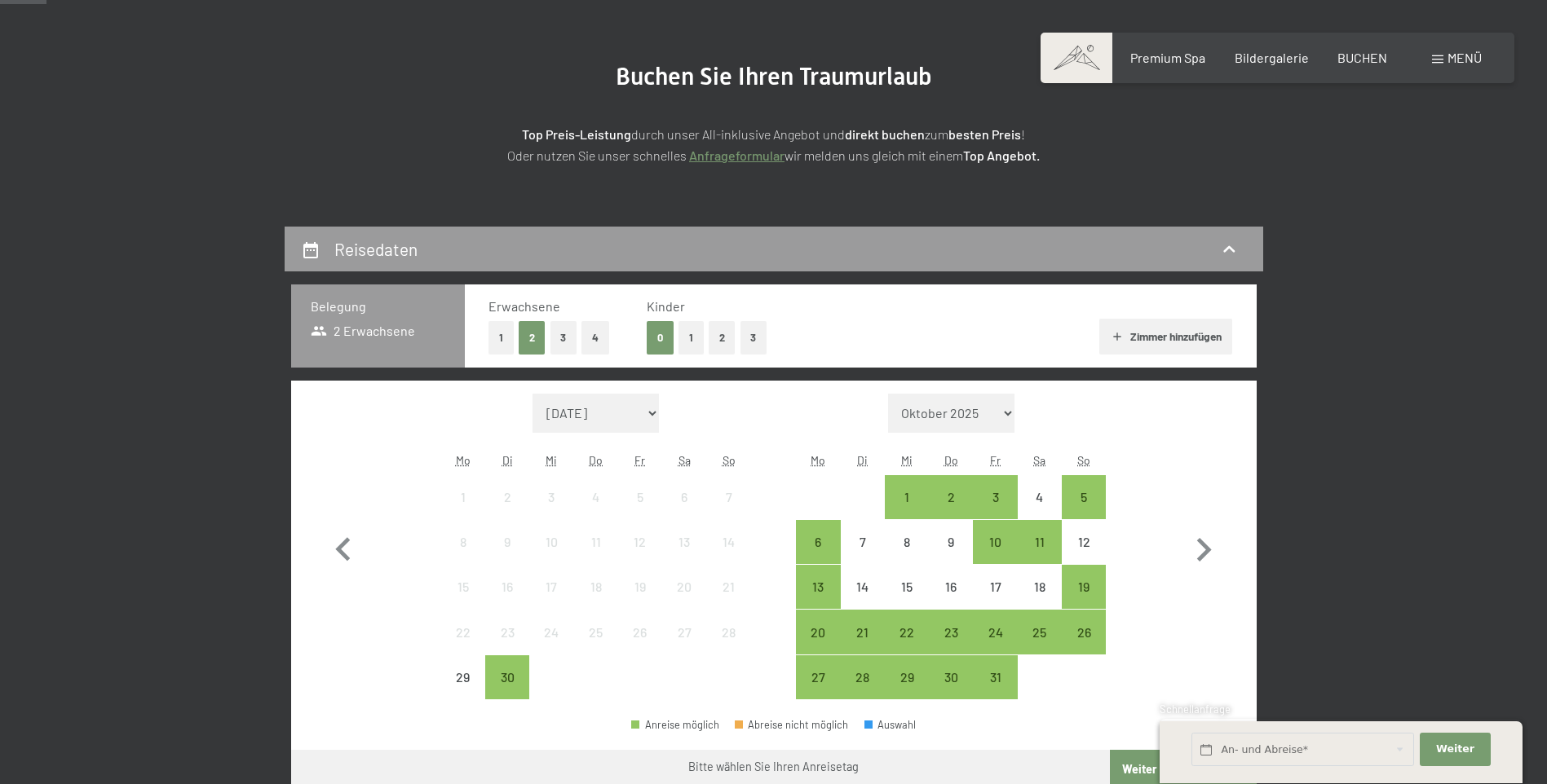
scroll to position [163, 0]
click at [1203, 541] on icon "button" at bounding box center [1204, 549] width 14 height 24
select select "[DATE]"
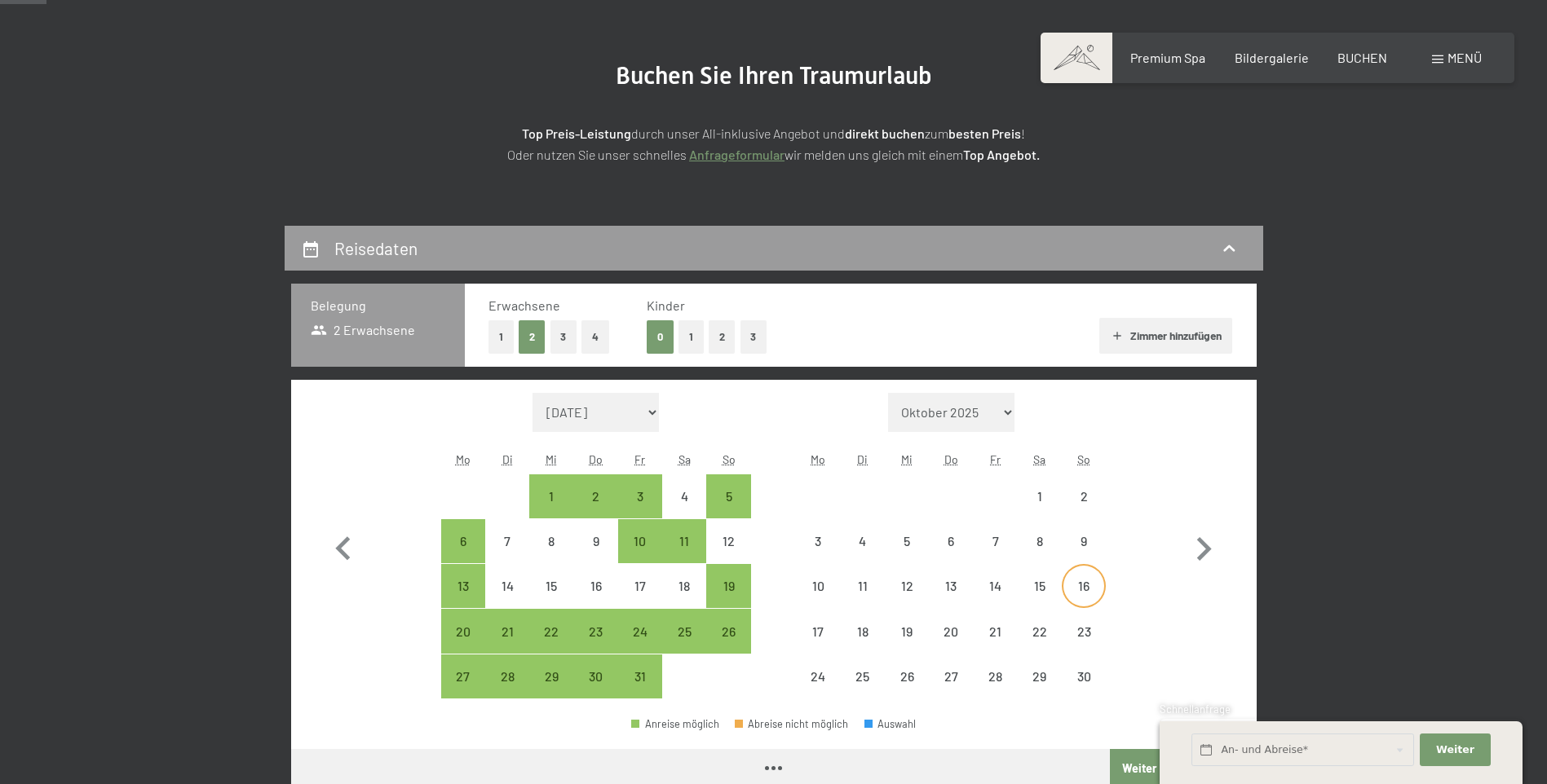
click at [1091, 590] on div "16" at bounding box center [1084, 600] width 41 height 41
select select "[DATE]"
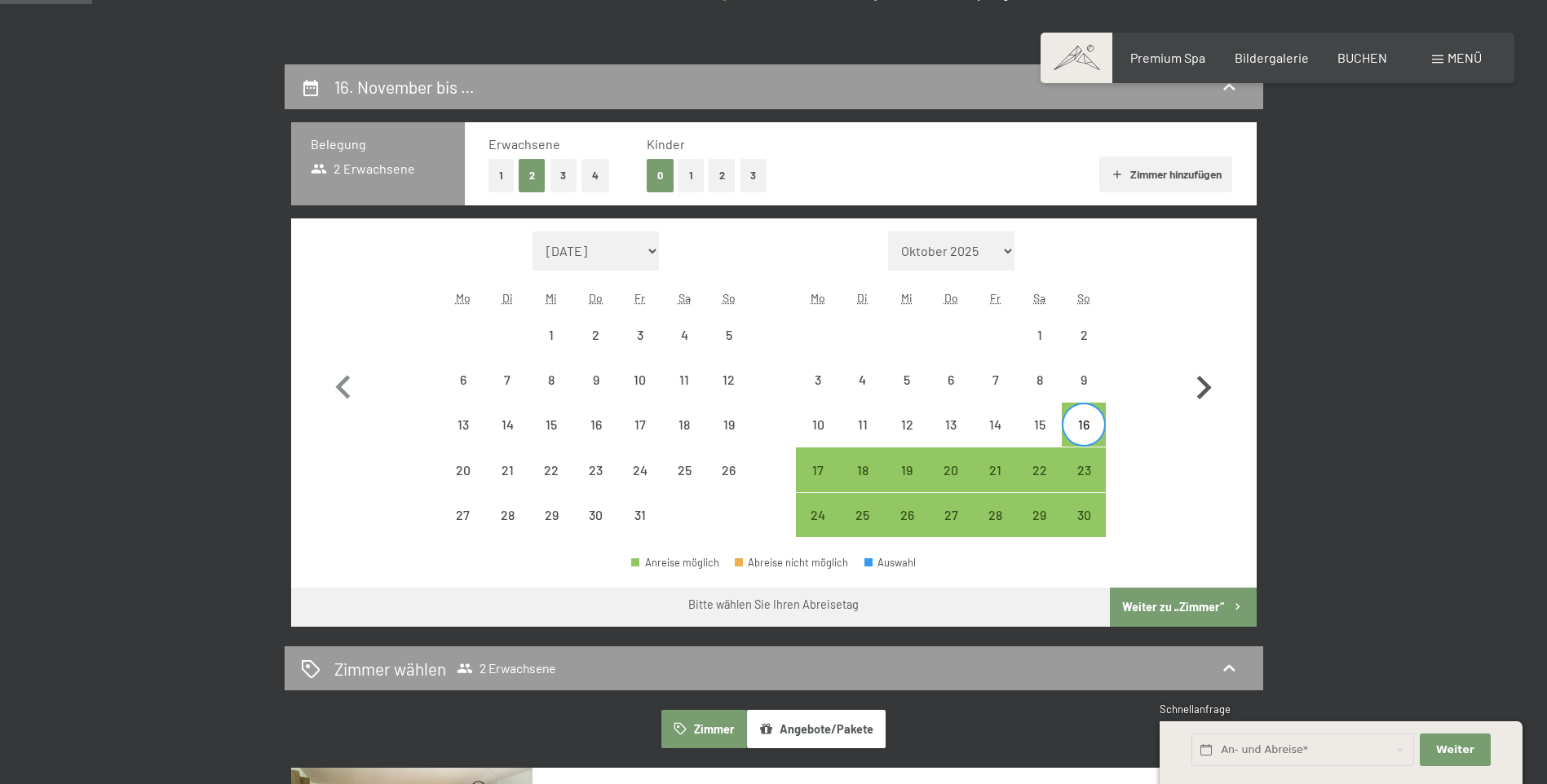
scroll to position [326, 0]
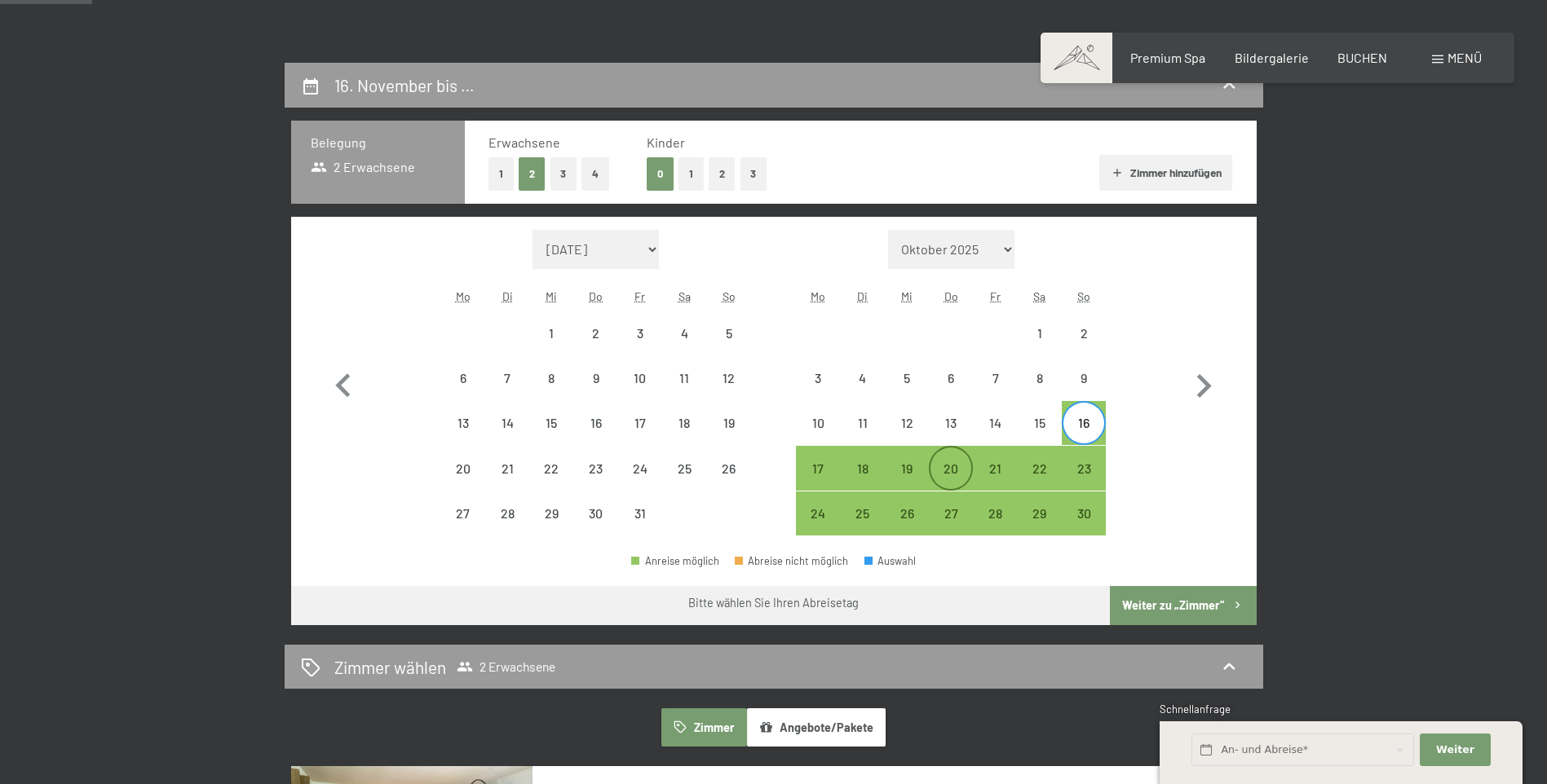
click at [941, 476] on div "20" at bounding box center [950, 482] width 41 height 41
select select "[DATE]"
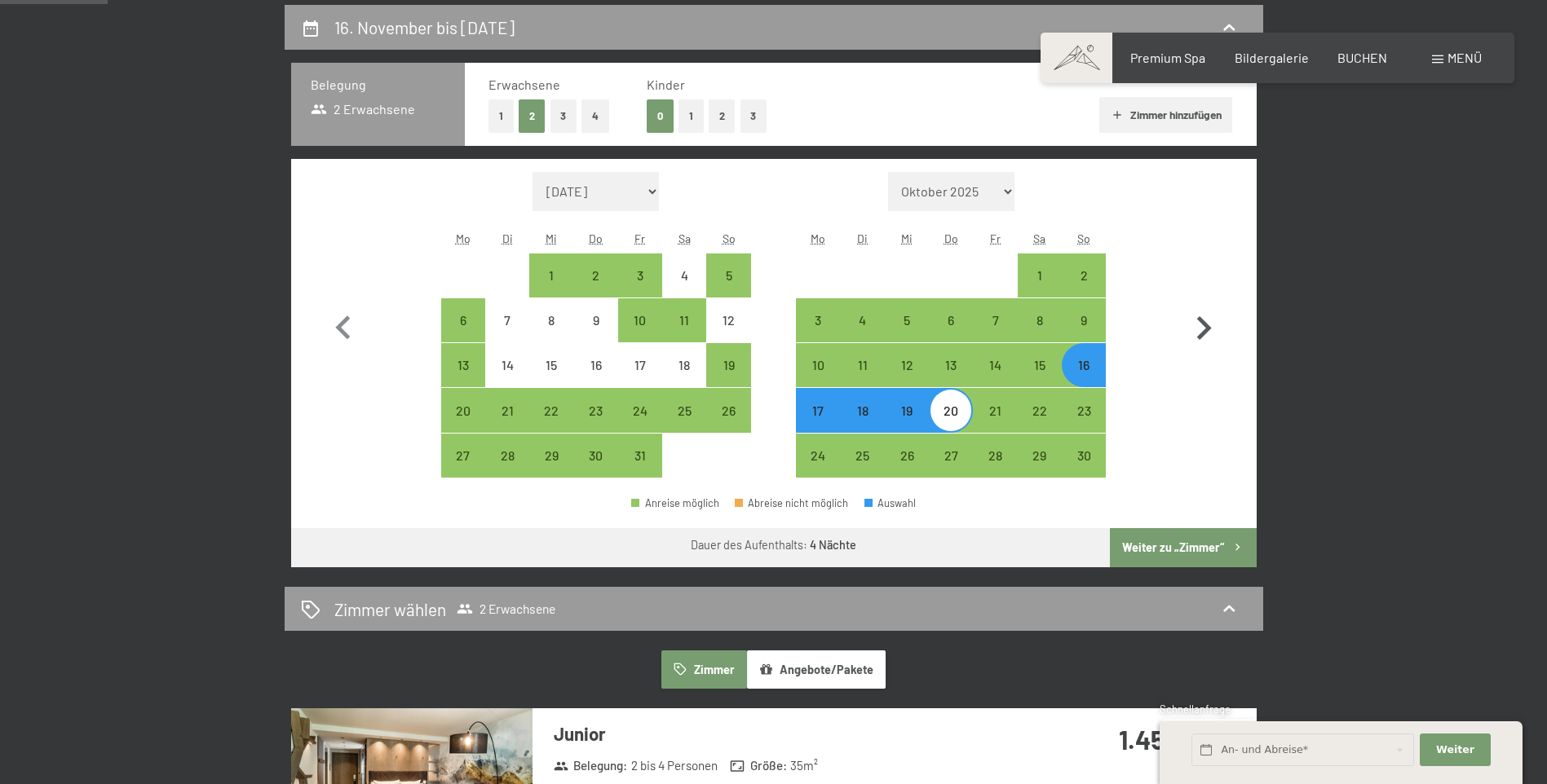
scroll to position [489, 0]
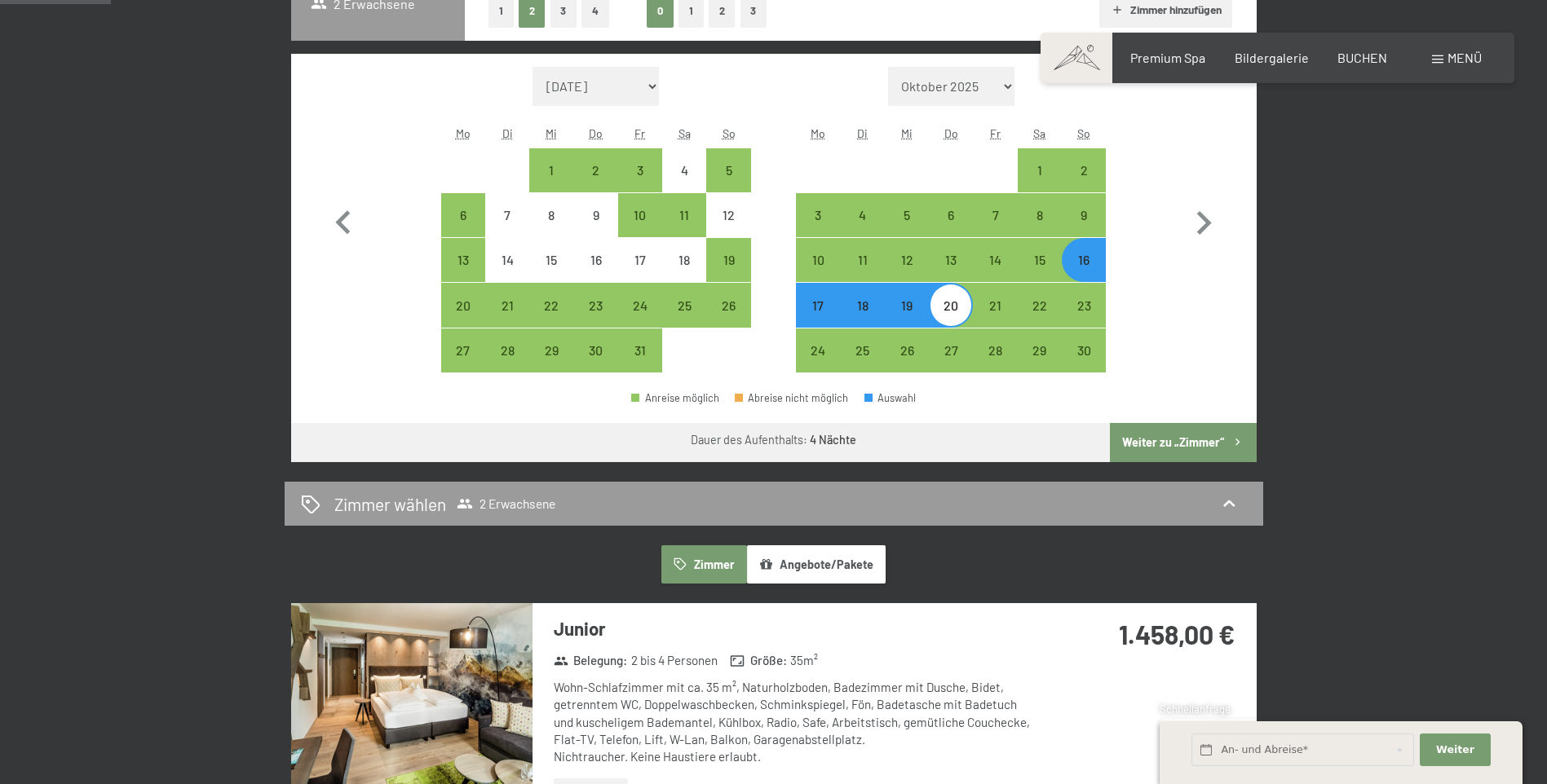
click at [1132, 446] on button "Weiter zu „Zimmer“" at bounding box center [1183, 443] width 146 height 39
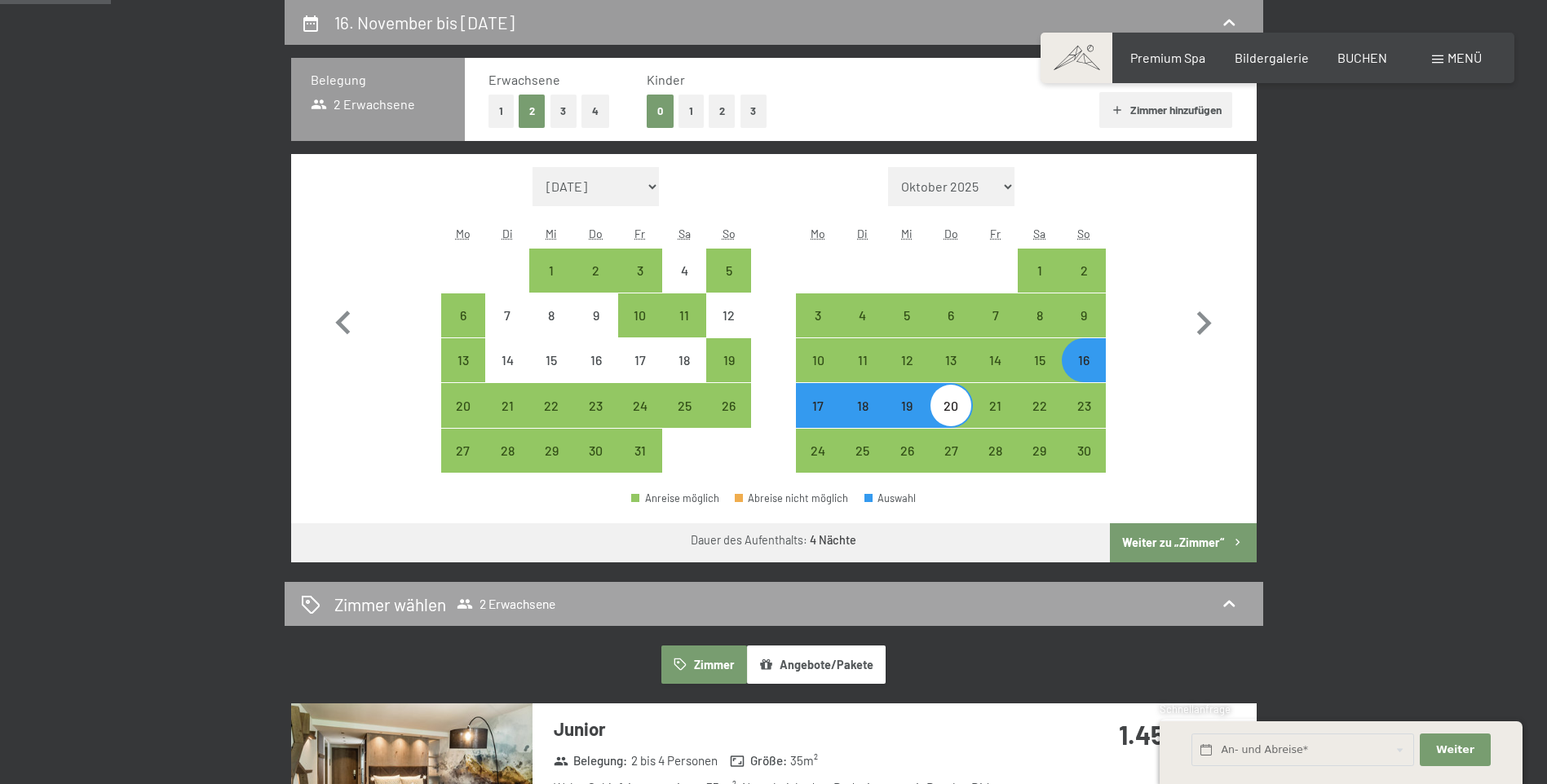
select select "[DATE]"
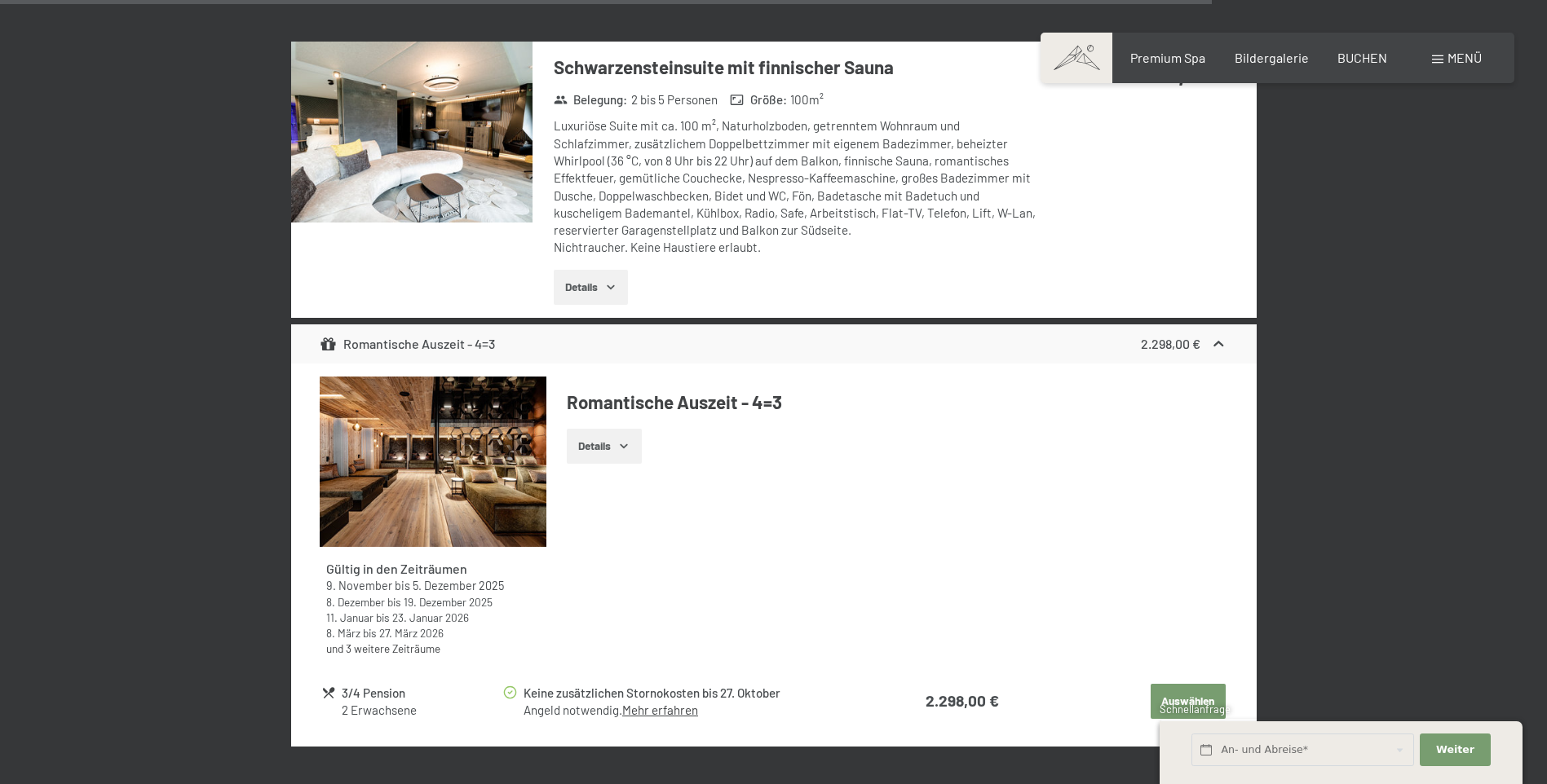
scroll to position [4952, 0]
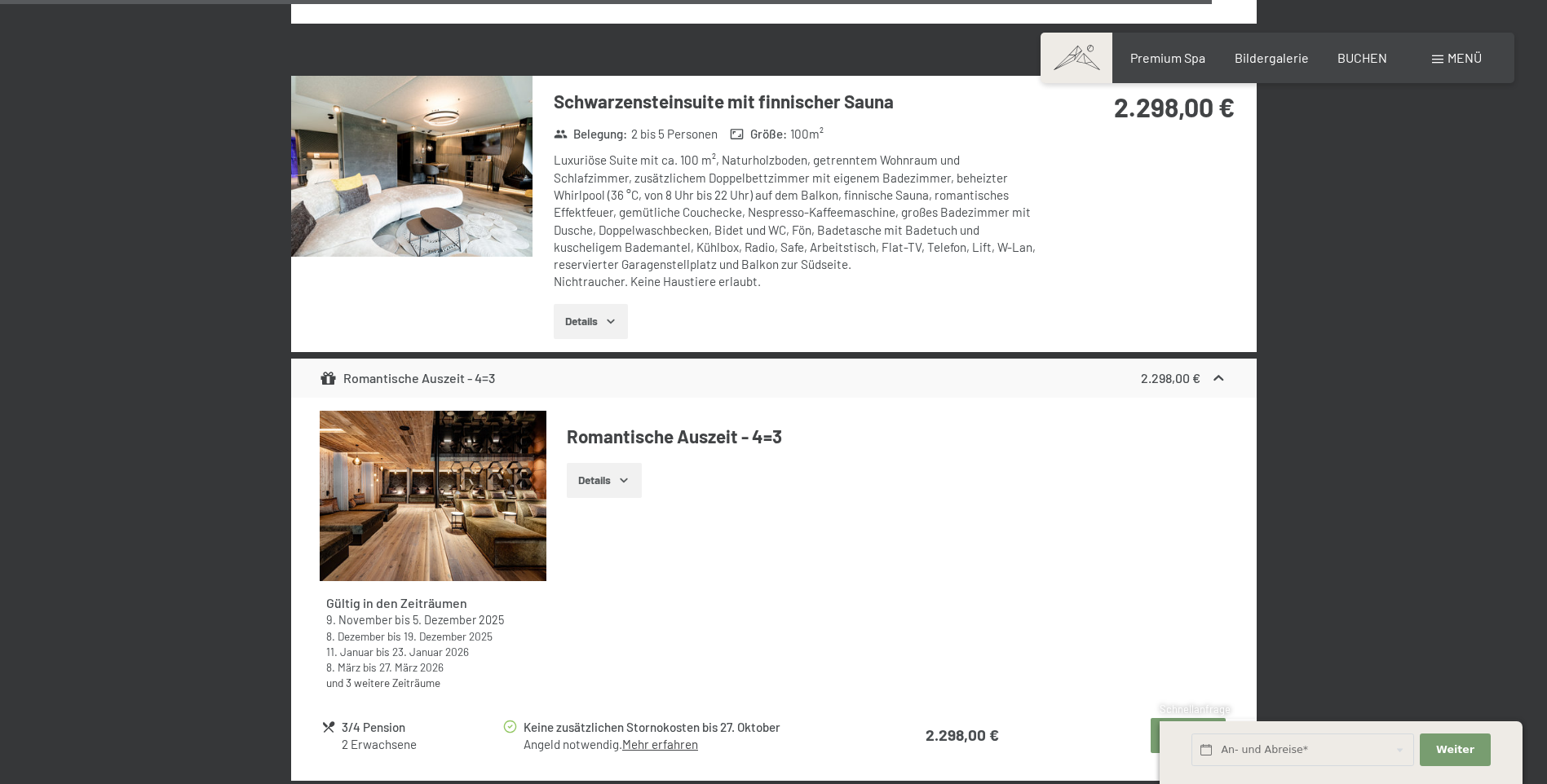
drag, startPoint x: 1316, startPoint y: 576, endPoint x: 1205, endPoint y: 539, distance: 117.0
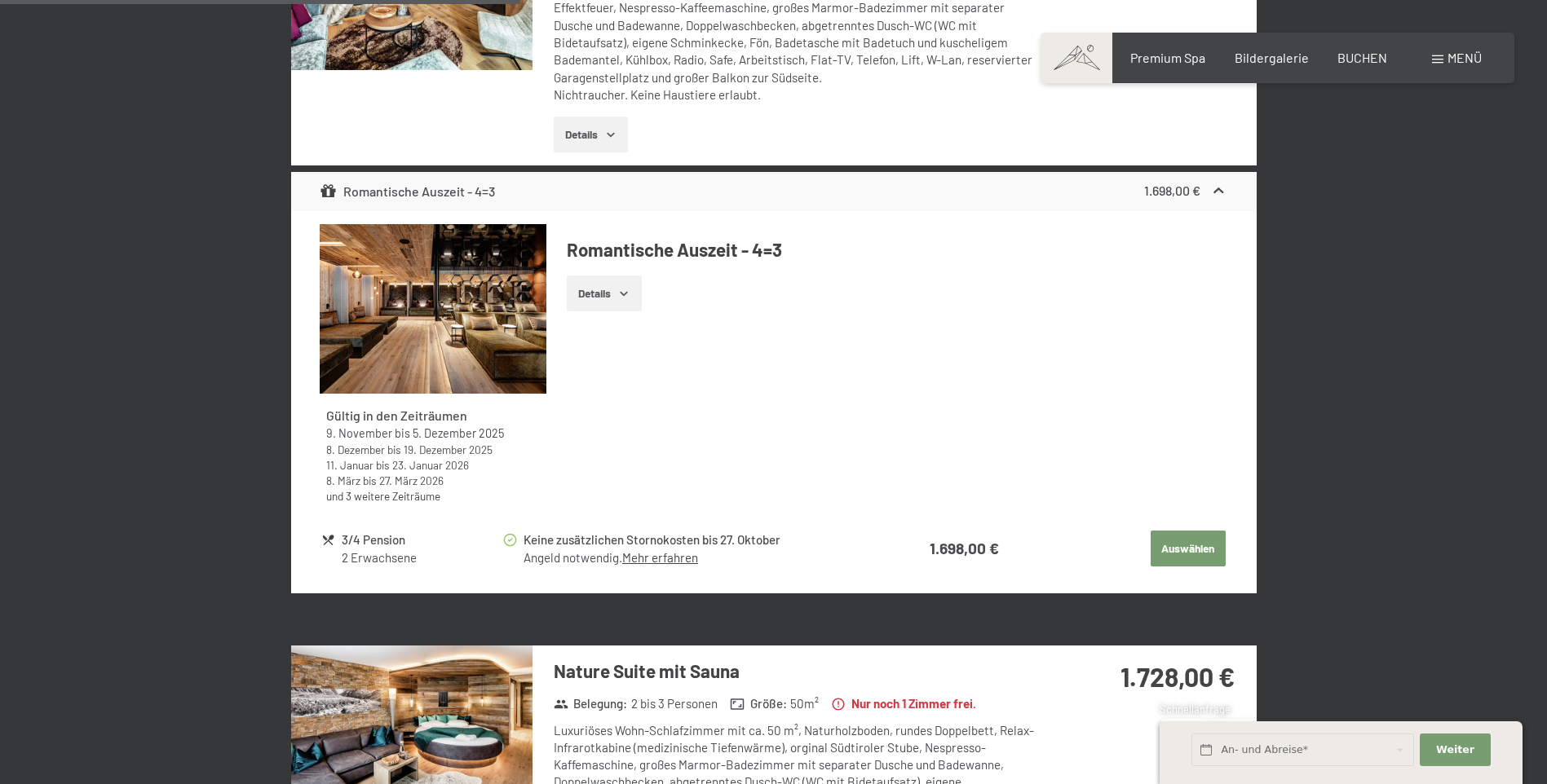
scroll to position [2097, 0]
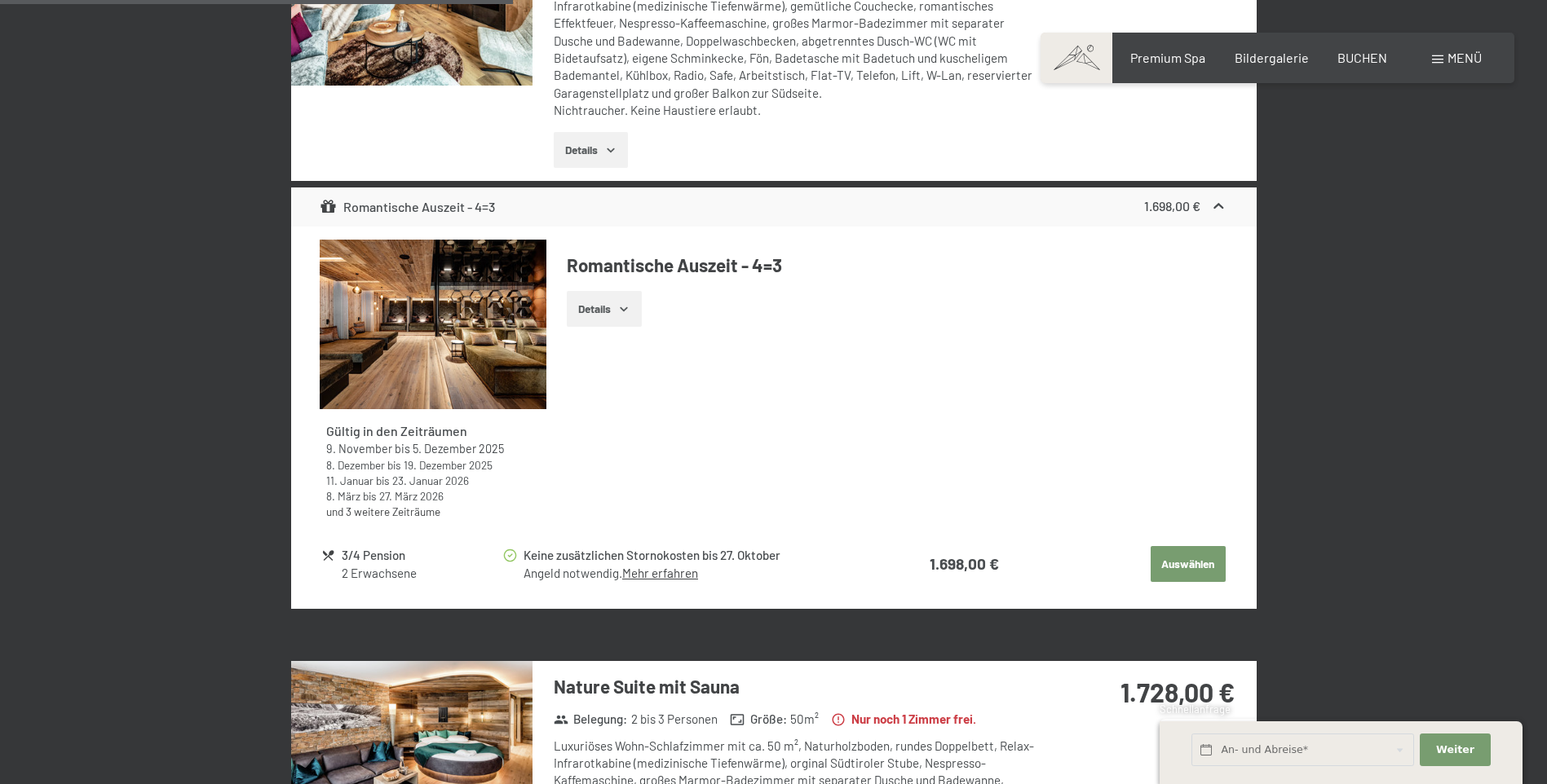
drag, startPoint x: 1349, startPoint y: 581, endPoint x: 1349, endPoint y: 568, distance: 13.0
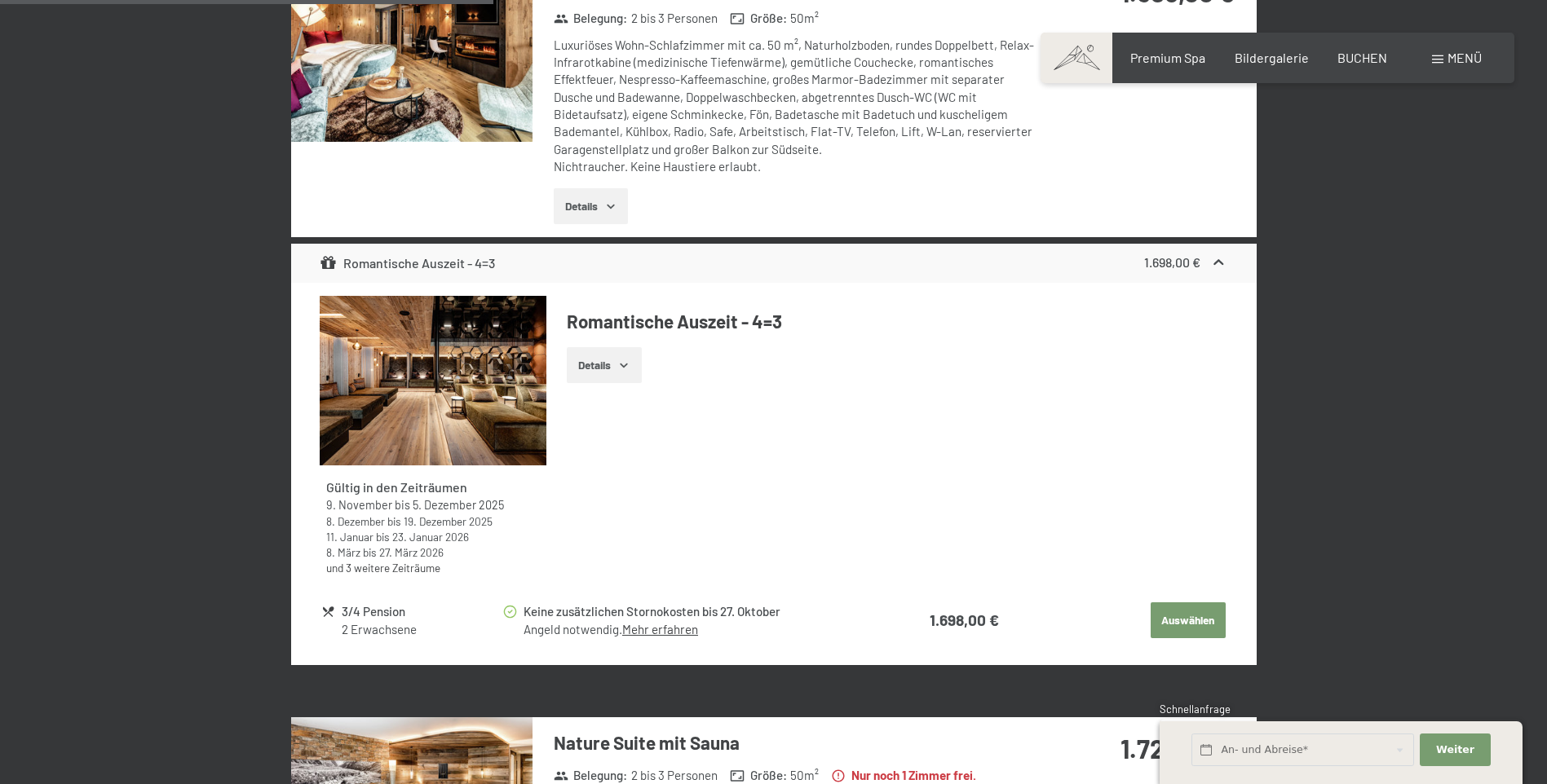
scroll to position [1934, 0]
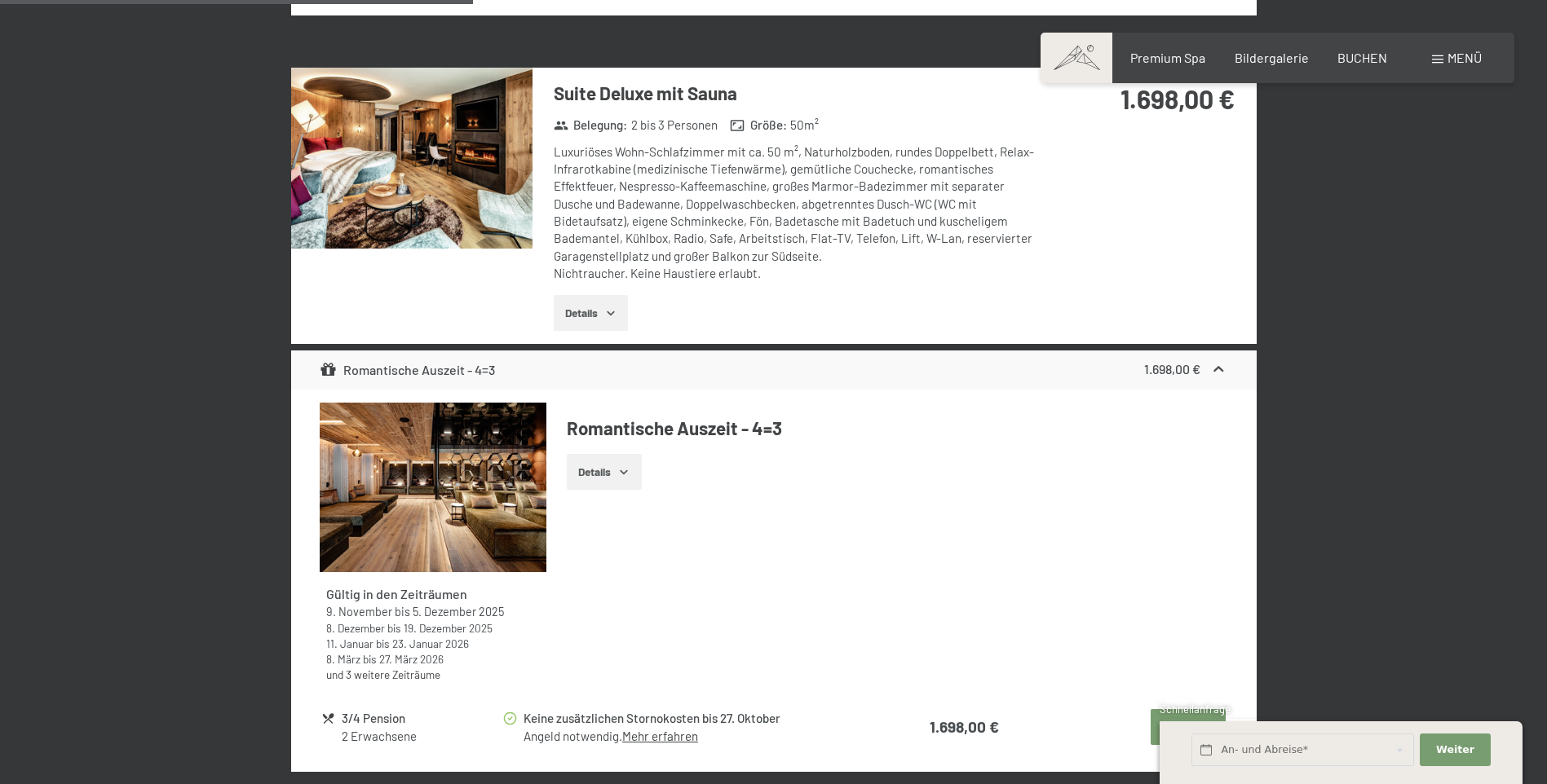
click at [609, 310] on icon "button" at bounding box center [610, 313] width 13 height 13
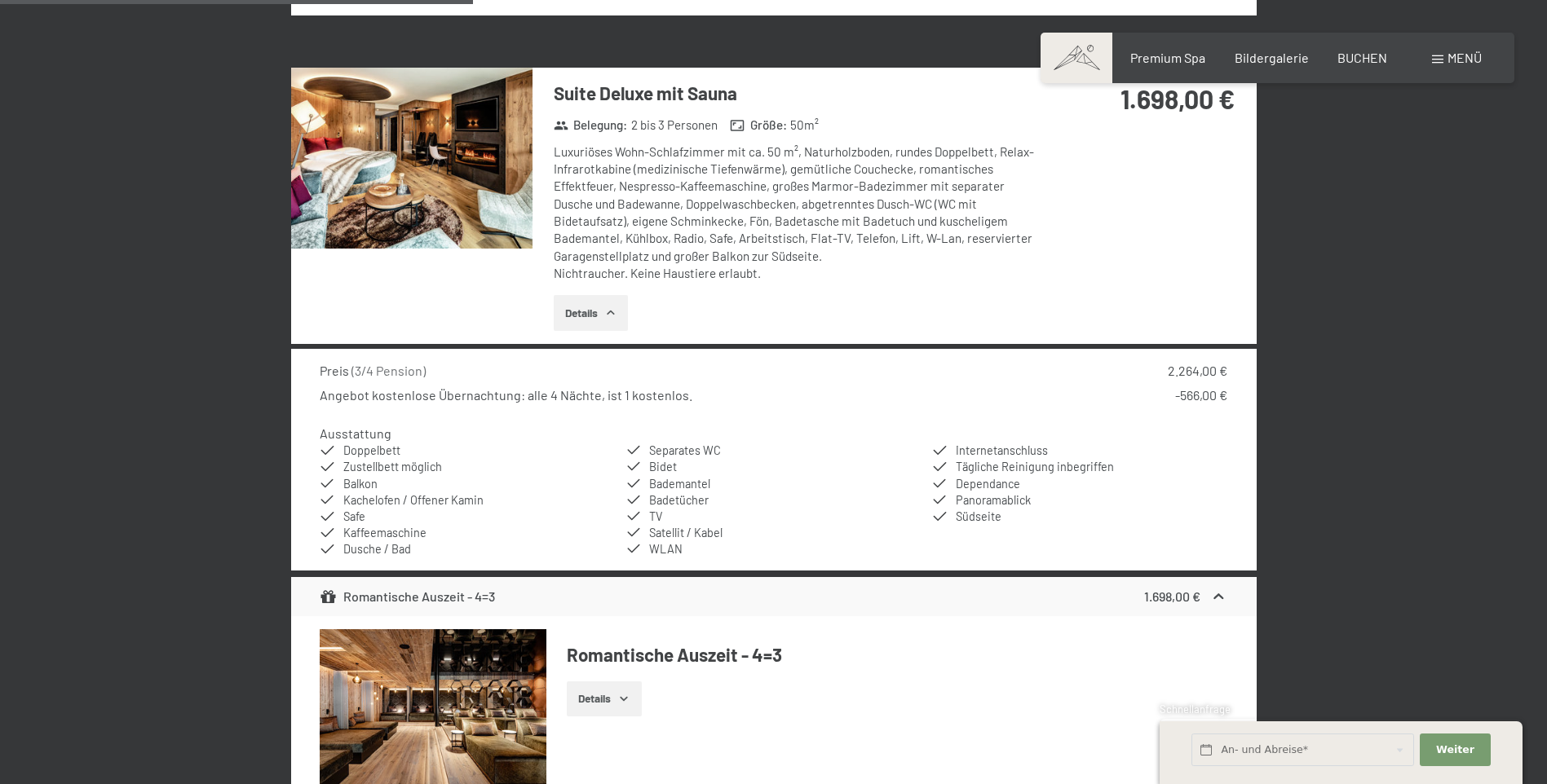
click at [1114, 298] on div "Suite Deluxe mit Sauna Belegung : 2 bis 3 Personen Größe : 50 m² Luxuriöses Woh…" at bounding box center [774, 205] width 965 height 276
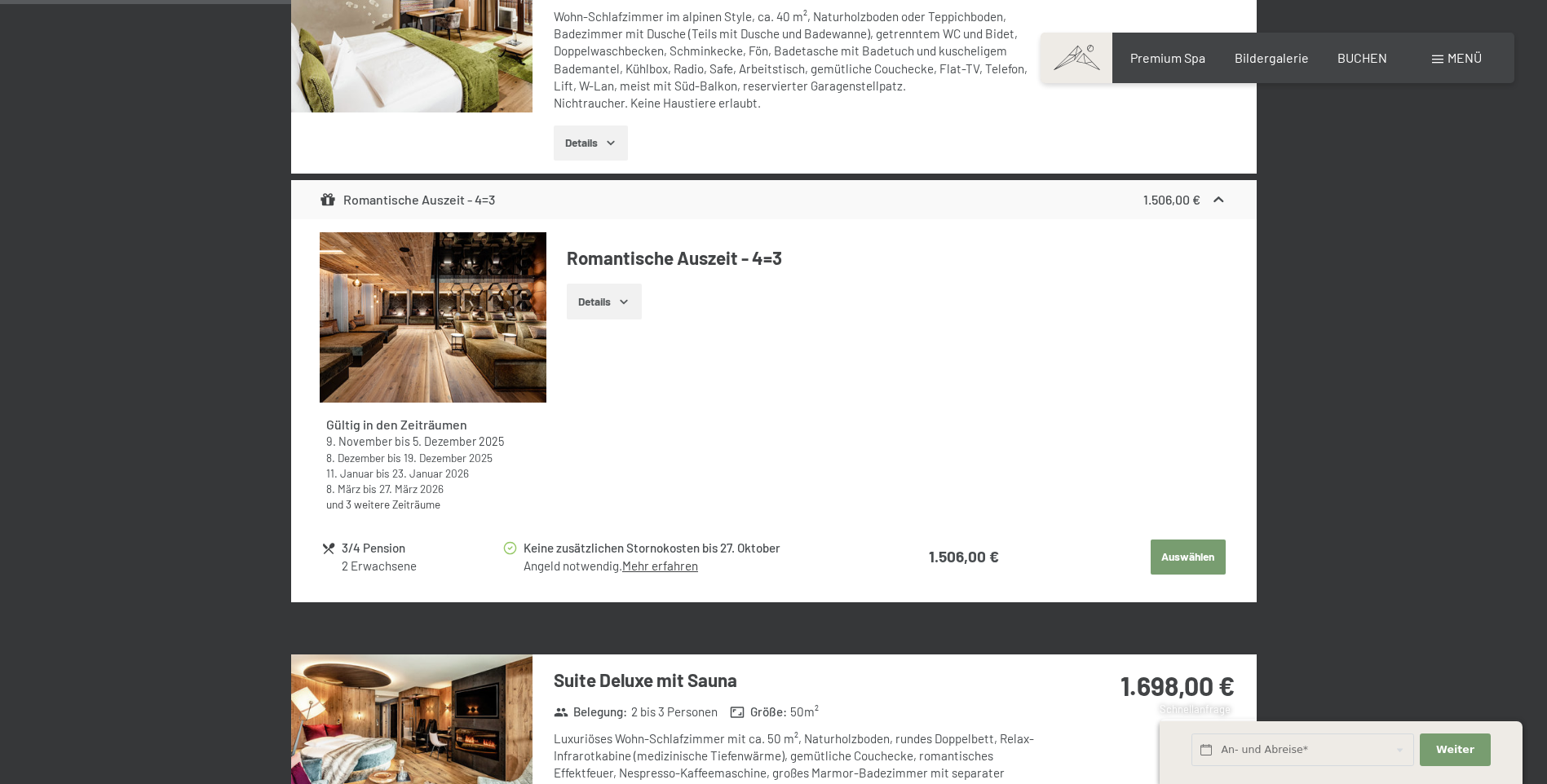
scroll to position [1200, 0]
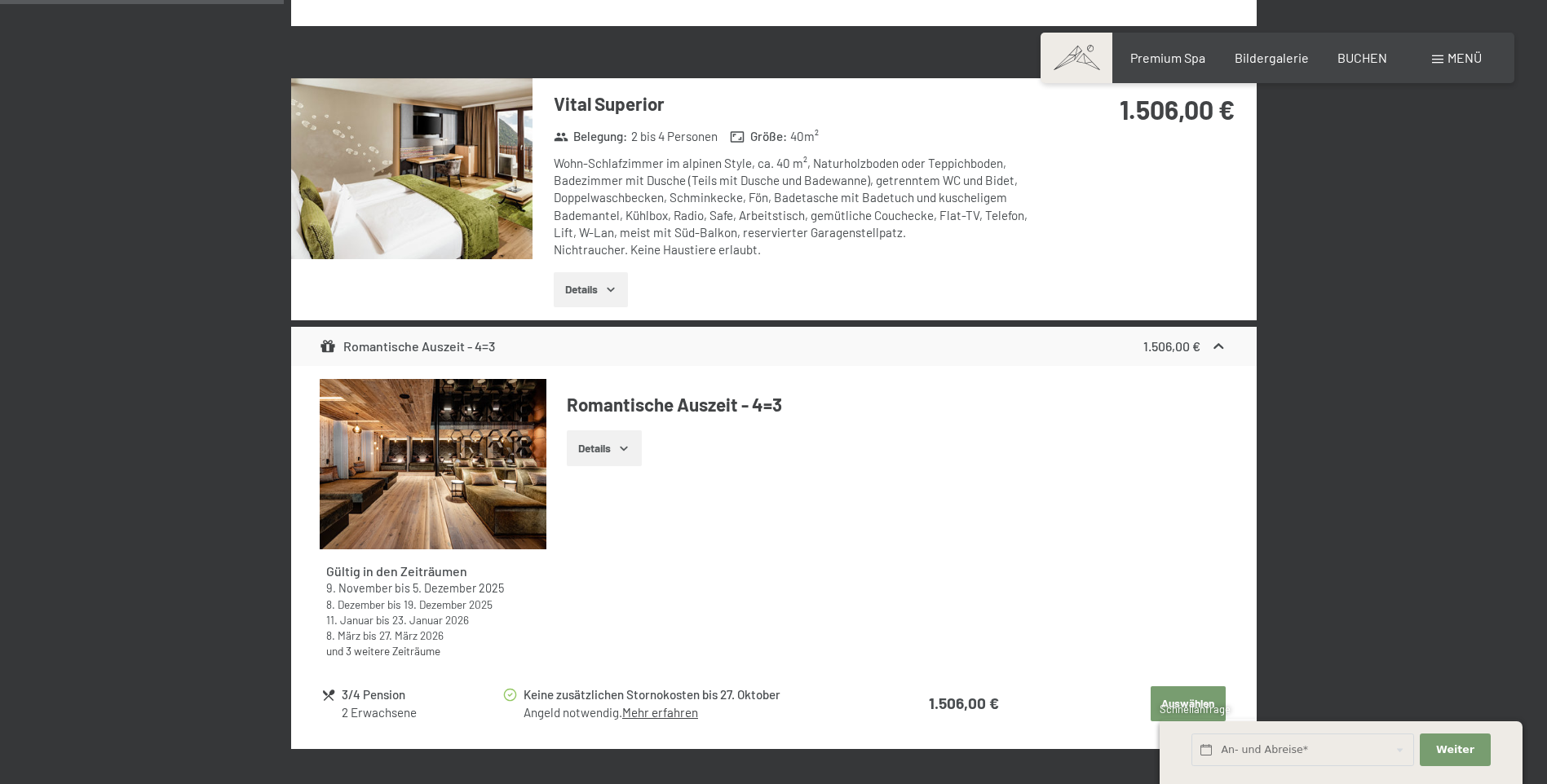
click at [624, 451] on icon "button" at bounding box center [623, 448] width 13 height 13
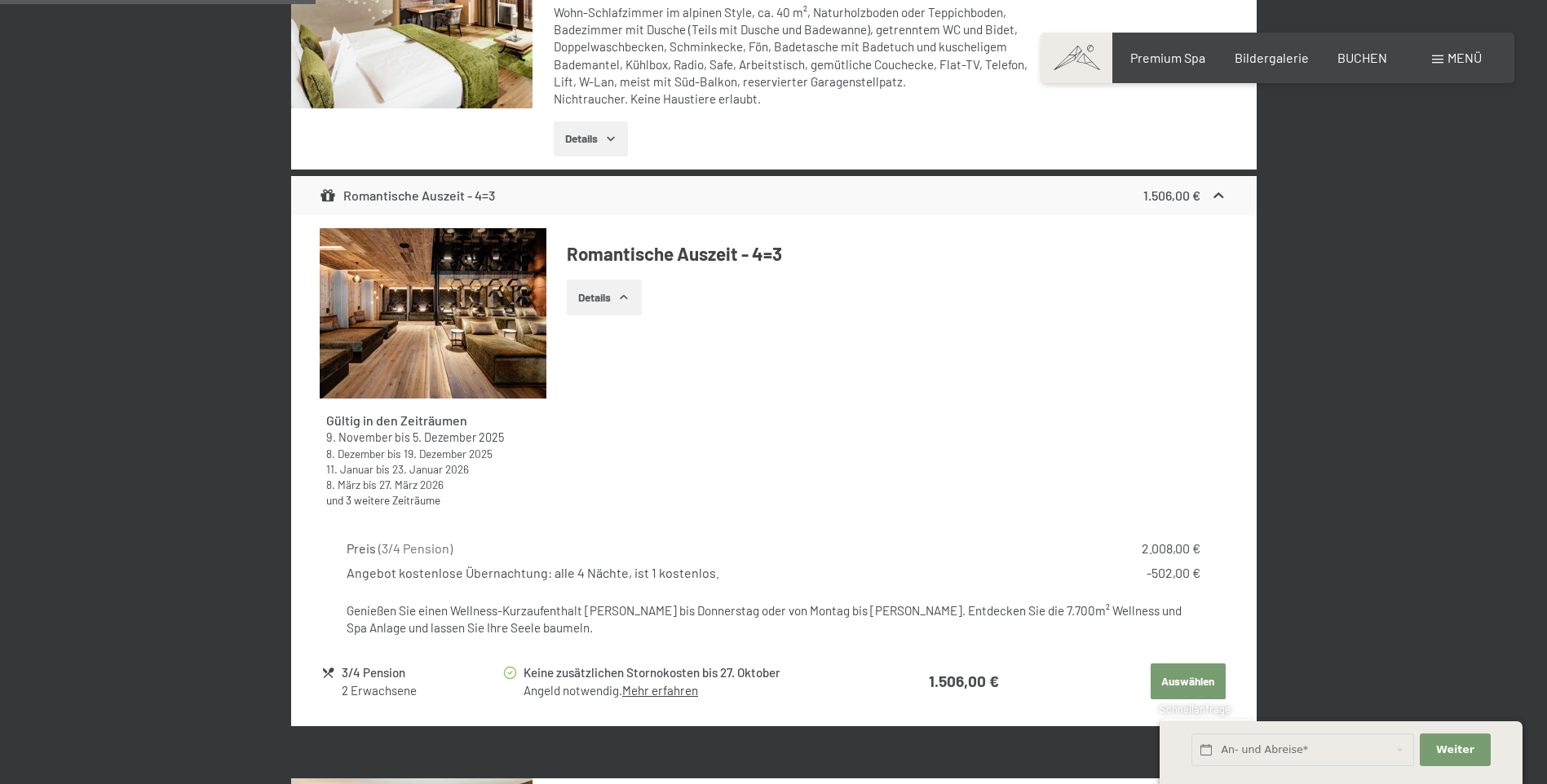
scroll to position [1364, 0]
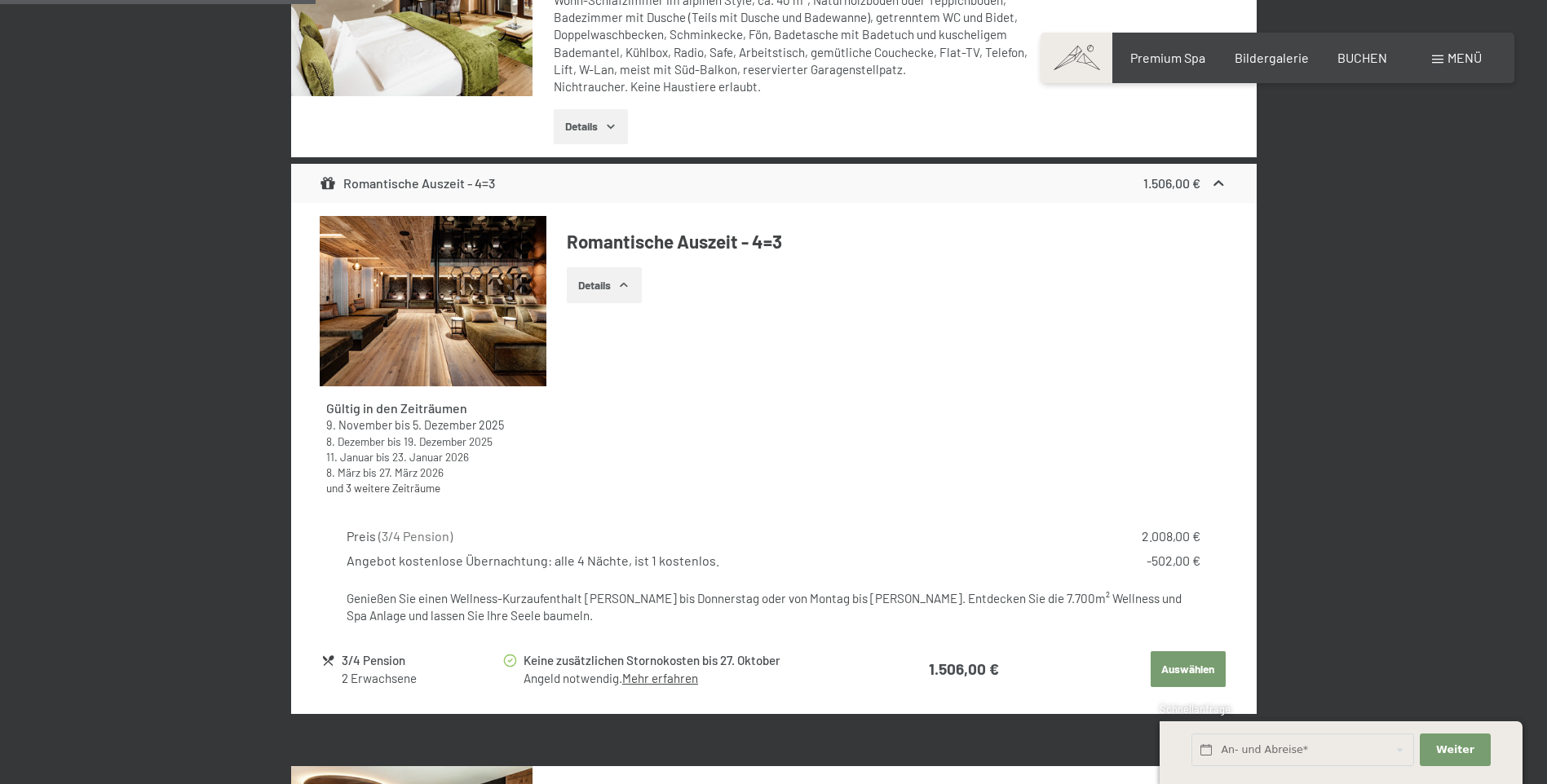
click at [626, 283] on icon "button" at bounding box center [623, 285] width 13 height 13
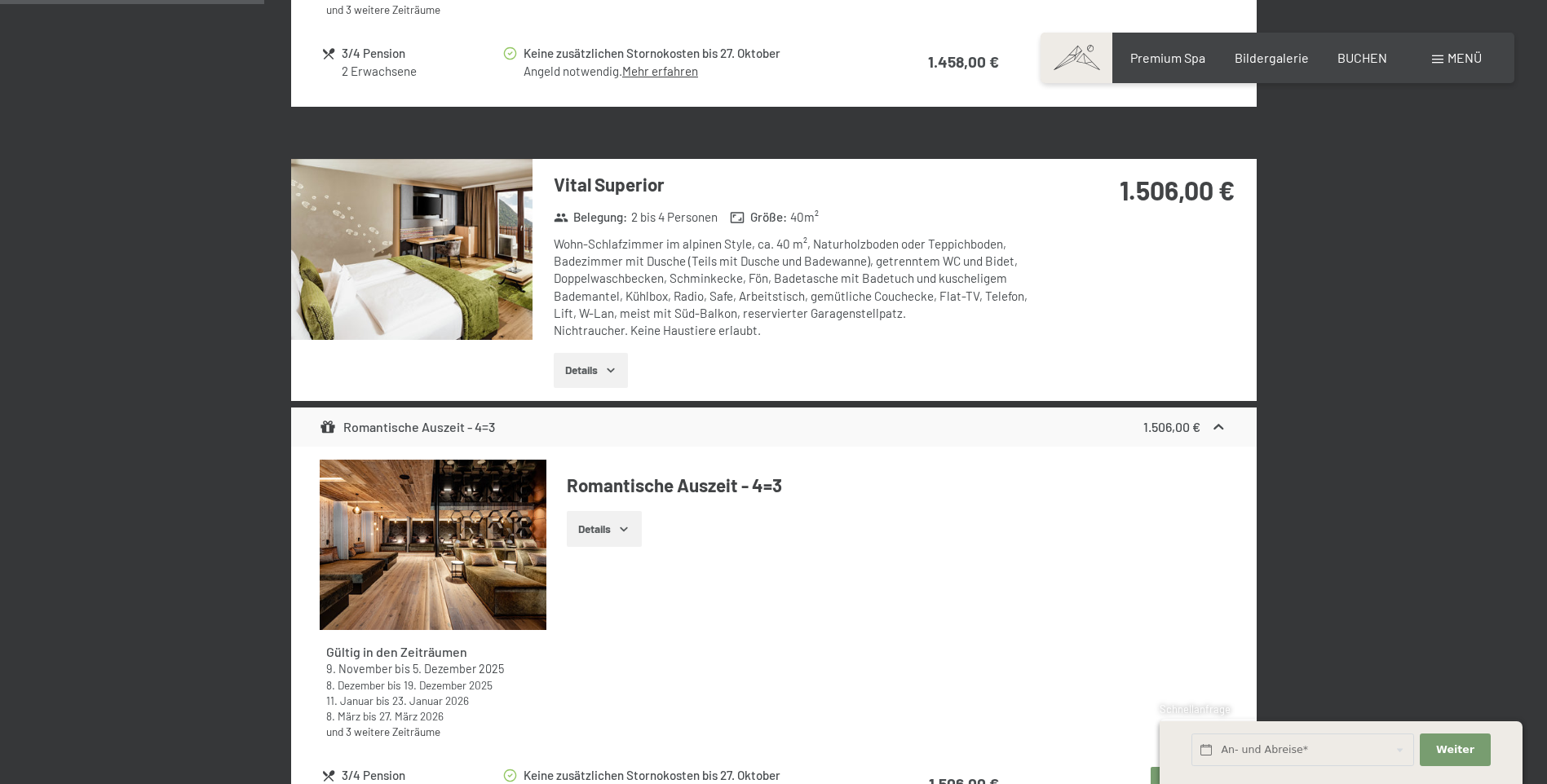
scroll to position [1119, 0]
click at [620, 377] on button "Details" at bounding box center [591, 372] width 74 height 35
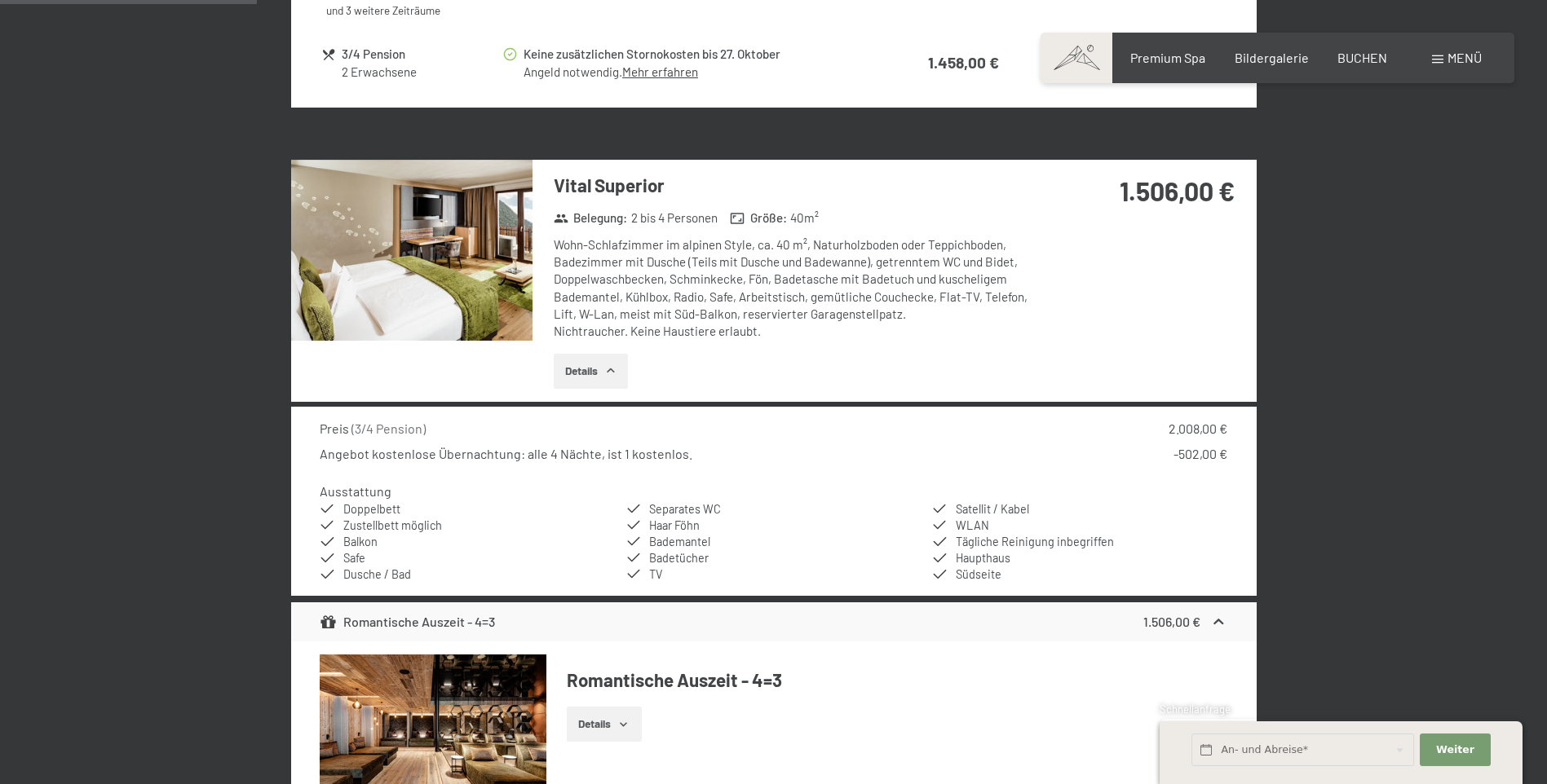
click at [465, 305] on img at bounding box center [411, 250] width 241 height 181
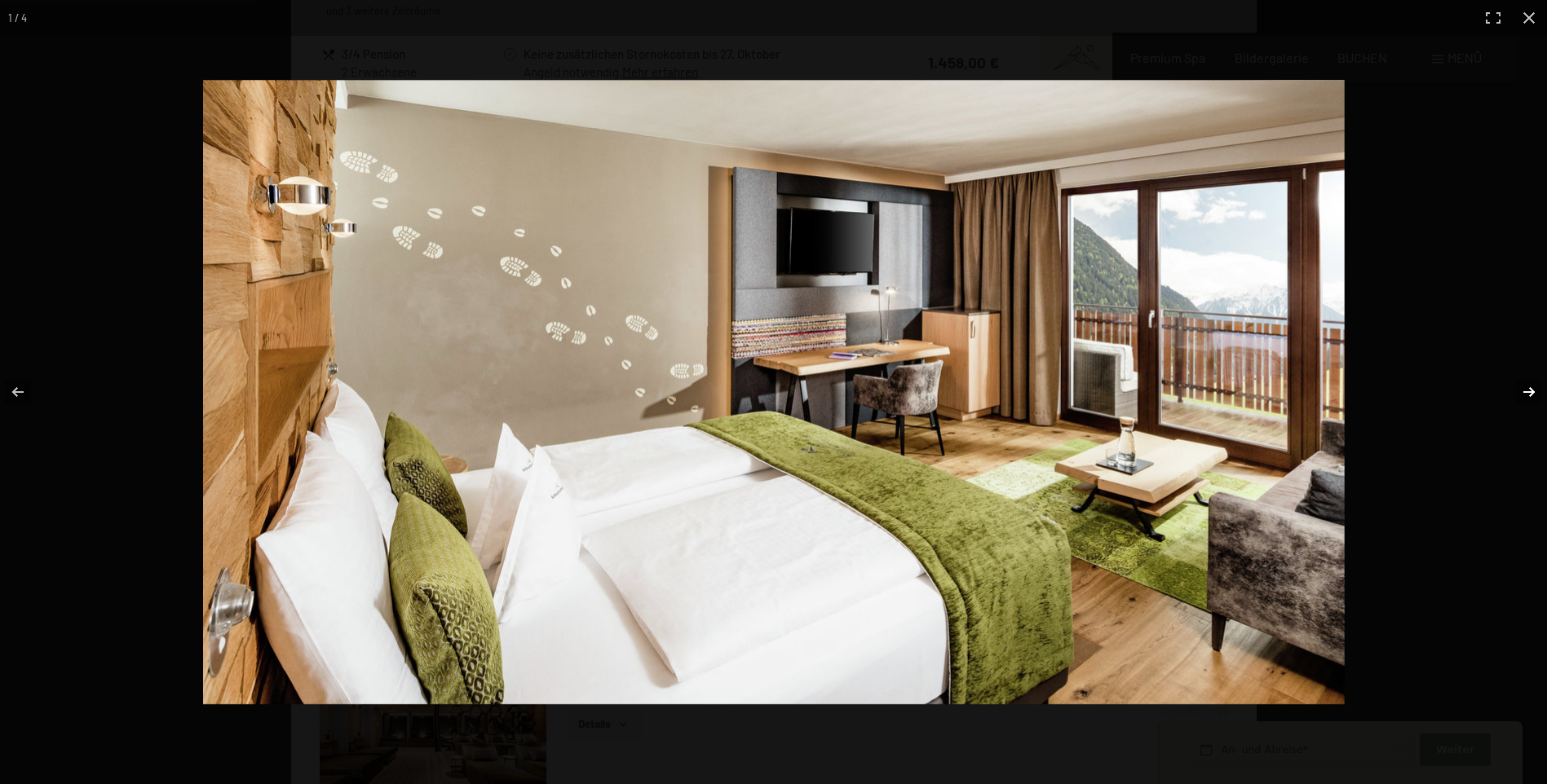
click at [1527, 395] on button "button" at bounding box center [1518, 392] width 57 height 81
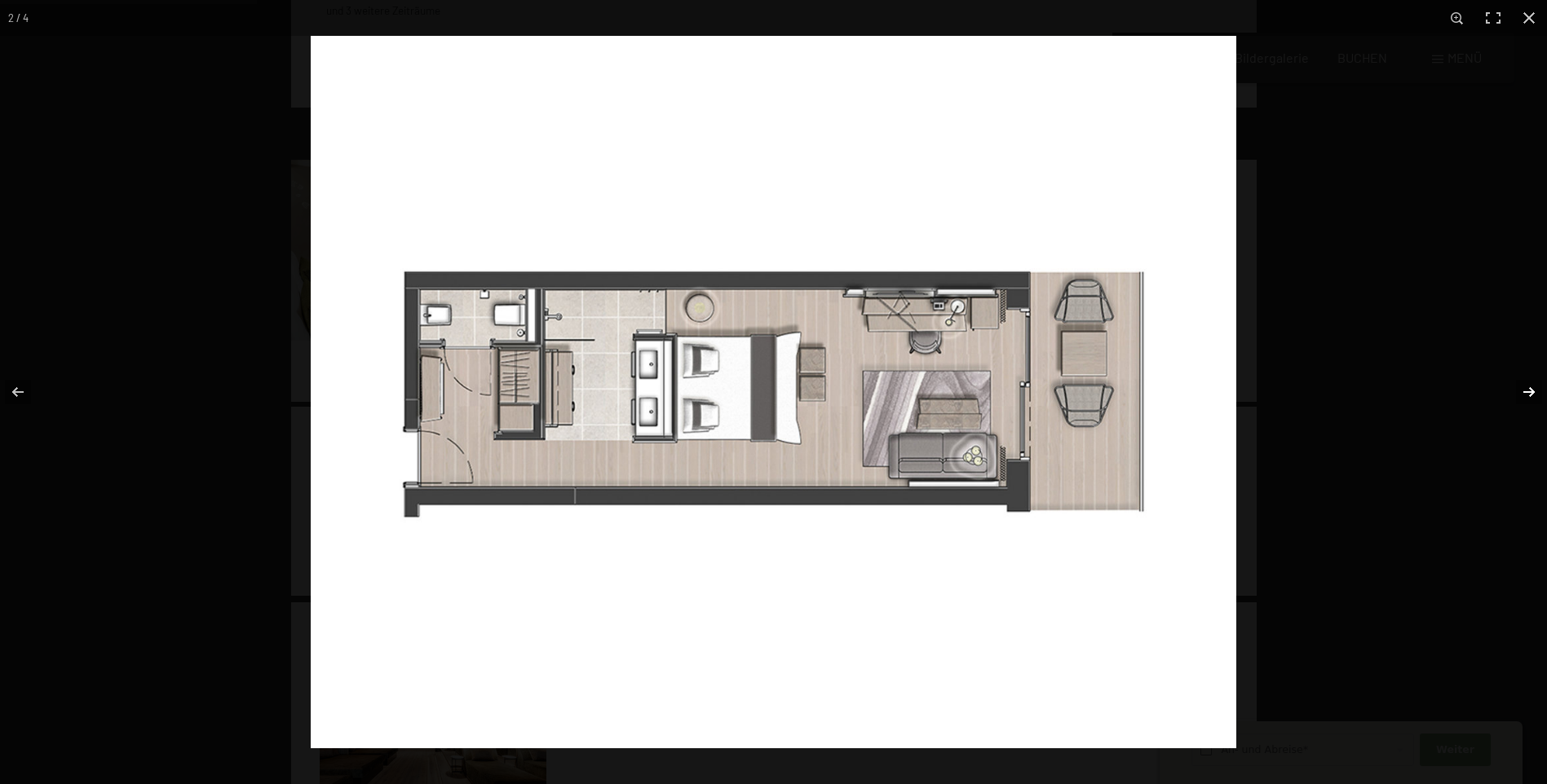
click at [1528, 398] on button "button" at bounding box center [1518, 392] width 57 height 81
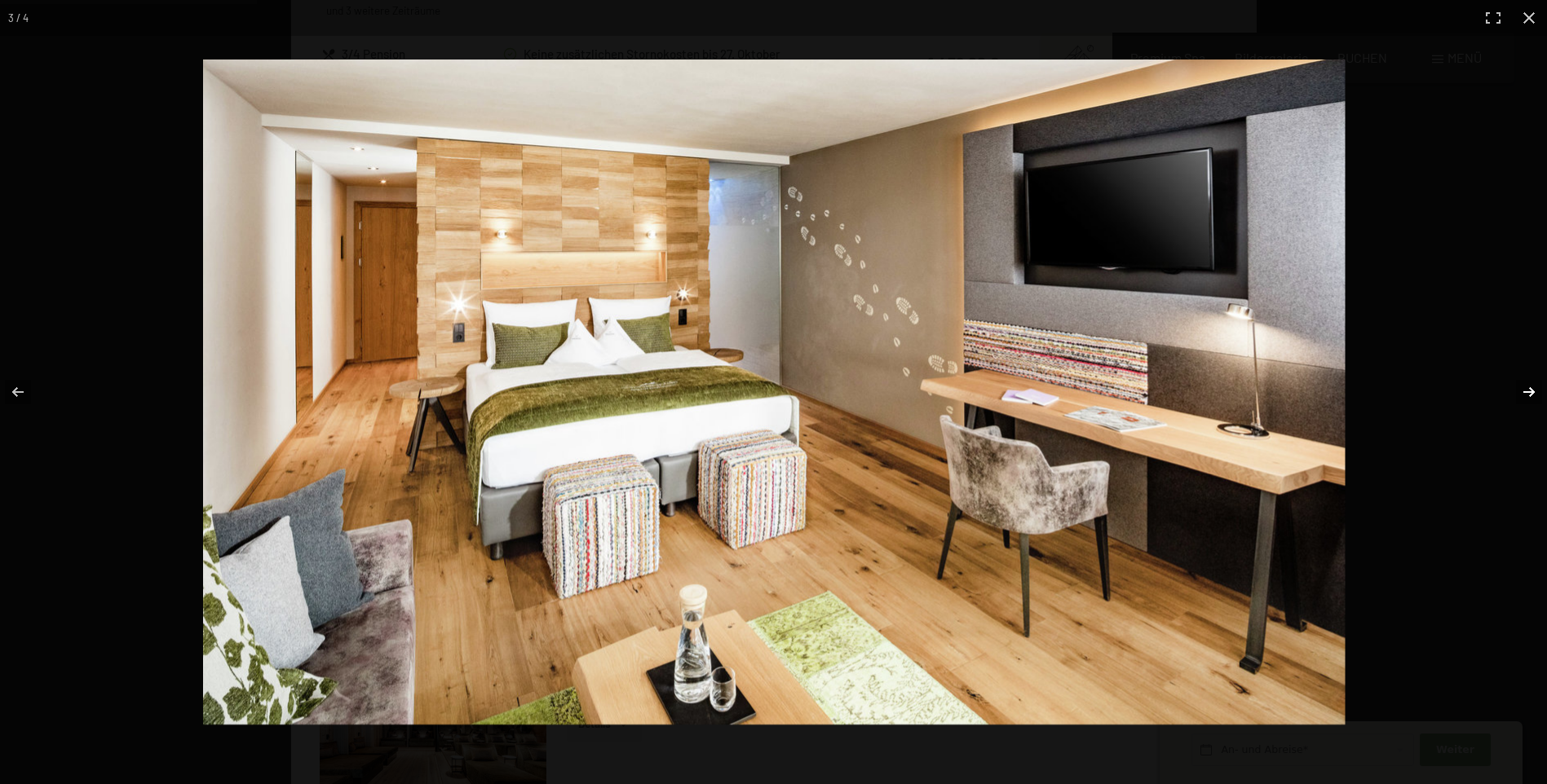
click at [1533, 394] on button "button" at bounding box center [1518, 392] width 57 height 81
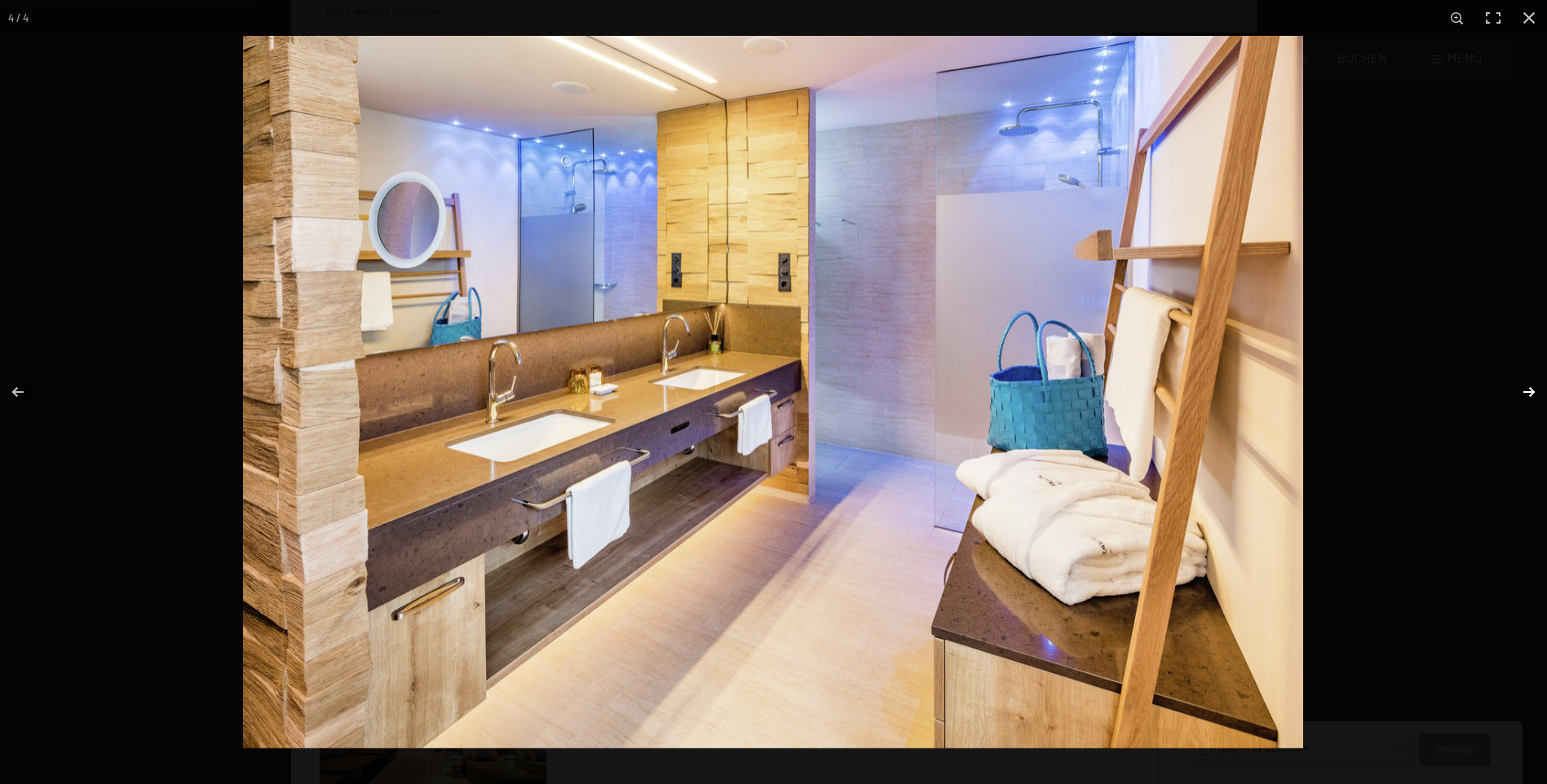
click at [1523, 394] on button "button" at bounding box center [1518, 392] width 57 height 81
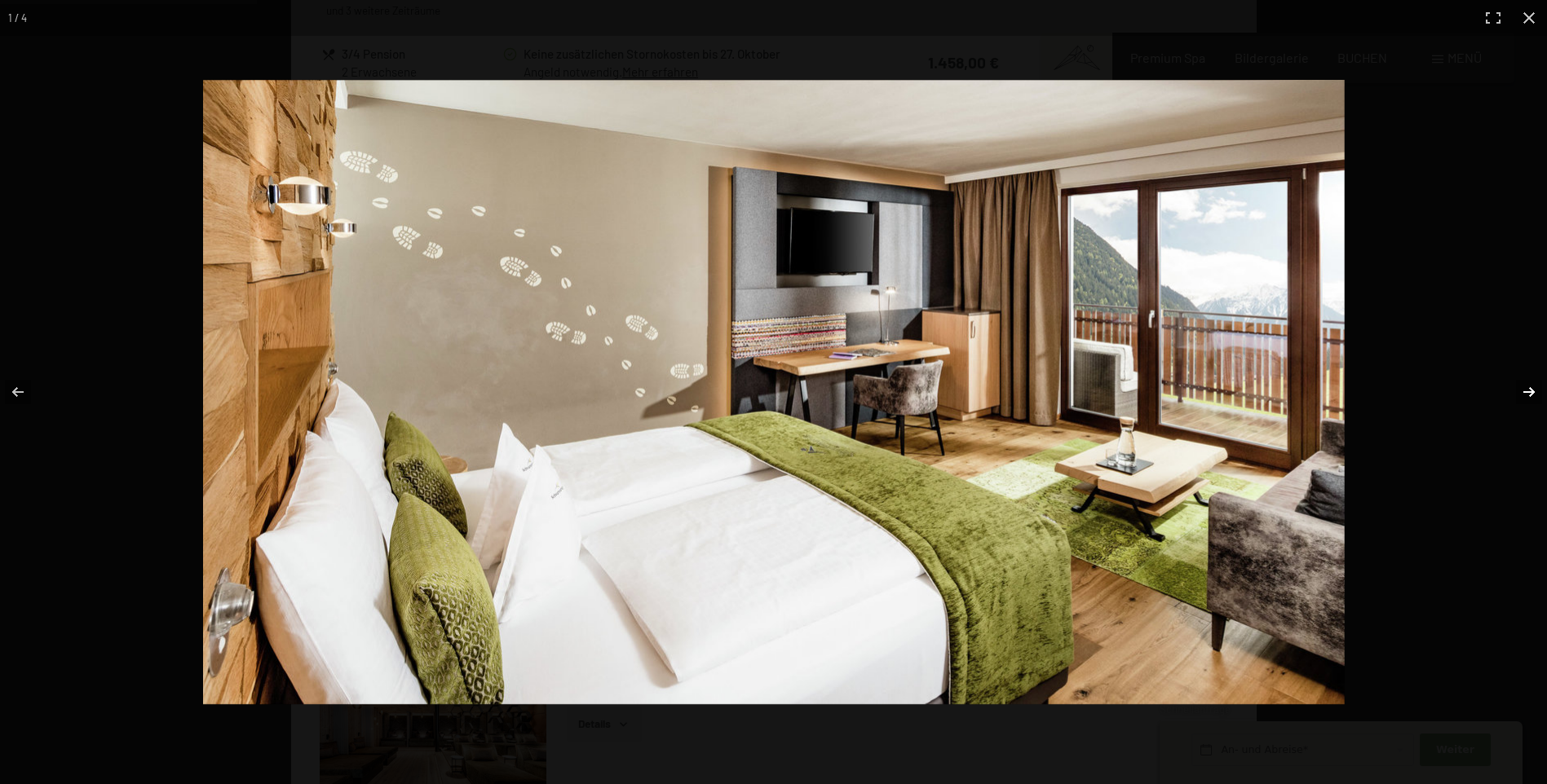
click at [1539, 384] on button "button" at bounding box center [1518, 392] width 57 height 81
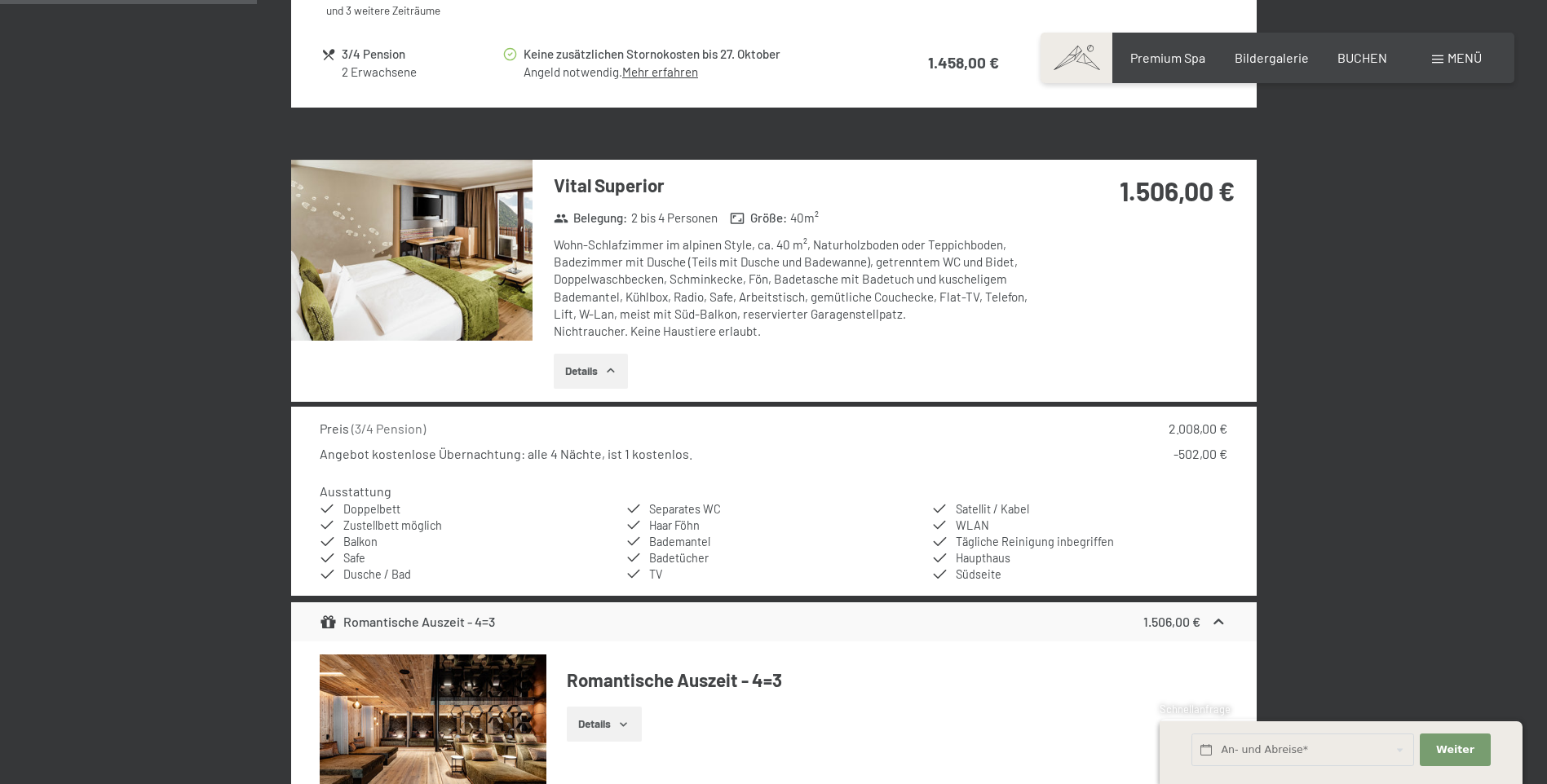
click at [0, 0] on button "button" at bounding box center [0, 0] width 0 height 0
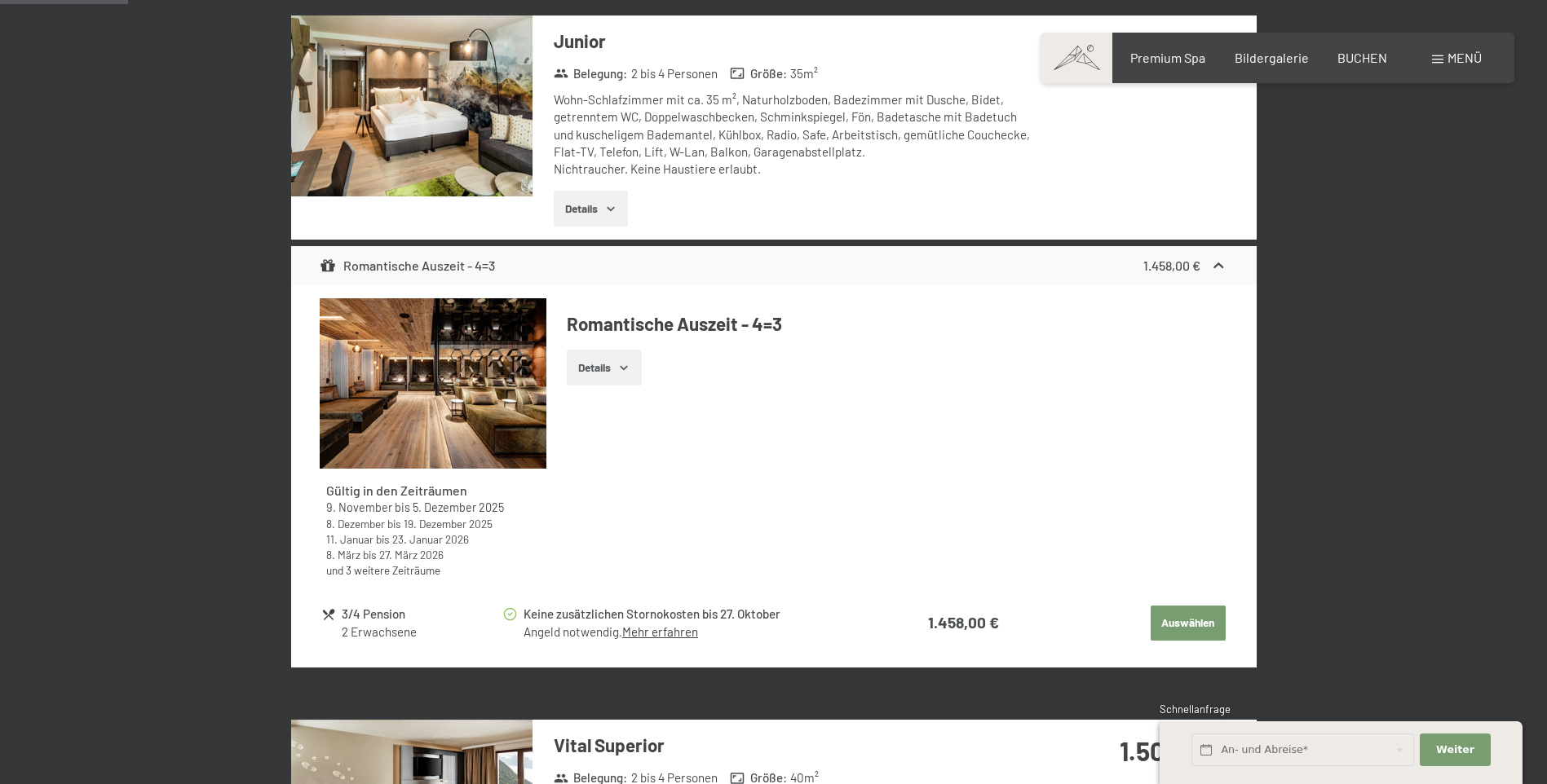
scroll to position [467, 0]
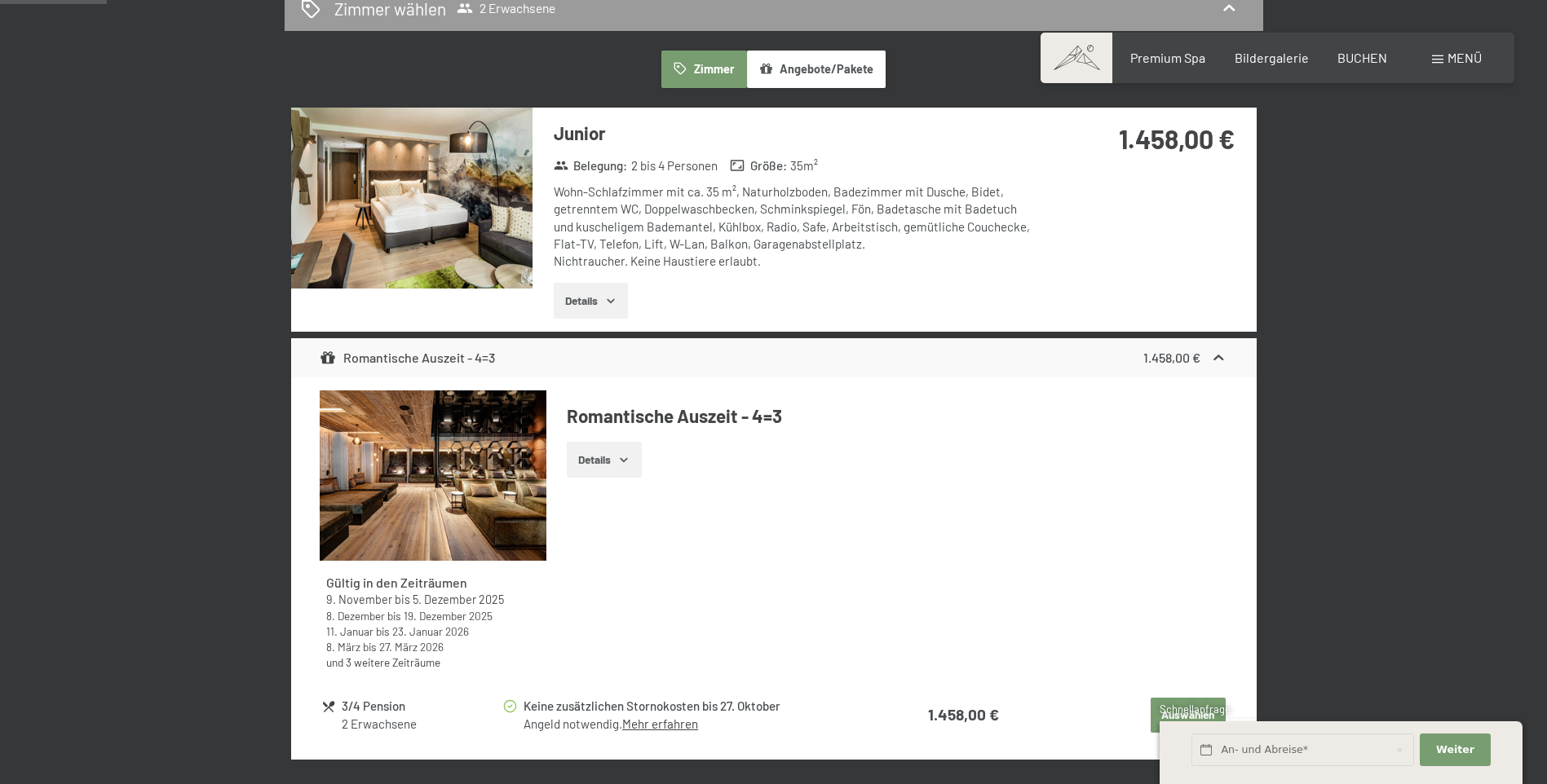
click at [564, 304] on button "Details" at bounding box center [591, 301] width 74 height 35
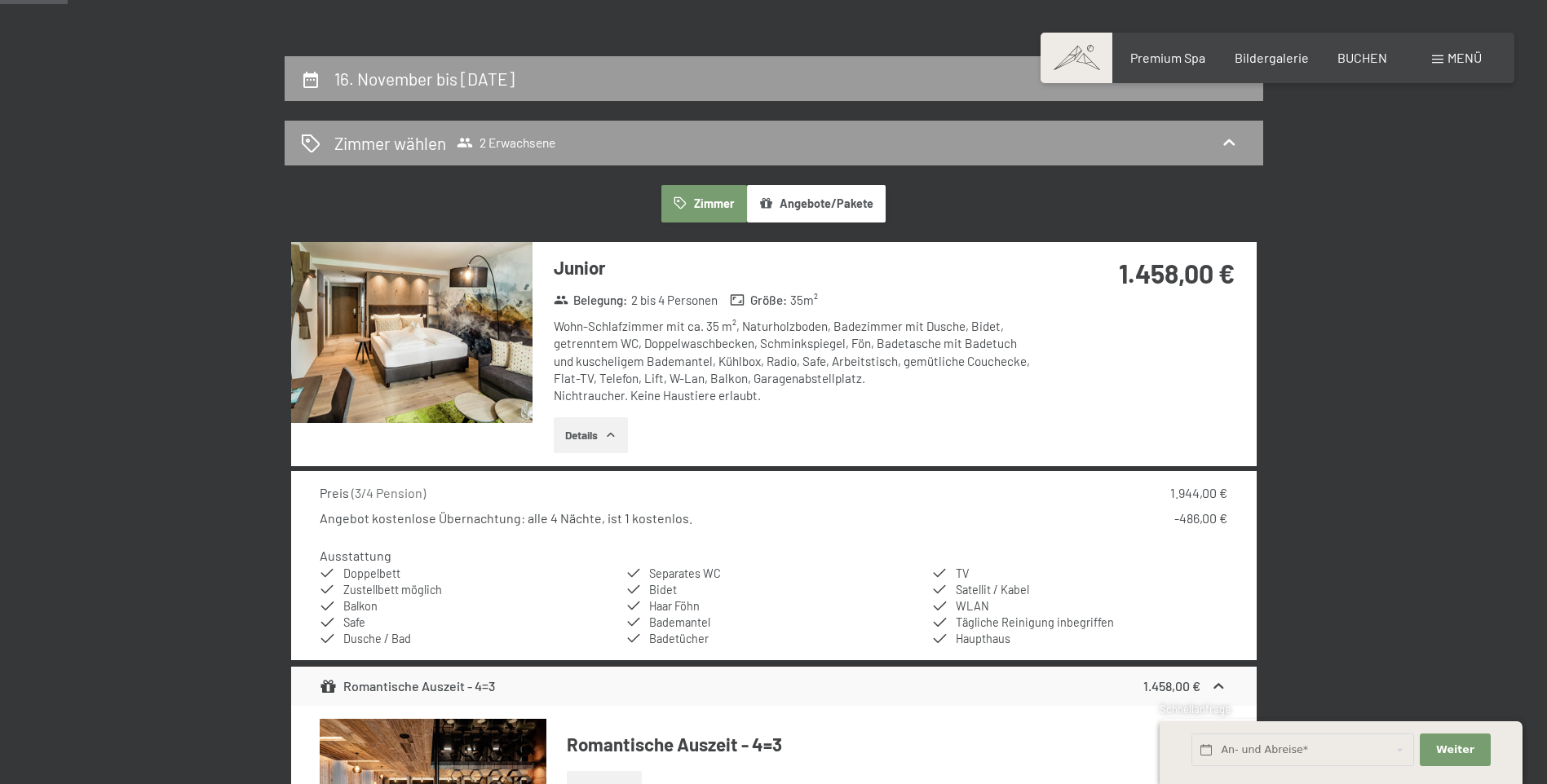
scroll to position [304, 0]
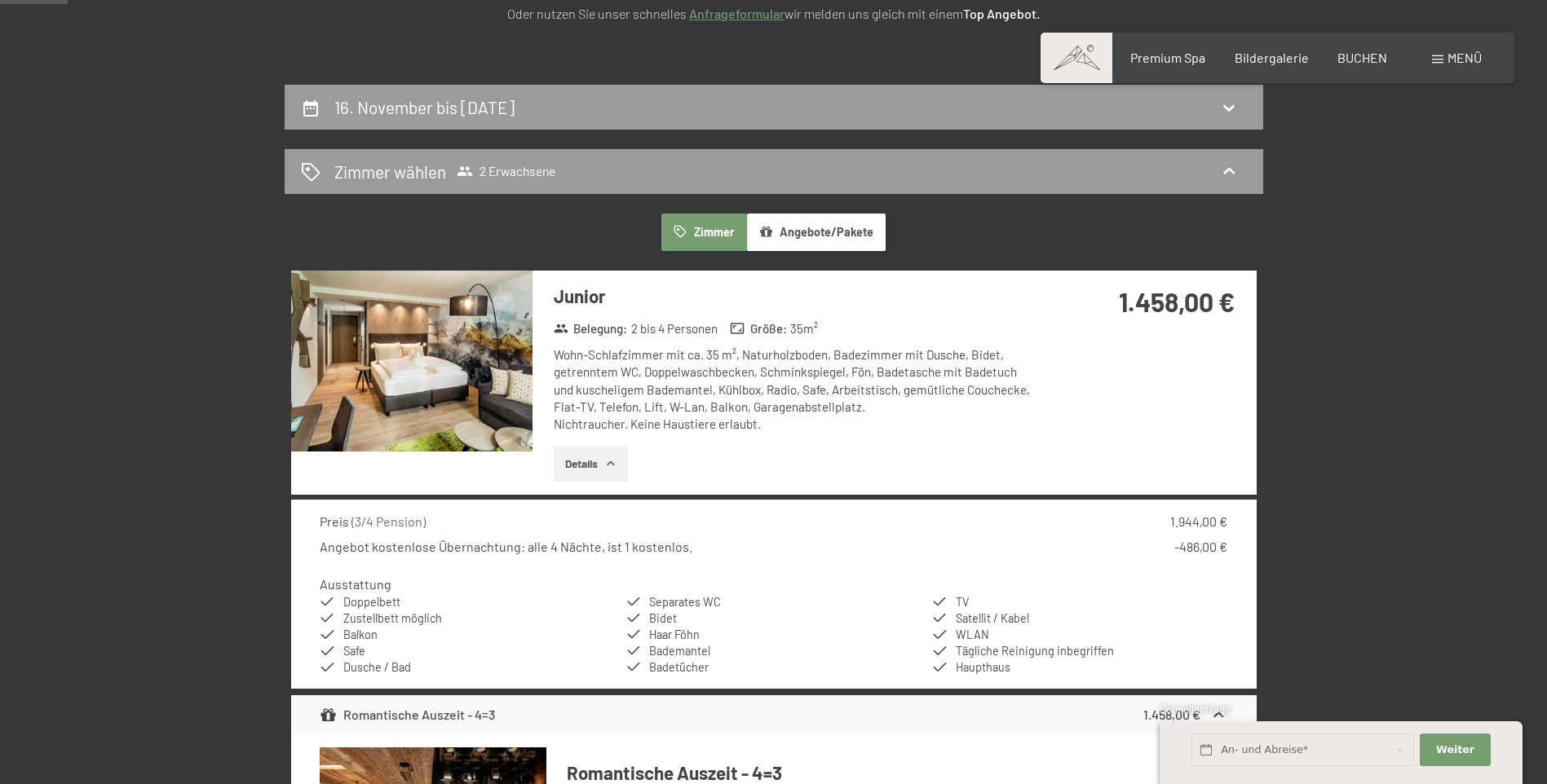
click at [483, 389] on img at bounding box center [411, 361] width 241 height 181
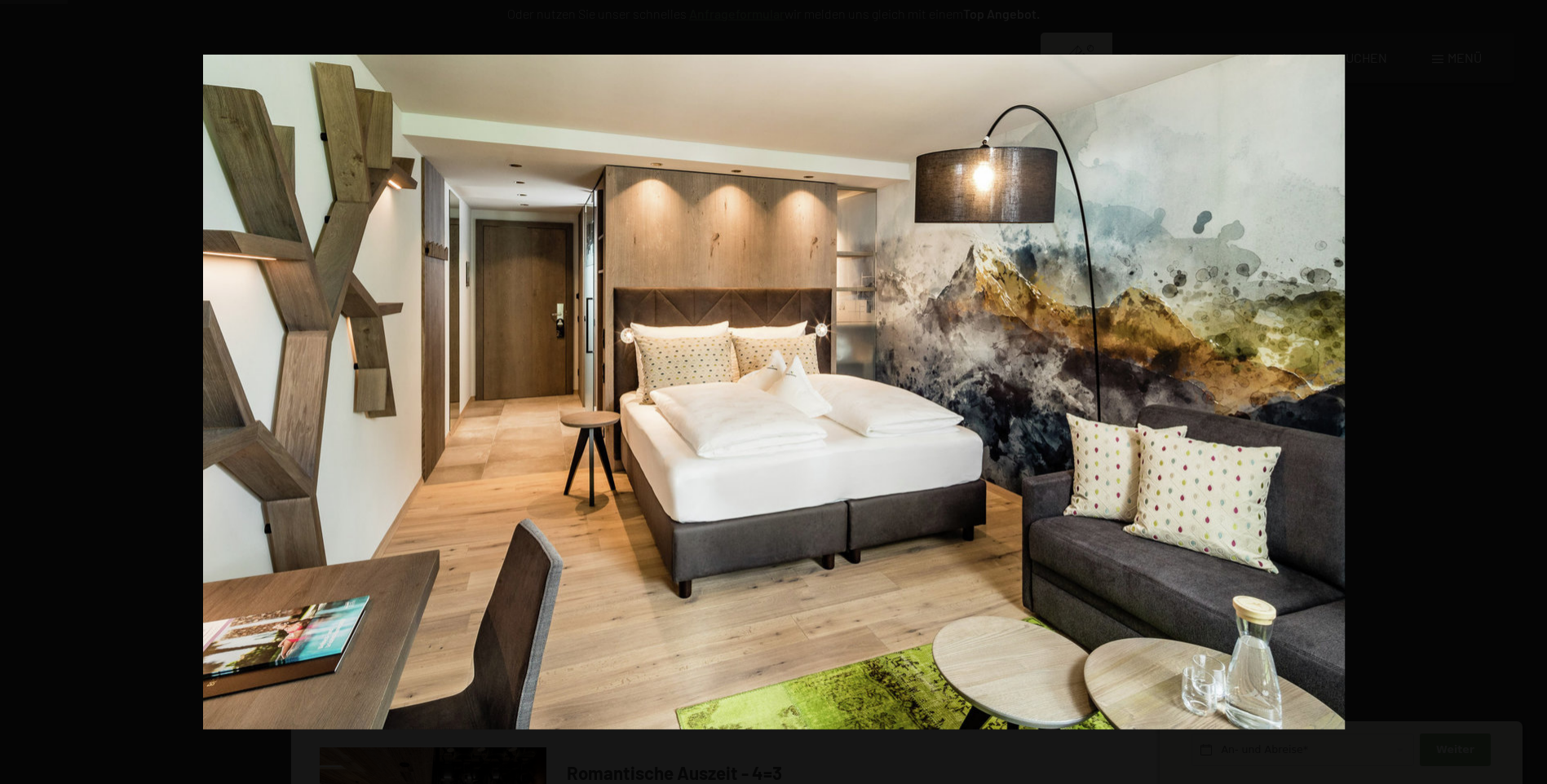
click at [1527, 395] on button "button" at bounding box center [1518, 392] width 57 height 81
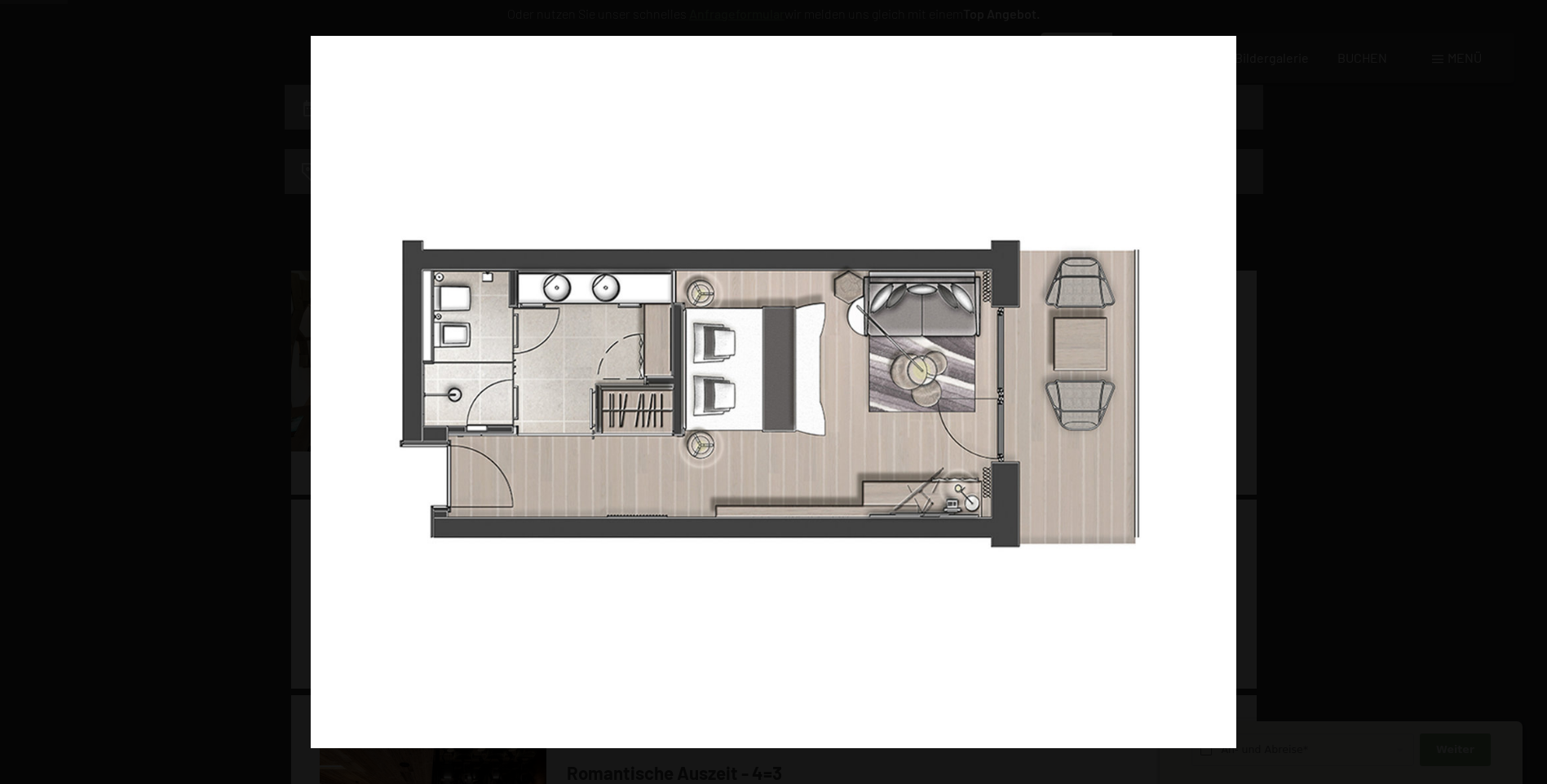
click at [1525, 399] on button "button" at bounding box center [1518, 392] width 57 height 81
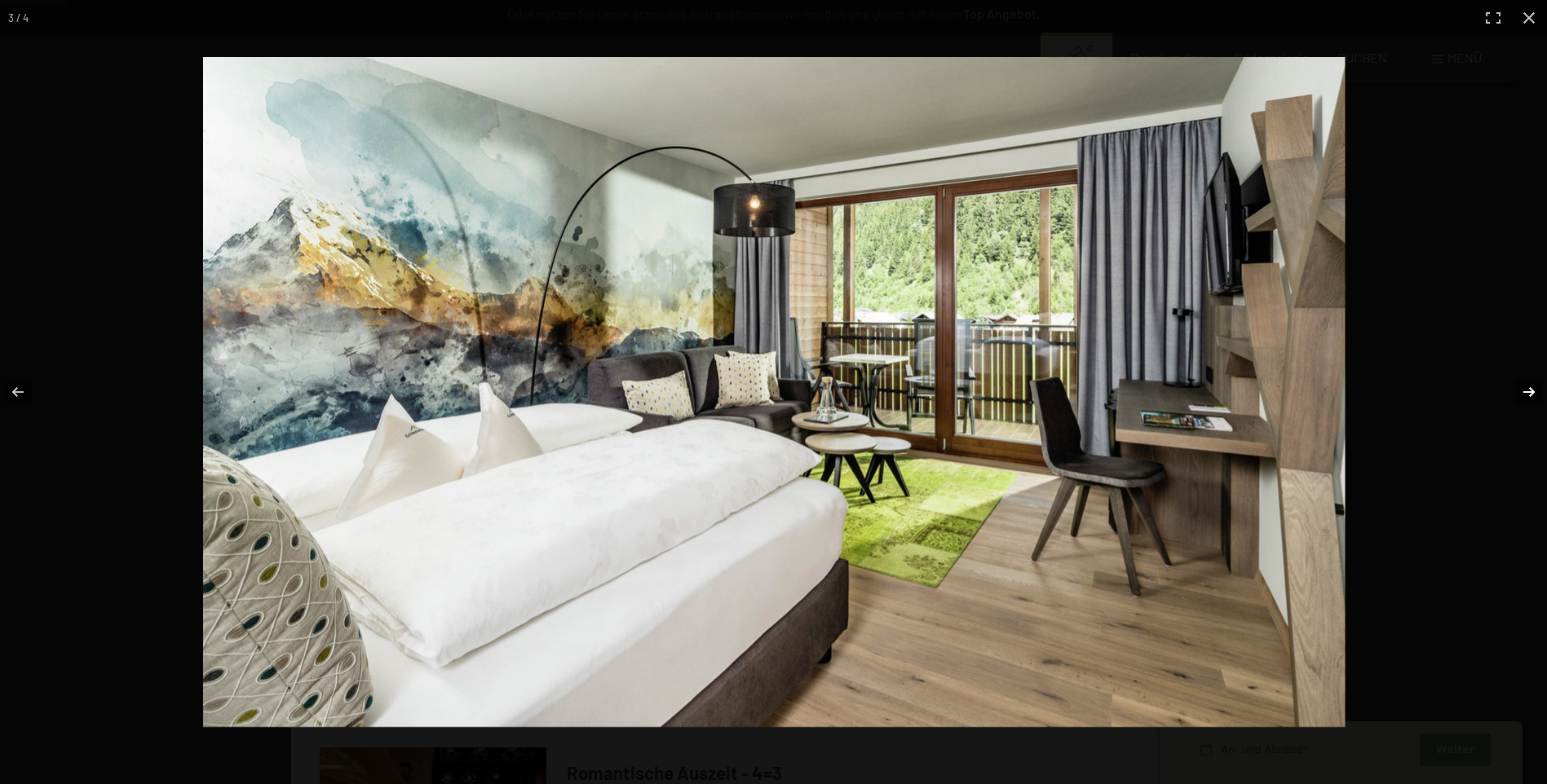
click at [1527, 394] on button "button" at bounding box center [1518, 392] width 57 height 81
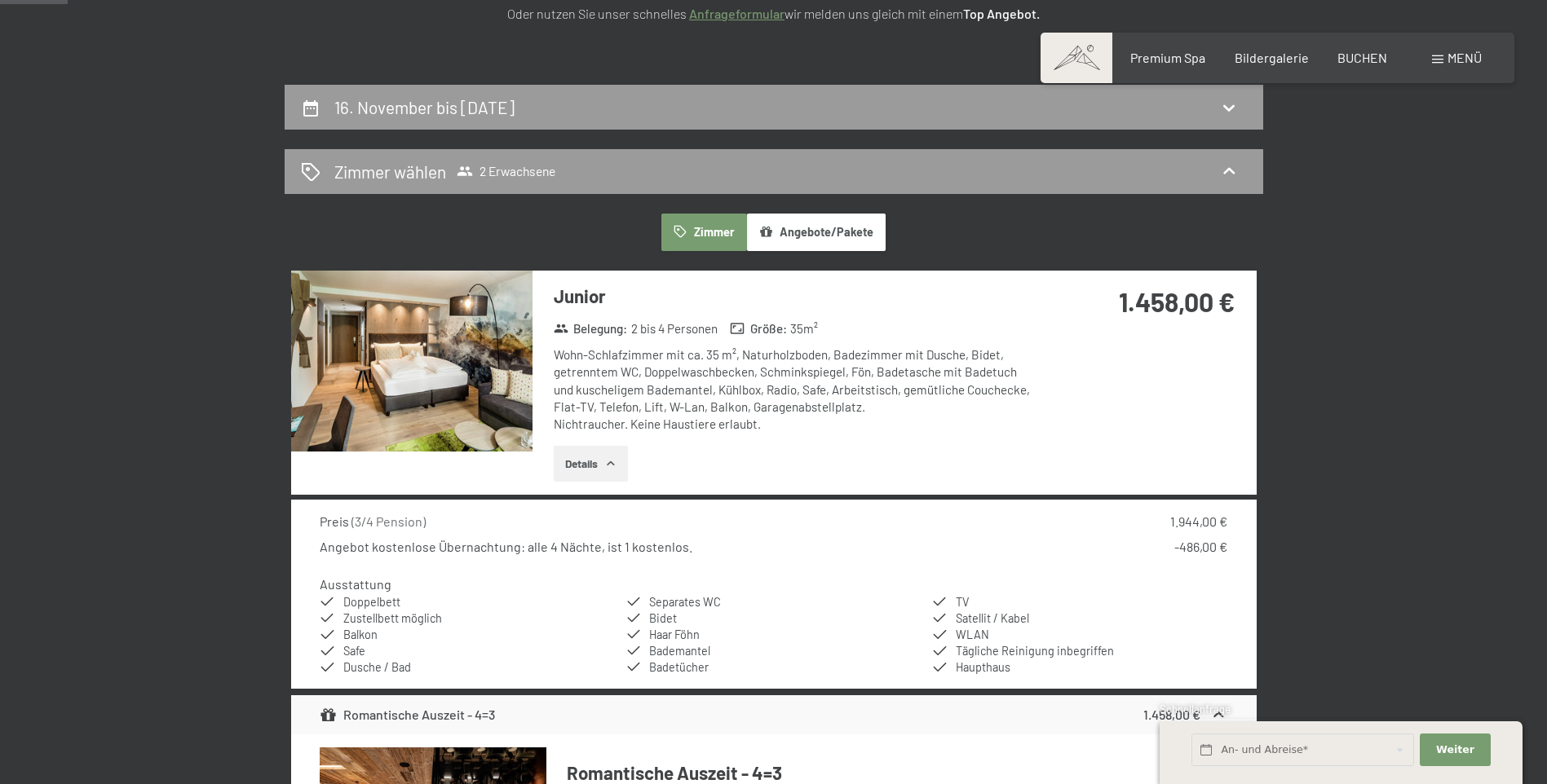
click at [0, 0] on button "button" at bounding box center [0, 0] width 0 height 0
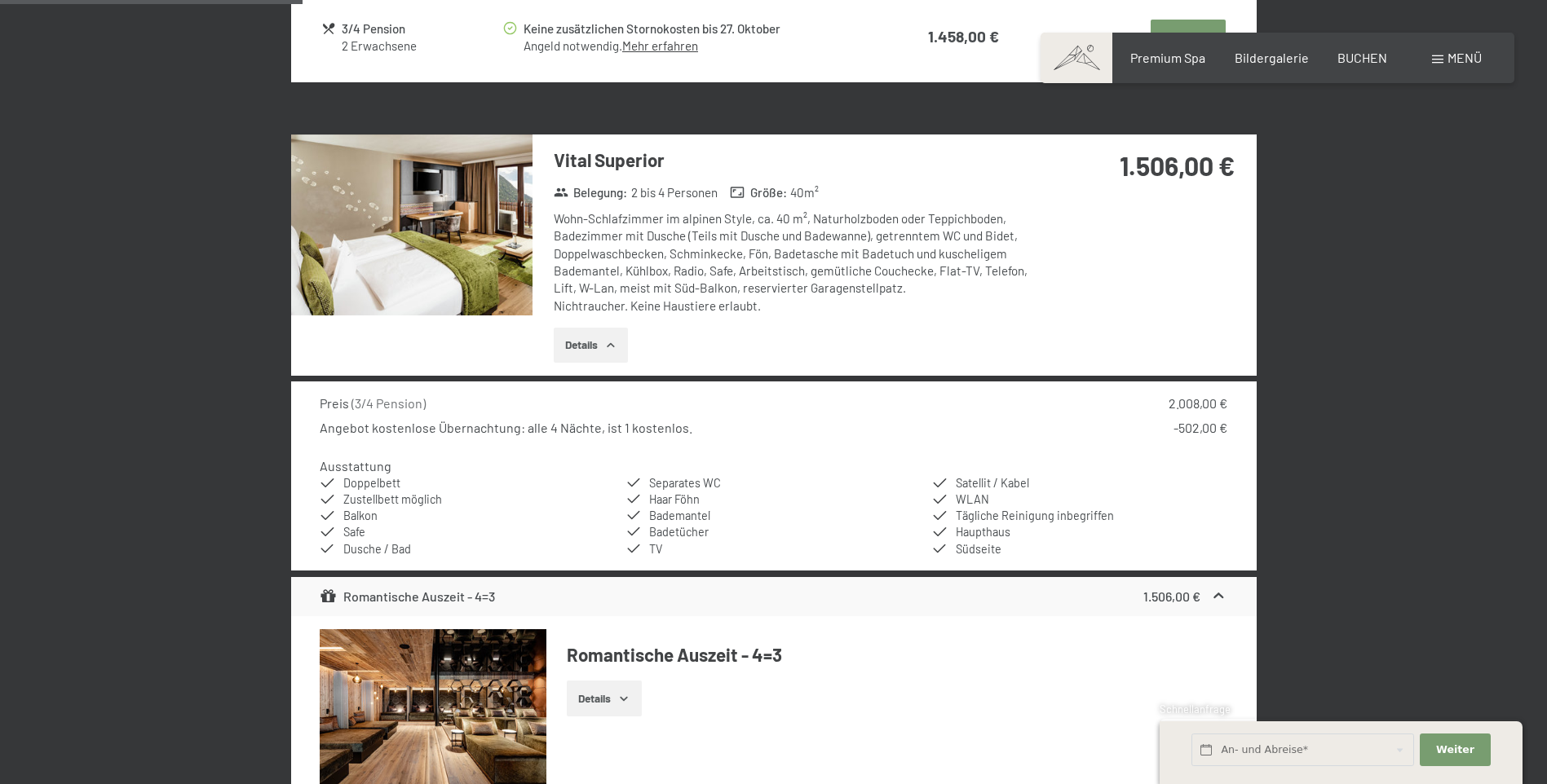
scroll to position [1364, 0]
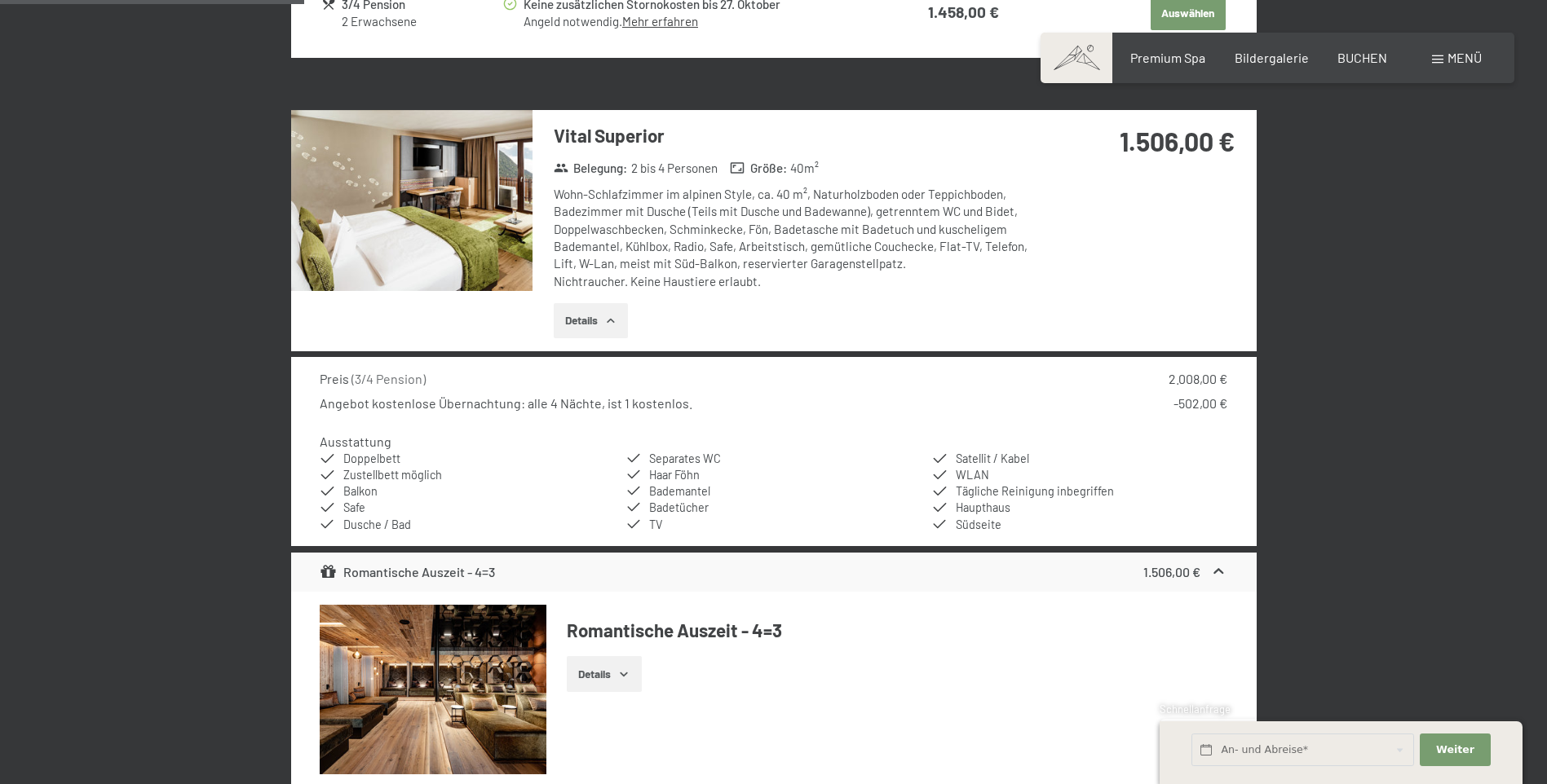
drag, startPoint x: 235, startPoint y: 413, endPoint x: 268, endPoint y: 411, distance: 33.1
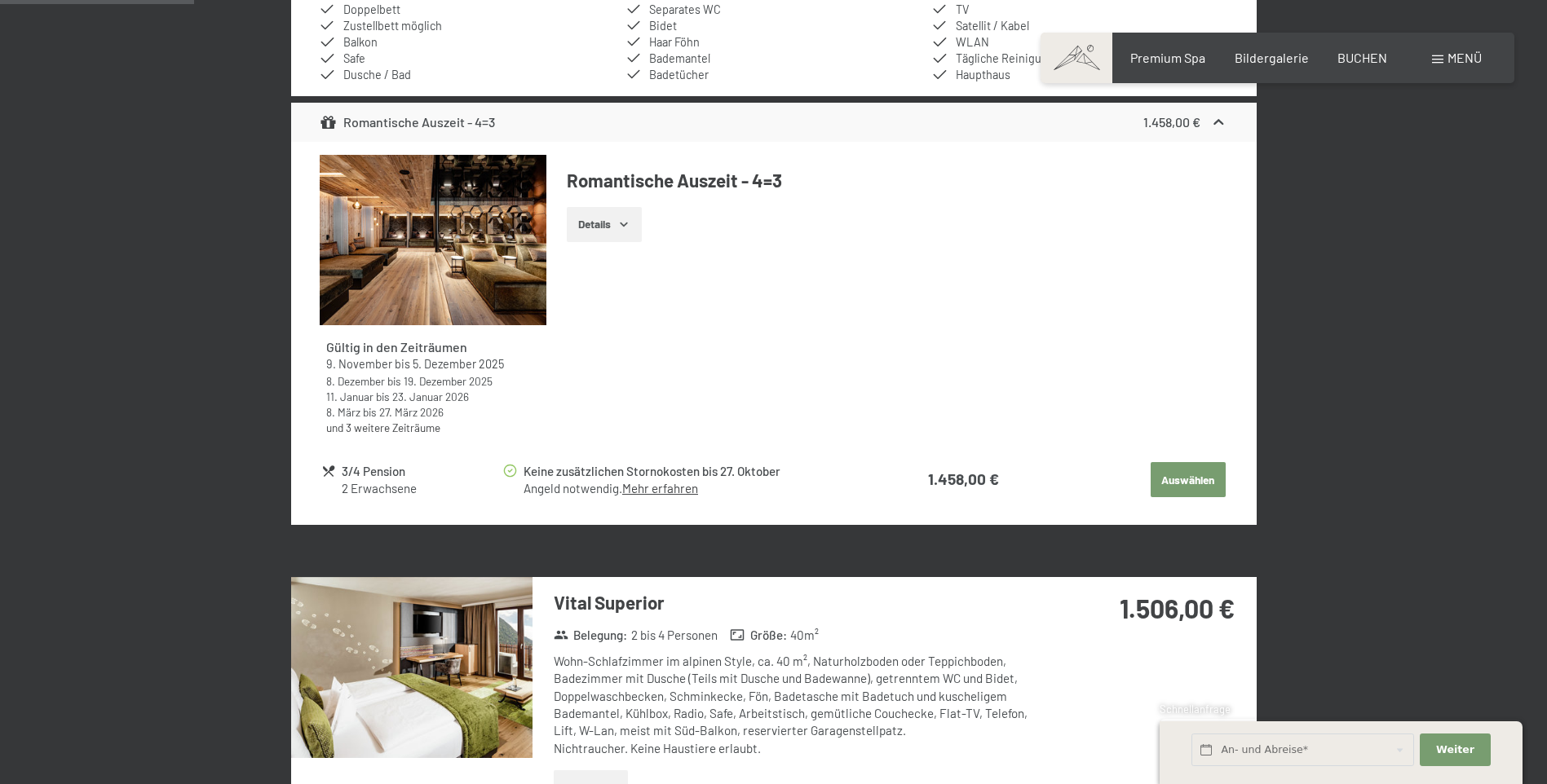
scroll to position [956, 0]
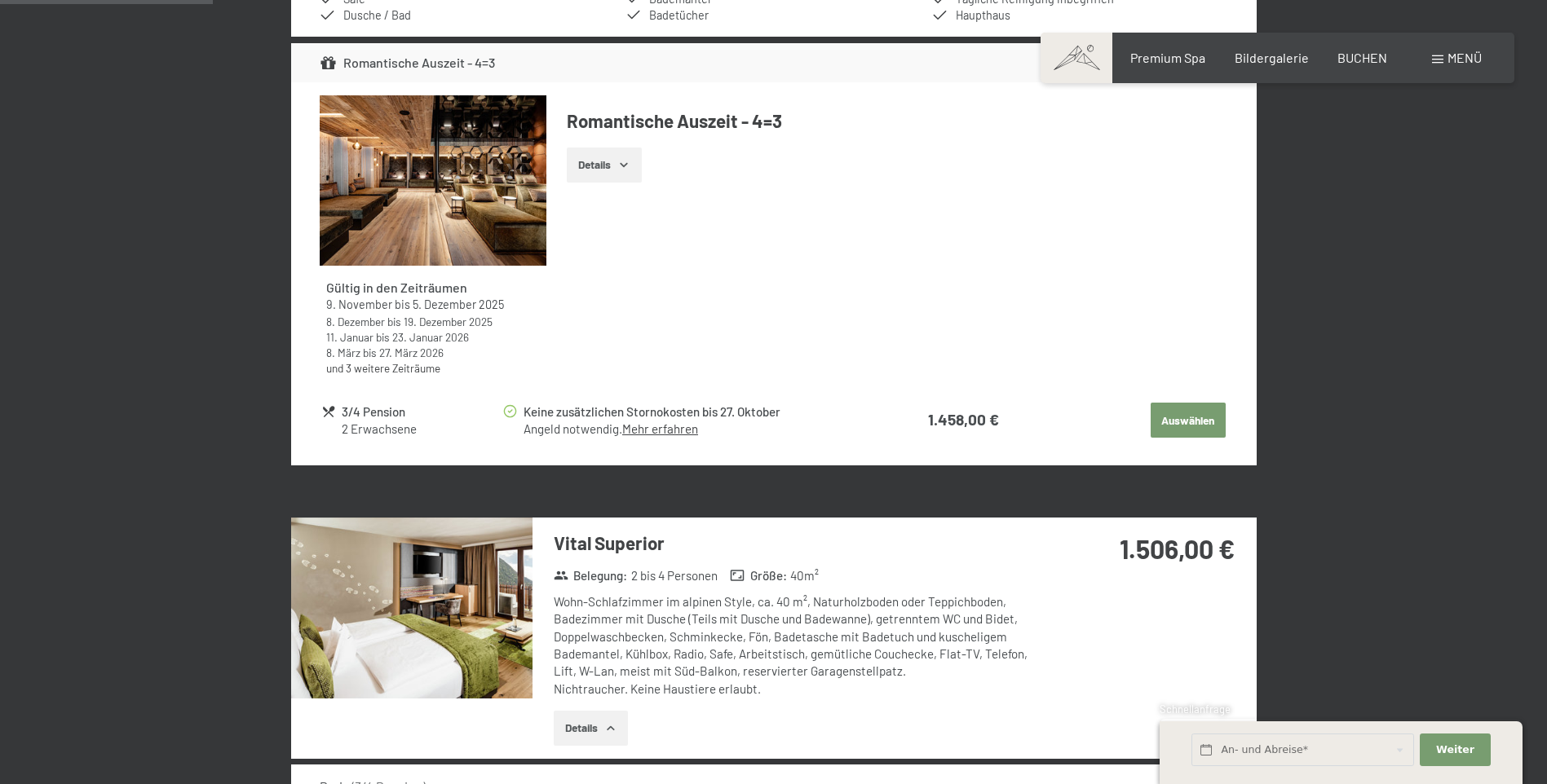
click at [437, 618] on img at bounding box center [411, 607] width 241 height 181
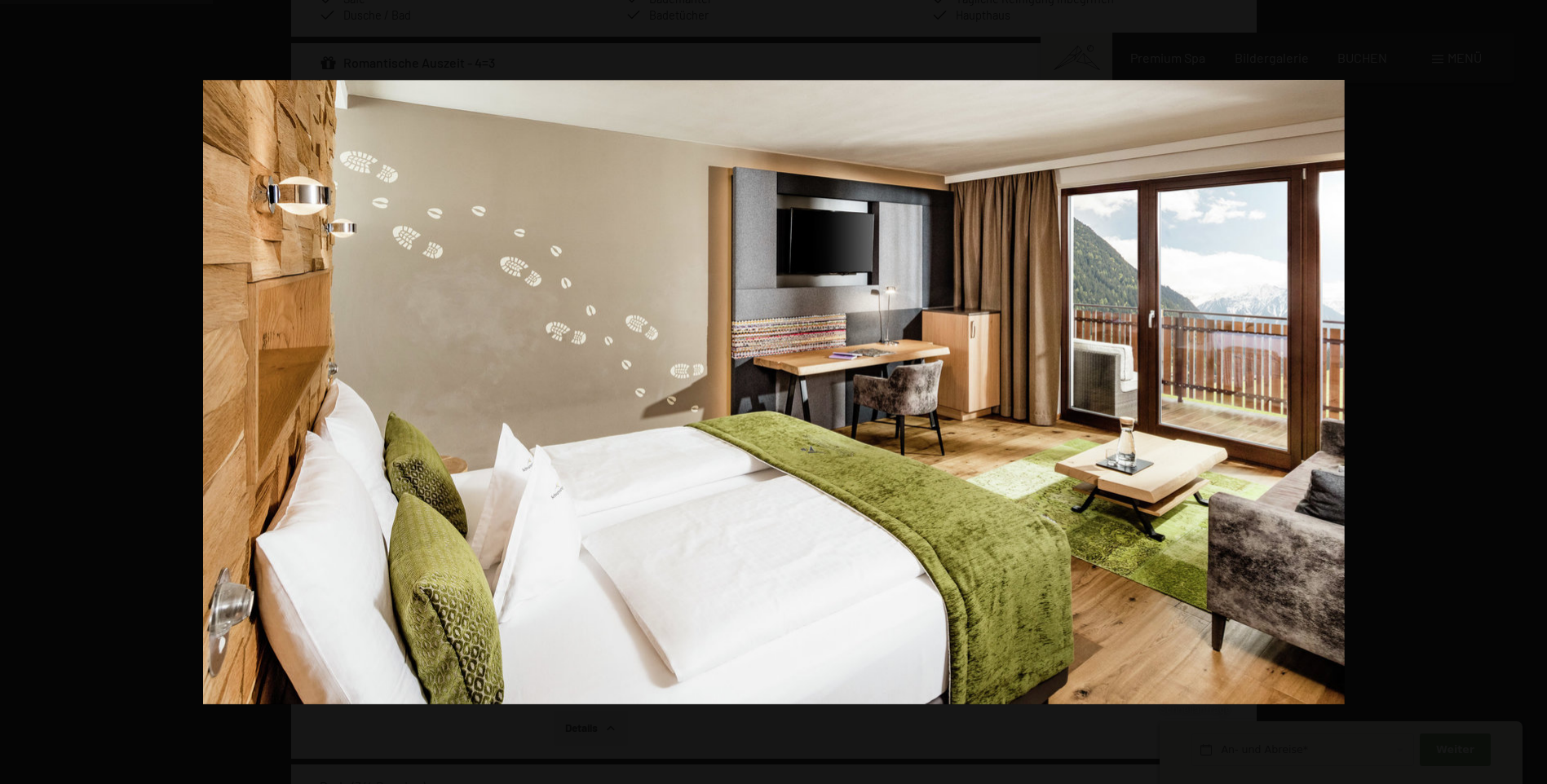
click at [1527, 388] on button "button" at bounding box center [1518, 392] width 57 height 81
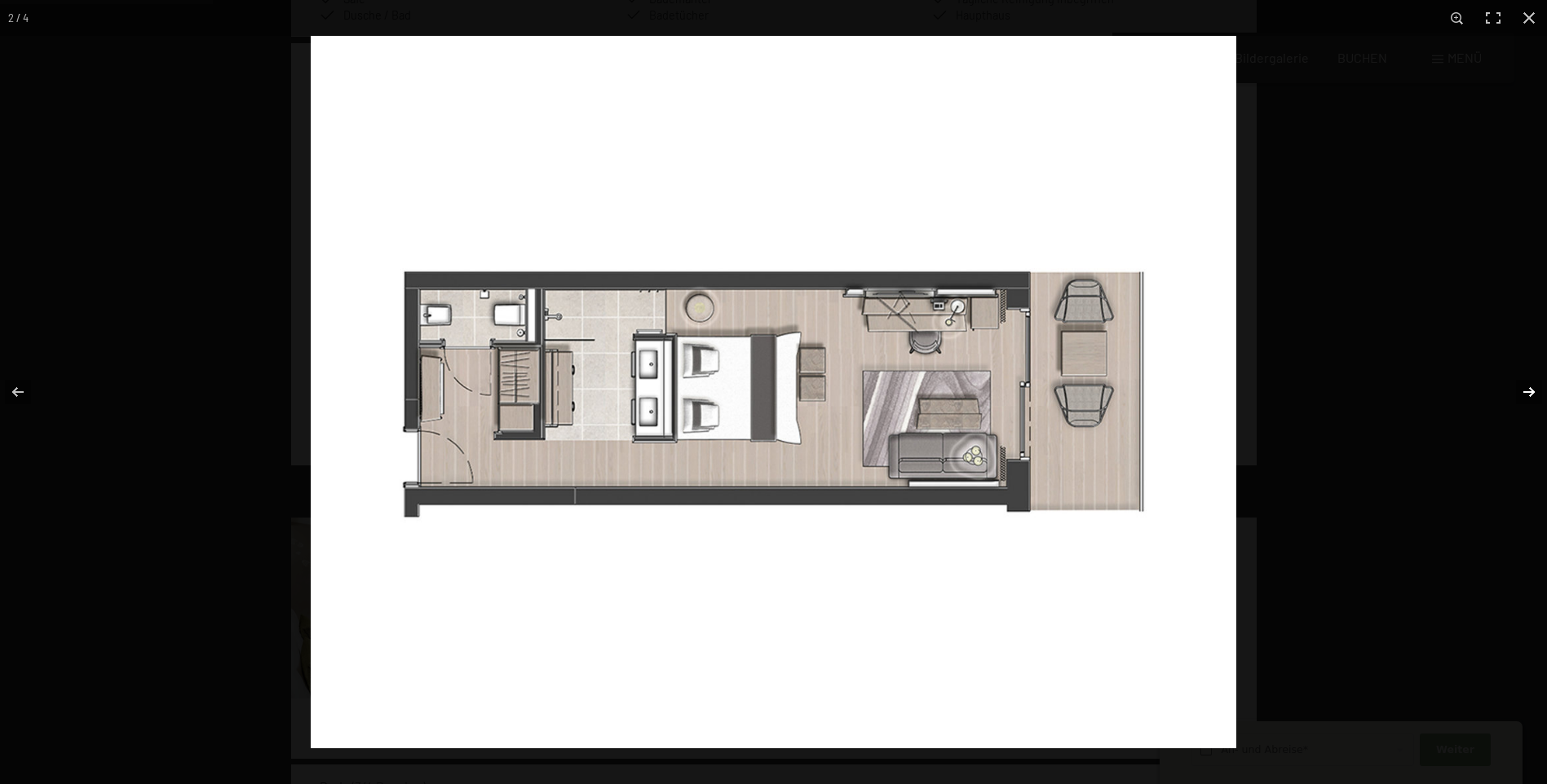
click at [1531, 395] on button "button" at bounding box center [1518, 392] width 57 height 81
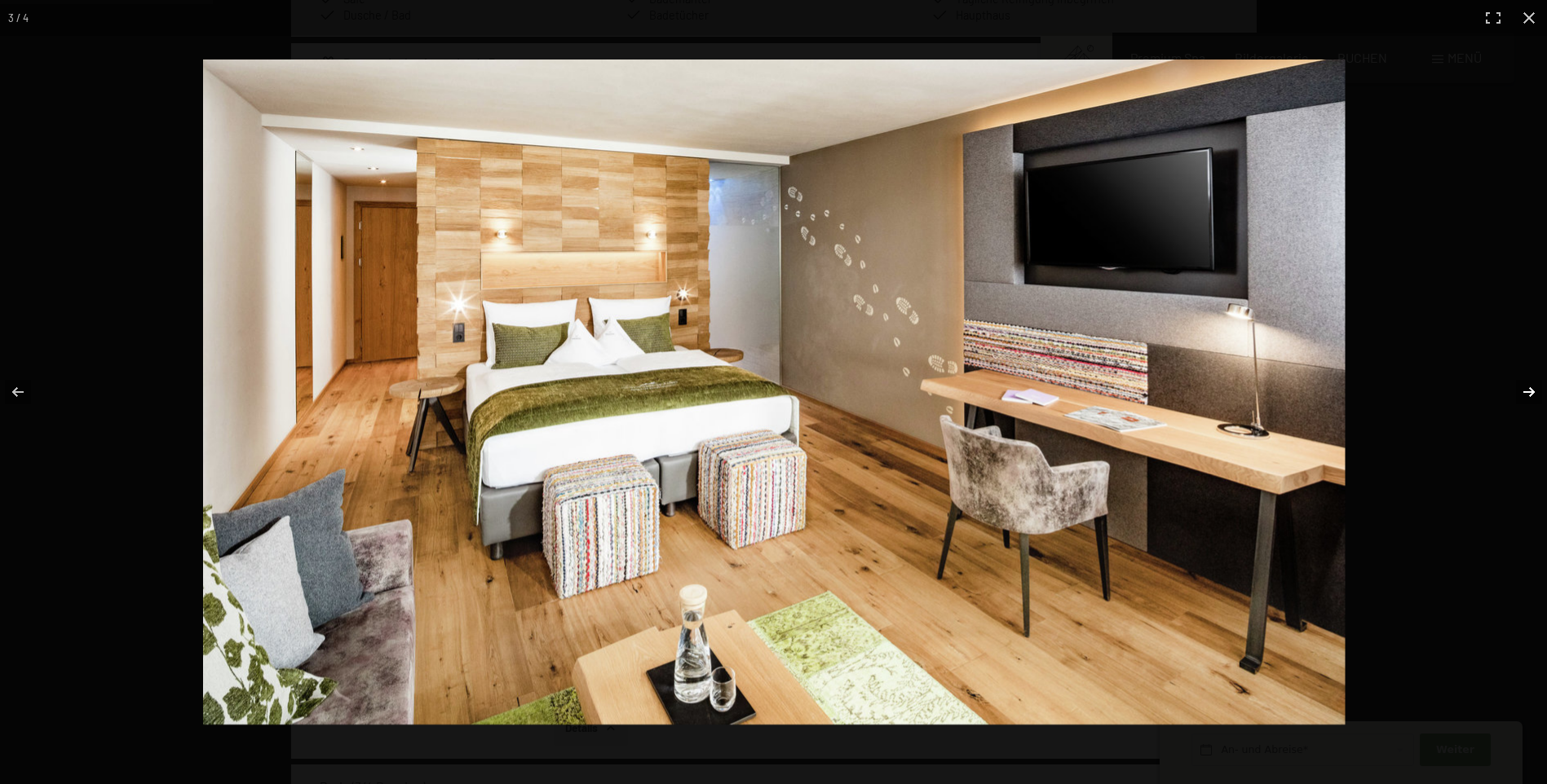
click at [1529, 399] on button "button" at bounding box center [1518, 392] width 57 height 81
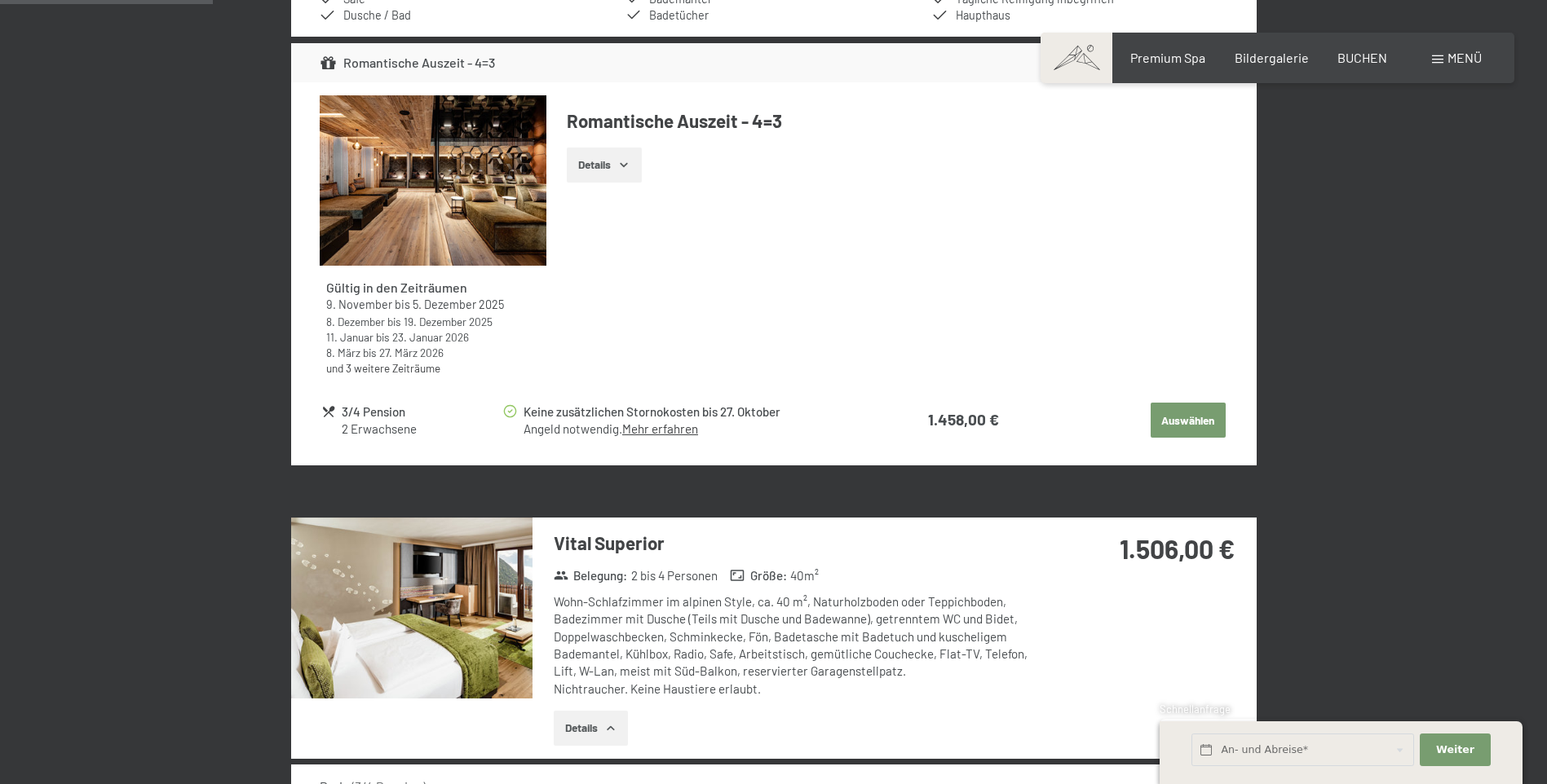
click at [0, 0] on button "button" at bounding box center [0, 0] width 0 height 0
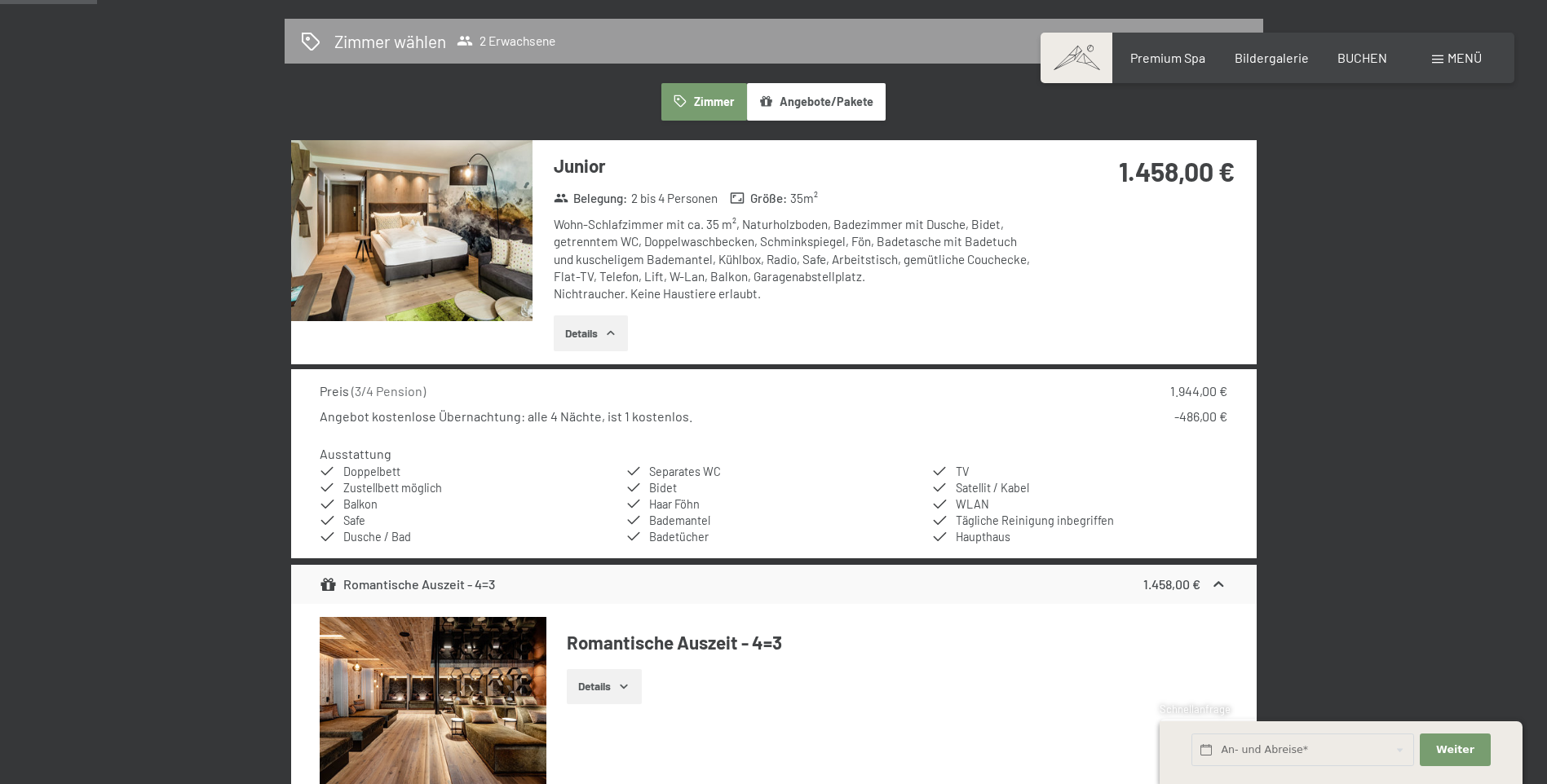
scroll to position [304, 0]
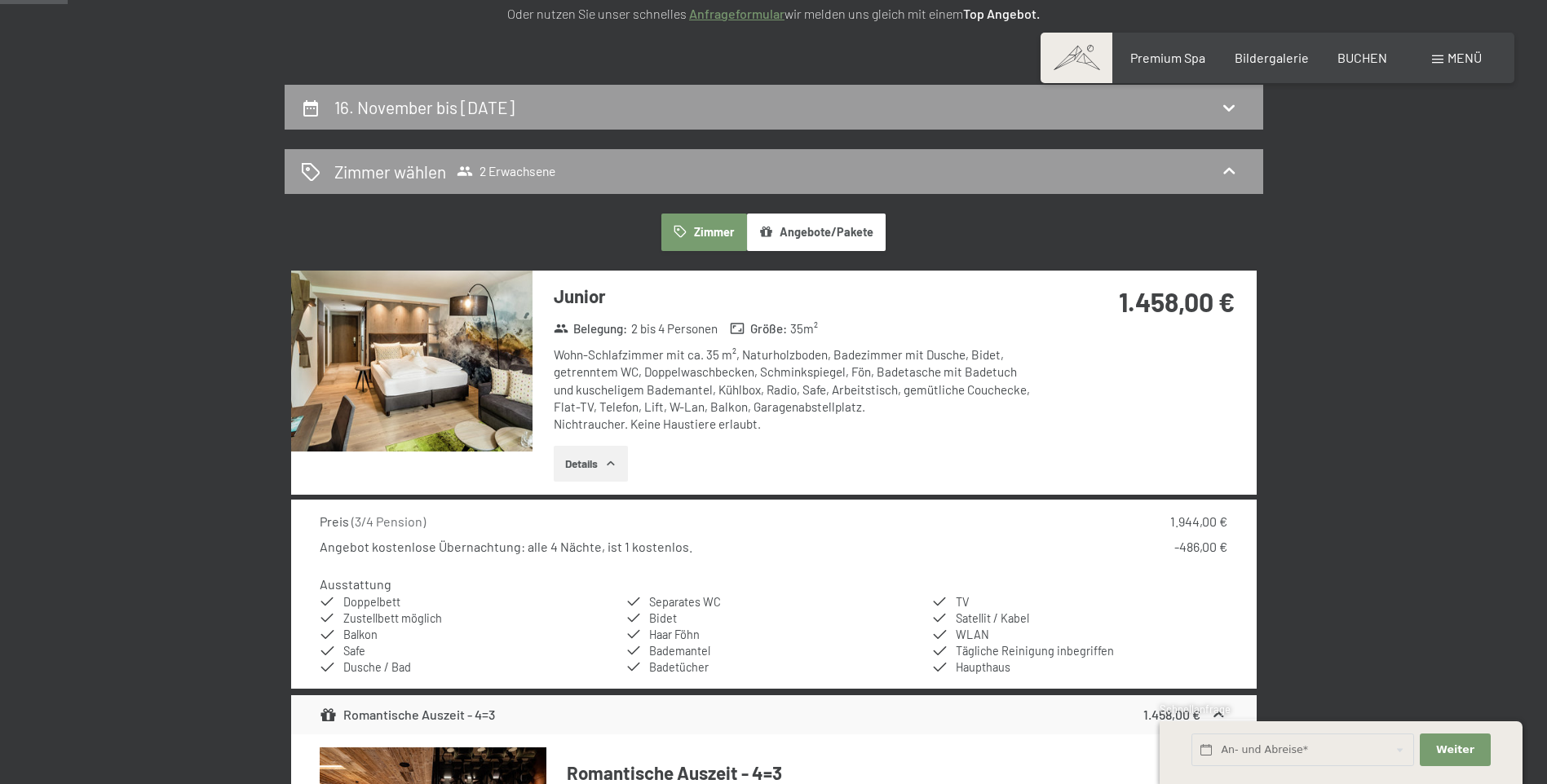
click at [401, 384] on img at bounding box center [411, 361] width 241 height 181
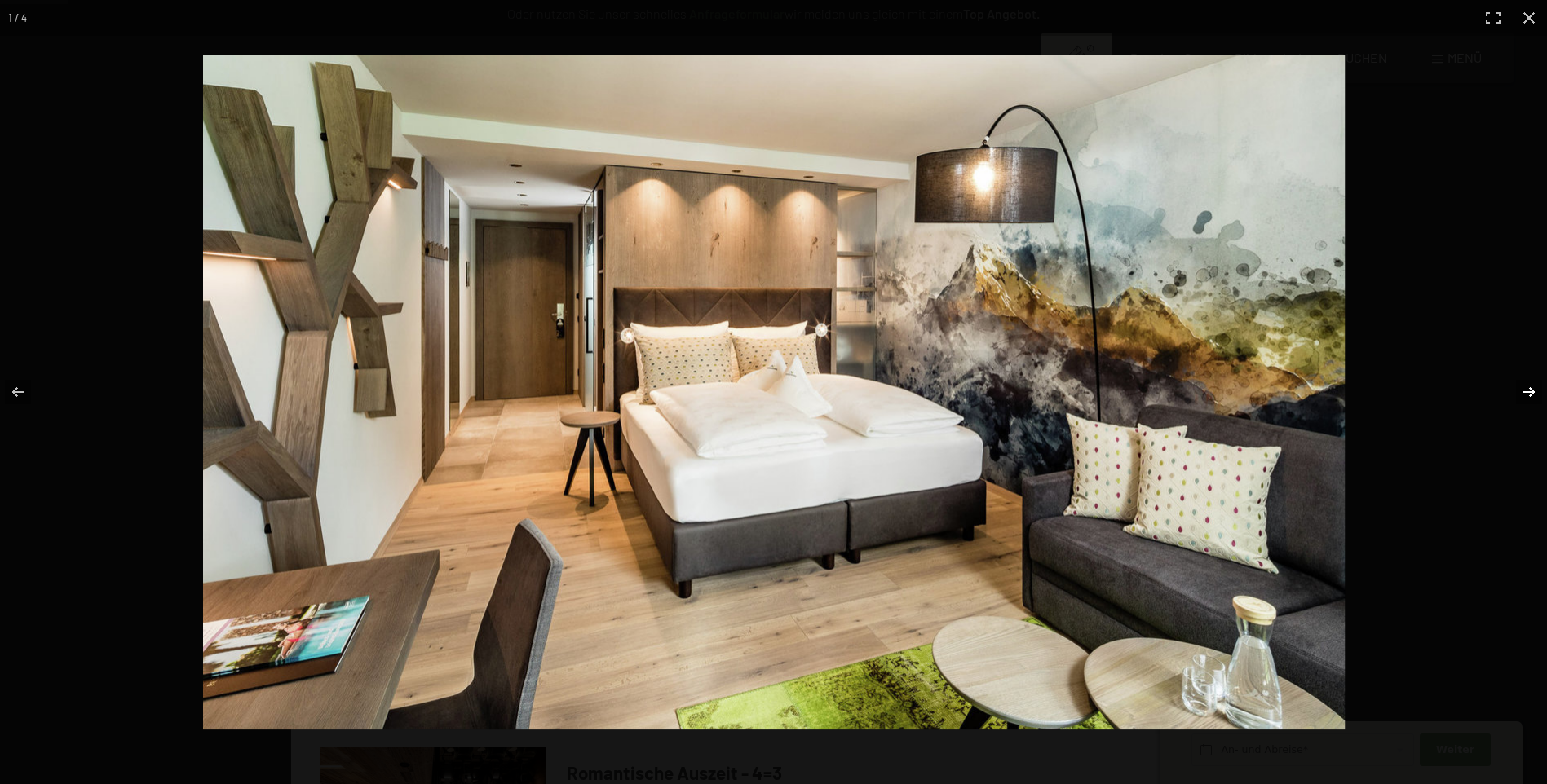
click at [1522, 387] on button "button" at bounding box center [1518, 392] width 57 height 81
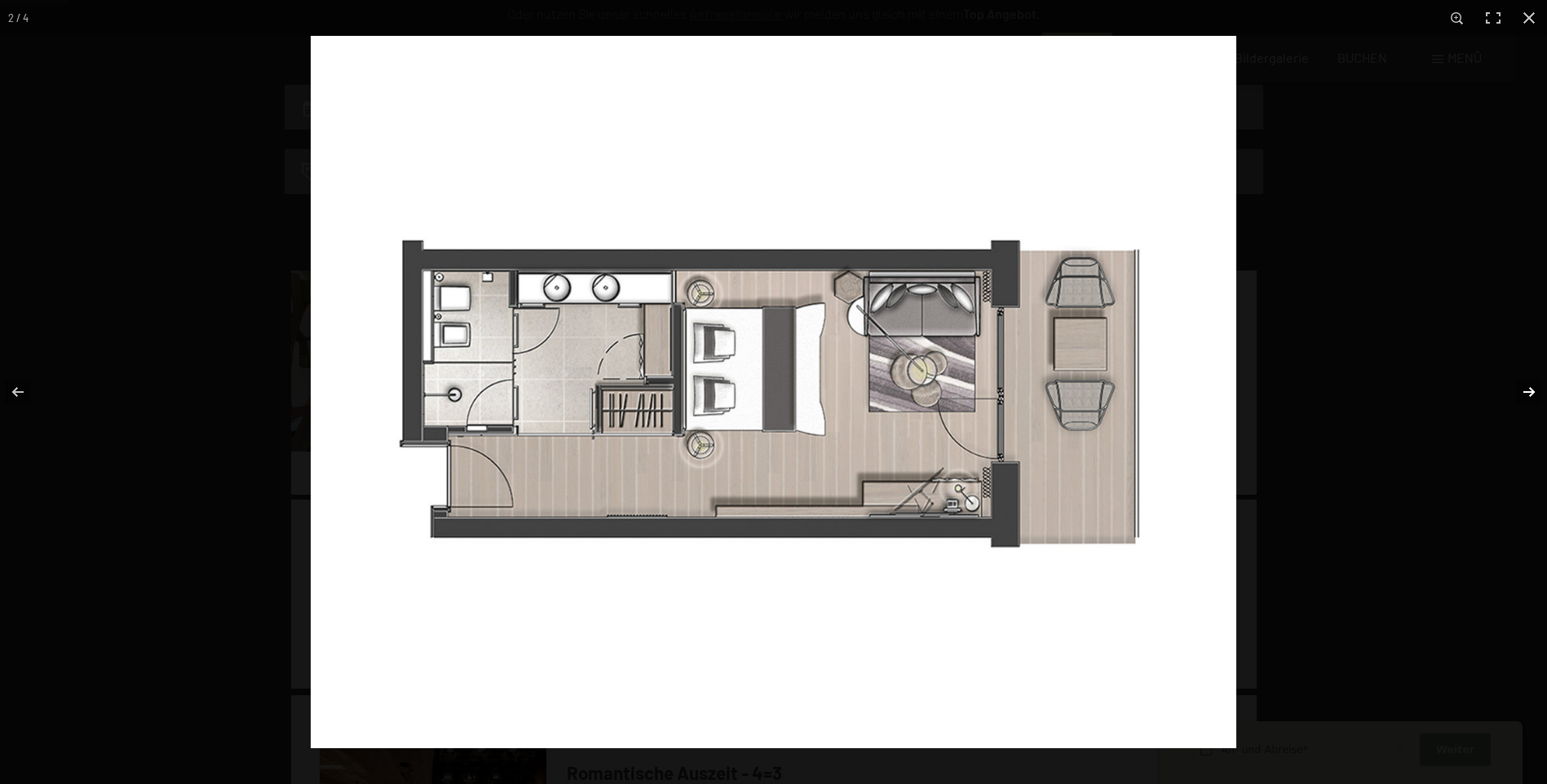
click at [1522, 387] on button "button" at bounding box center [1518, 392] width 57 height 81
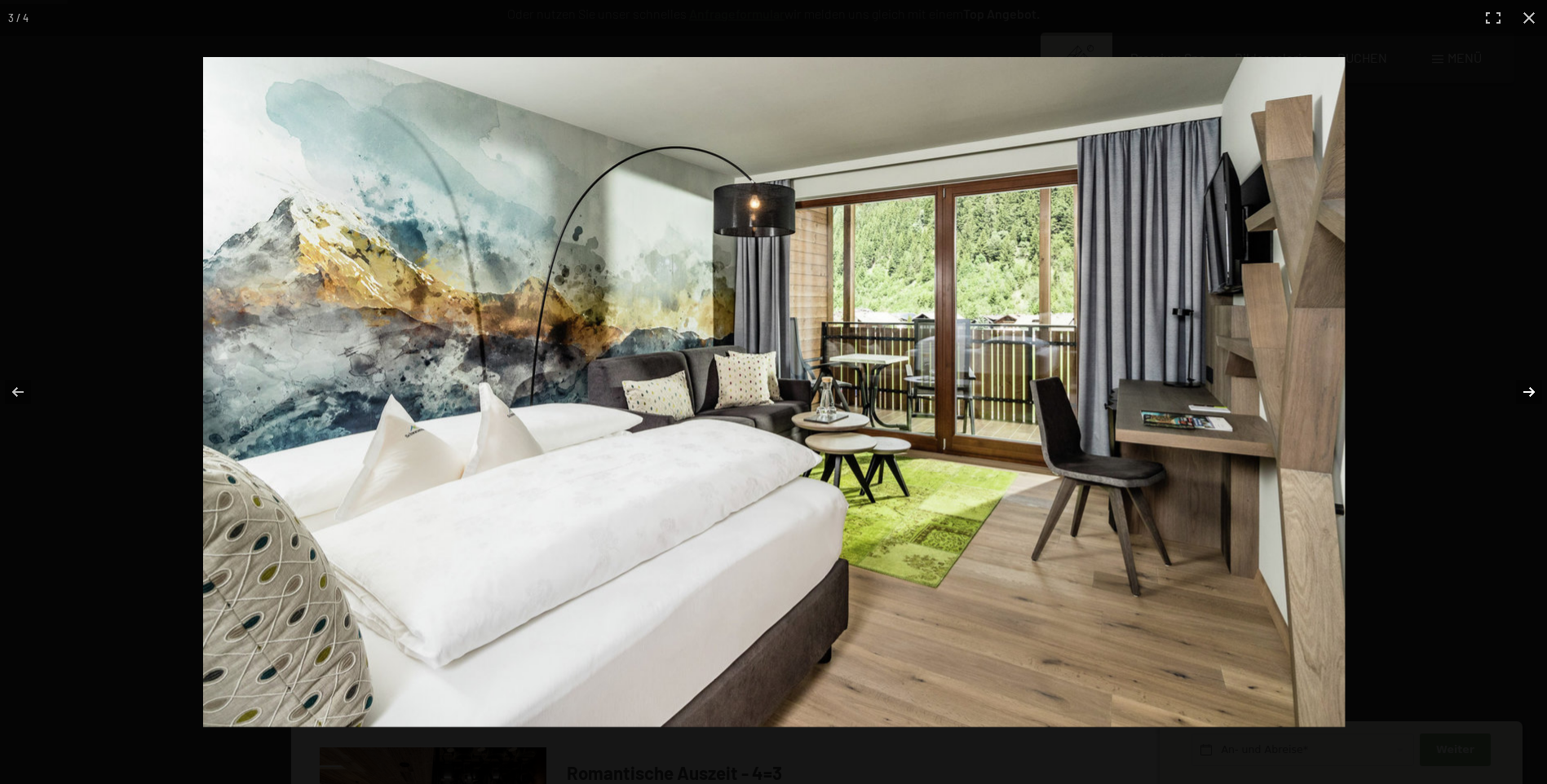
click at [1522, 387] on button "button" at bounding box center [1518, 392] width 57 height 81
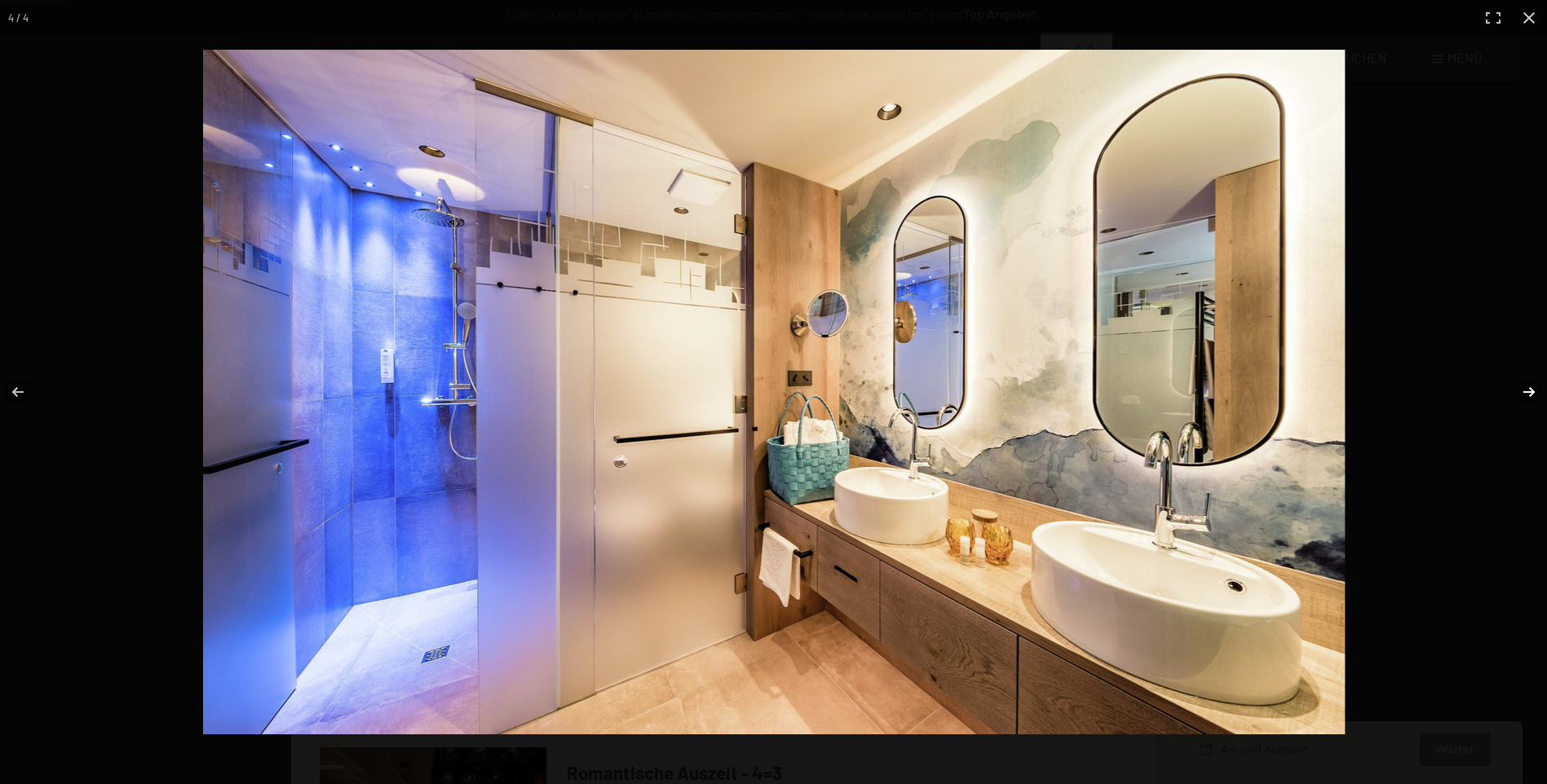
click at [1520, 391] on button "button" at bounding box center [1518, 392] width 57 height 81
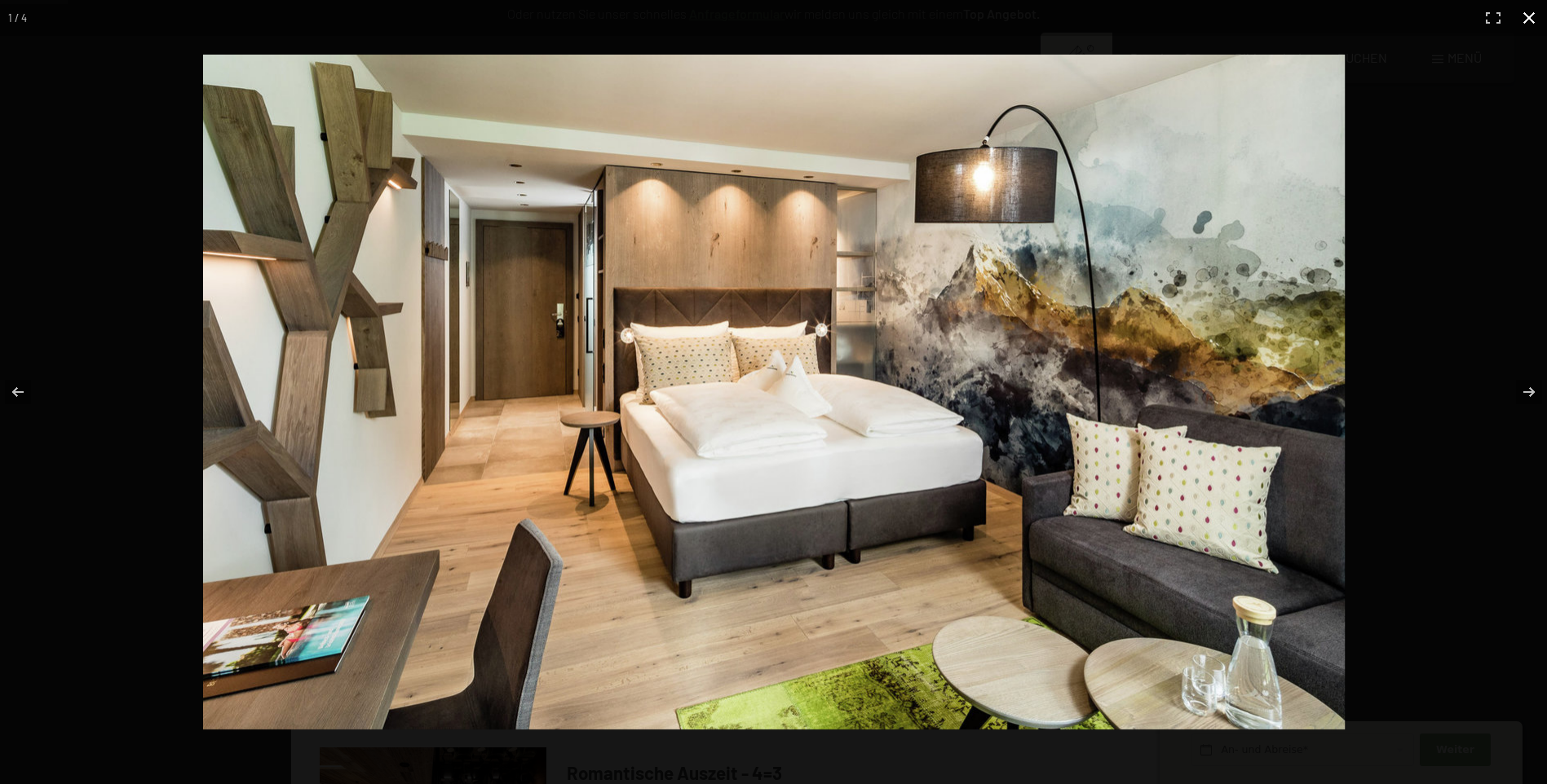
click at [1528, 19] on button "button" at bounding box center [1528, 18] width 36 height 35
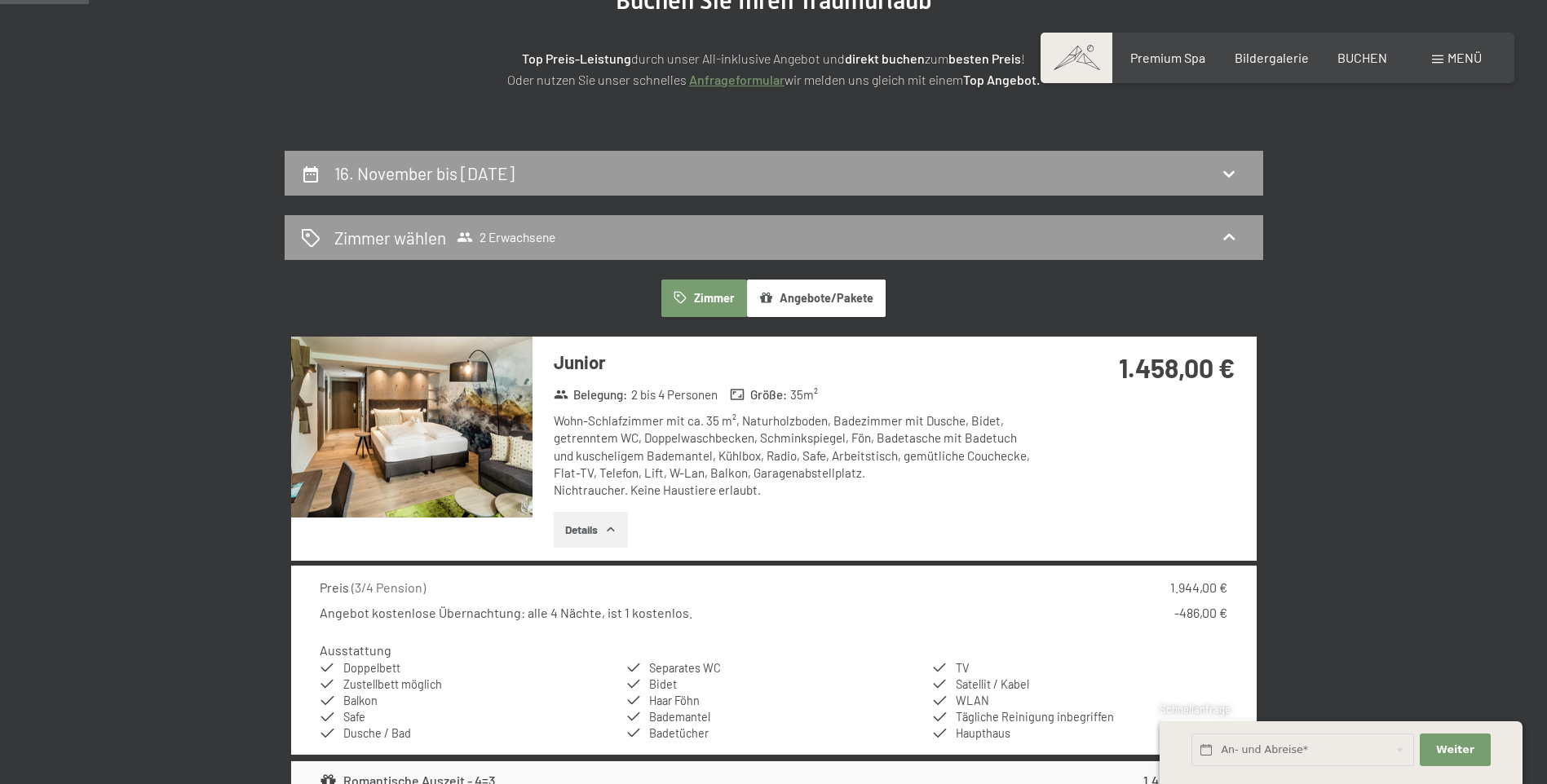
scroll to position [222, 0]
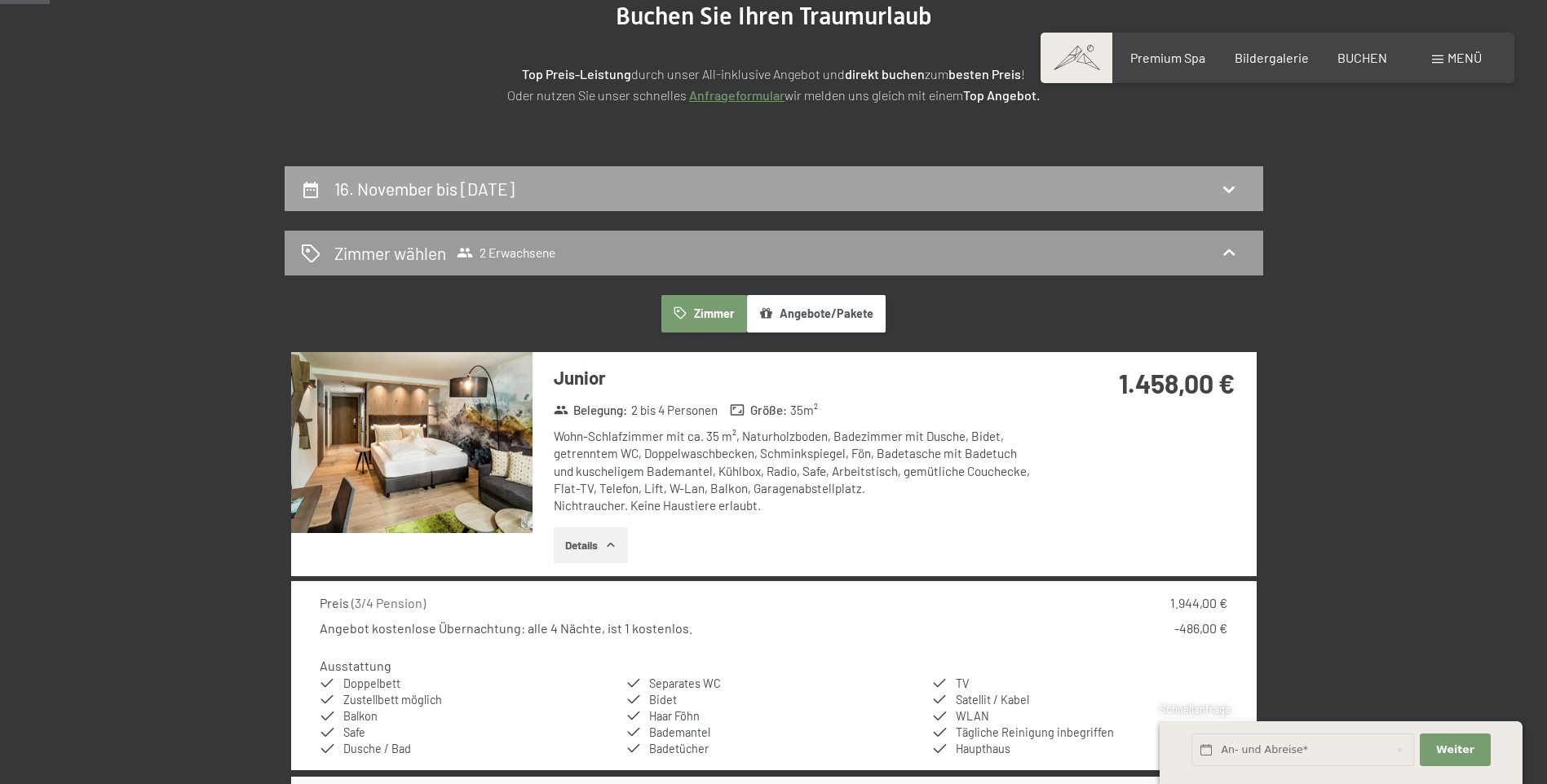
click at [1228, 188] on icon at bounding box center [1228, 188] width 19 height 19
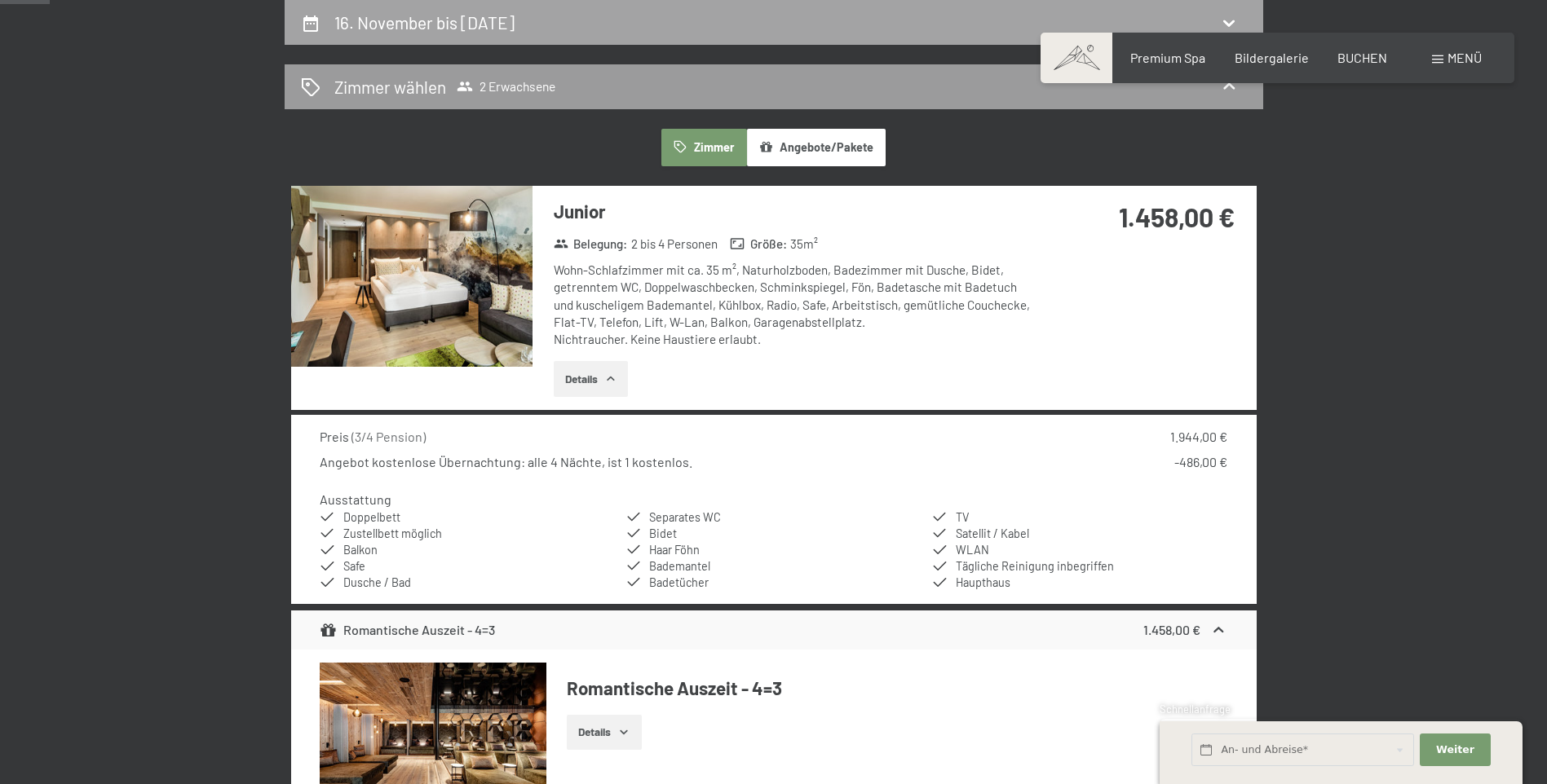
select select "[DATE]"
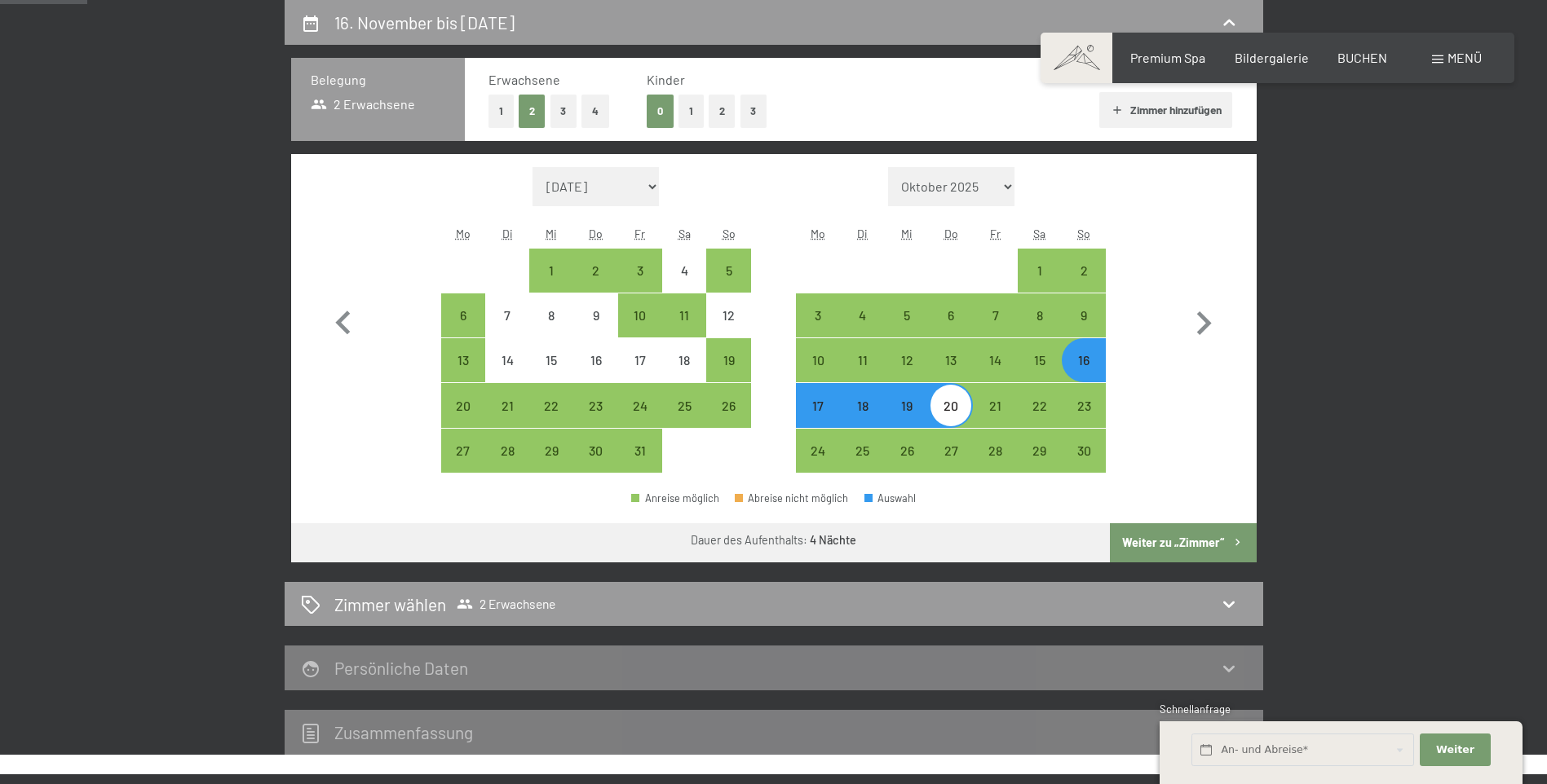
click at [815, 411] on div "17" at bounding box center [817, 420] width 41 height 41
select select "[DATE]"
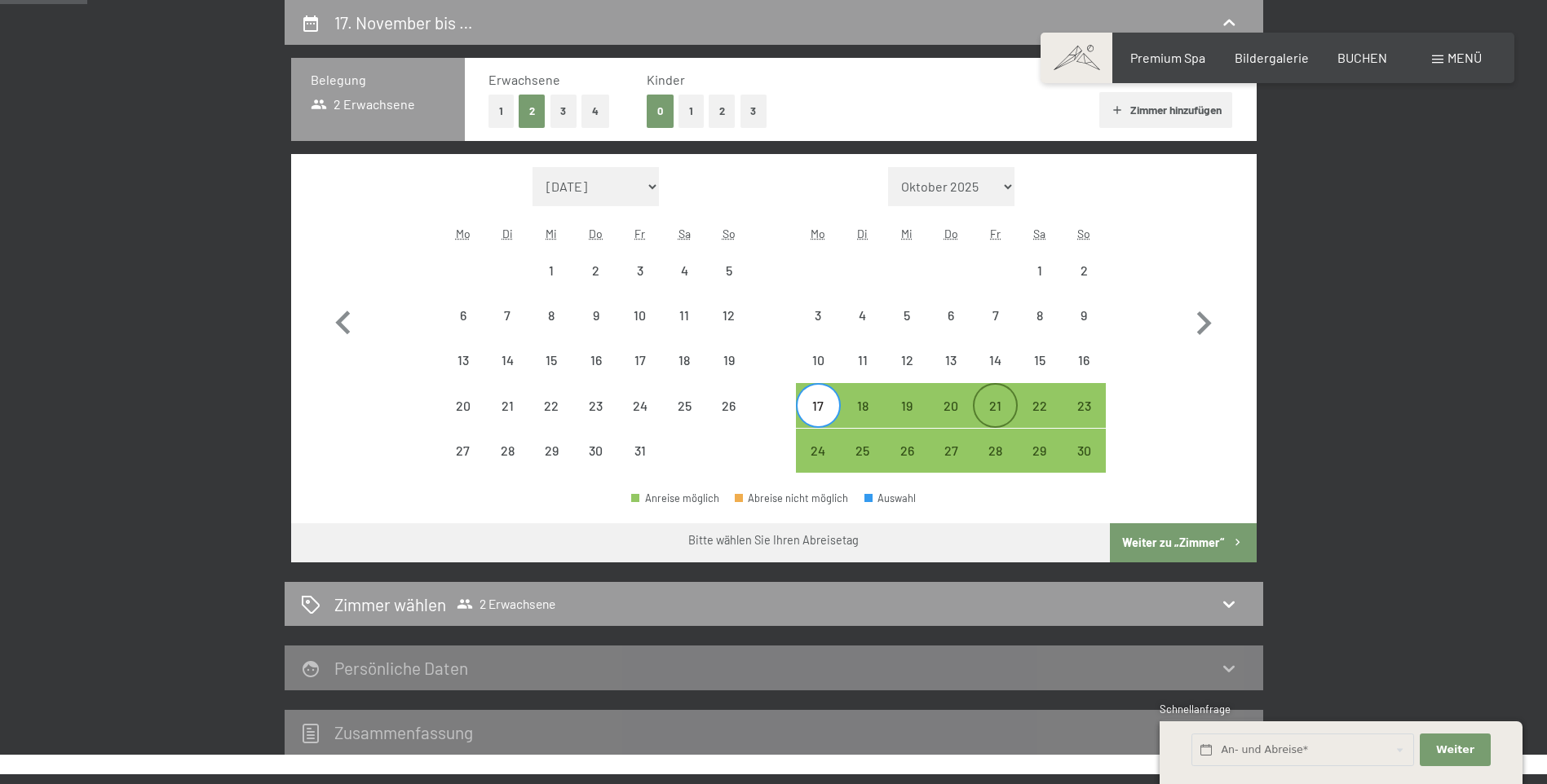
click at [997, 406] on div "21" at bounding box center [995, 420] width 41 height 41
select select "[DATE]"
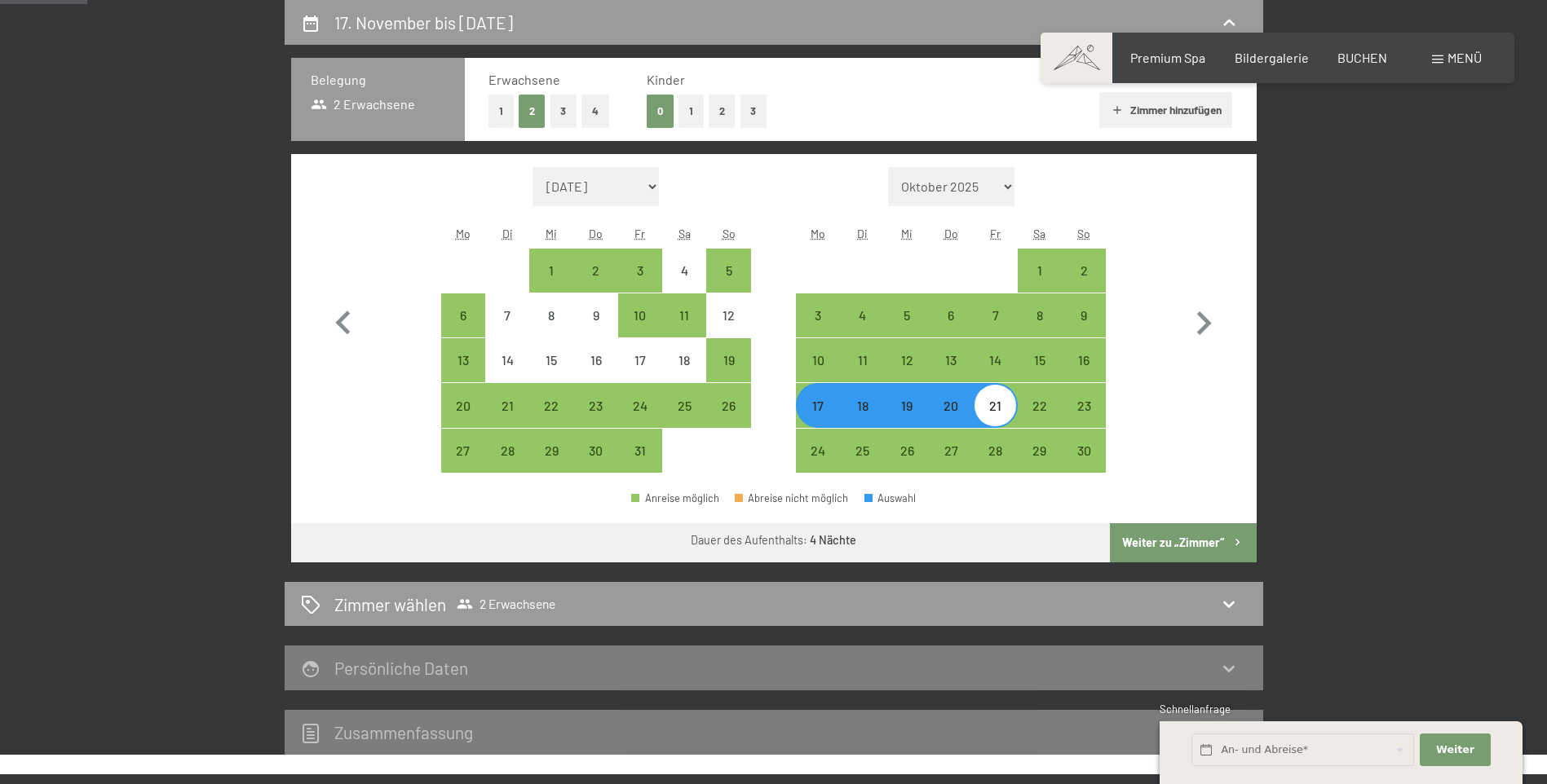
click at [1146, 545] on button "Weiter zu „Zimmer“" at bounding box center [1183, 542] width 146 height 39
select select "[DATE]"
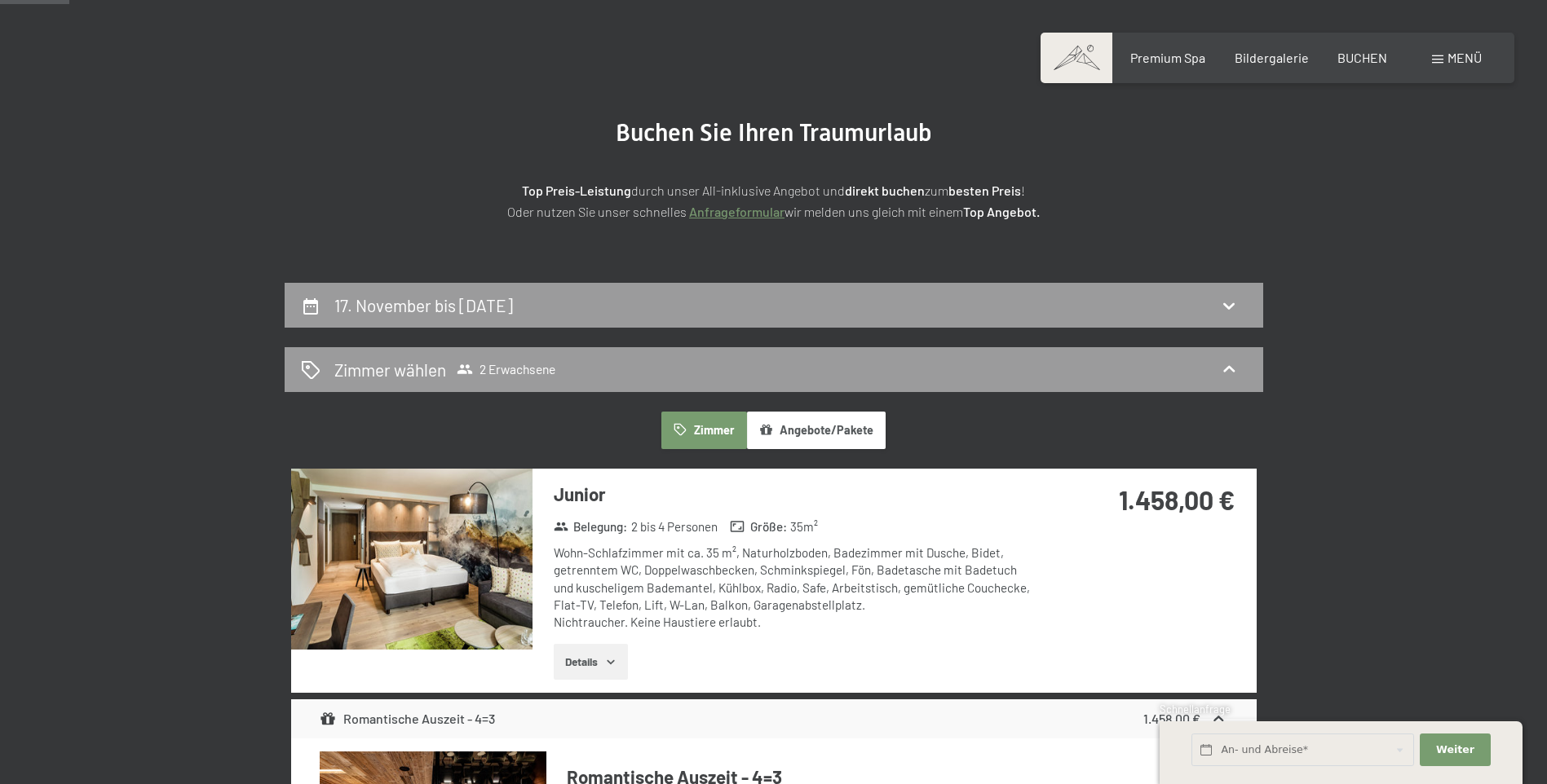
scroll to position [0, 0]
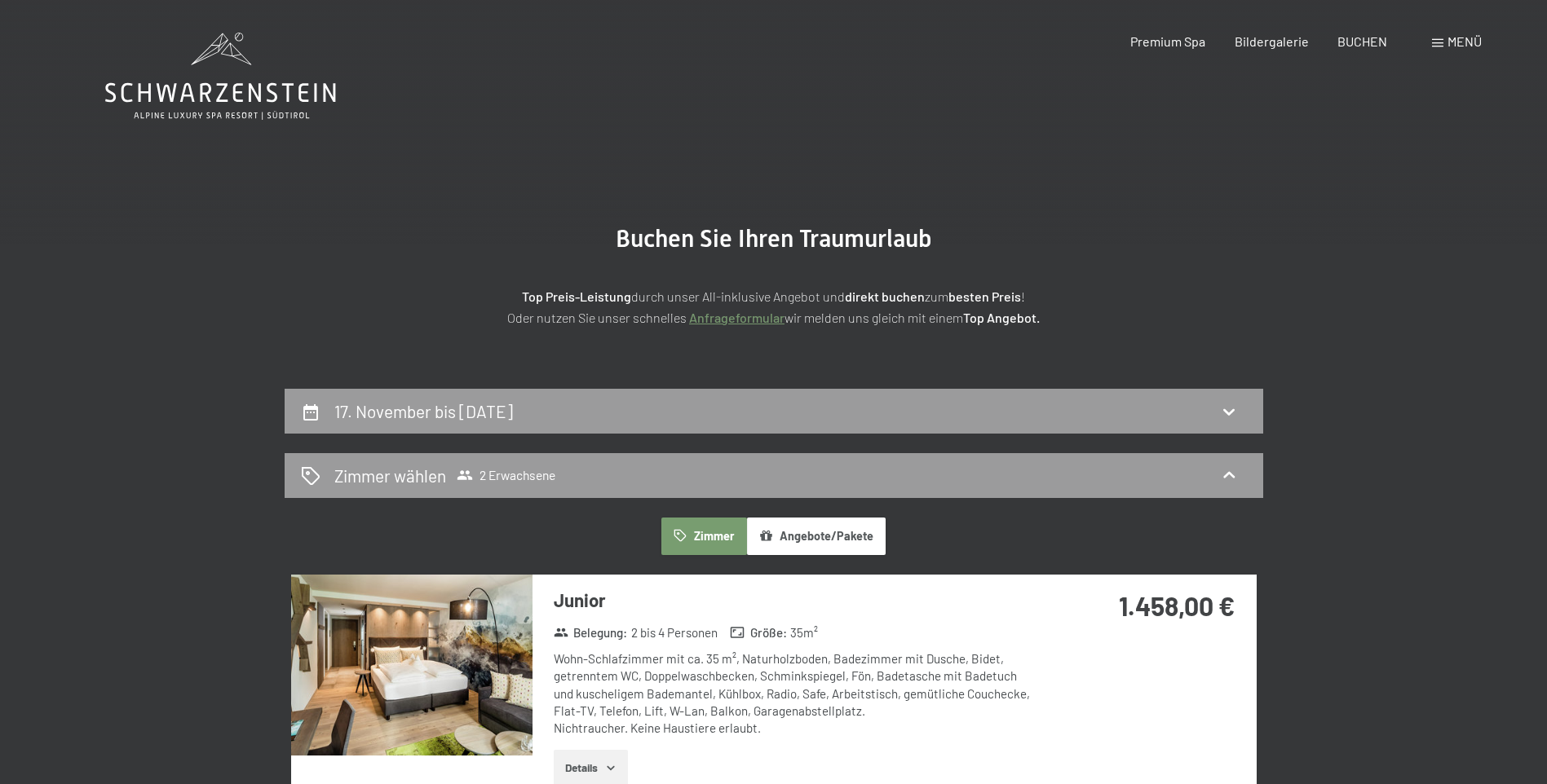
click at [806, 542] on button "Angebote/Pakete" at bounding box center [816, 536] width 139 height 37
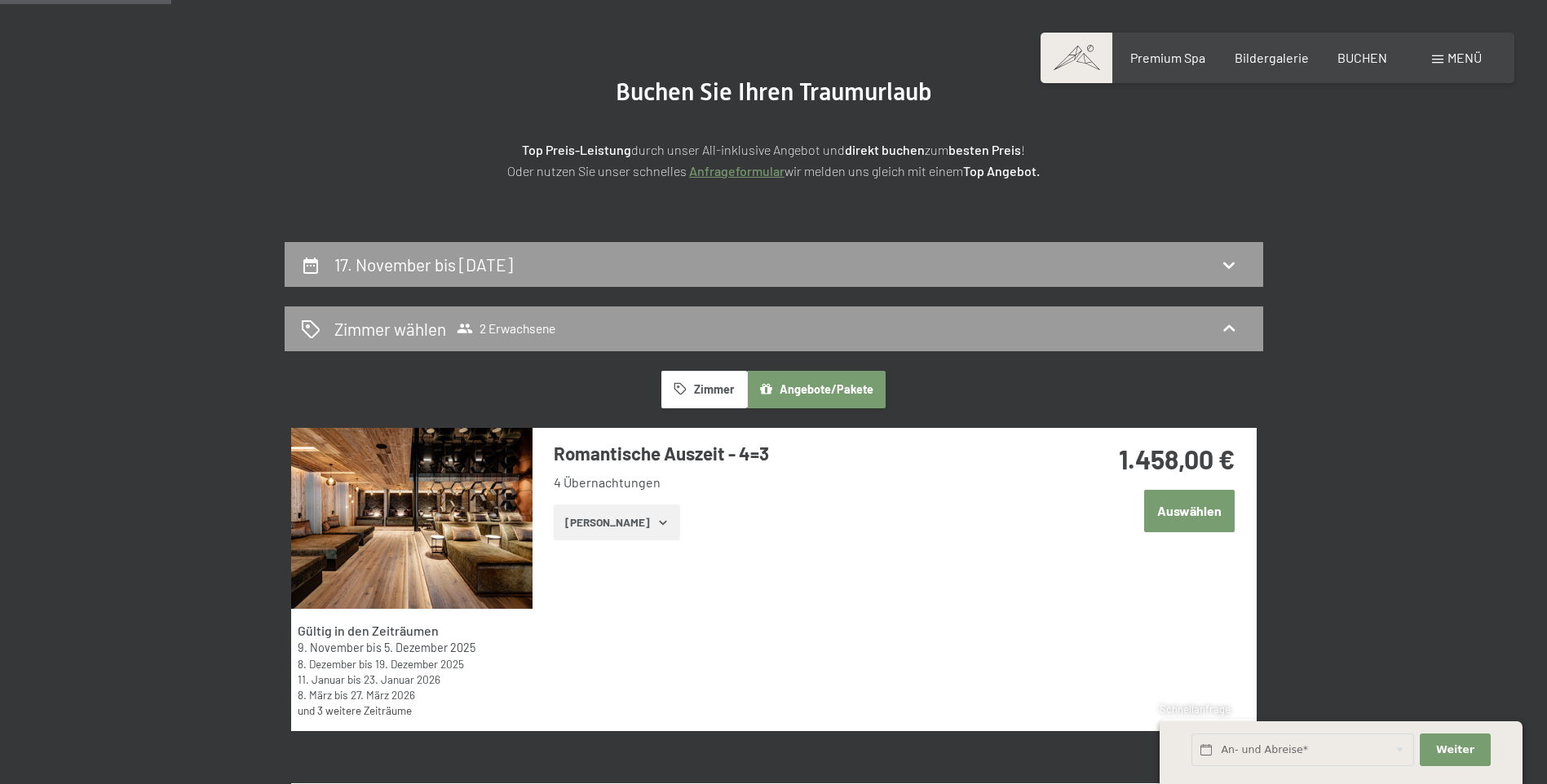
scroll to position [163, 0]
